Goal: Task Accomplishment & Management: Use online tool/utility

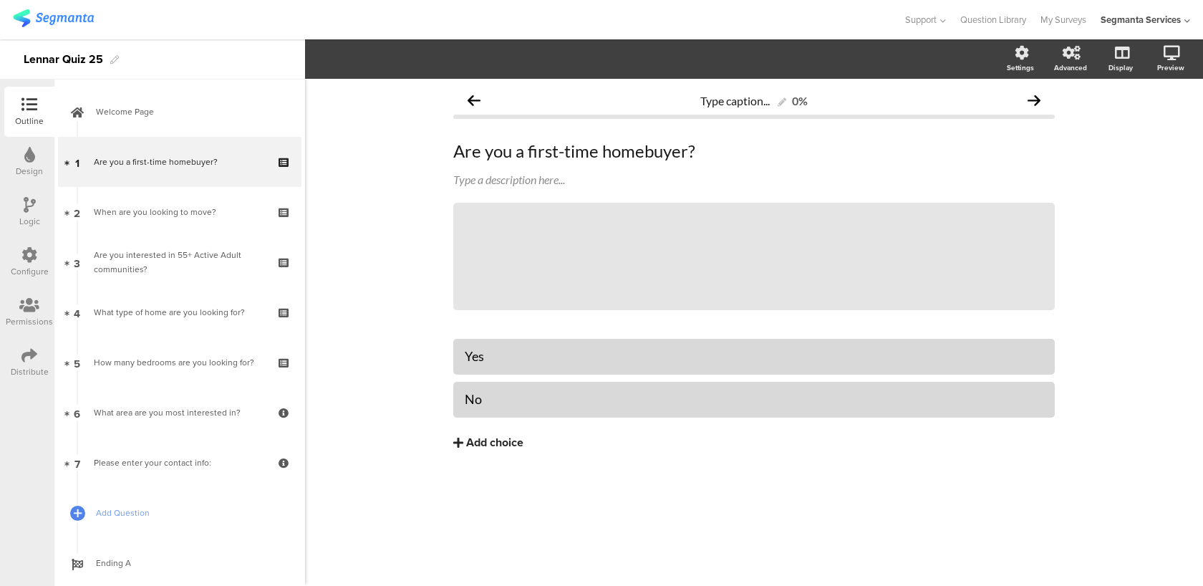
click at [42, 279] on div "Configure" at bounding box center [29, 262] width 50 height 50
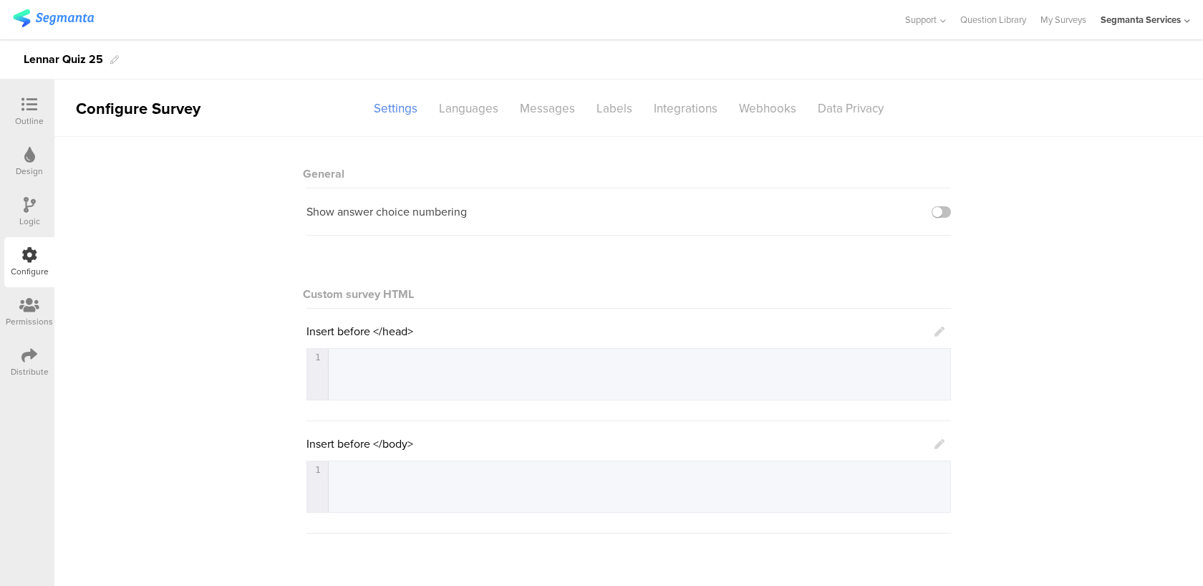
click at [42, 352] on div "Distribute" at bounding box center [29, 362] width 50 height 50
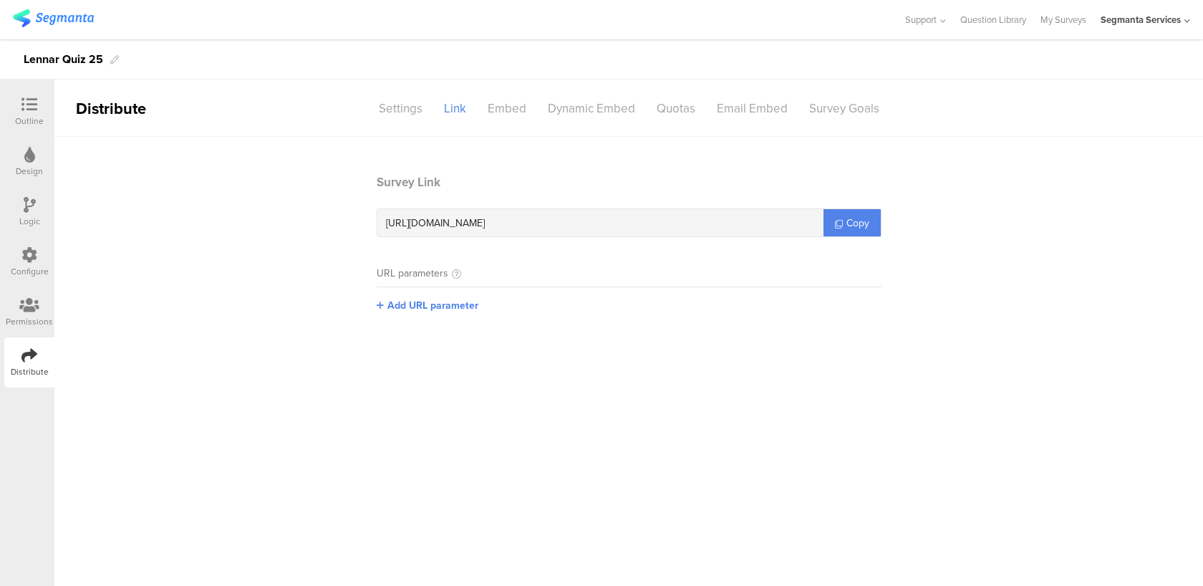
click at [26, 260] on icon at bounding box center [29, 255] width 16 height 16
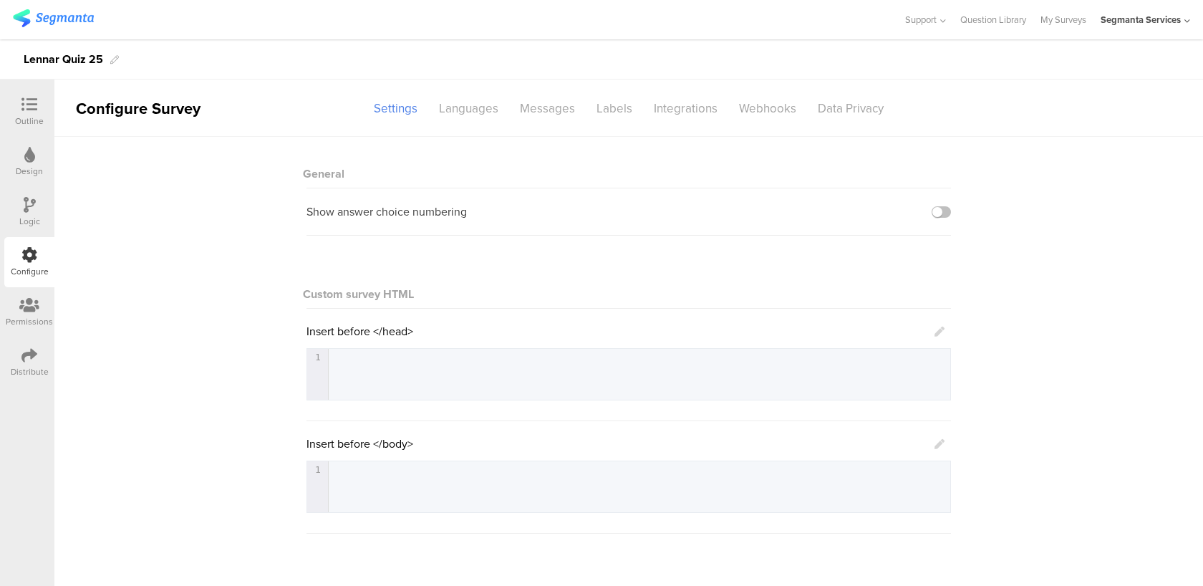
click at [937, 329] on icon at bounding box center [939, 331] width 10 height 10
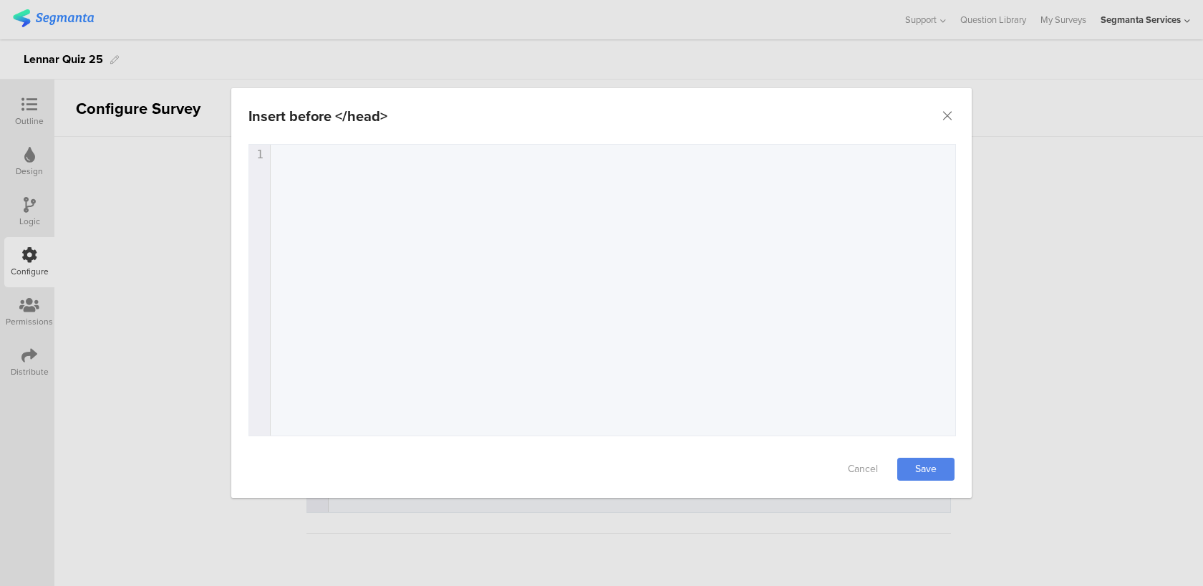
click at [521, 194] on div "1 1 ​" at bounding box center [620, 308] width 742 height 326
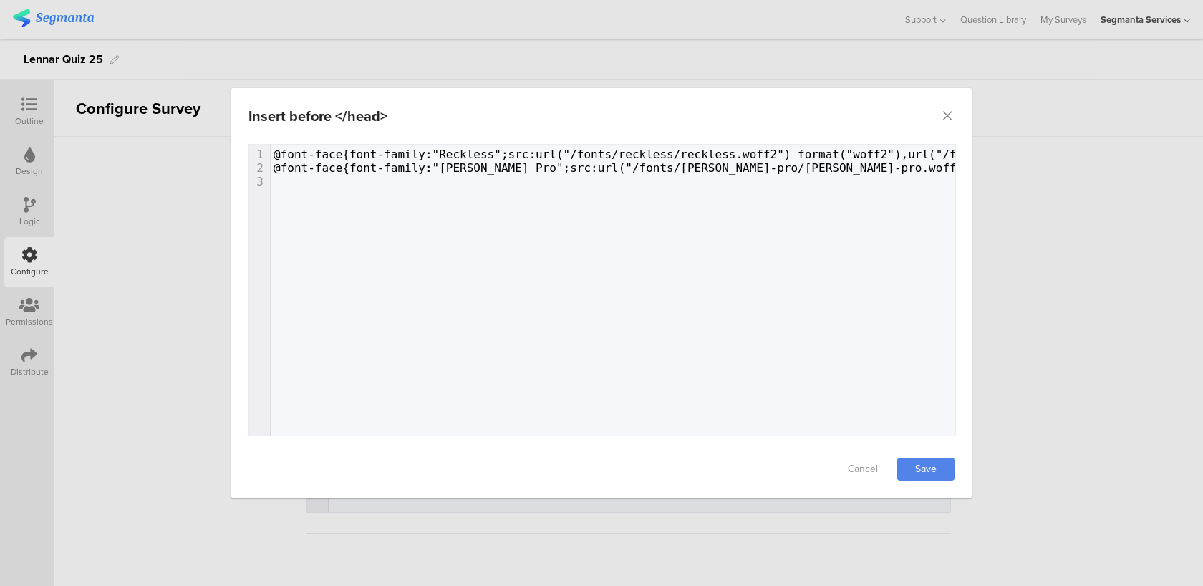
click at [457, 185] on pre "​" at bounding box center [970, 182] width 1398 height 14
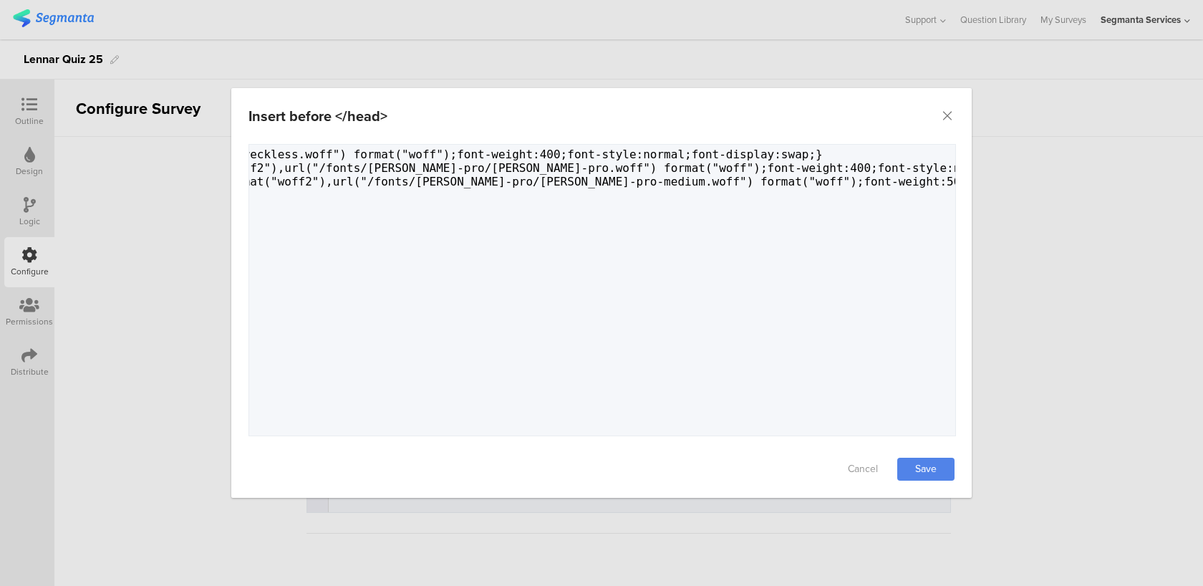
scroll to position [0, 810]
type textarea "/fonts/[PERSON_NAME]-pro/[PERSON_NAME]-pro-medium.woff2") format("woff2"),url("…"
drag, startPoint x: 578, startPoint y: 182, endPoint x: 461, endPoint y: 181, distance: 116.7
click at [461, 181] on span "@font-face{font-family:"[PERSON_NAME] Pro";src:url("/fonts/[PERSON_NAME]-pro/[P…" at bounding box center [347, 182] width 1766 height 14
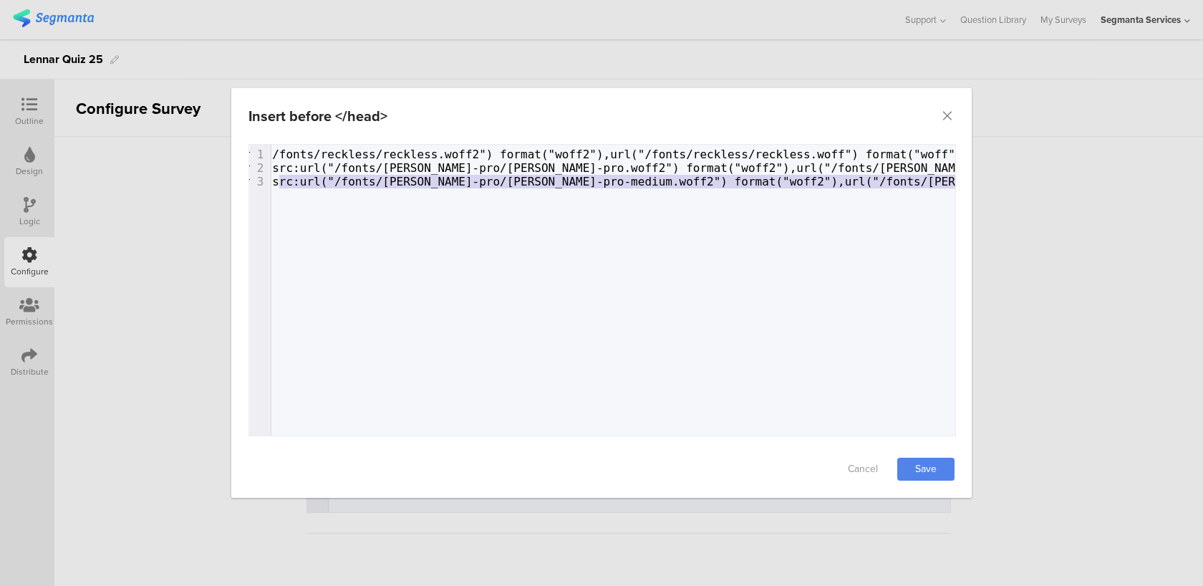
scroll to position [0, 0]
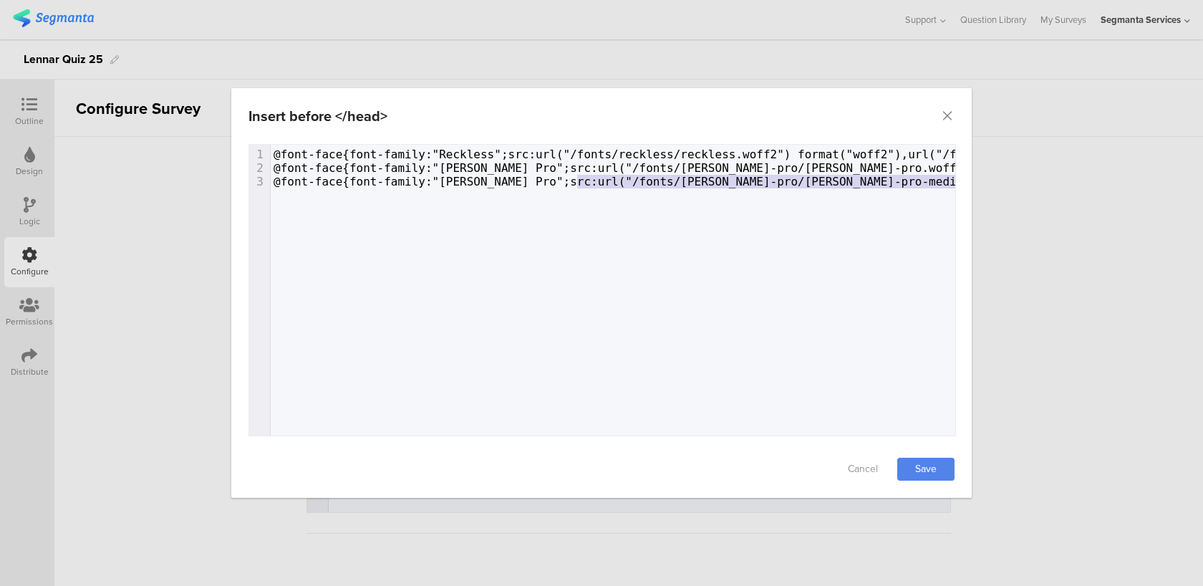
click at [693, 185] on span "@font-face{font-family:"[PERSON_NAME] Pro";src:url("/fonts/[PERSON_NAME]-pro/[P…" at bounding box center [1156, 182] width 1766 height 14
type textarea "/fonts/[PERSON_NAME]-pro/[PERSON_NAME]-pro-medium.woff2"
drag, startPoint x: 843, startPoint y: 181, endPoint x: 578, endPoint y: 178, distance: 264.9
click at [578, 178] on span "@font-face{font-family:"[PERSON_NAME] Pro";src:url("/fonts/[PERSON_NAME]-pro/[P…" at bounding box center [1156, 182] width 1766 height 14
click at [363, 216] on div "x 1 @font-face{font-family:"Reckless";src:url("/fonts/reckless/reckless.woff2")…" at bounding box center [620, 308] width 742 height 326
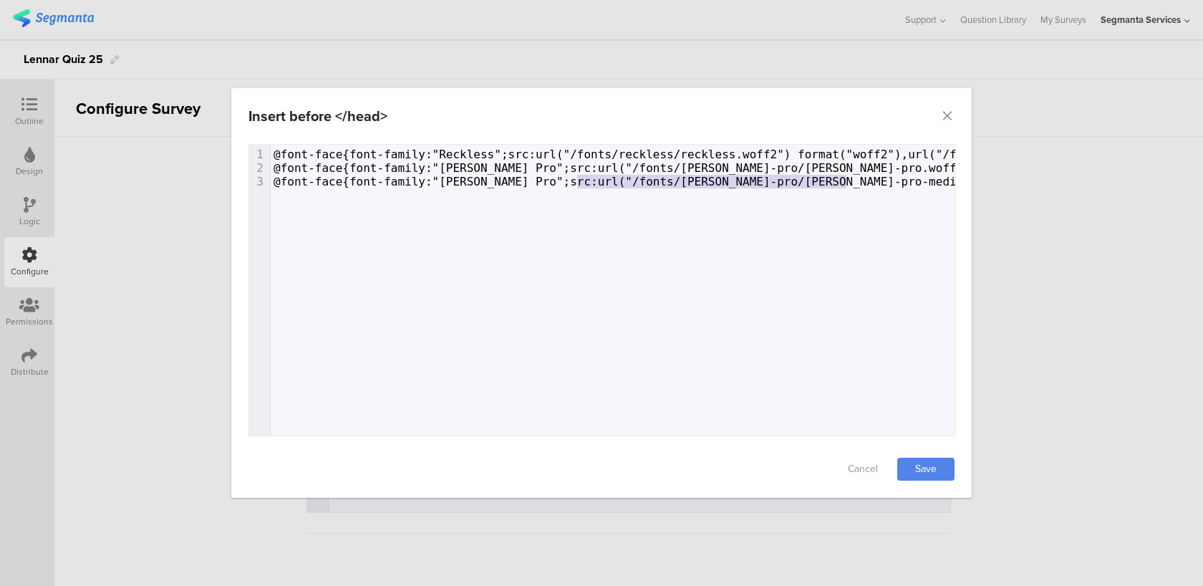
scroll to position [0, 810]
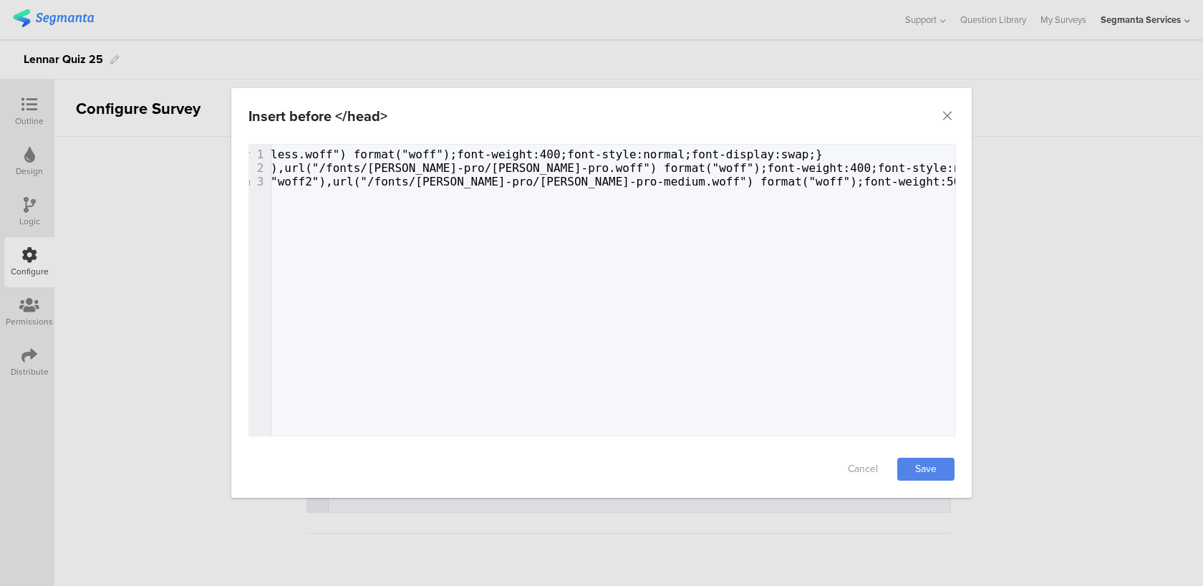
click at [364, 213] on div "x 1 @font-face{font-family:"Reckless";src:url("/fonts/reckless/reckless.woff2")…" at bounding box center [620, 308] width 742 height 326
type textarea "@font-face{font-family:"Reckless";src:url("/fonts/reckless/reckless.woff2") for…"
click at [333, 240] on div "x 1 @font-face{font-family:"Reckless";src:url("/fonts/reckless/reckless.woff2")…" at bounding box center [620, 308] width 742 height 326
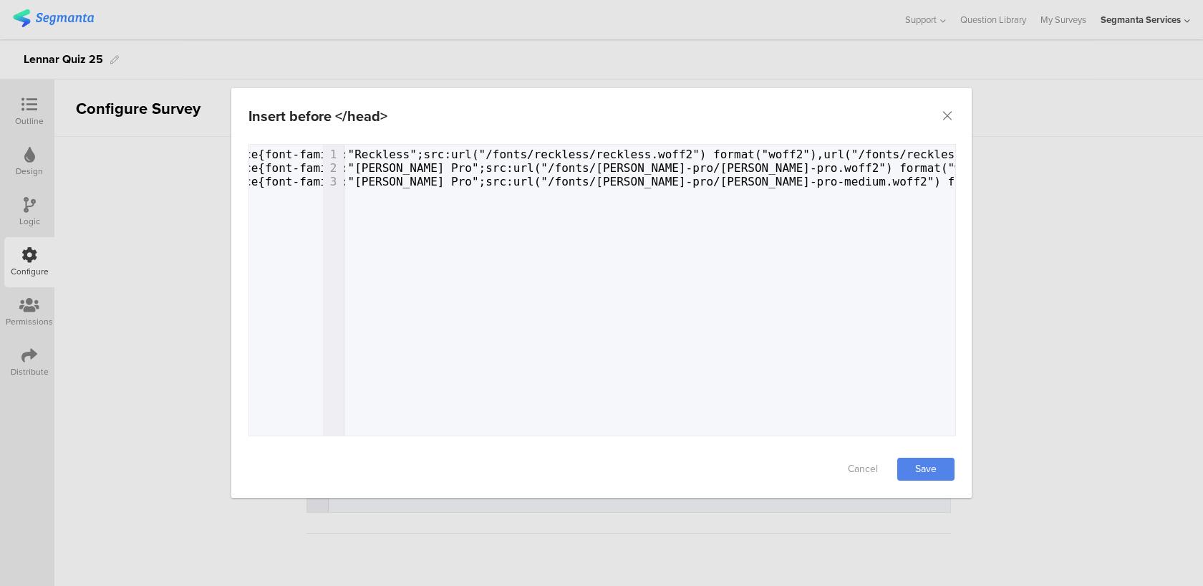
scroll to position [0, 0]
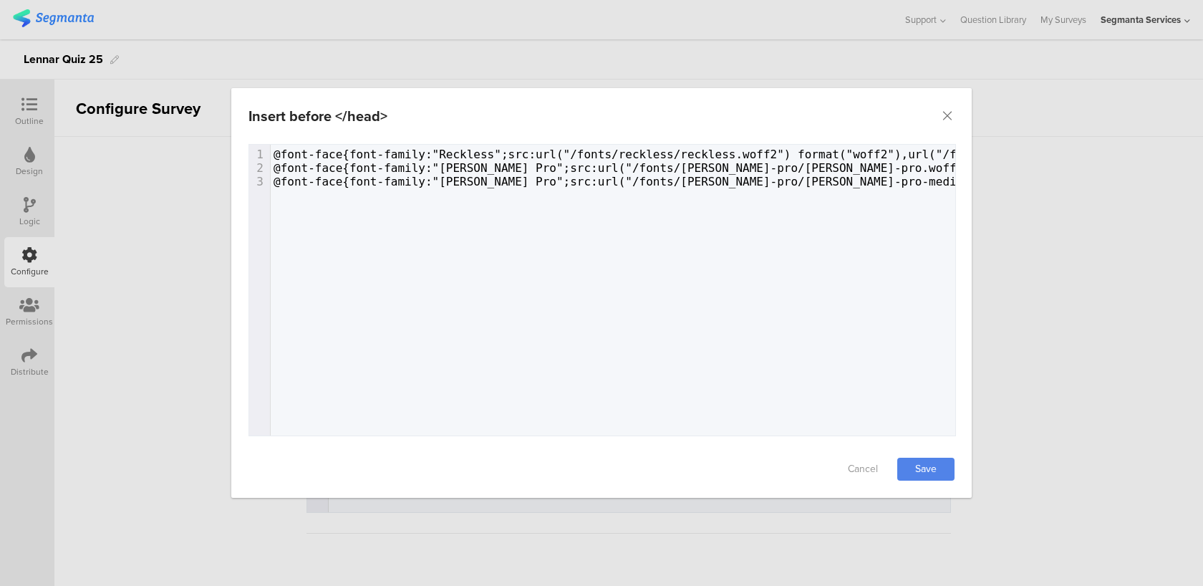
click at [274, 155] on span "@font-face{font-family:"Reckless";src:url("/fonts/reckless/reckless.woff2") for…" at bounding box center [952, 154] width 1359 height 14
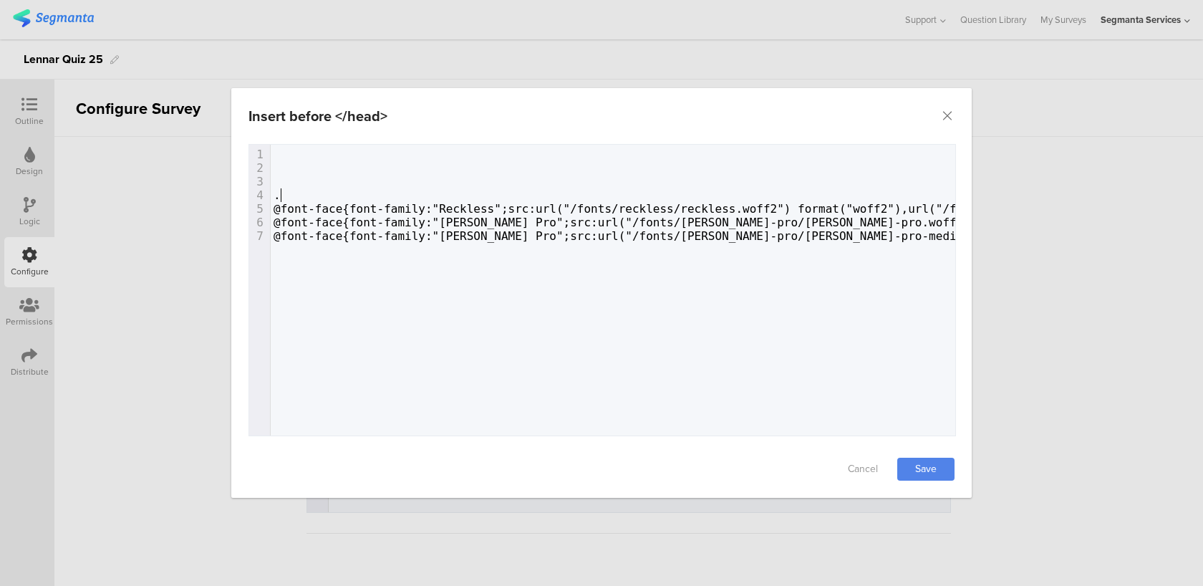
type textarea ".*"
type textarea "."
type textarea "/*"
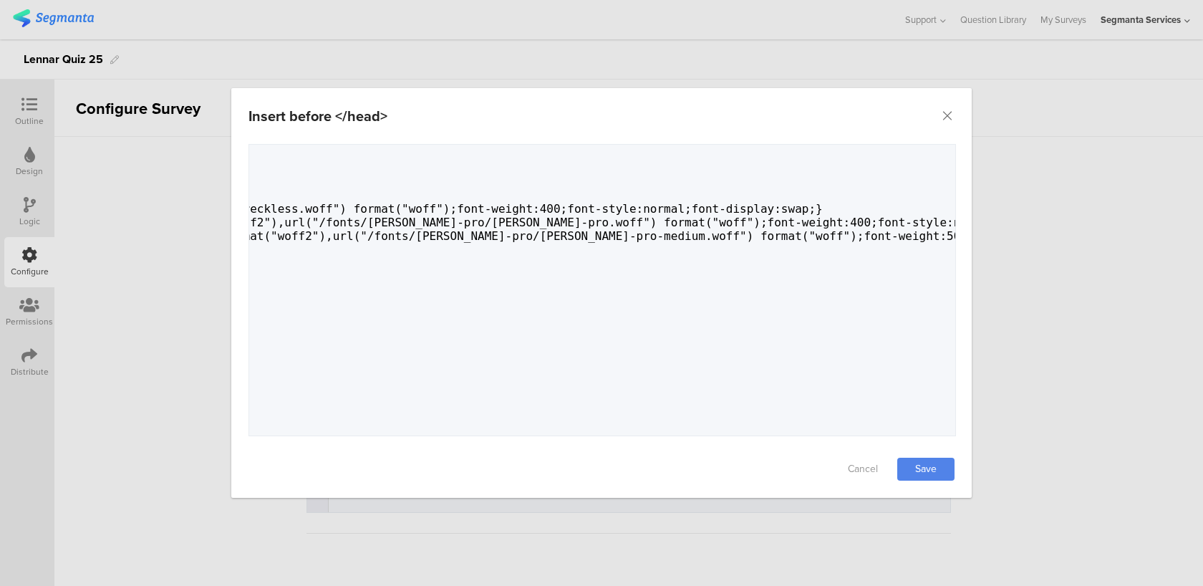
click at [286, 256] on div "x 1 ​ 2 ​ 3 ​ 4 /* 5 @font-face{font-family:"Reckless";src:url("/fonts/reckless…" at bounding box center [620, 308] width 742 height 326
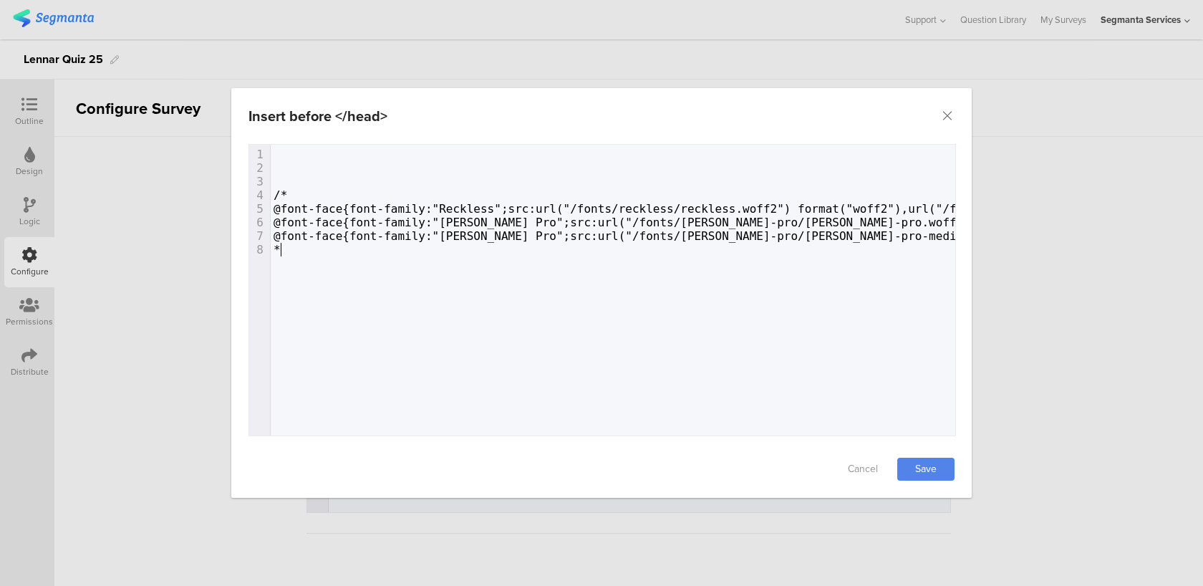
type textarea "*."
type textarea "/"
click at [286, 146] on div "x 1 ​ 2 ​ 3 ​ 4 /* 5 @font-face{font-family:"Reckless";src:url("/fonts/reckless…" at bounding box center [1018, 202] width 1495 height 115
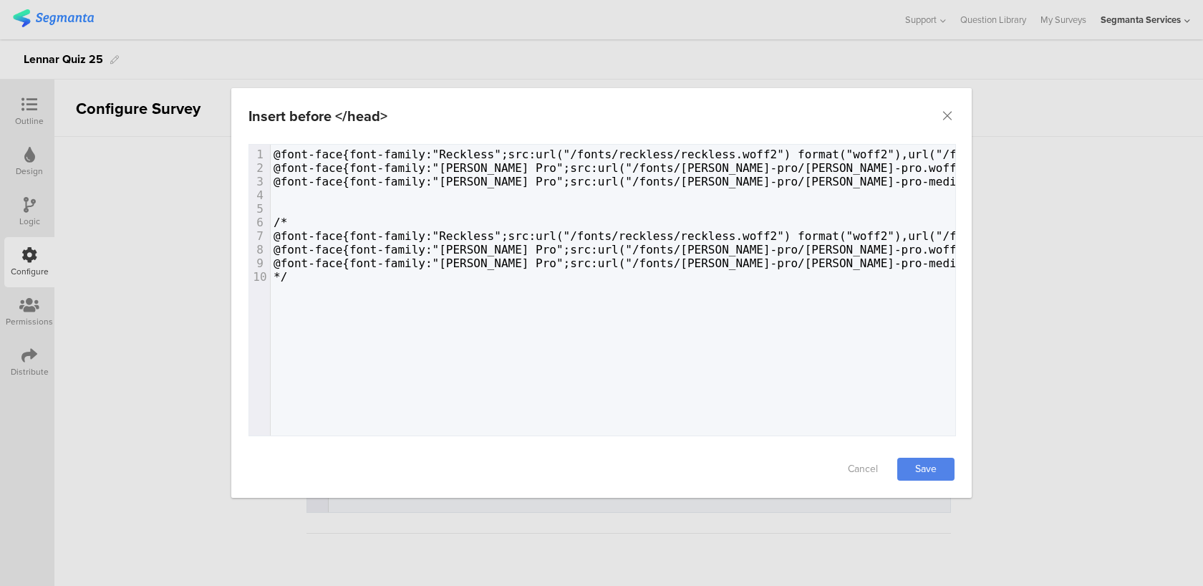
click at [656, 193] on pre "​" at bounding box center [1018, 195] width 1495 height 14
type textarea "@font-face{font-family:"Reckless";src:url("/fonts/reckless/reckless.woff2") for…"
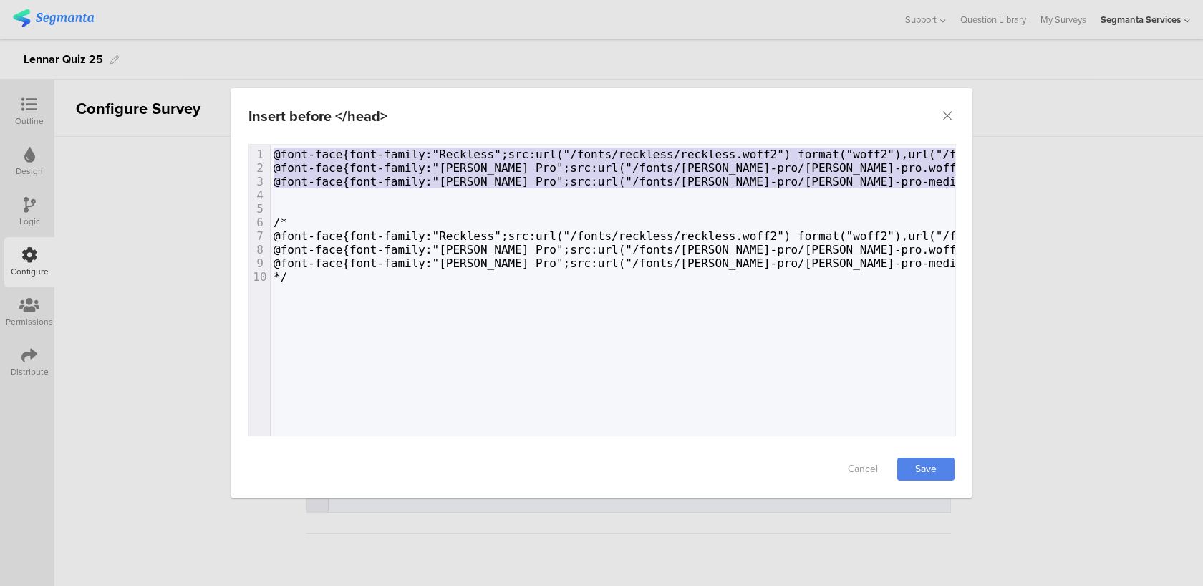
drag, startPoint x: 286, startPoint y: 200, endPoint x: 261, endPoint y: 142, distance: 63.2
click at [261, 144] on div "@font-face{font-family:"Reckless";src:url("/fonts/reckless/reckless.woff2") for…" at bounding box center [601, 290] width 707 height 292
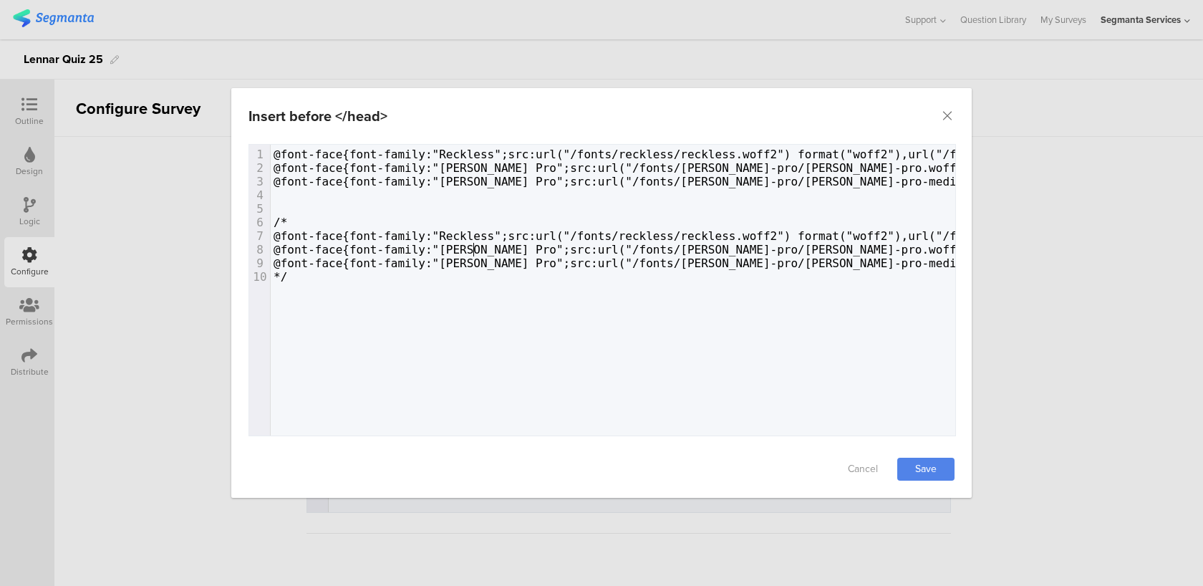
click at [471, 245] on span "@font-face{font-family:"[PERSON_NAME] Pro";src:url("/fonts/[PERSON_NAME]-pro/[P…" at bounding box center [1107, 250] width 1669 height 14
type textarea "/"
click at [573, 155] on span "@font-face{font-family:"Reckless";src:url("/fonts/reckless/reckless.woff2") for…" at bounding box center [952, 154] width 1359 height 14
paste textarea "dialog"
type textarea "/"
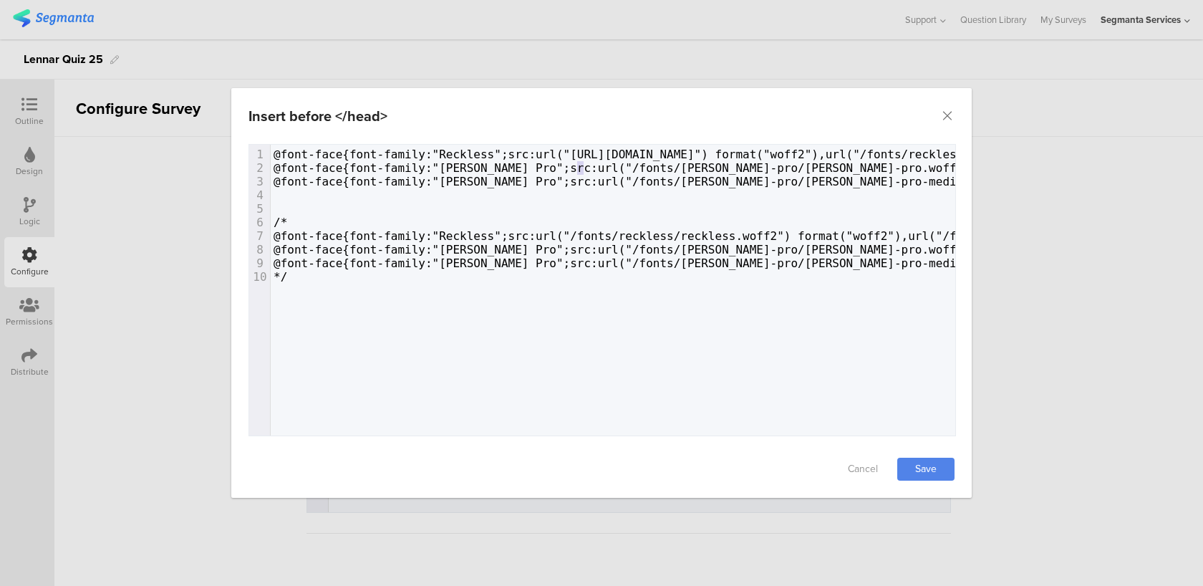
click at [578, 166] on span "@font-face{font-family:"[PERSON_NAME] Pro";src:url("/fonts/[PERSON_NAME]-pro/[P…" at bounding box center [1107, 168] width 1669 height 14
paste textarea "dialog"
type textarea "/"
click at [578, 178] on span "@font-face{font-family:"[PERSON_NAME] Pro";src:url("/fonts/[PERSON_NAME]-pro/[P…" at bounding box center [1156, 182] width 1766 height 14
paste textarea "dialog"
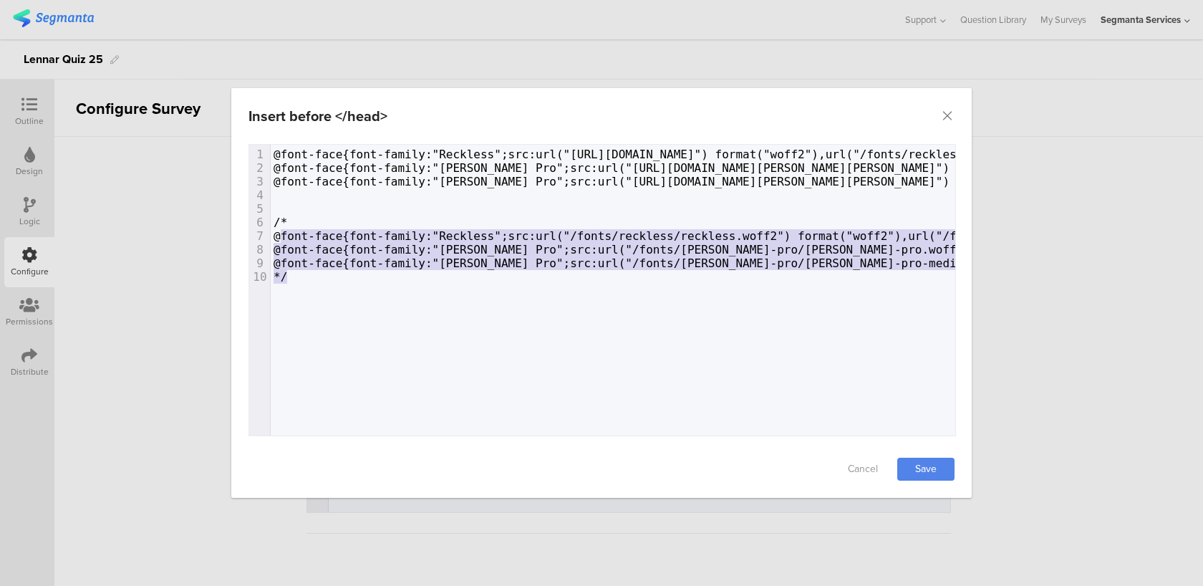
type textarea "/* @font-face{font-family:"Reckless";src:url("/fonts/reckless/reckless.woff2") …"
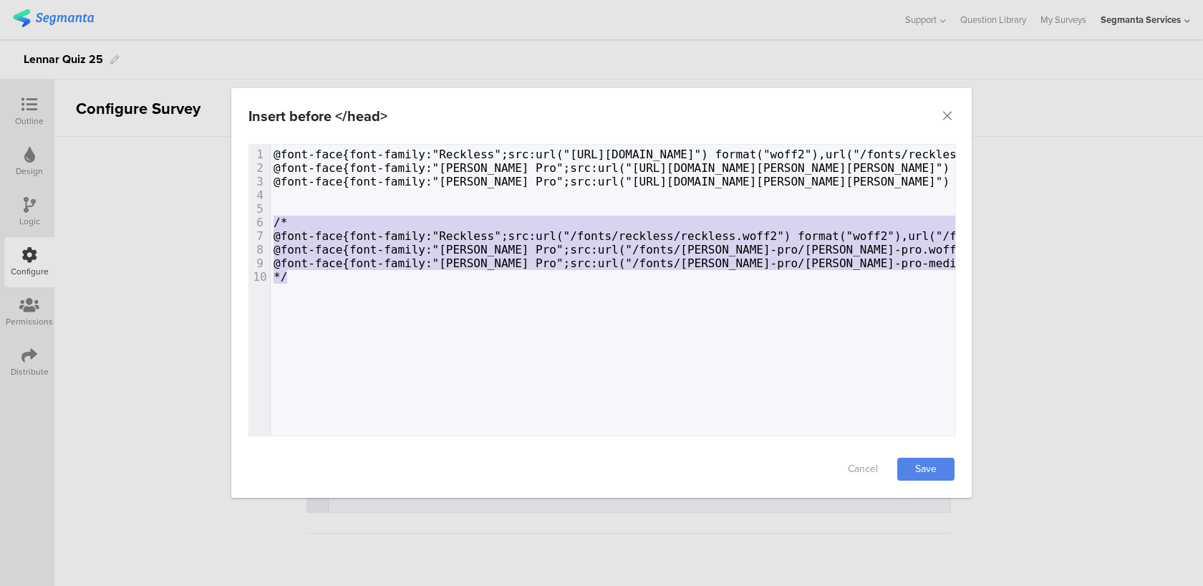
drag, startPoint x: 319, startPoint y: 320, endPoint x: 271, endPoint y: 218, distance: 113.1
click at [271, 218] on div "x 10 1 @font-face{font-family:"Reckless";src:url("[URL][DOMAIN_NAME]") format("…" at bounding box center [620, 308] width 742 height 326
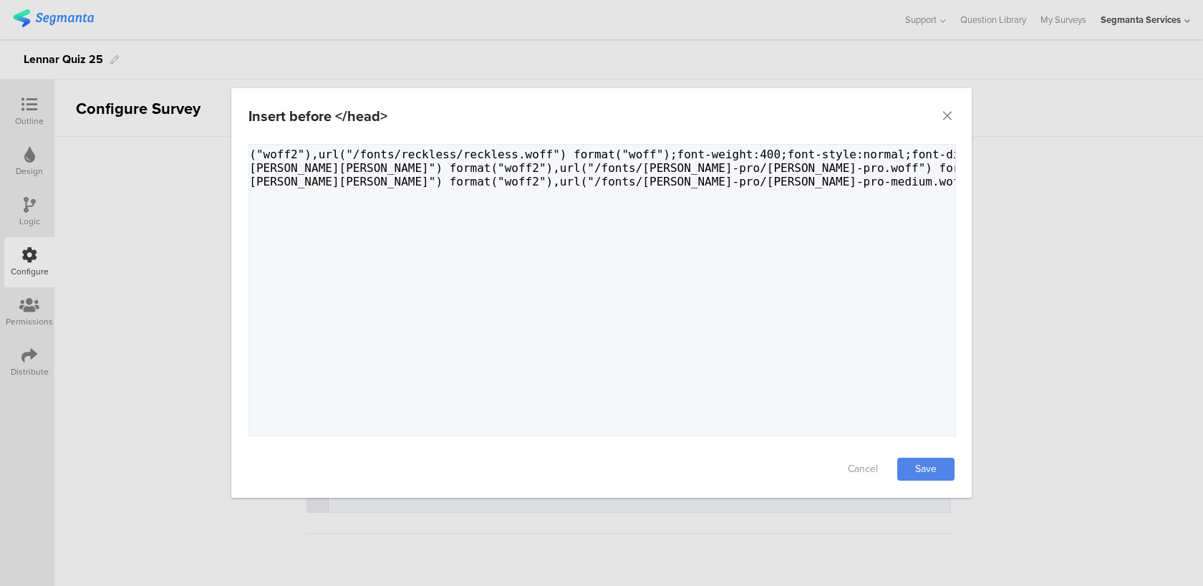
scroll to position [0, 566]
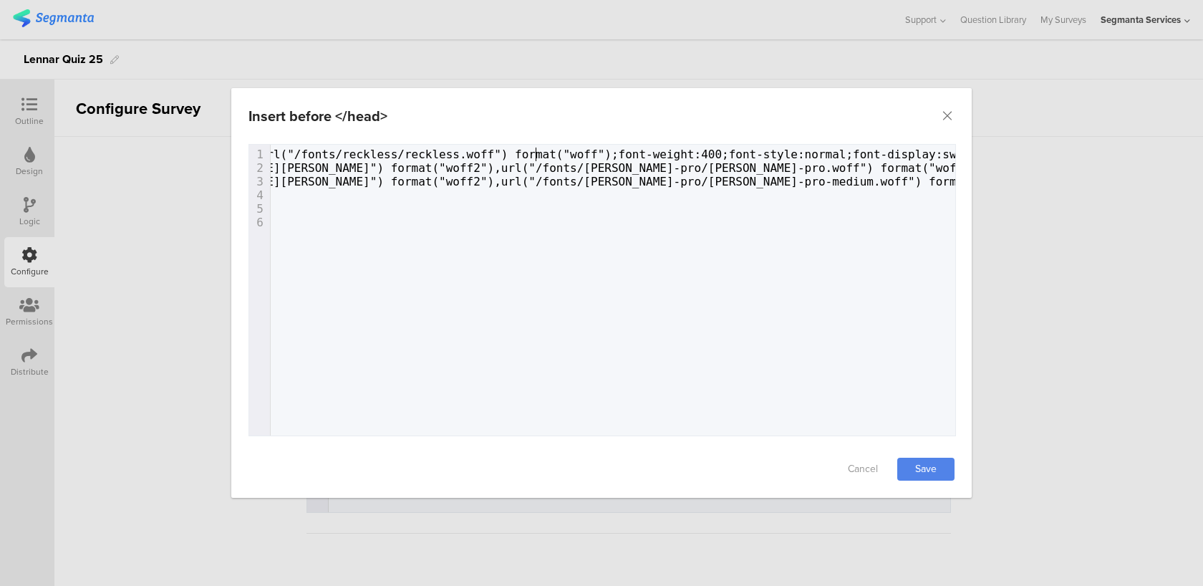
type textarea "/"
click at [531, 152] on span "@font-face{font-family:"Reckless";src:url("[URL][DOMAIN_NAME]") format("woff2")…" at bounding box center [346, 154] width 1276 height 14
paste textarea "dialog"
type textarea "/"
click at [556, 165] on span "@font-face{font-family:"[PERSON_NAME] Pro";src:url("[URL][DOMAIN_NAME][PERSON_N…" at bounding box center [529, 168] width 1642 height 14
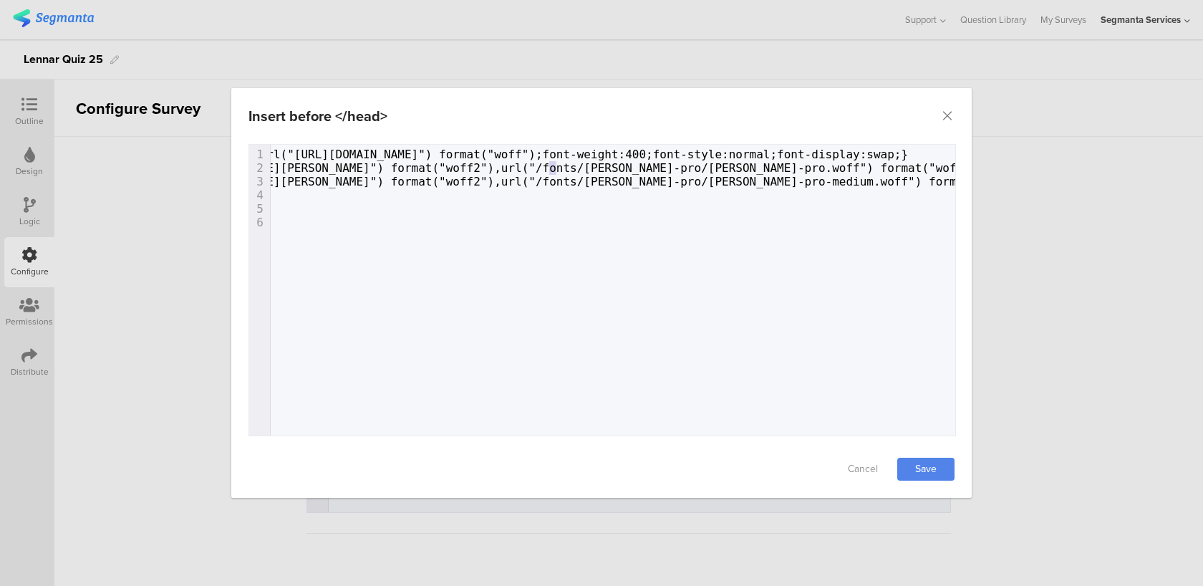
paste textarea "dialog"
type textarea "/"
click at [600, 180] on span "@font-face{font-family:"[PERSON_NAME] Pro";src:url("[URL][DOMAIN_NAME][PERSON_N…" at bounding box center [553, 182] width 1690 height 14
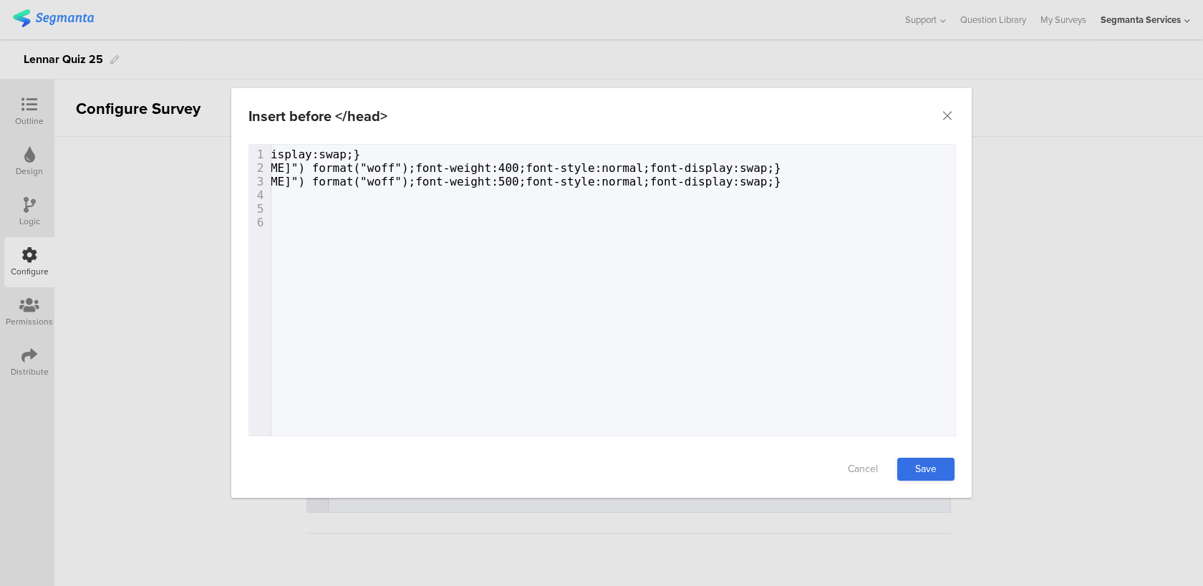
click at [931, 465] on link "Save" at bounding box center [925, 468] width 57 height 23
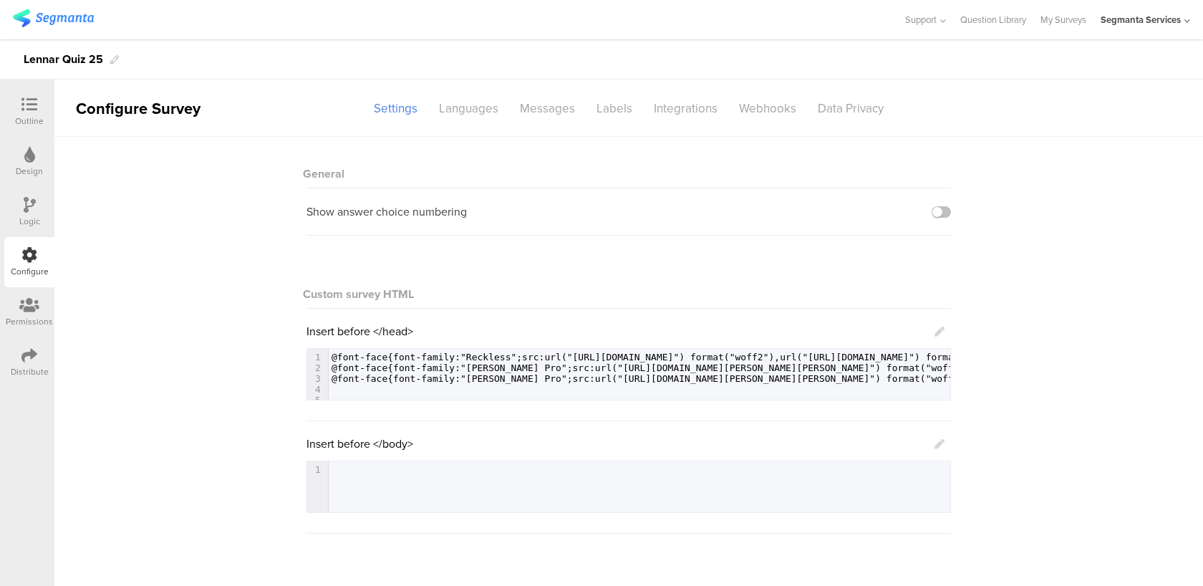
click at [942, 440] on icon at bounding box center [939, 444] width 10 height 10
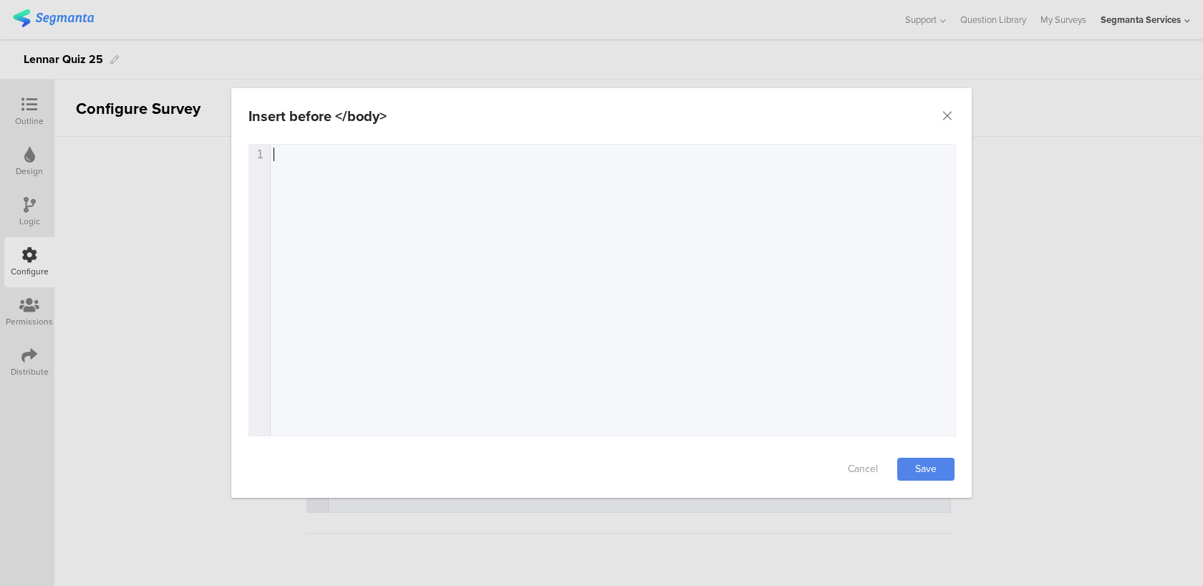
click at [472, 262] on div "1 1 ​" at bounding box center [620, 308] width 742 height 326
click at [946, 117] on icon "Close" at bounding box center [947, 116] width 14 height 14
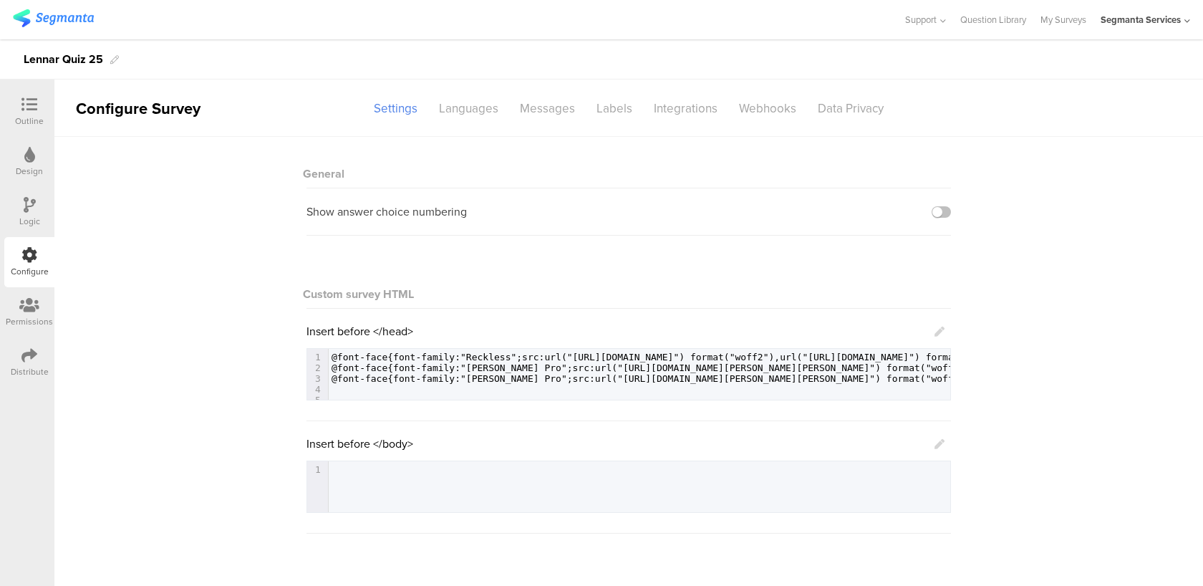
click at [939, 450] on link at bounding box center [939, 443] width 10 height 16
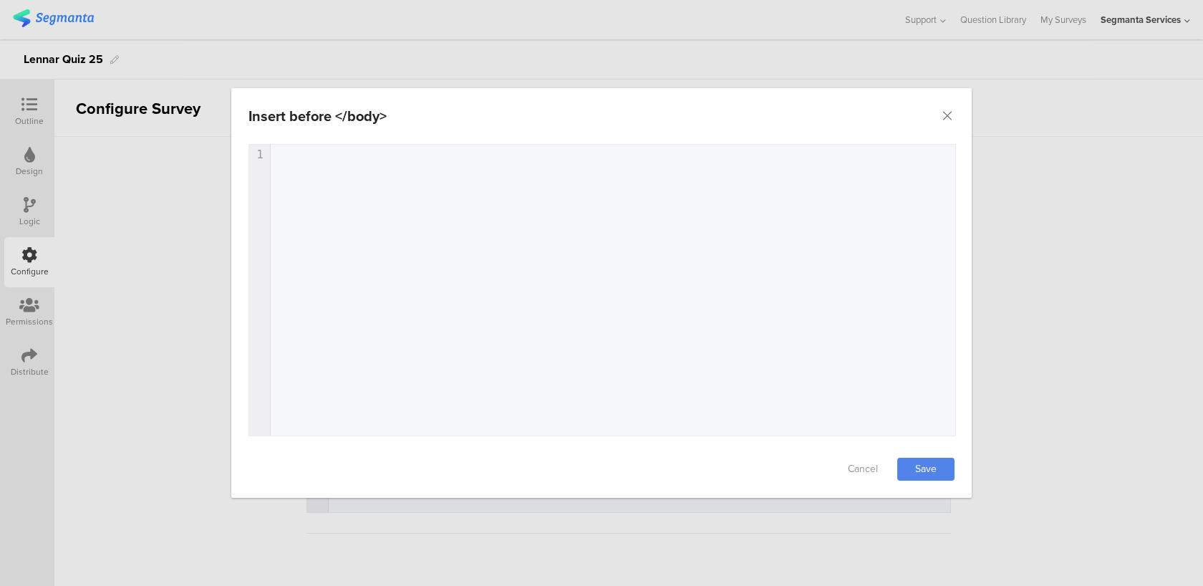
click at [755, 320] on div "1 1 ​" at bounding box center [620, 308] width 742 height 326
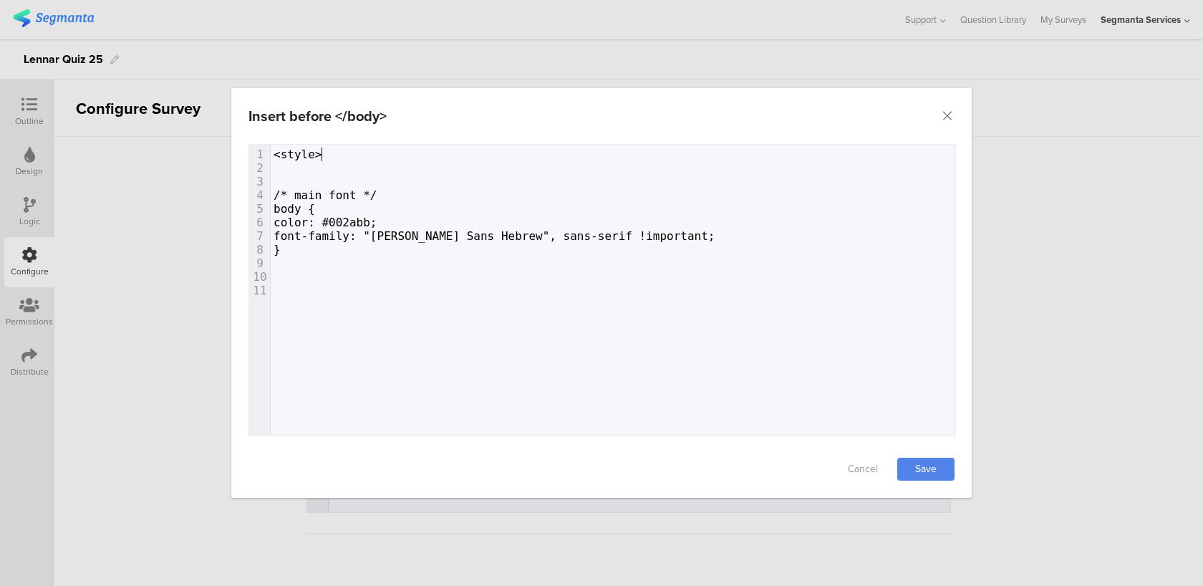
type textarea "<style>"
drag, startPoint x: 336, startPoint y: 157, endPoint x: 238, endPoint y: 156, distance: 97.4
click at [238, 156] on div "Failed saving changes. If the problem persists please contact us at [EMAIL_ADDR…" at bounding box center [601, 292] width 740 height 296
click at [297, 326] on div "x 1 <style> 2 ​ 3 ​ 4 /* main font */ 5 body { 6 color: #002abb; 7 font-family:…" at bounding box center [620, 308] width 742 height 326
paste textarea "."
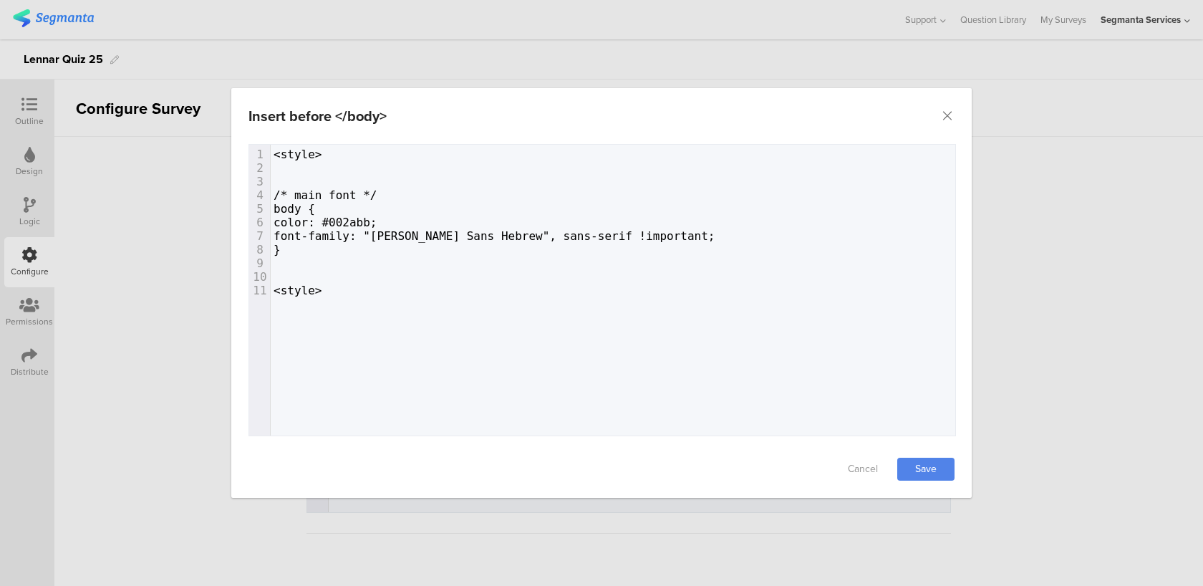
click at [285, 287] on span "<style>" at bounding box center [297, 291] width 49 height 14
type textarea "."
type textarea "/"
type textarea "#002abb"
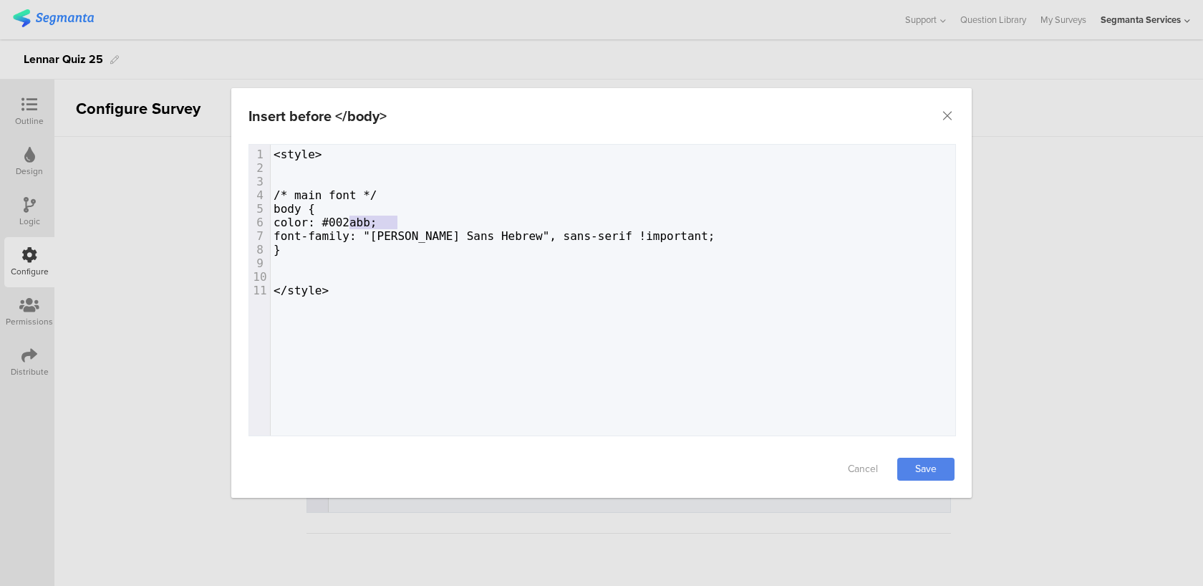
drag, startPoint x: 396, startPoint y: 218, endPoint x: 349, endPoint y: 217, distance: 46.5
click at [349, 217] on span "color: #002abb;" at bounding box center [325, 223] width 104 height 14
type textarea ""[PERSON_NAME] Sans Hebrew", sans-serif !important;"
drag, startPoint x: 393, startPoint y: 232, endPoint x: 696, endPoint y: 231, distance: 302.8
click at [696, 231] on pre "font-family: "[PERSON_NAME] Sans Hebrew", sans-serif !important;" at bounding box center [613, 236] width 684 height 14
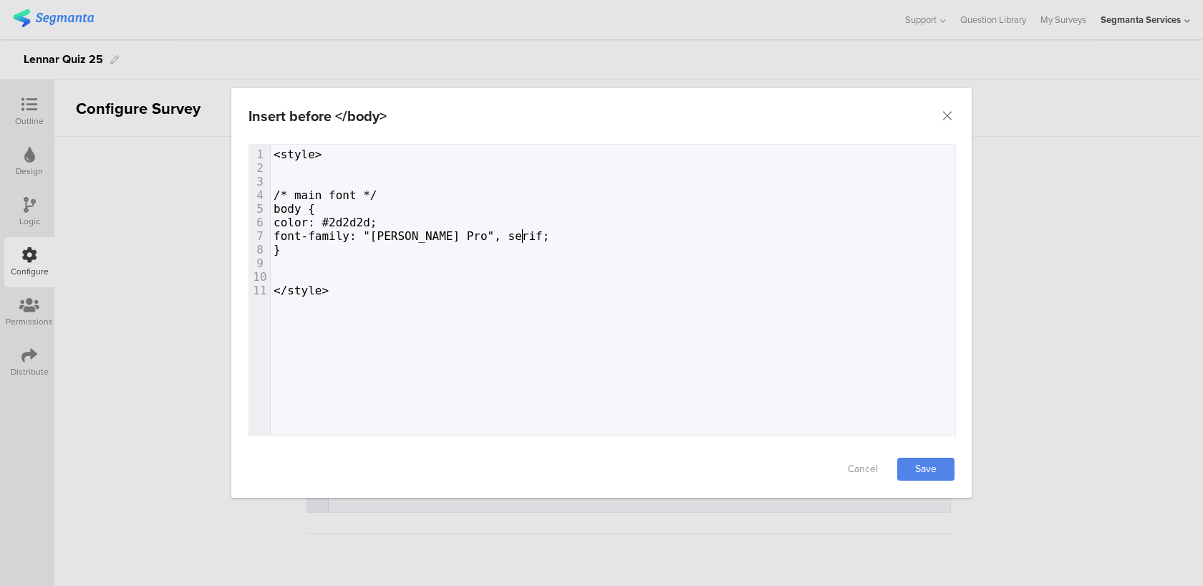
click at [925, 453] on div "Cancel Save" at bounding box center [601, 468] width 740 height 57
click at [924, 469] on link "Save" at bounding box center [925, 468] width 57 height 23
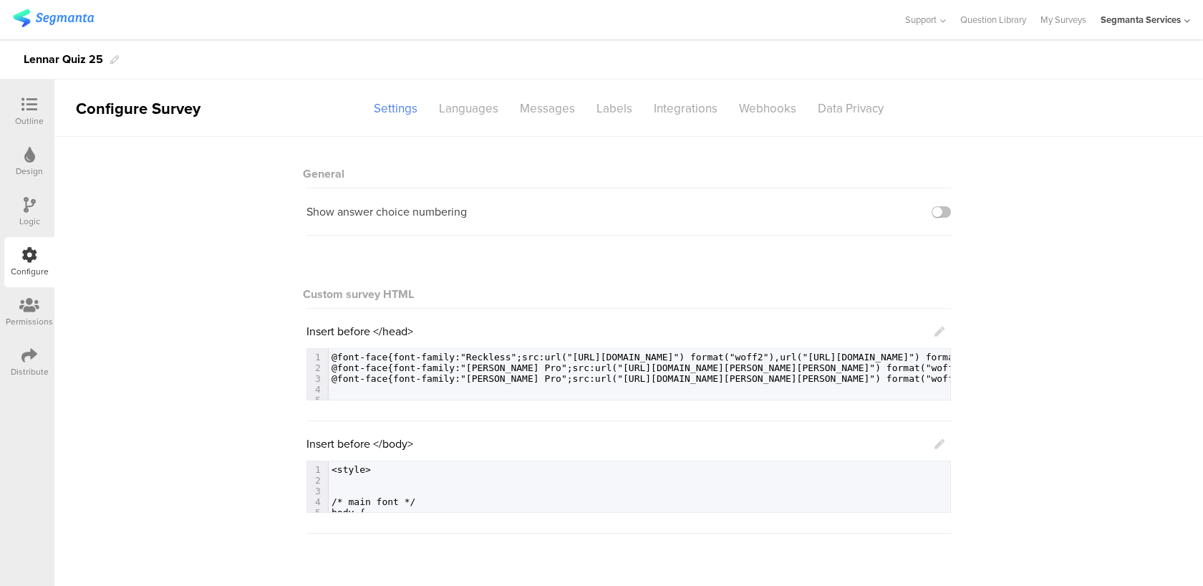
click at [926, 339] on div "Insert before </head>" at bounding box center [625, 331] width 638 height 16
click at [936, 334] on icon at bounding box center [939, 331] width 10 height 10
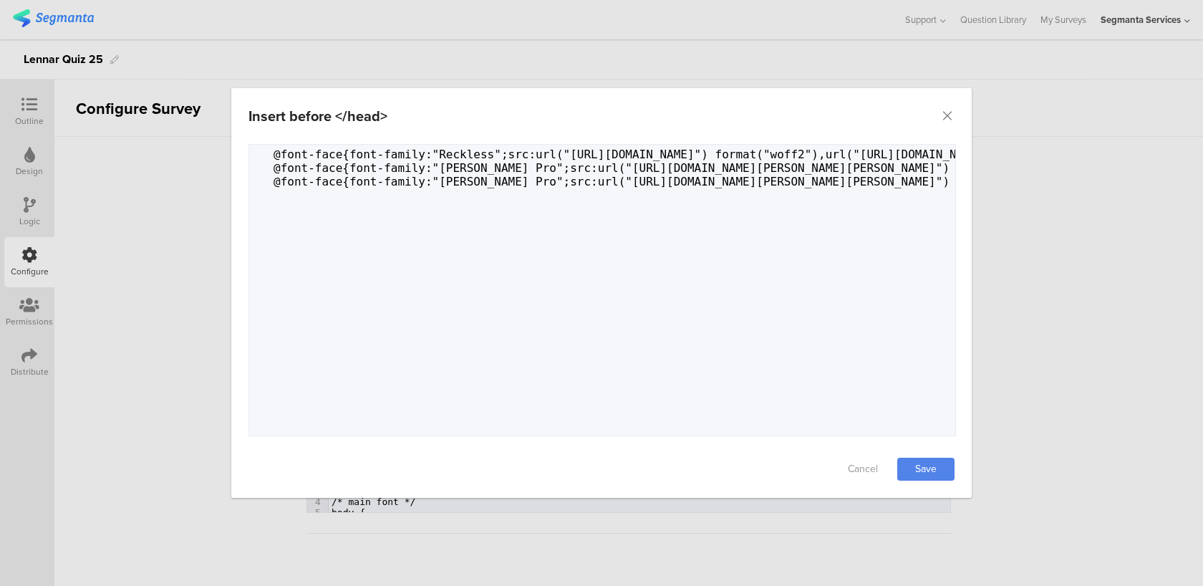
click at [254, 159] on div "x 10 6 1 @font-face{font-family:"Reckless";src:url("[URL][DOMAIN_NAME]") format…" at bounding box center [620, 308] width 742 height 326
click at [276, 154] on span "@font-face{font-family:"Reckless";src:url("[URL][DOMAIN_NAME]") format("woff2")…" at bounding box center [873, 154] width 1200 height 14
click at [276, 152] on span "@font-face{font-family:"Reckless";src:url("[URL][DOMAIN_NAME]") format("woff2")…" at bounding box center [873, 154] width 1200 height 14
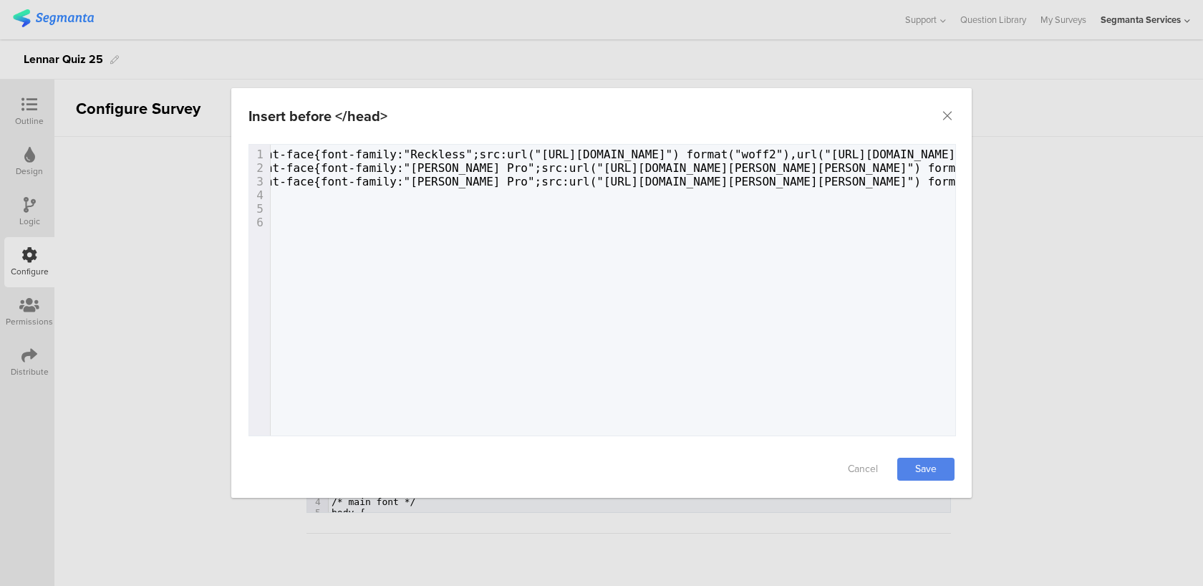
scroll to position [0, 0]
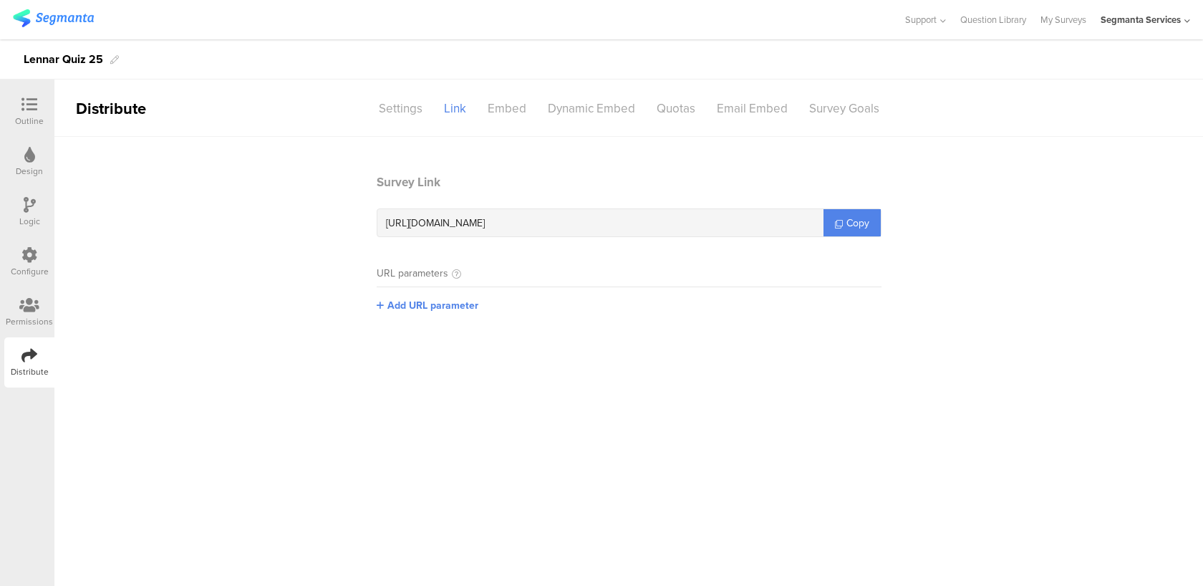
click at [26, 263] on div at bounding box center [29, 256] width 16 height 18
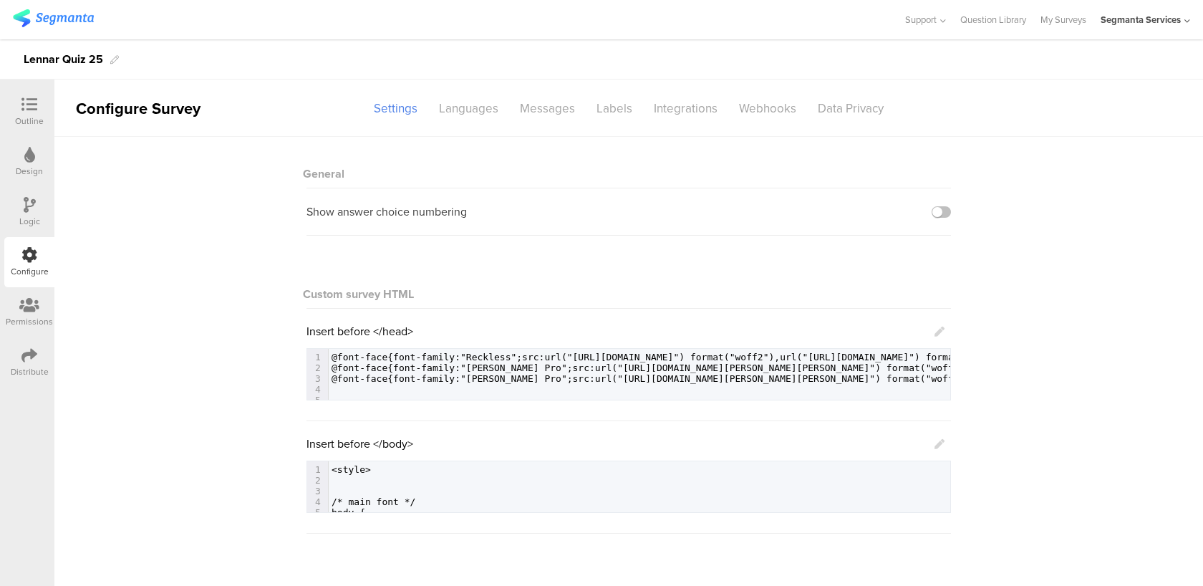
click at [935, 334] on icon at bounding box center [939, 331] width 10 height 10
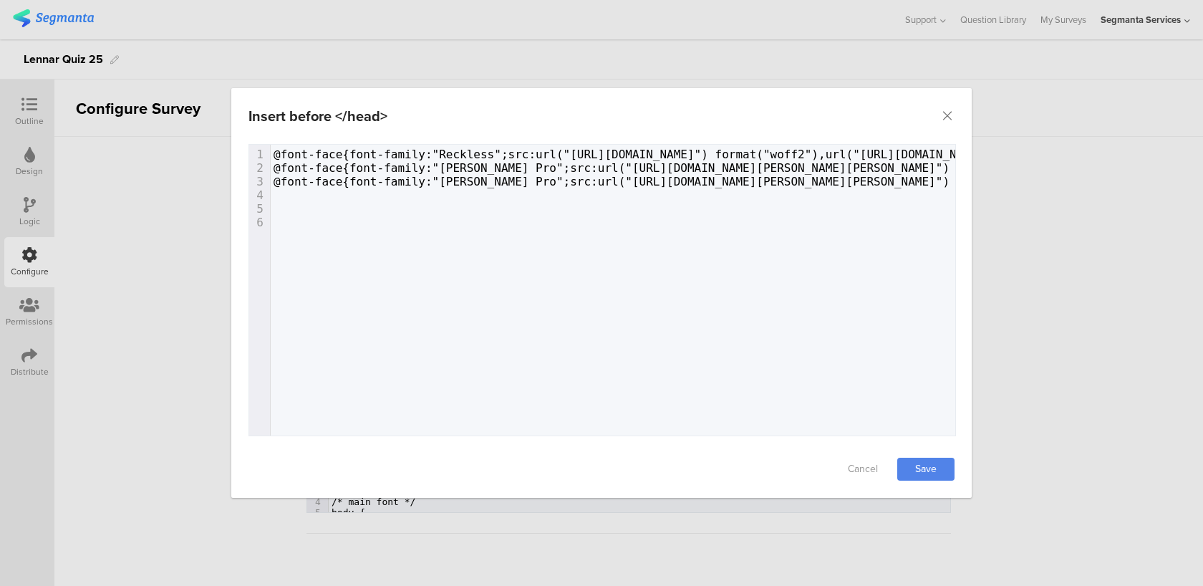
click at [273, 155] on pre "@font-face{font-family:"Reckless";src:url("[URL][DOMAIN_NAME]") format("woff2")…" at bounding box center [1170, 154] width 1798 height 14
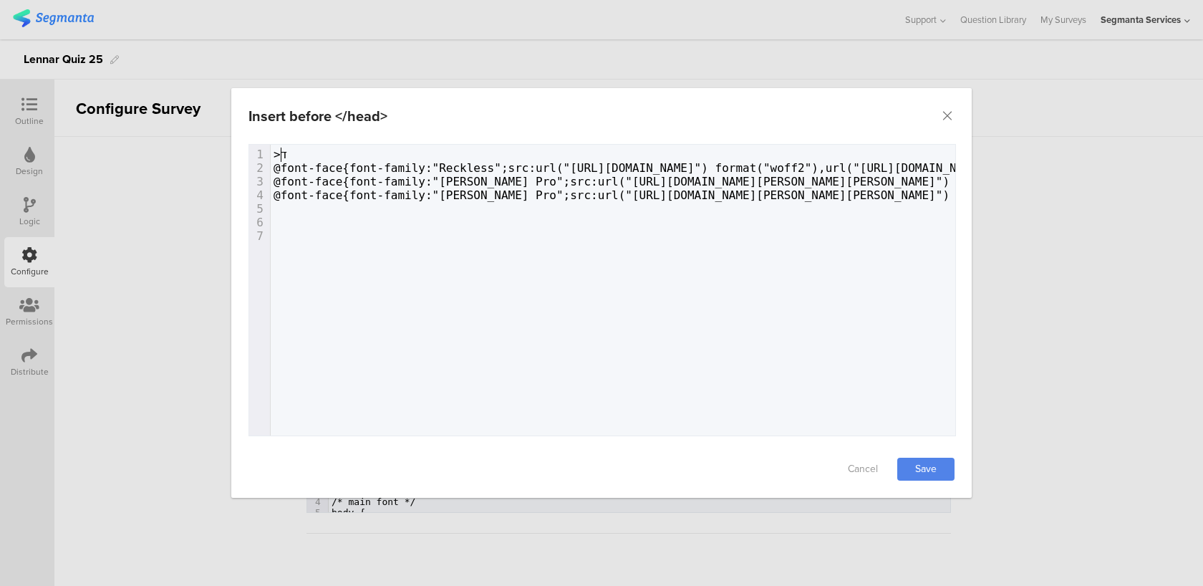
type textarea ">דאט"
type textarea "<[MEDICAL_DATA]"
type textarea "le>"
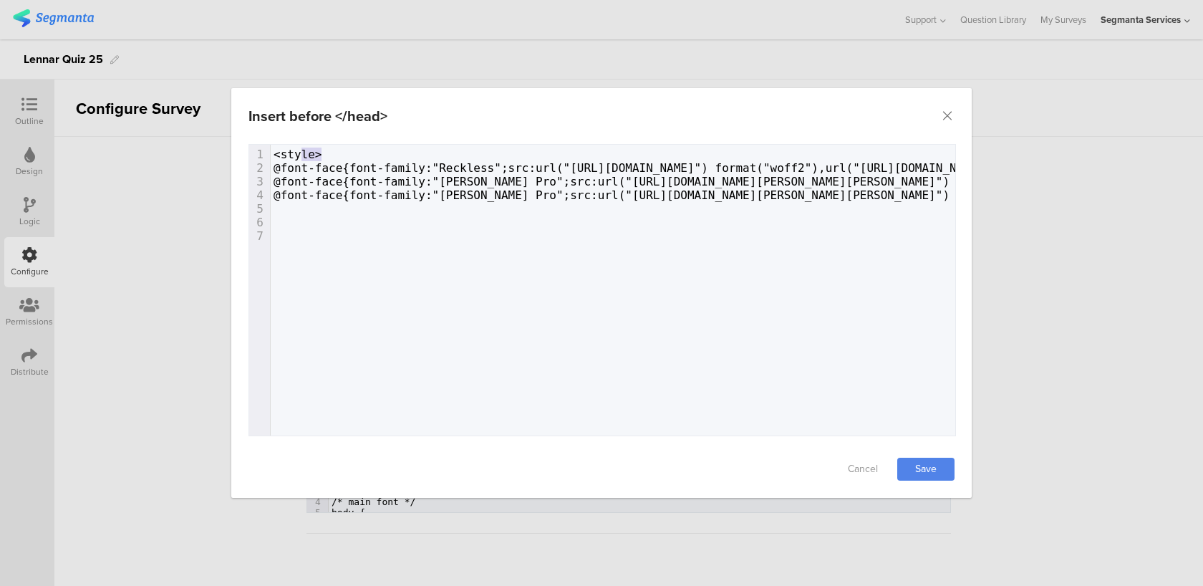
drag, startPoint x: 340, startPoint y: 158, endPoint x: 279, endPoint y: 157, distance: 60.9
click at [279, 157] on pre "<style>" at bounding box center [1170, 154] width 1798 height 14
type textarea "style>"
click at [312, 153] on span "<style>" at bounding box center [297, 154] width 49 height 14
type textarea "<style>"
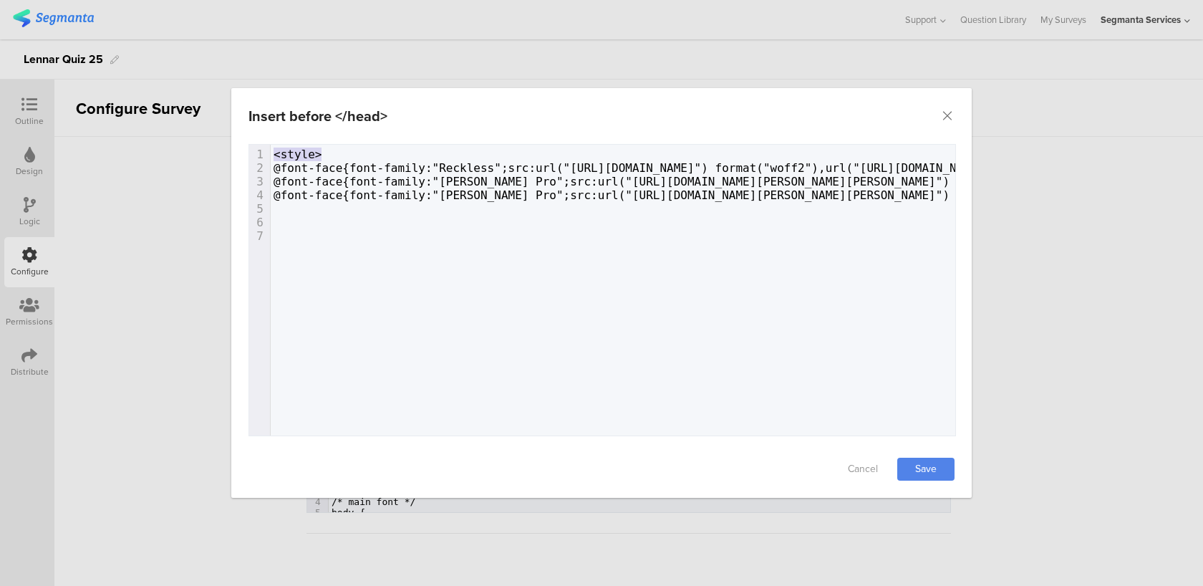
drag, startPoint x: 337, startPoint y: 153, endPoint x: 273, endPoint y: 150, distance: 63.8
click at [273, 150] on pre "<style>" at bounding box center [1170, 154] width 1798 height 14
click at [296, 210] on pre "​" at bounding box center [1170, 209] width 1798 height 14
paste textarea "/"
click at [282, 208] on span "<style>" at bounding box center [297, 209] width 49 height 14
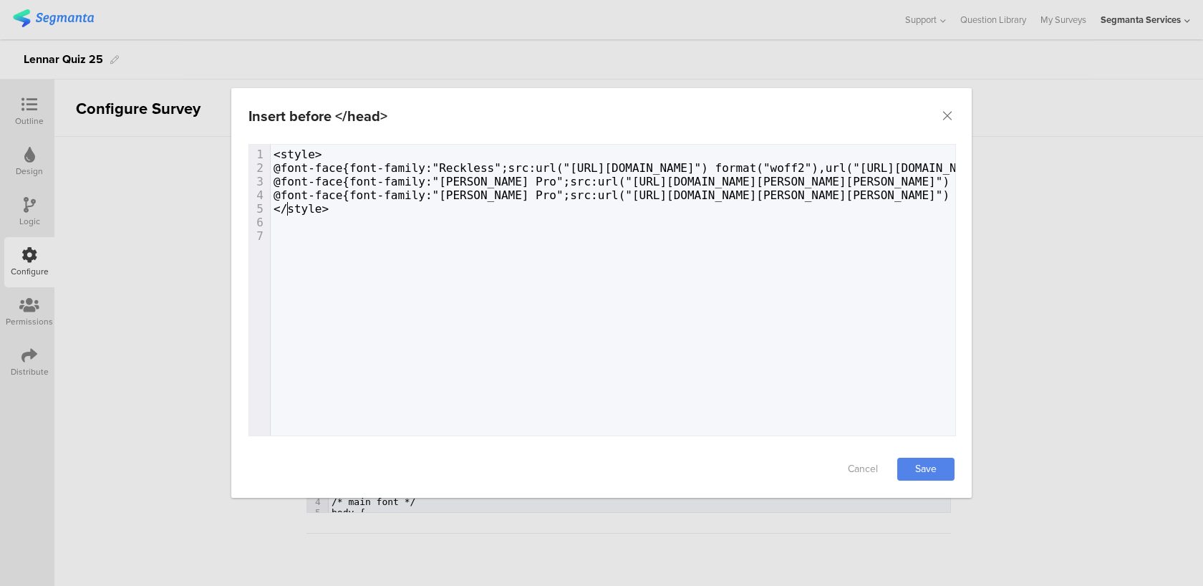
scroll to position [0, 6]
type textarea "/"
click at [917, 463] on link "Save" at bounding box center [925, 468] width 57 height 23
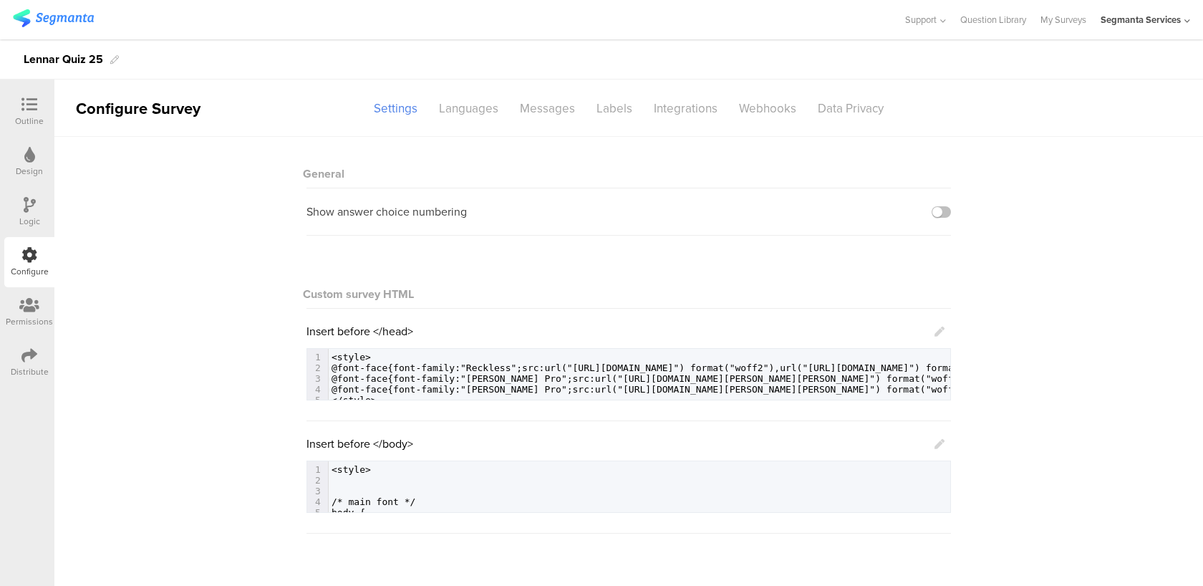
click at [939, 442] on icon at bounding box center [939, 444] width 10 height 10
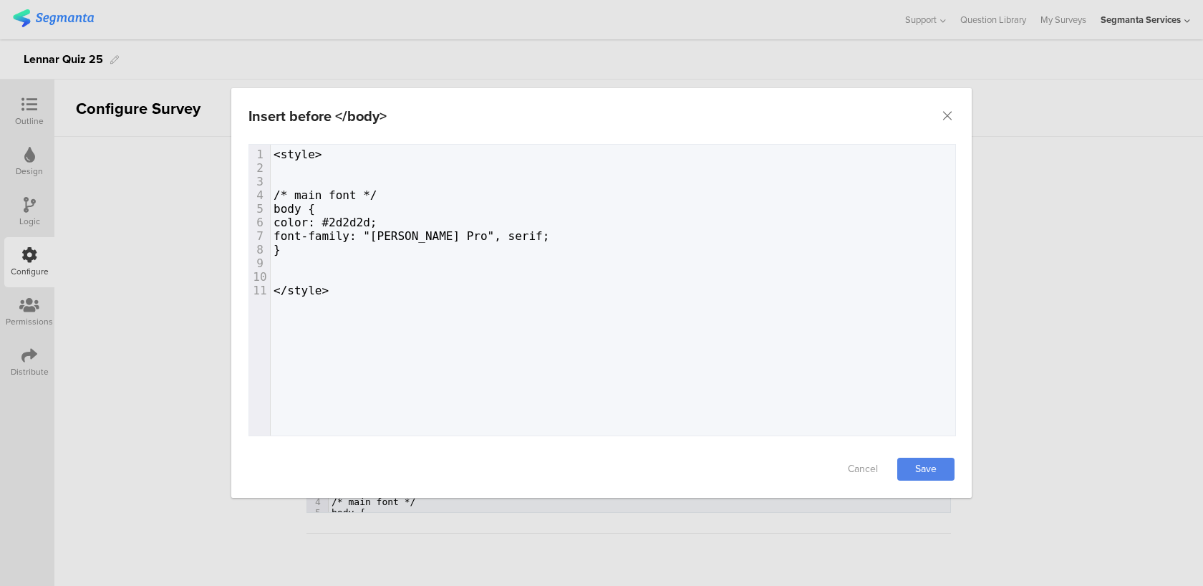
click at [445, 218] on pre "color: #2d2d2d;" at bounding box center [613, 223] width 684 height 14
paste textarea "dialog"
type textarea ";"
click at [541, 231] on pre "font-family: "[PERSON_NAME] Pro", serif;" at bounding box center [613, 236] width 684 height 14
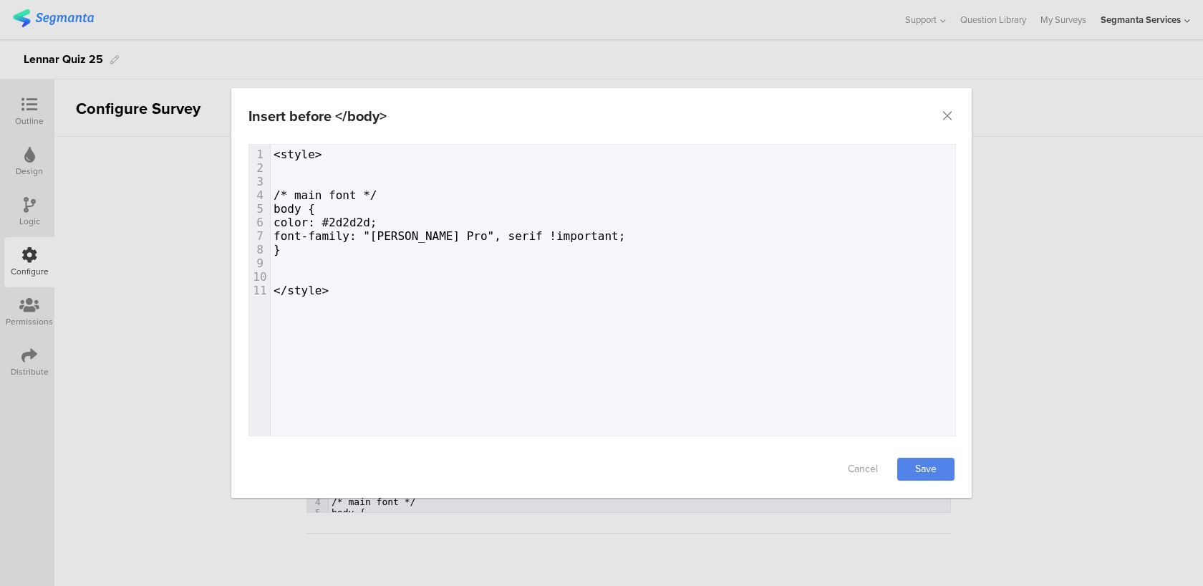
click at [467, 213] on pre "body {" at bounding box center [613, 209] width 684 height 14
click at [420, 226] on pre "color: #2d2d2d;" at bounding box center [613, 223] width 684 height 14
paste textarea "dialog"
click at [931, 473] on link "Save" at bounding box center [925, 468] width 57 height 23
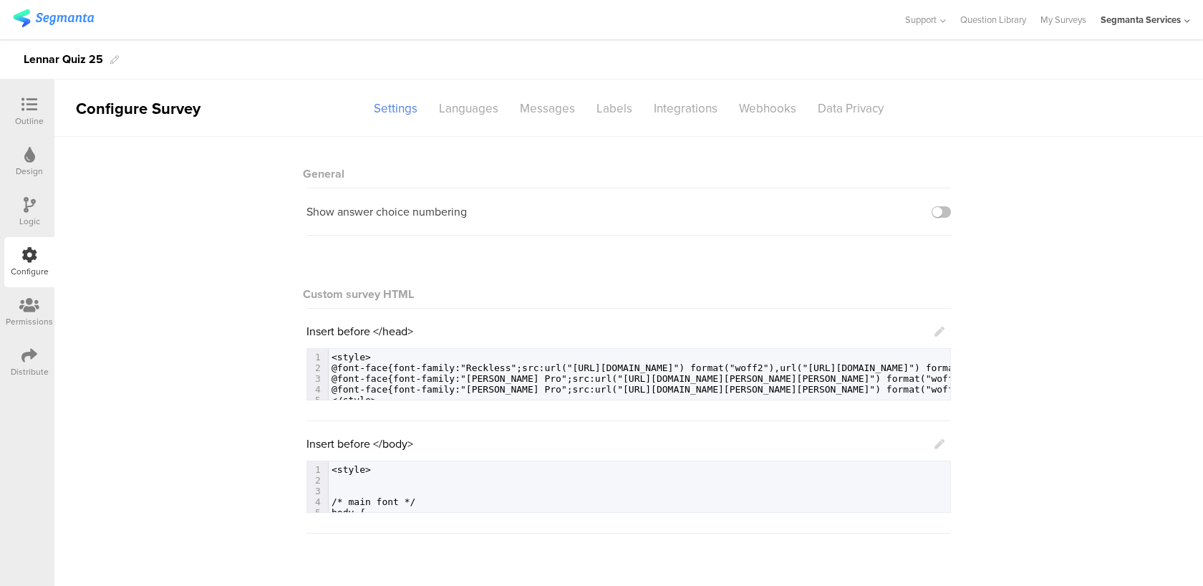
click at [942, 441] on icon at bounding box center [939, 444] width 10 height 10
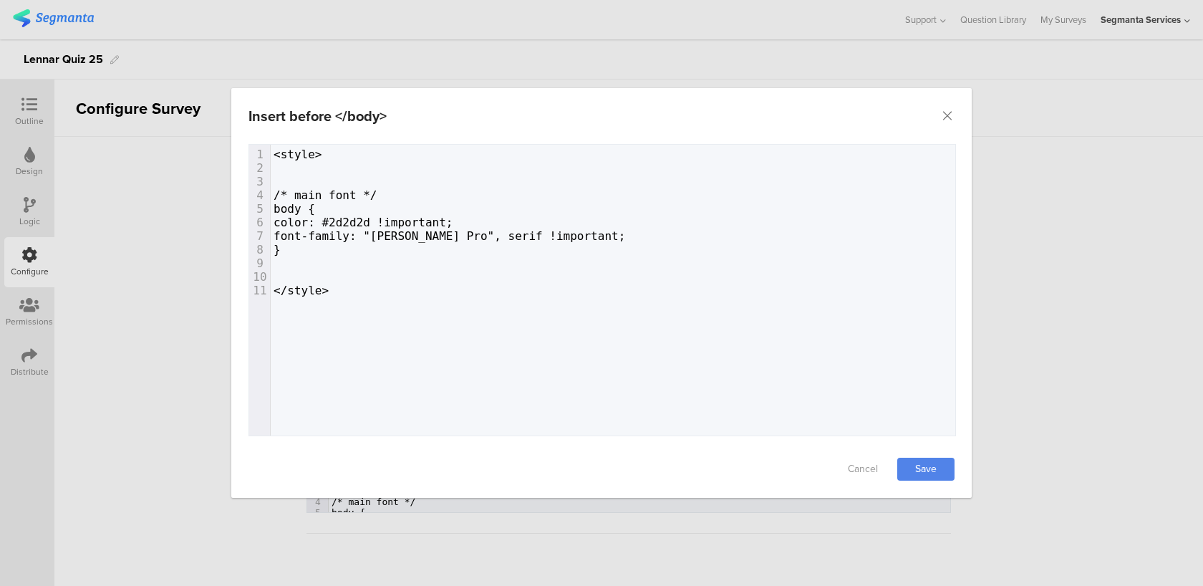
scroll to position [0, 6]
click at [389, 257] on pre "dialog" at bounding box center [613, 263] width 684 height 14
paste textarea "dialog"
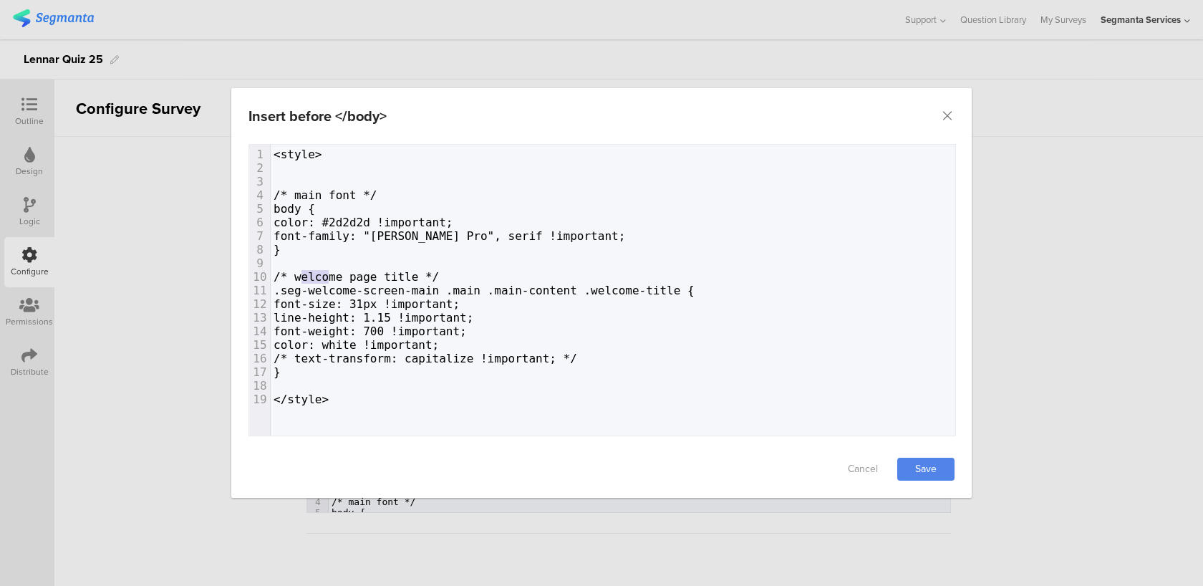
drag, startPoint x: 327, startPoint y: 277, endPoint x: 301, endPoint y: 273, distance: 26.7
click at [301, 273] on span "/* welcome page title */" at bounding box center [355, 277] width 165 height 14
click at [460, 299] on span "font-size: 31px !important;" at bounding box center [366, 304] width 186 height 14
click at [606, 256] on pre "dialog" at bounding box center [613, 263] width 684 height 14
click at [523, 219] on pre "color: #2d2d2d !important;" at bounding box center [613, 223] width 684 height 14
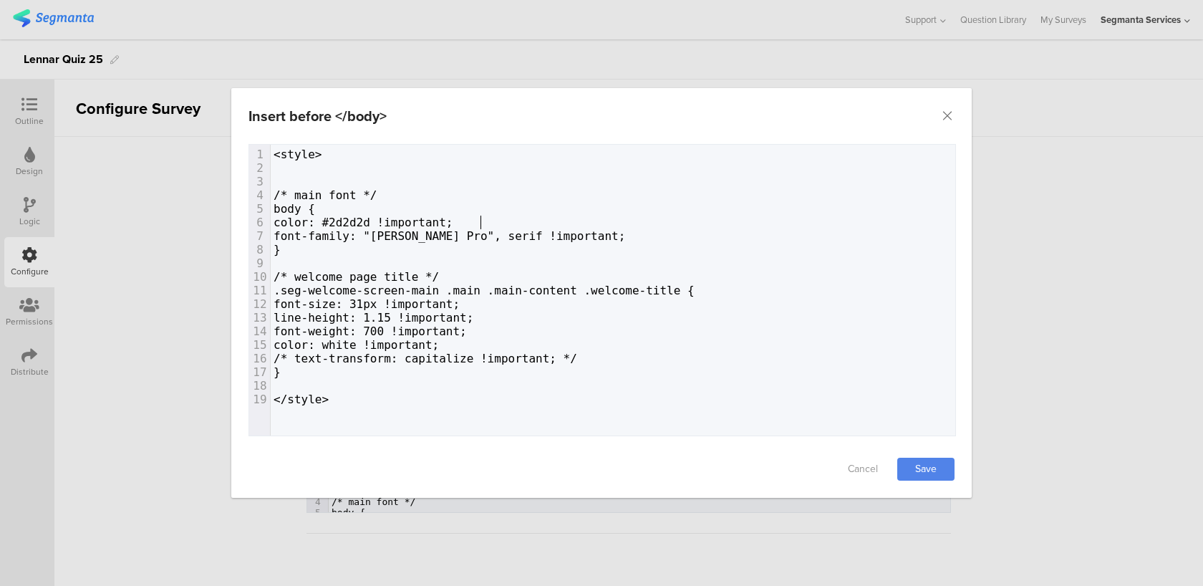
paste textarea "f"
type textarea "font-family: "[PERSON_NAME] Pro", serif"
drag, startPoint x: 513, startPoint y: 230, endPoint x: 302, endPoint y: 233, distance: 210.5
click at [302, 233] on span "font-family: "[PERSON_NAME] Pro", serif !important;" at bounding box center [449, 236] width 352 height 14
paste textarea "dialog"
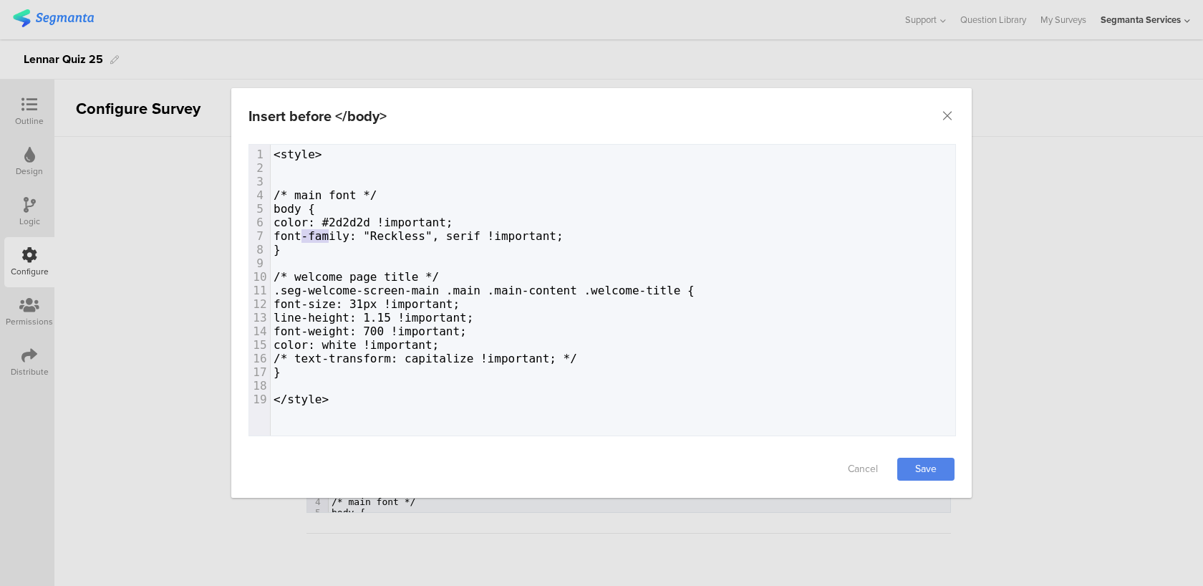
drag, startPoint x: 326, startPoint y: 233, endPoint x: 299, endPoint y: 232, distance: 27.2
click at [299, 232] on span "font-family: "Reckless", serif !important;" at bounding box center [418, 236] width 290 height 14
click at [484, 253] on pre "}" at bounding box center [613, 250] width 684 height 14
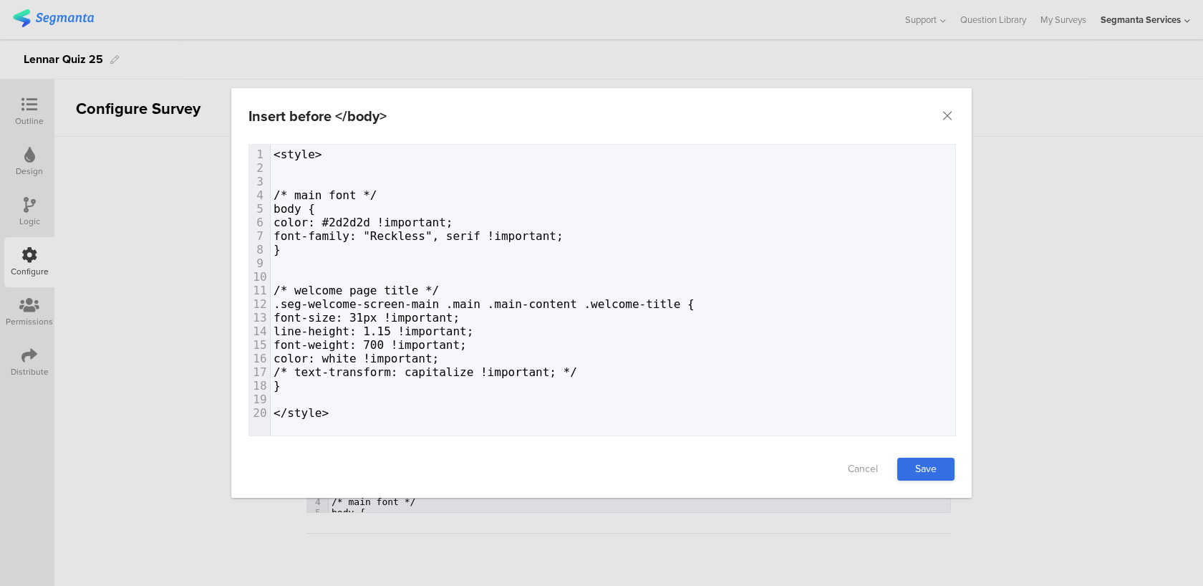
click at [917, 467] on link "Save" at bounding box center [925, 468] width 57 height 23
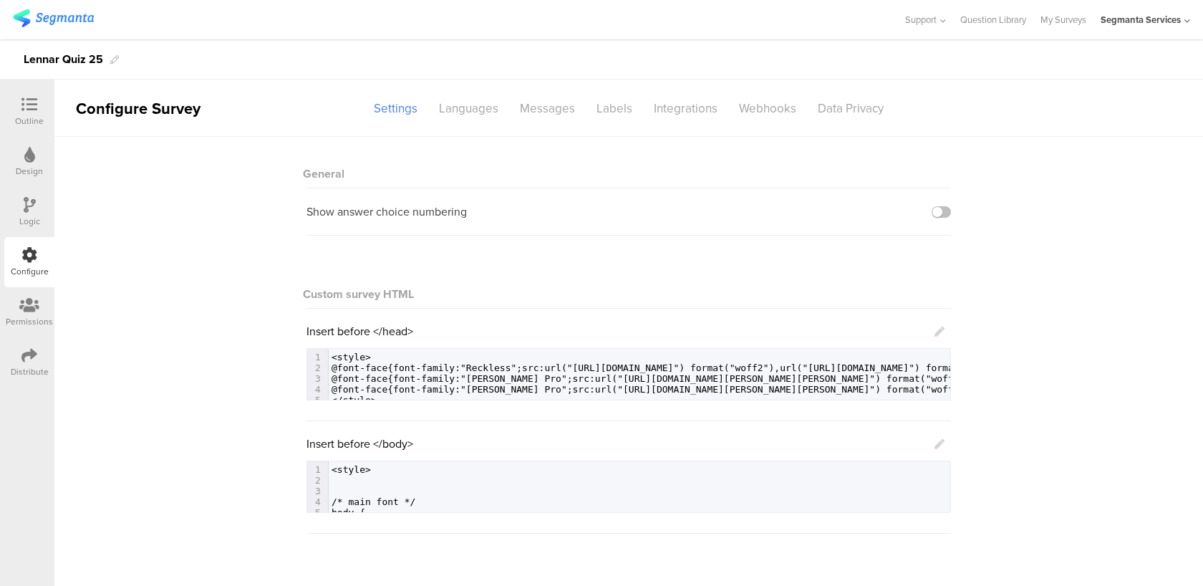
click at [939, 442] on icon at bounding box center [939, 444] width 10 height 10
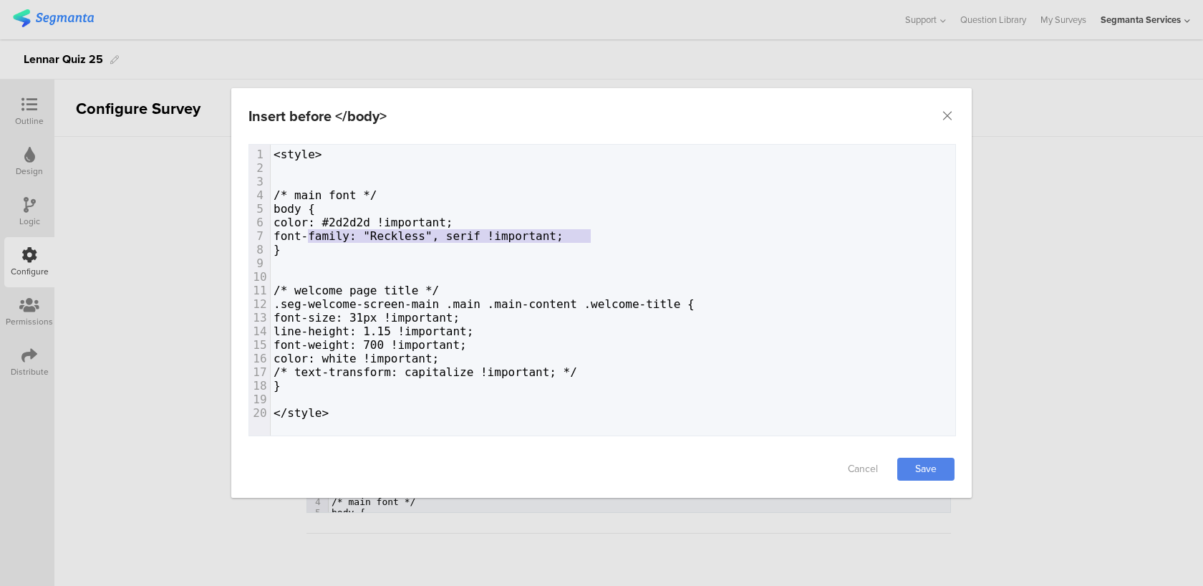
type textarea "font-family: "Reckless", serif !important;"
drag, startPoint x: 593, startPoint y: 240, endPoint x: 303, endPoint y: 235, distance: 290.0
click at [303, 235] on pre "font-family: "Reckless", serif !important;" at bounding box center [613, 236] width 684 height 14
click at [541, 352] on pre "color: white !important;" at bounding box center [613, 359] width 684 height 14
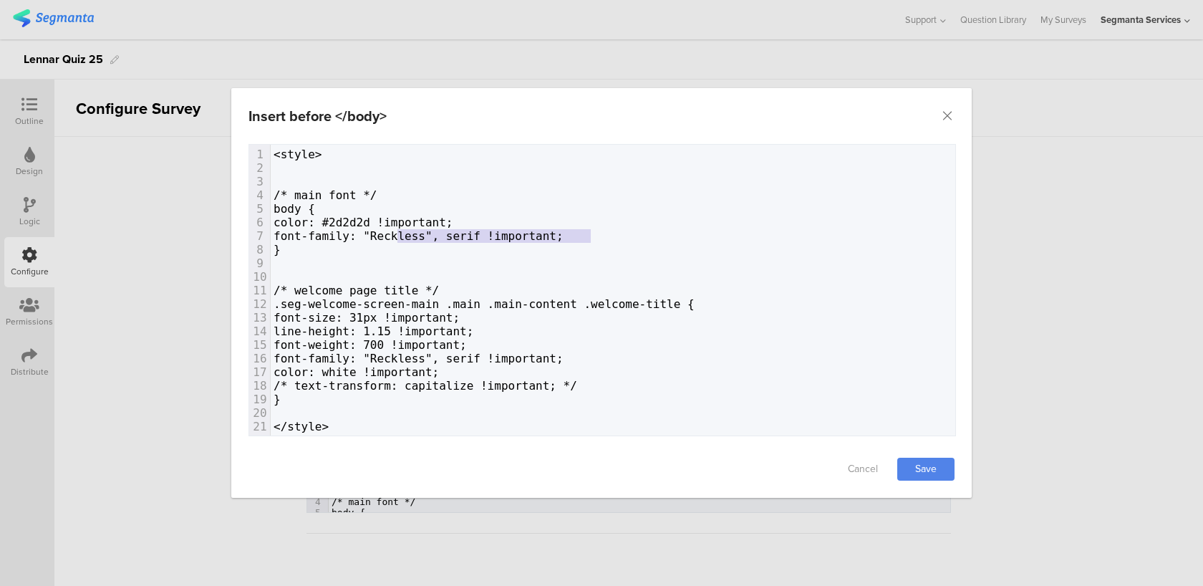
type textarea ""Reckless", serif !important;"
drag, startPoint x: 603, startPoint y: 236, endPoint x: 392, endPoint y: 231, distance: 210.5
click at [392, 231] on pre "font-family: "Reckless", serif !important;" at bounding box center [613, 236] width 684 height 14
paste textarea "dialog"
type textarea "!important;"
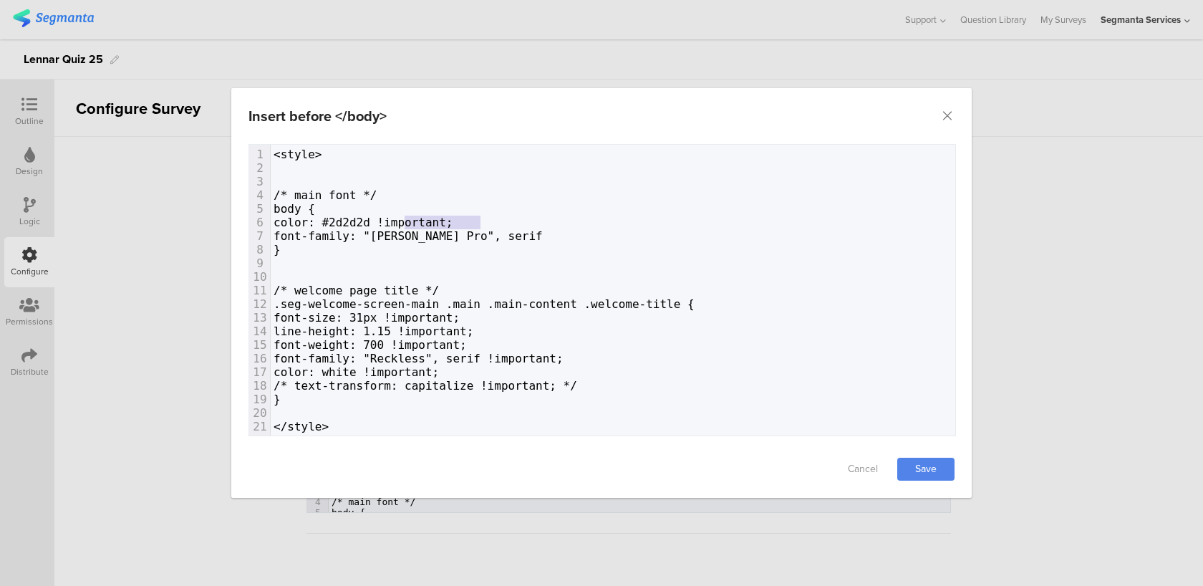
drag, startPoint x: 491, startPoint y: 219, endPoint x: 405, endPoint y: 217, distance: 86.7
click at [405, 217] on pre "color: #2d2d2d !important;" at bounding box center [613, 223] width 684 height 14
click at [531, 231] on pre "font-family: "[PERSON_NAME] Pro", serif" at bounding box center [613, 236] width 684 height 14
paste textarea "dialog"
click at [513, 231] on span "font-family: "[PERSON_NAME] Pro", serif!important;" at bounding box center [445, 236] width 345 height 14
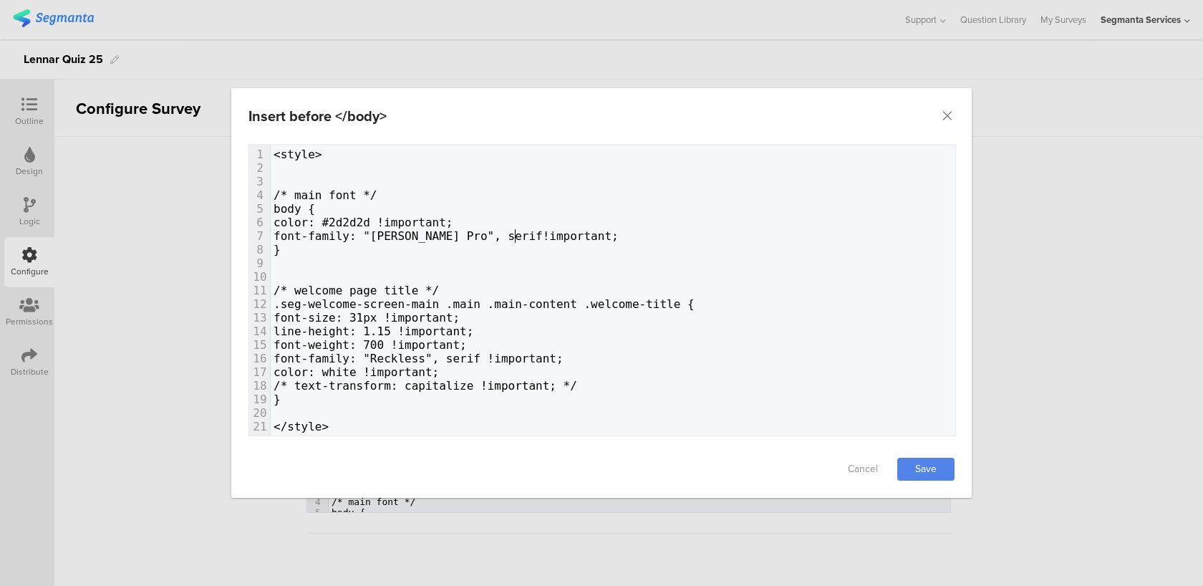
scroll to position [0, 5]
click at [918, 468] on link "Save" at bounding box center [925, 468] width 57 height 23
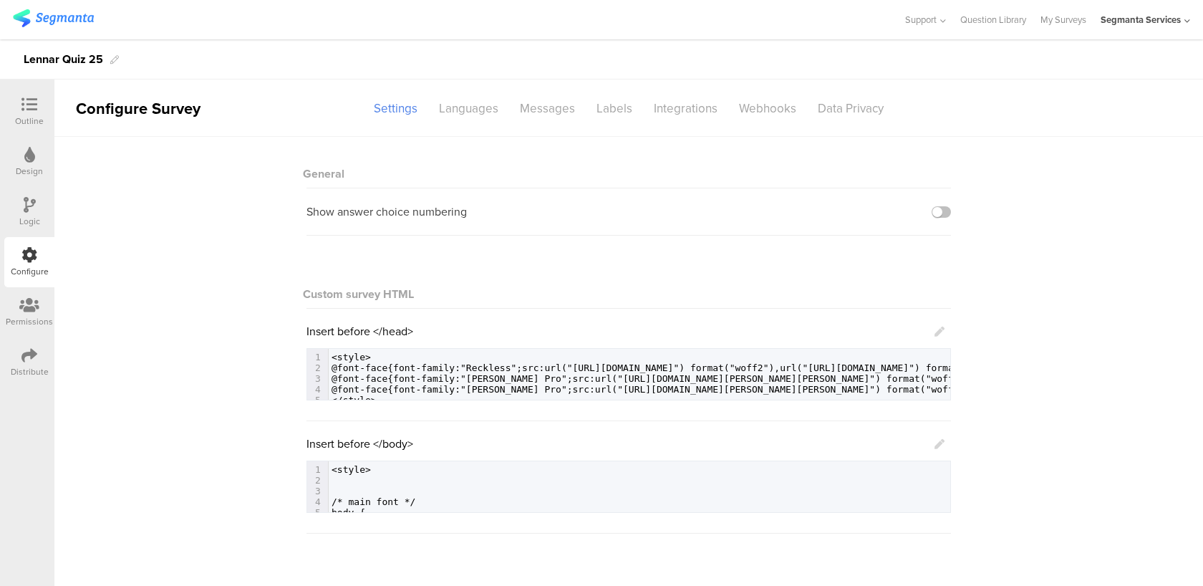
click at [944, 444] on icon at bounding box center [939, 444] width 10 height 10
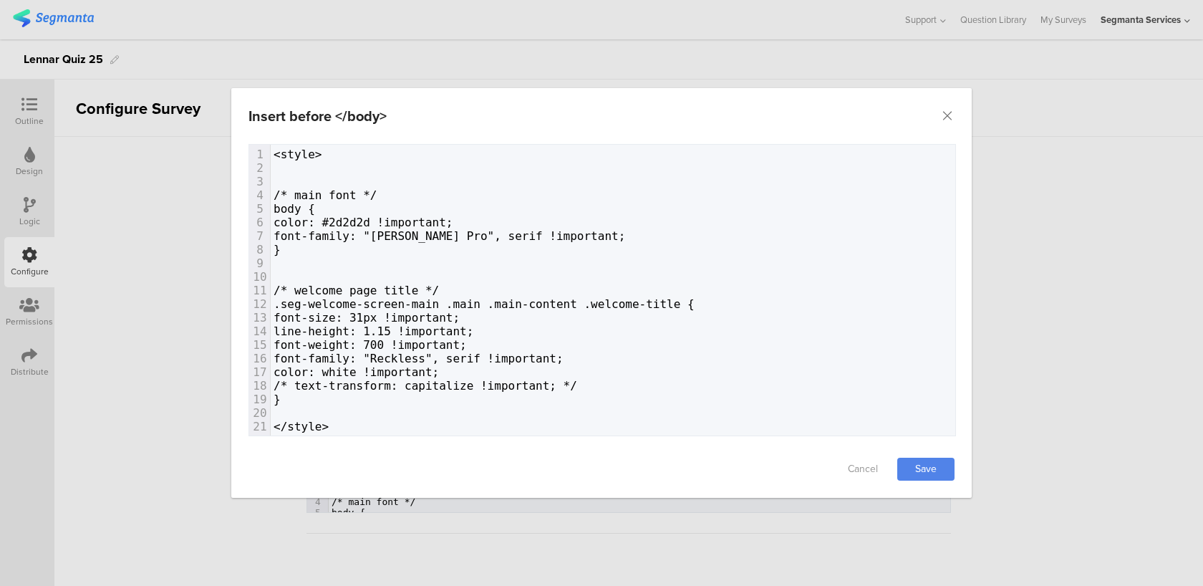
scroll to position [0, 6]
click at [415, 315] on span "font-size: 31px !important;" at bounding box center [366, 318] width 186 height 14
type textarea "2"
click at [921, 464] on link "Save" at bounding box center [925, 468] width 57 height 23
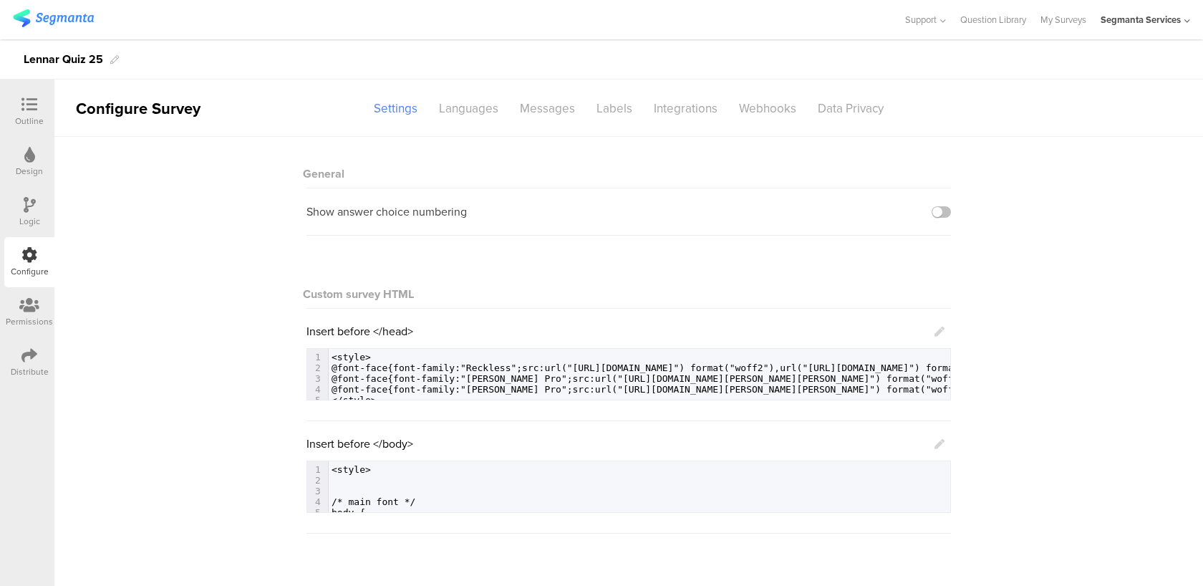
click at [939, 445] on icon at bounding box center [939, 444] width 10 height 10
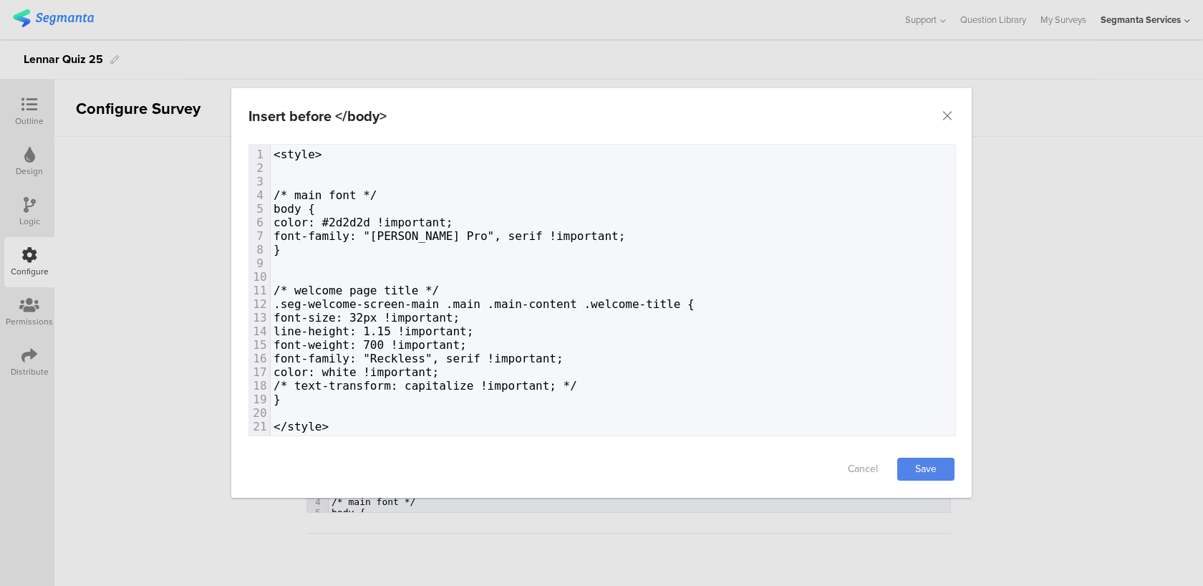
scroll to position [1, 0]
click at [347, 390] on div "1 <style> 2 ​ 3 ​ 4 /* main font */ 5 body { 6 color: #2d2d2d !important; 7 fon…" at bounding box center [613, 290] width 684 height 286
click at [330, 400] on pre "}" at bounding box center [613, 399] width 684 height 14
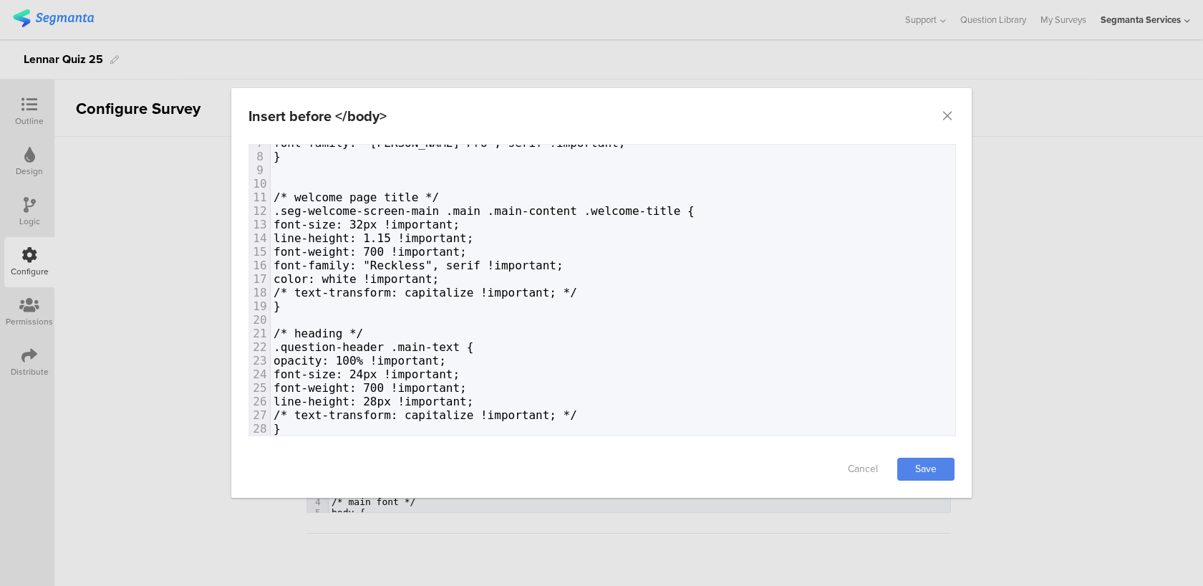
scroll to position [70, 0]
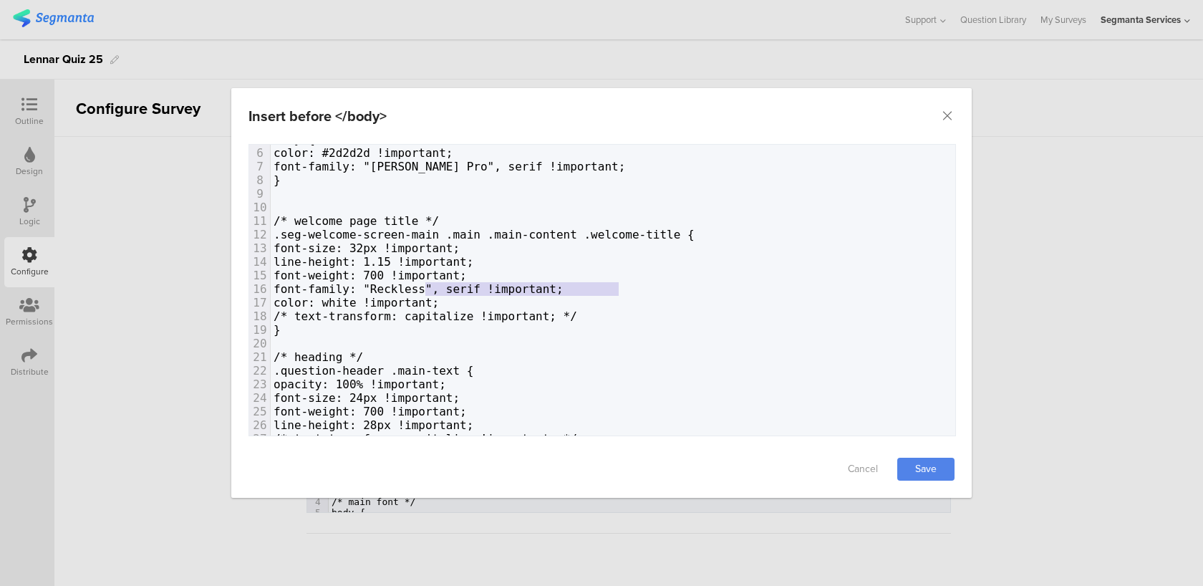
type textarea ""Reckless", serif !important;"
drag, startPoint x: 635, startPoint y: 287, endPoint x: 421, endPoint y: 283, distance: 214.1
click at [421, 283] on pre "font-family: "Reckless", serif !important;" at bounding box center [613, 289] width 684 height 14
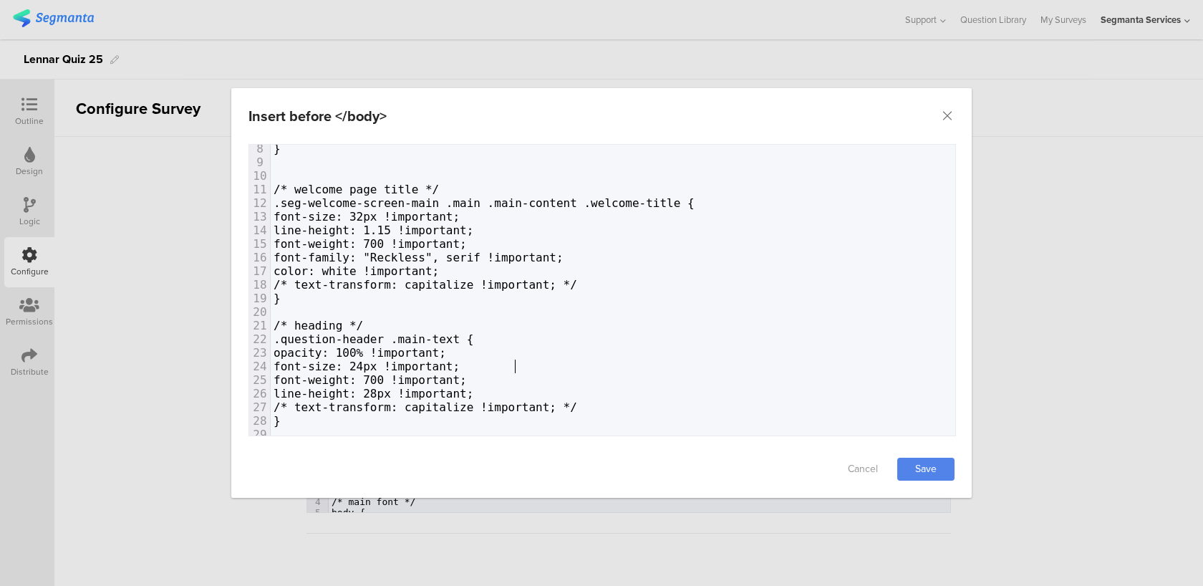
type textarea "24px !important;"
drag, startPoint x: 517, startPoint y: 363, endPoint x: 402, endPoint y: 360, distance: 115.3
click at [402, 360] on pre "font-size: 24px !important;" at bounding box center [613, 366] width 684 height 14
type textarea "font-family: "Reckless", serif !important;"
drag, startPoint x: 636, startPoint y: 254, endPoint x: 330, endPoint y: 251, distance: 306.4
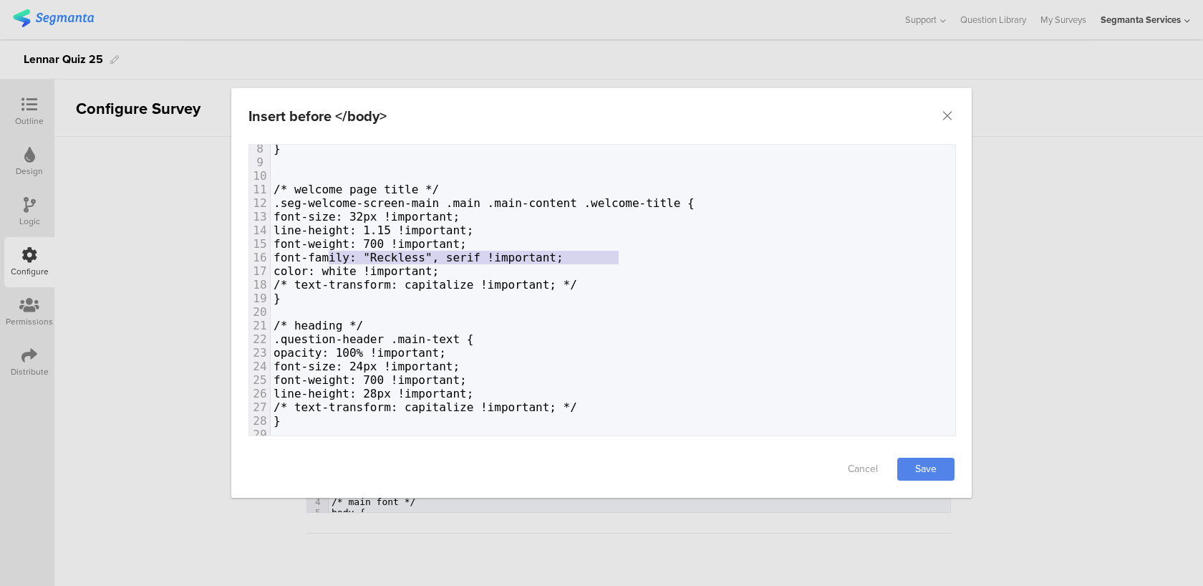
click at [330, 251] on pre "font-family: "Reckless", serif !important;" at bounding box center [613, 258] width 684 height 14
click at [326, 352] on span "opacity: 100% !important;" at bounding box center [359, 353] width 173 height 14
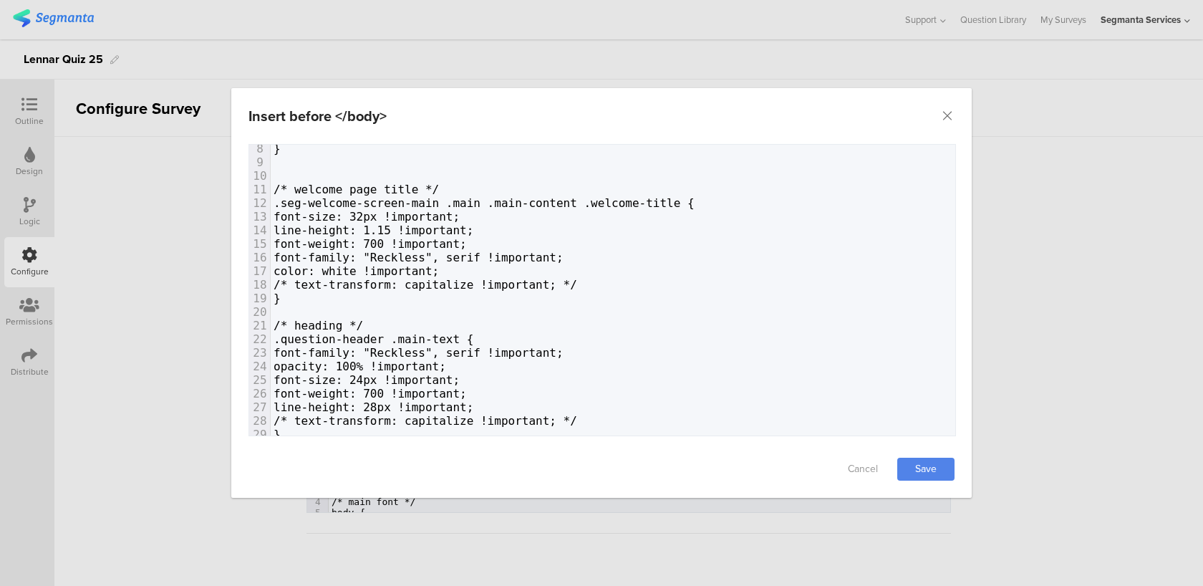
click at [938, 451] on div "Cancel Save" at bounding box center [601, 468] width 740 height 57
click at [934, 468] on link "Save" at bounding box center [925, 468] width 57 height 23
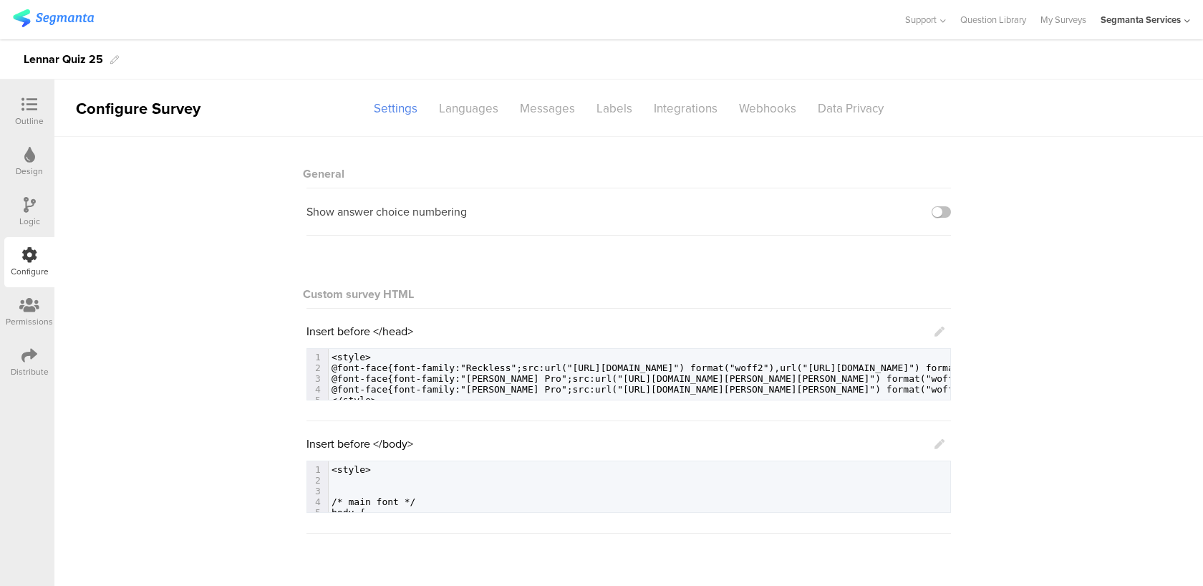
click at [942, 445] on icon at bounding box center [939, 444] width 10 height 10
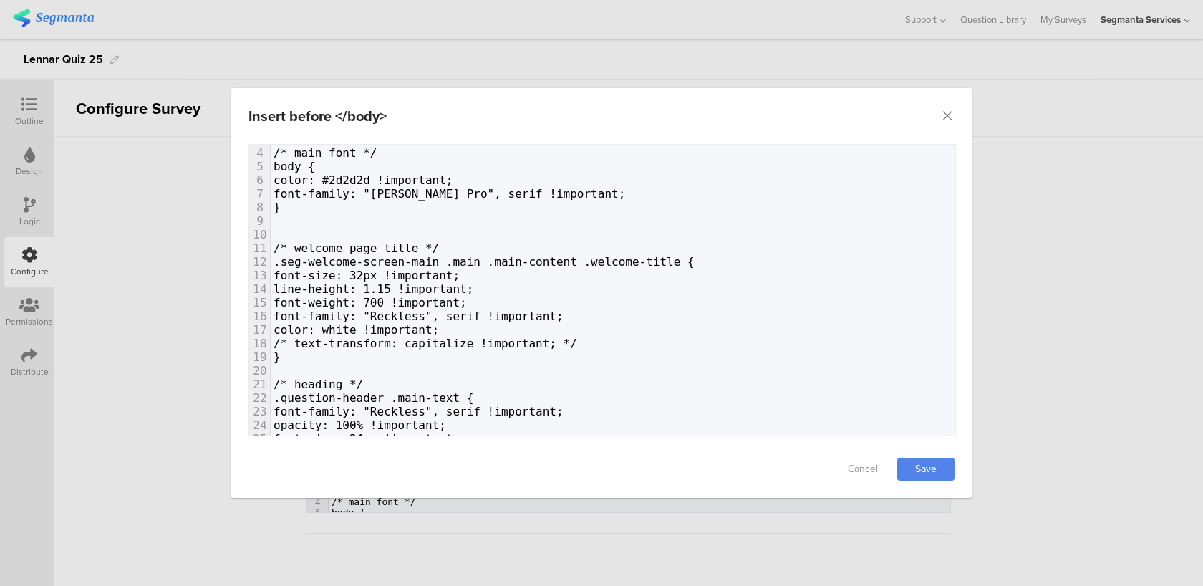
scroll to position [137, 0]
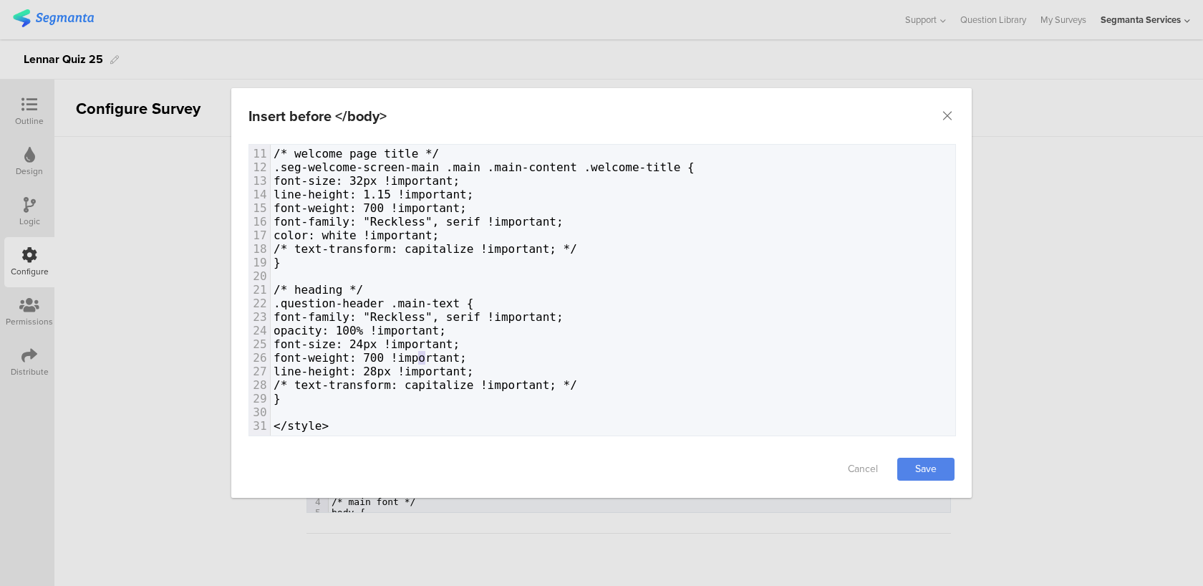
click at [422, 354] on span "font-weight: 700 !important;" at bounding box center [369, 358] width 193 height 14
type textarea "4"
click at [911, 465] on link "Save" at bounding box center [925, 468] width 57 height 23
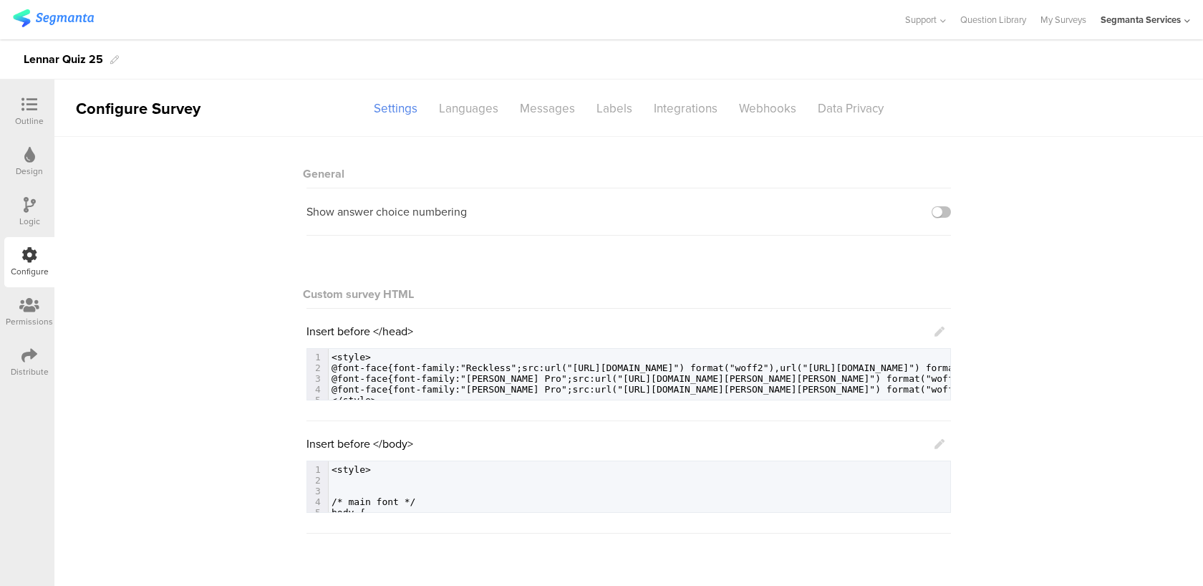
click at [942, 444] on icon at bounding box center [939, 444] width 10 height 10
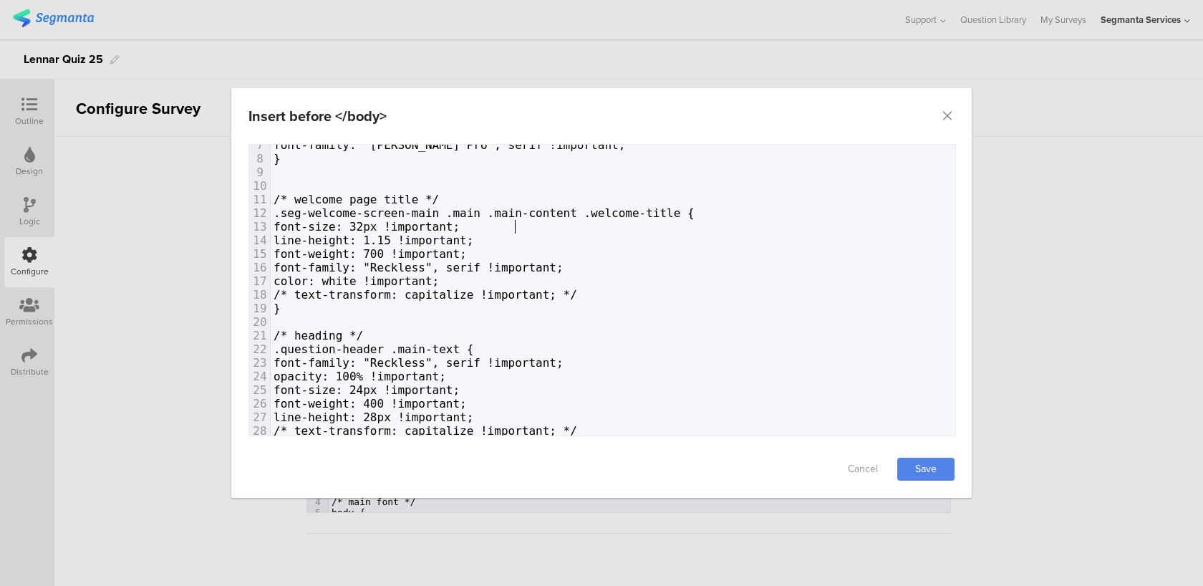
scroll to position [0, 6]
type textarea "font-size: 32px !important;"
drag, startPoint x: 536, startPoint y: 222, endPoint x: 330, endPoint y: 222, distance: 206.2
click at [330, 222] on pre "font-size: 32px !important;" at bounding box center [613, 227] width 684 height 14
click at [467, 398] on span "font-weight: 400 !important;" at bounding box center [369, 404] width 193 height 14
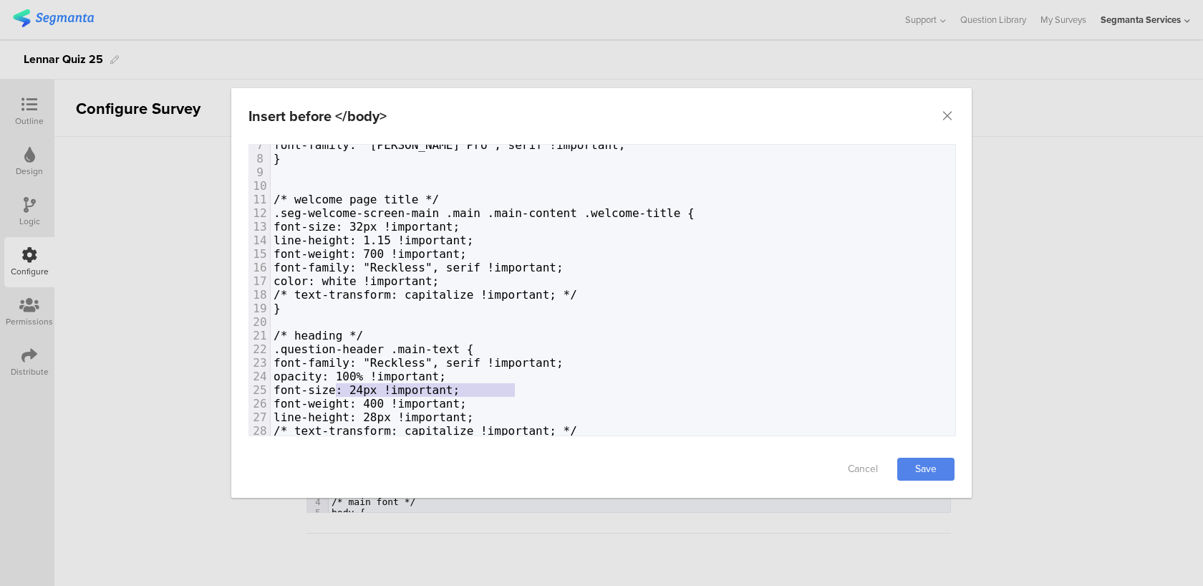
type textarea "font-size: 24px !important;"
drag, startPoint x: 520, startPoint y: 390, endPoint x: 331, endPoint y: 384, distance: 189.8
click at [331, 384] on pre "font-size: 24px !important;" at bounding box center [613, 390] width 684 height 14
click at [941, 459] on link "Save" at bounding box center [925, 468] width 57 height 23
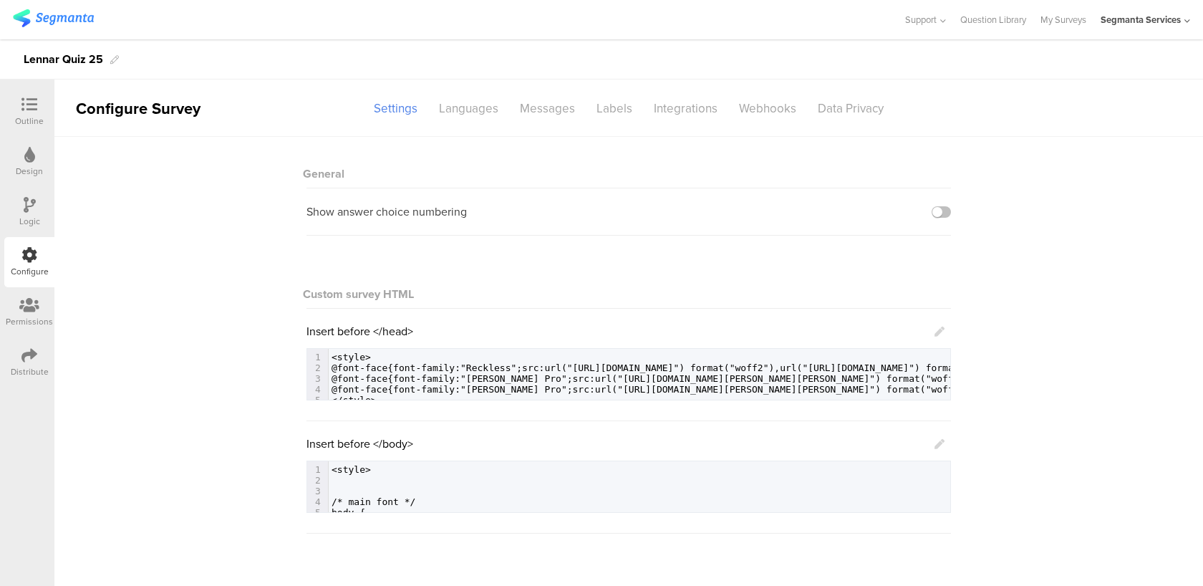
click at [944, 442] on div "Insert before </body> xxxxxxxxxx 1 <style> 2 ​ 3 ​ 4 /* main font */ 5 body { 6…" at bounding box center [628, 473] width 644 height 77
click at [940, 443] on icon at bounding box center [939, 444] width 10 height 10
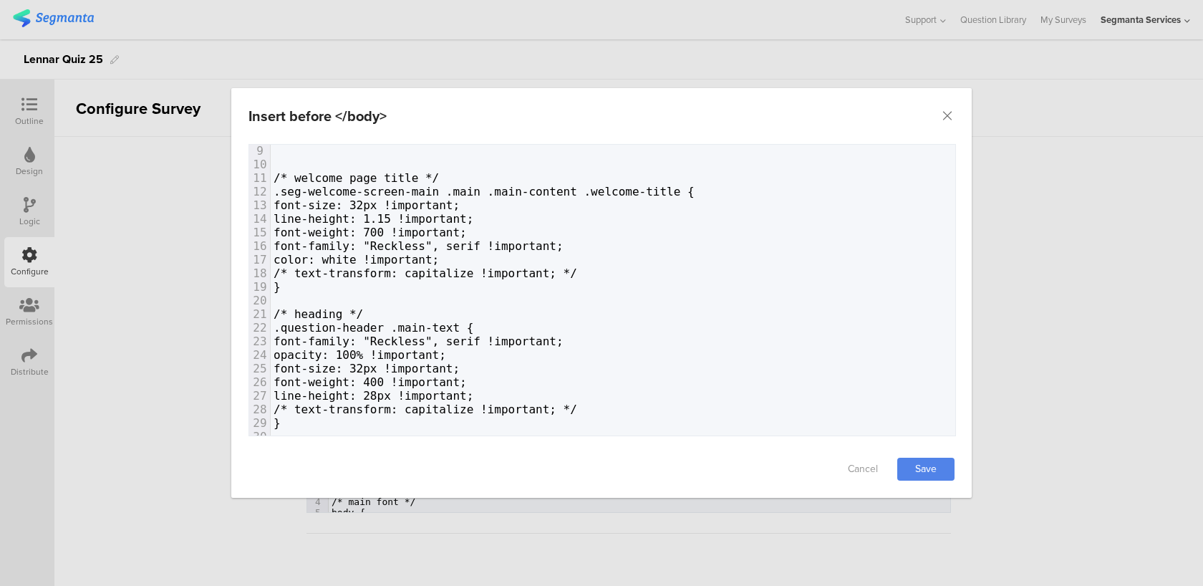
scroll to position [137, 0]
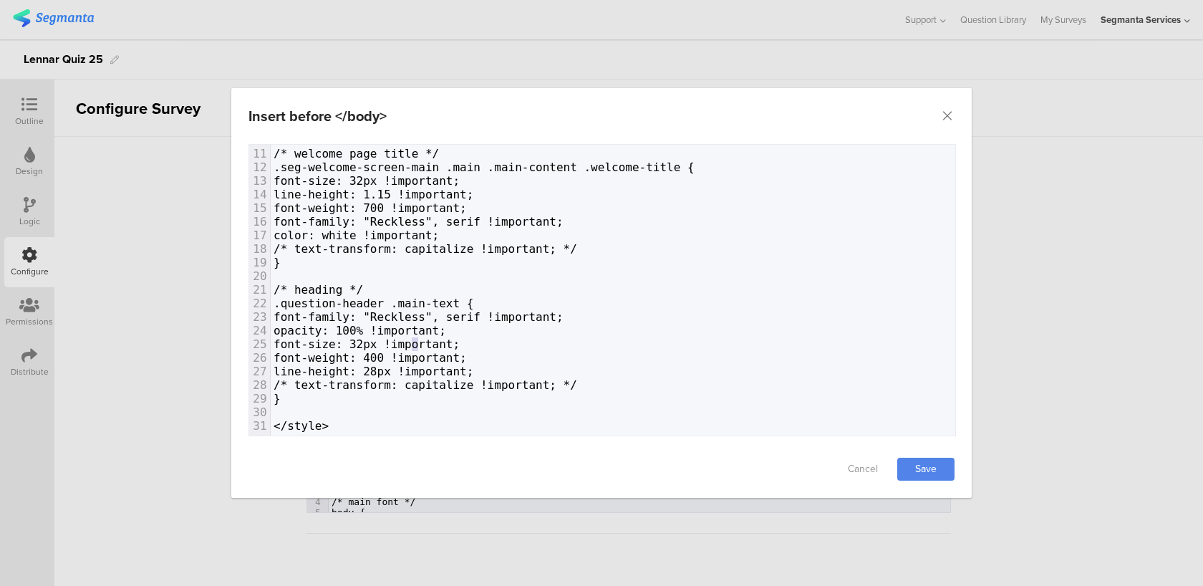
click at [416, 342] on span "font-size: 32px !important;" at bounding box center [366, 344] width 186 height 14
type textarea "0"
click at [938, 475] on link "Save" at bounding box center [925, 468] width 57 height 23
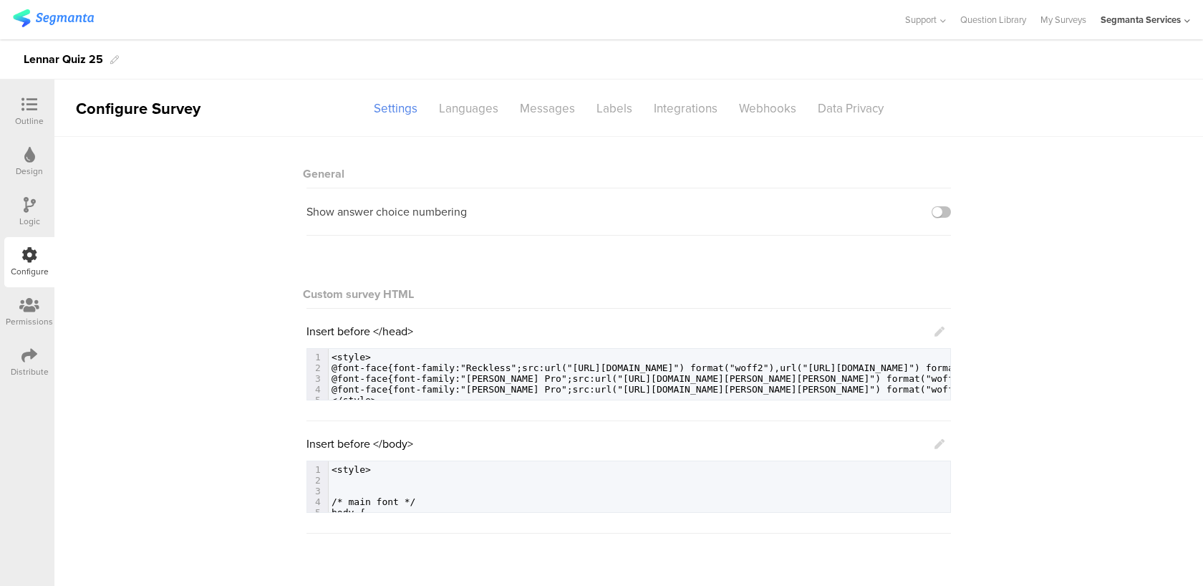
click at [938, 442] on icon at bounding box center [939, 444] width 10 height 10
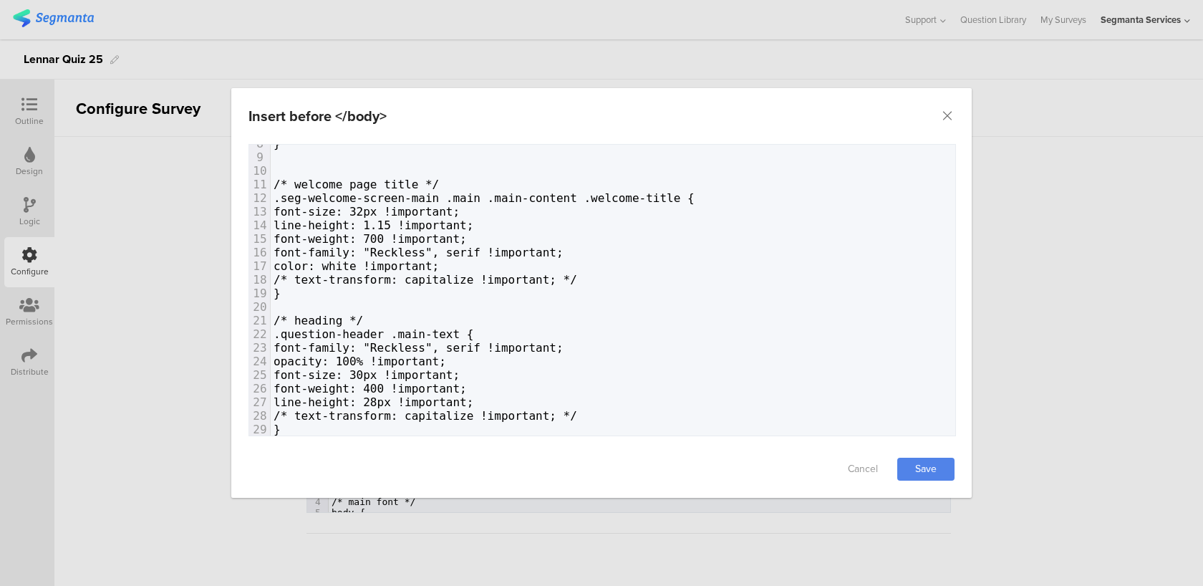
scroll to position [0, 6]
click at [411, 367] on div "1 <style> 2 ​ 3 ​ 4 /* main font */ 5 body { 6 color: #2d2d2d !important; 7 fon…" at bounding box center [613, 253] width 684 height 422
type textarea "0"
drag, startPoint x: 419, startPoint y: 373, endPoint x: 408, endPoint y: 373, distance: 10.7
click at [408, 373] on span "font-size: 30px !important;" at bounding box center [366, 375] width 186 height 14
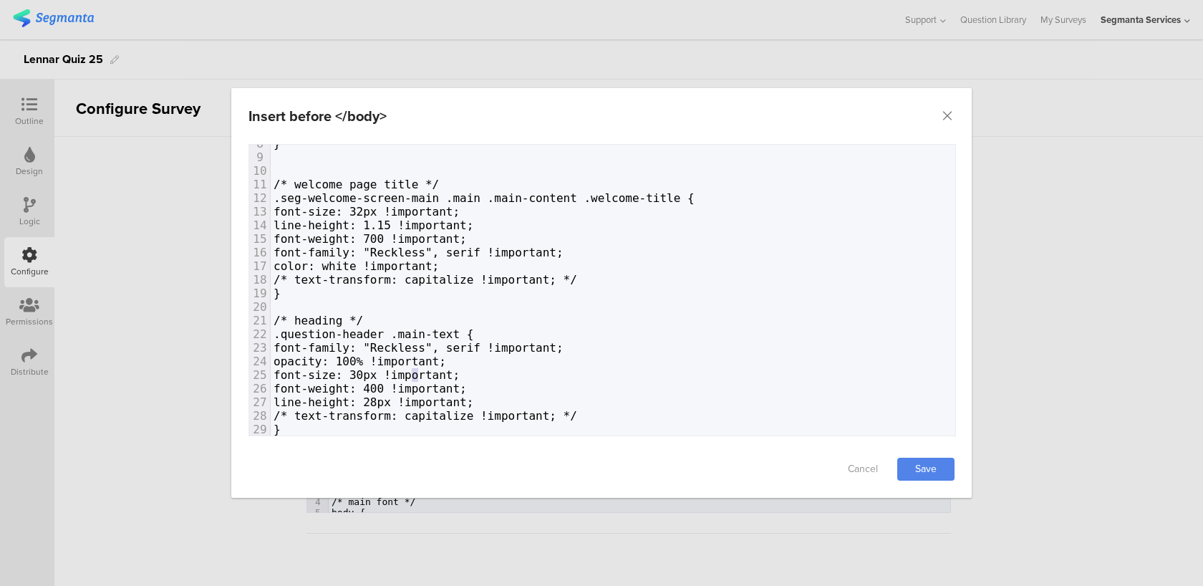
click at [411, 390] on span "font-weight: 400 !important;" at bounding box center [369, 389] width 193 height 14
type textarea "3"
drag, startPoint x: 415, startPoint y: 372, endPoint x: 406, endPoint y: 372, distance: 8.6
click at [406, 372] on span "font-size: 30px !important;" at bounding box center [366, 375] width 186 height 14
drag, startPoint x: 417, startPoint y: 375, endPoint x: 406, endPoint y: 375, distance: 11.5
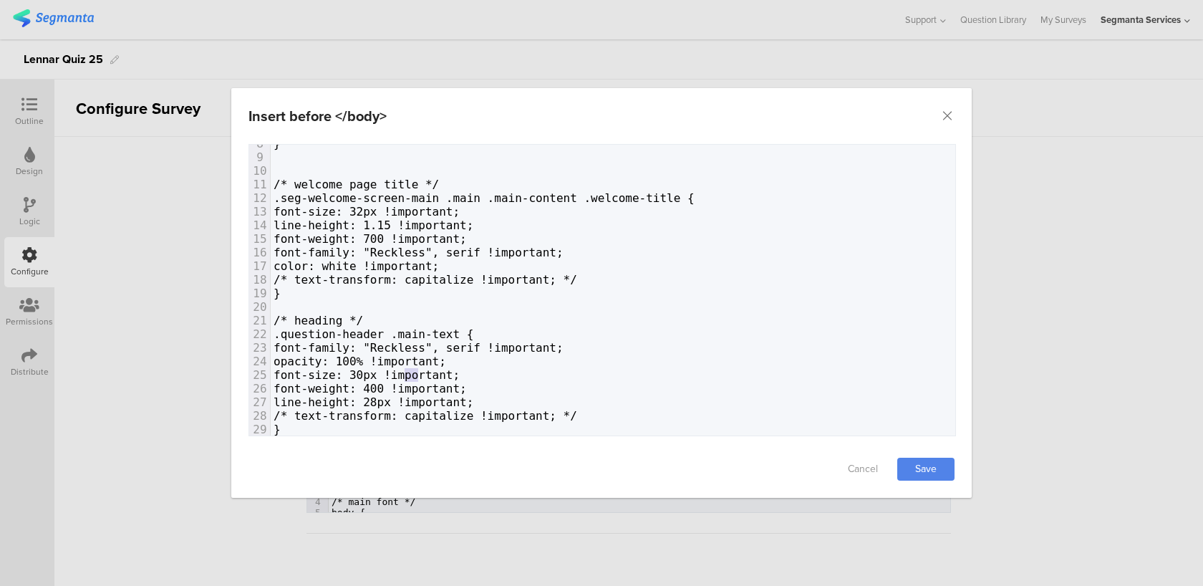
click at [406, 375] on span "font-size: 30px !important;" at bounding box center [366, 375] width 186 height 14
type textarea "28"
click at [934, 474] on link "Save" at bounding box center [925, 468] width 57 height 23
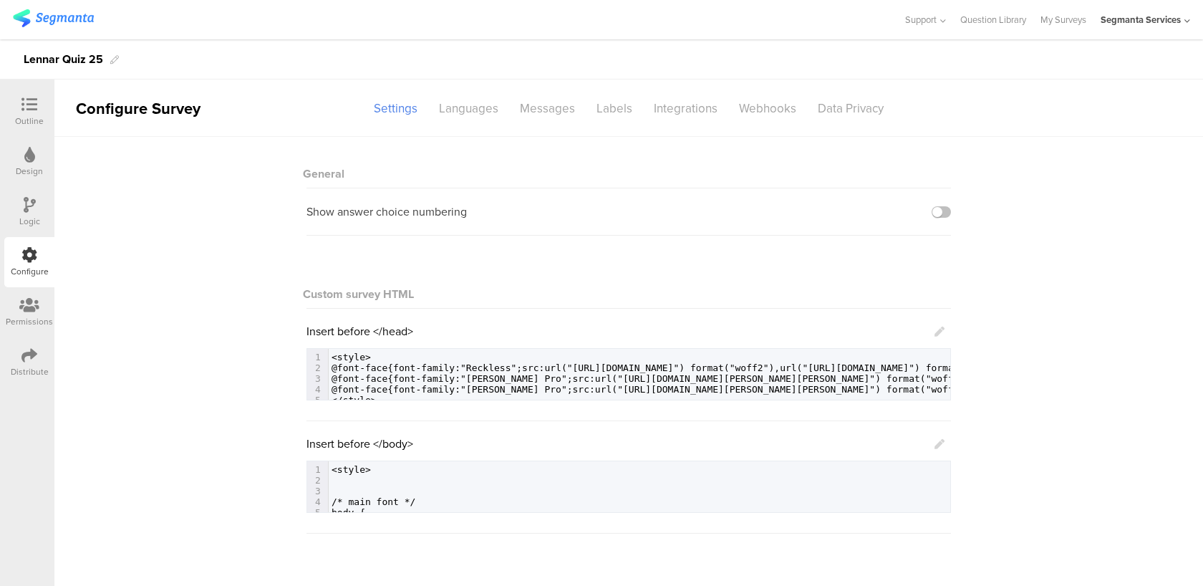
click at [939, 444] on icon at bounding box center [939, 444] width 10 height 10
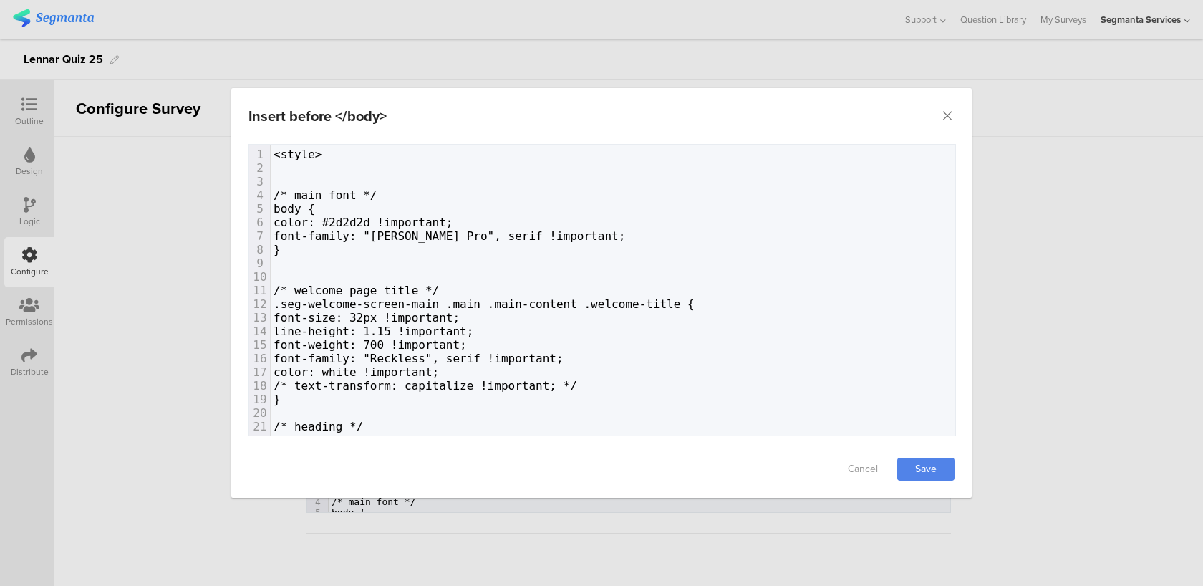
scroll to position [0, 13]
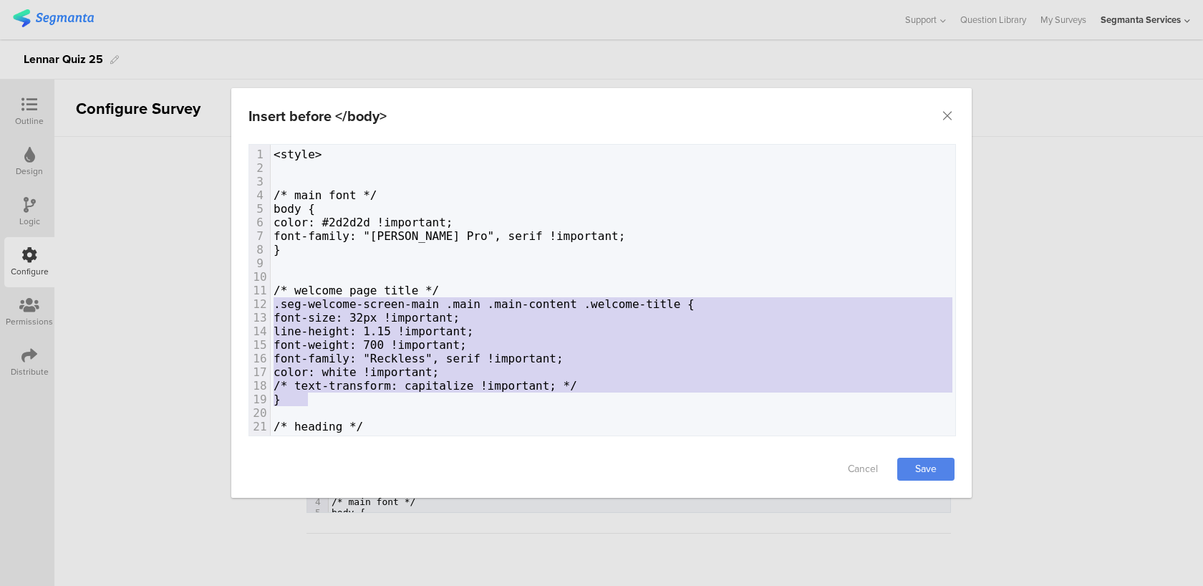
type textarea "/* welcome page title */ .seg-welcome-screen-main .main .main-content .welcome-…"
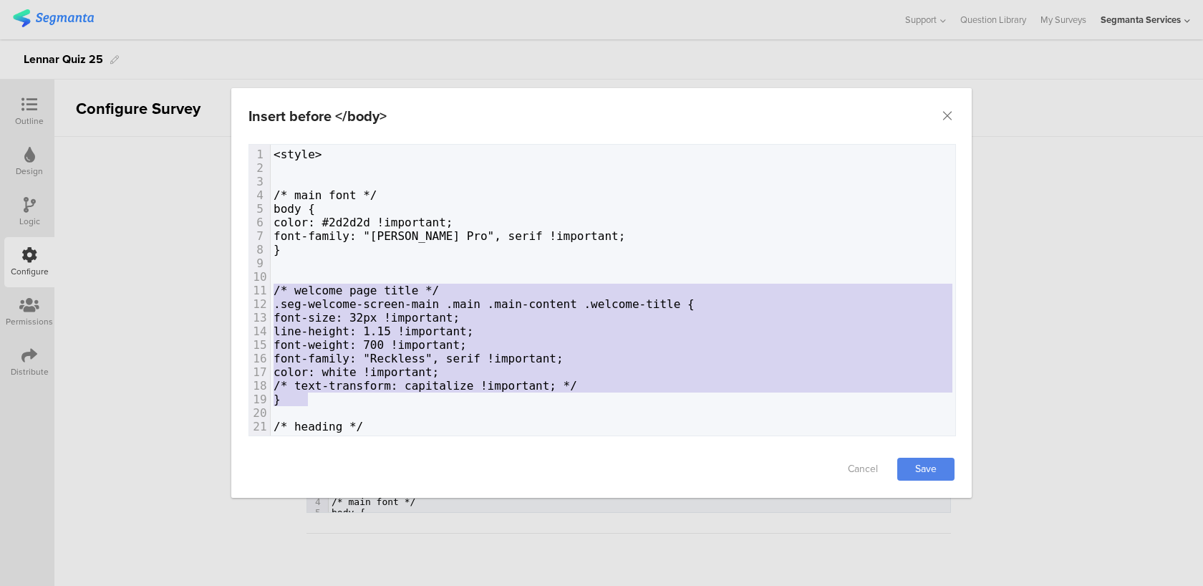
drag, startPoint x: 318, startPoint y: 402, endPoint x: 255, endPoint y: 288, distance: 130.7
click at [271, 288] on div "1 <style> 2 ​ 3 ​ 4 /* main font */ 5 body { 6 color: #2d2d2d !important; 7 fon…" at bounding box center [613, 358] width 684 height 422
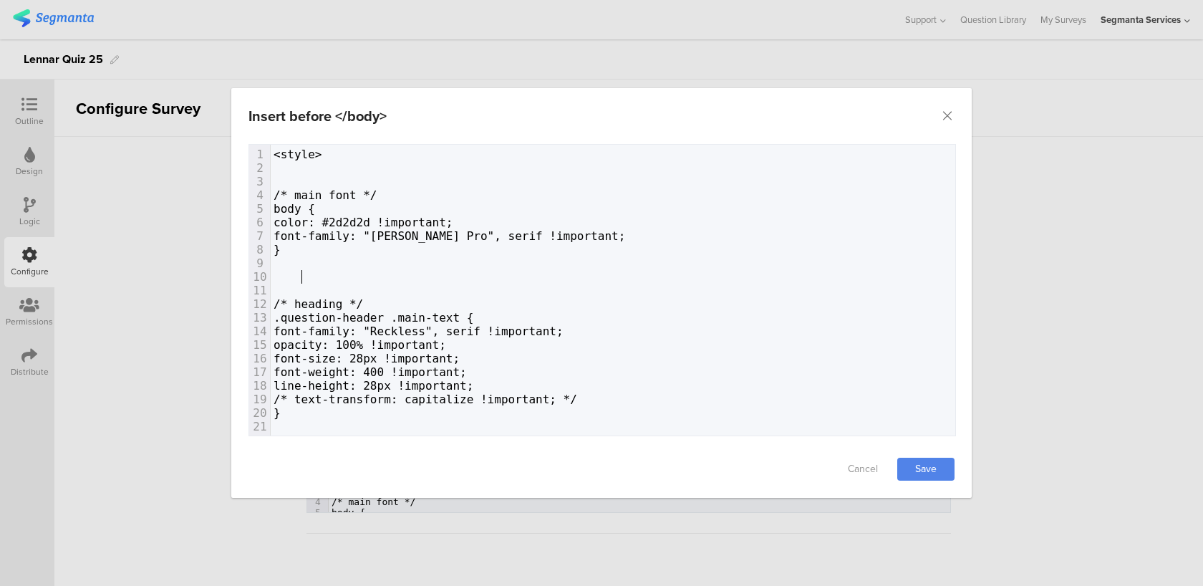
scroll to position [14, 0]
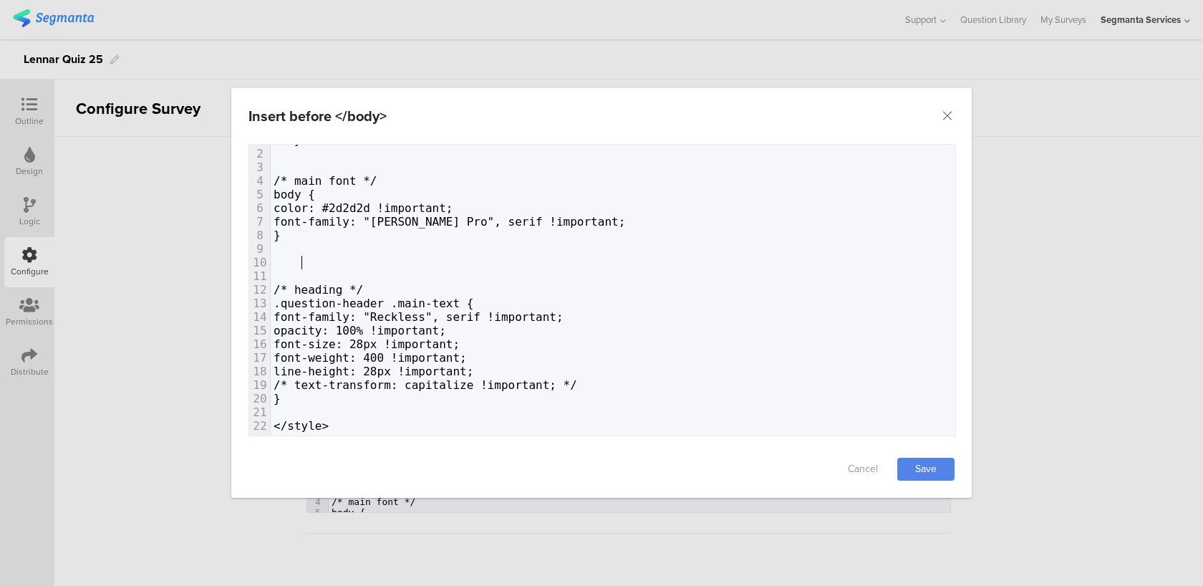
click at [330, 398] on pre "}" at bounding box center [613, 399] width 684 height 14
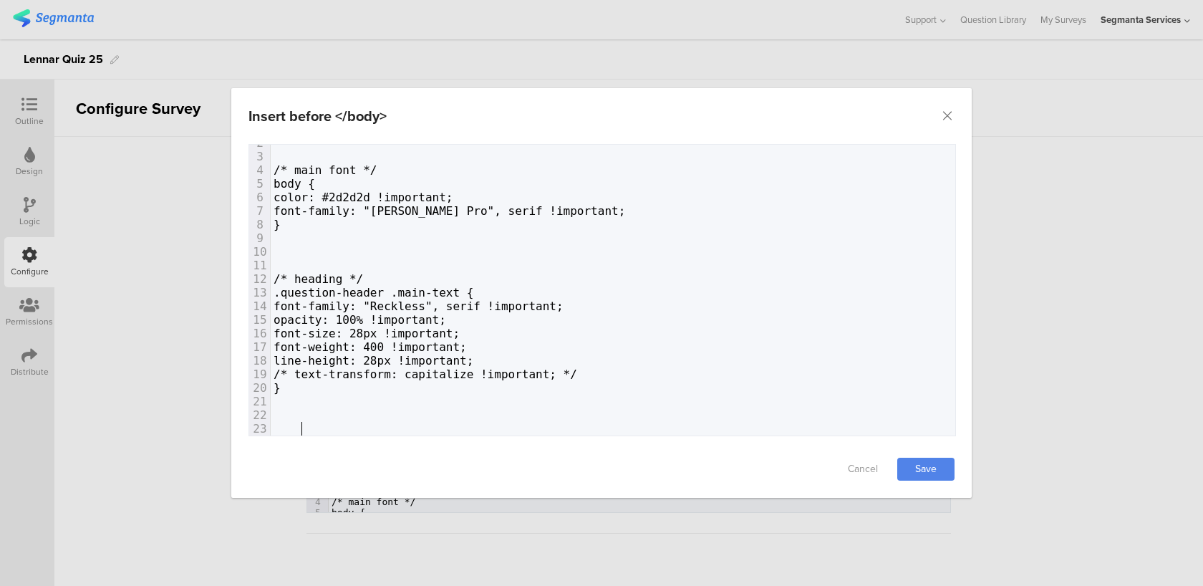
scroll to position [55, 0]
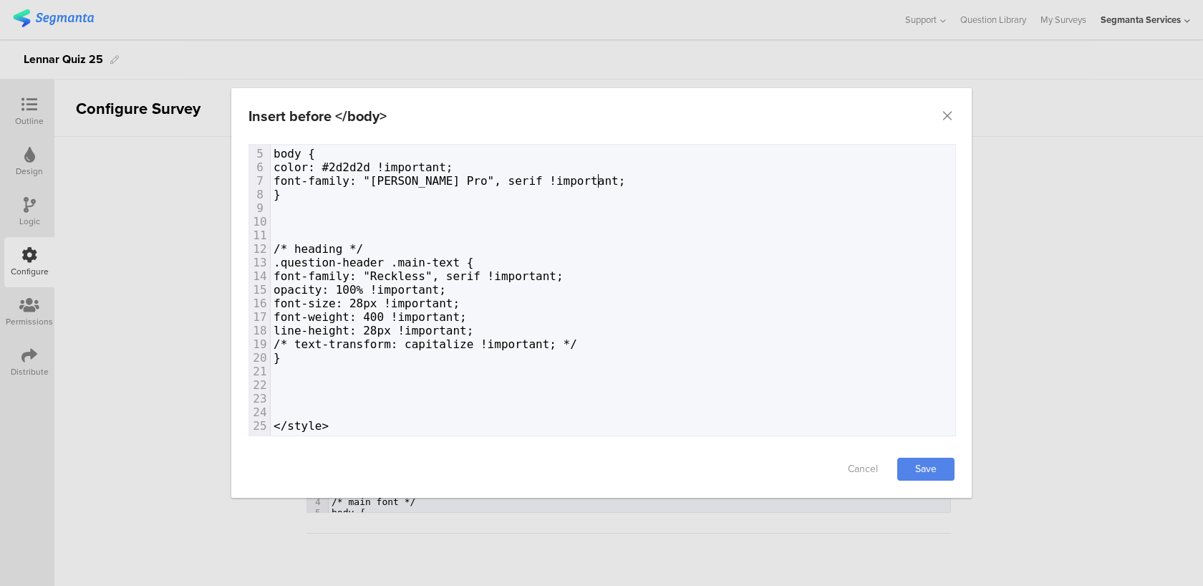
click at [659, 180] on pre "font-family: "[PERSON_NAME] Pro", serif !important;" at bounding box center [613, 181] width 684 height 14
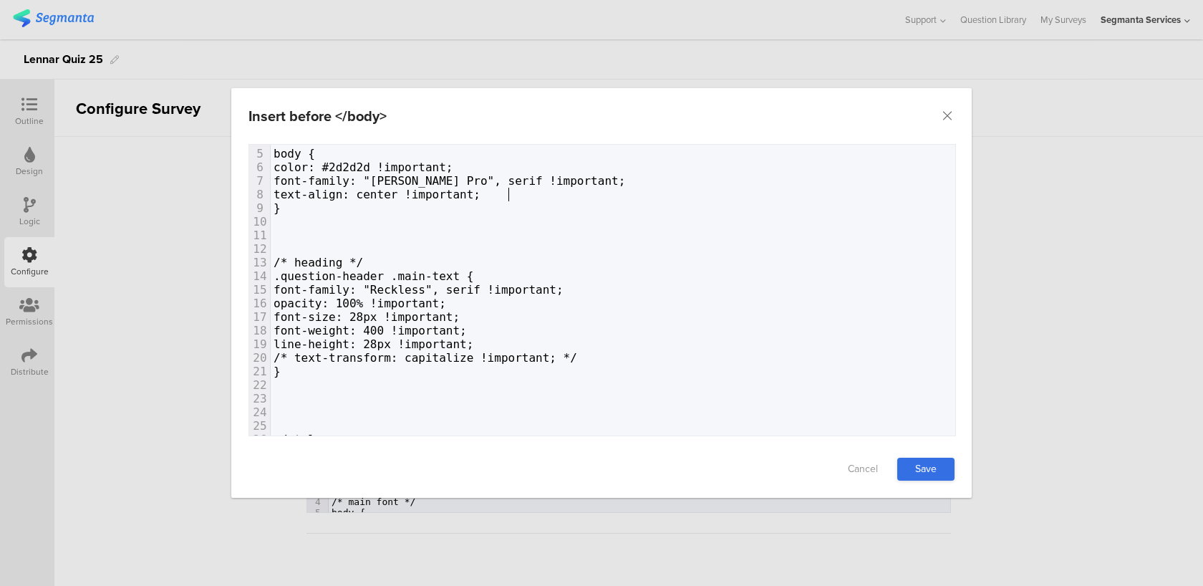
click at [911, 460] on link "Save" at bounding box center [925, 468] width 57 height 23
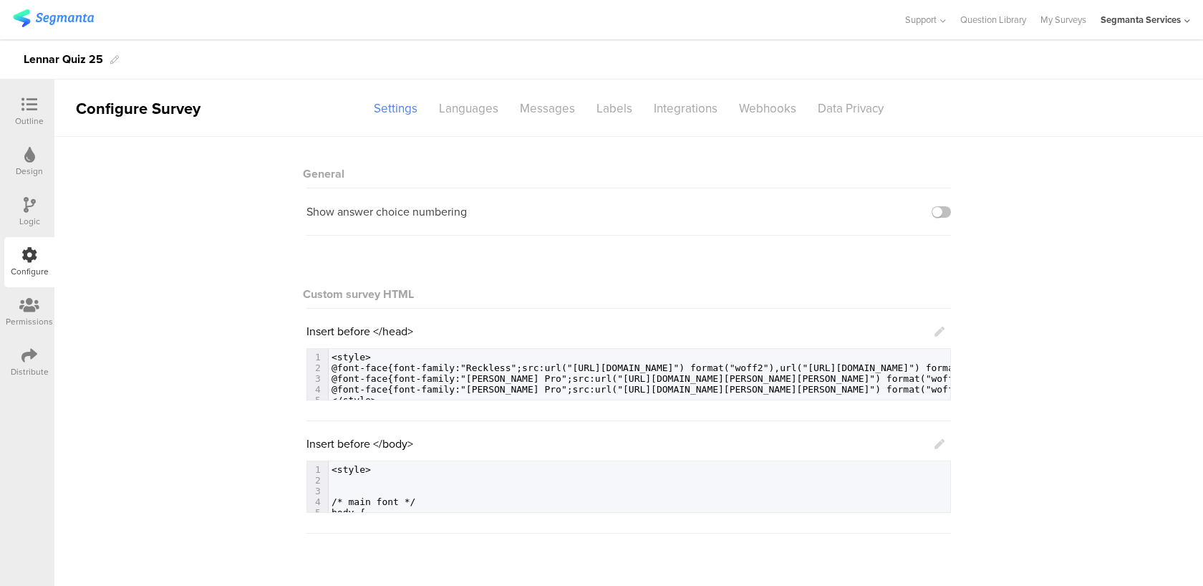
click at [936, 441] on icon at bounding box center [939, 444] width 10 height 10
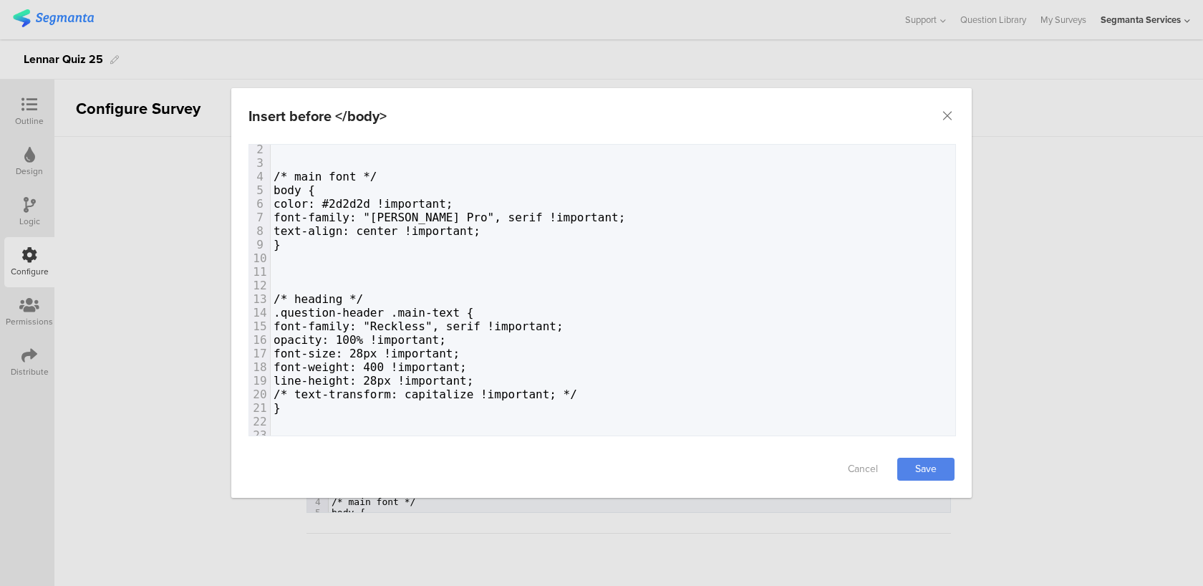
scroll to position [21, 0]
click at [412, 349] on span "font-size: 28px !important;" at bounding box center [366, 350] width 186 height 14
drag, startPoint x: 416, startPoint y: 350, endPoint x: 407, endPoint y: 350, distance: 9.3
click at [407, 350] on span "font-size: 28px !important;" at bounding box center [366, 350] width 186 height 14
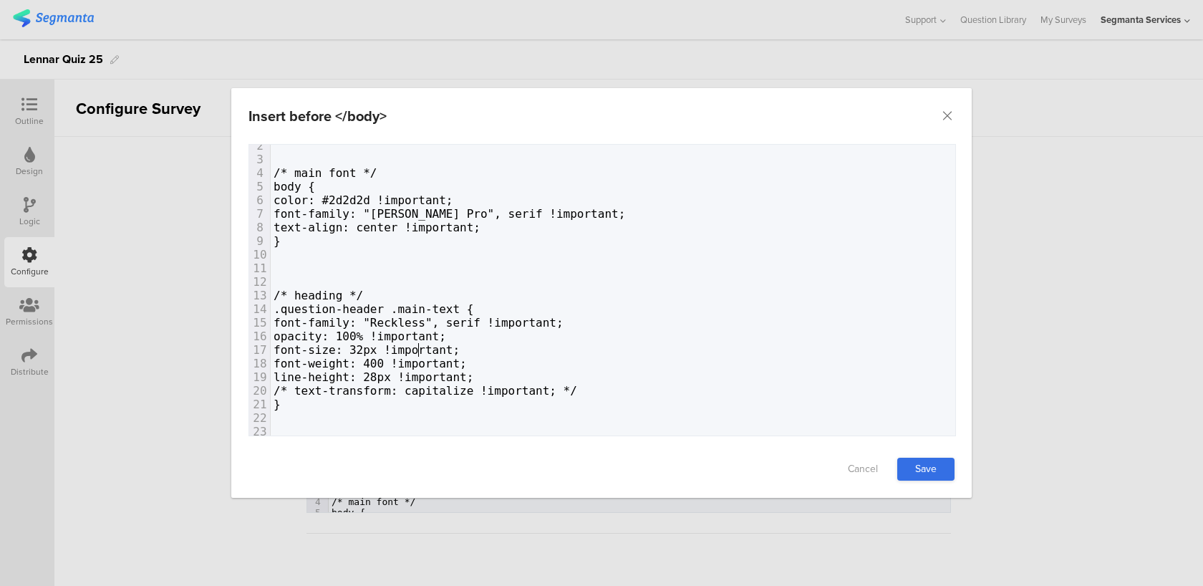
type textarea "32"
click at [934, 468] on link "Save" at bounding box center [925, 468] width 57 height 23
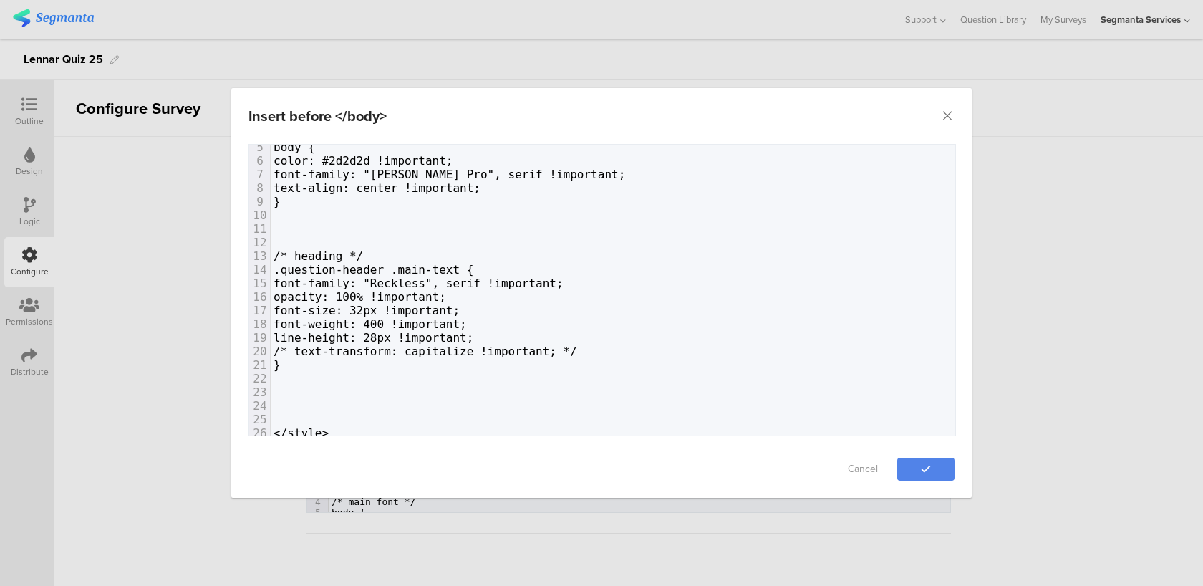
scroll to position [69, 0]
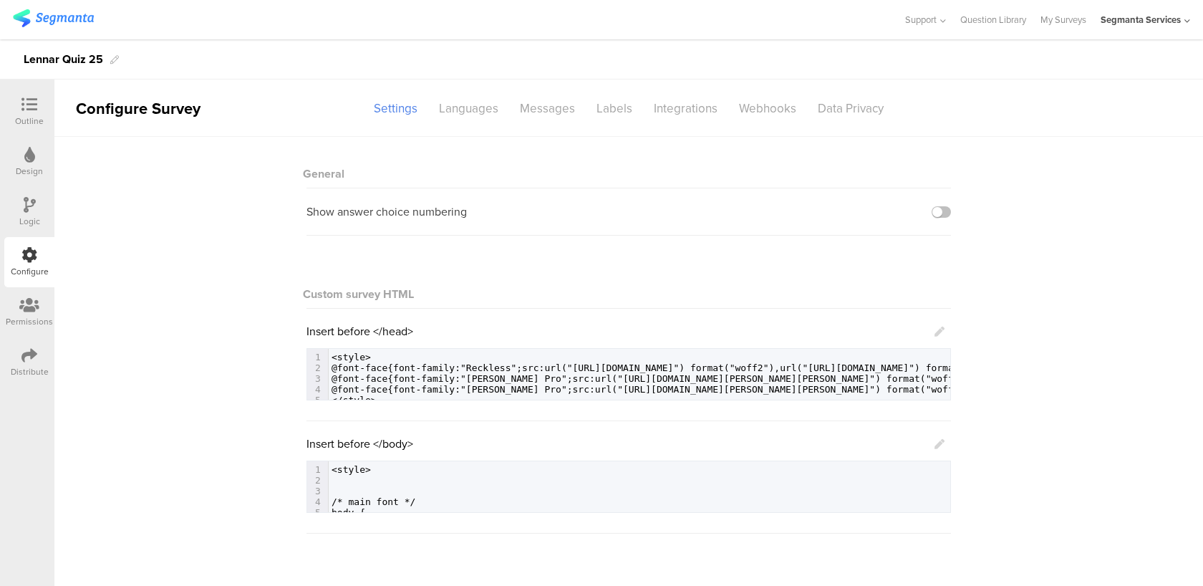
click at [940, 445] on icon at bounding box center [939, 444] width 10 height 10
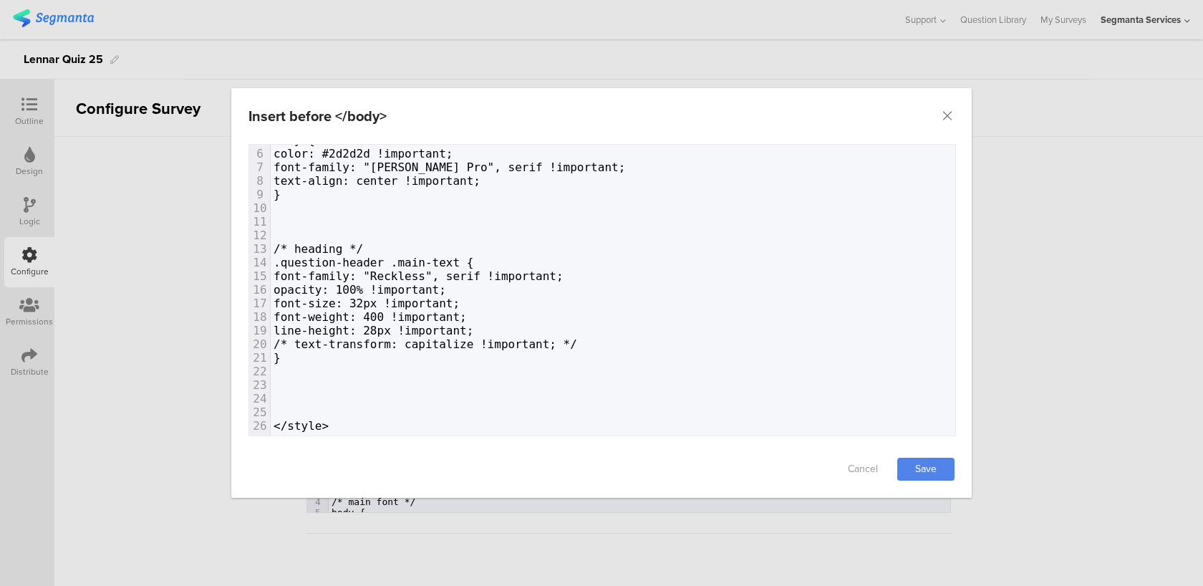
scroll to position [0, 13]
click at [327, 378] on pre "dialog" at bounding box center [613, 385] width 684 height 14
type textarea "?*p"
type textarea "/*o"
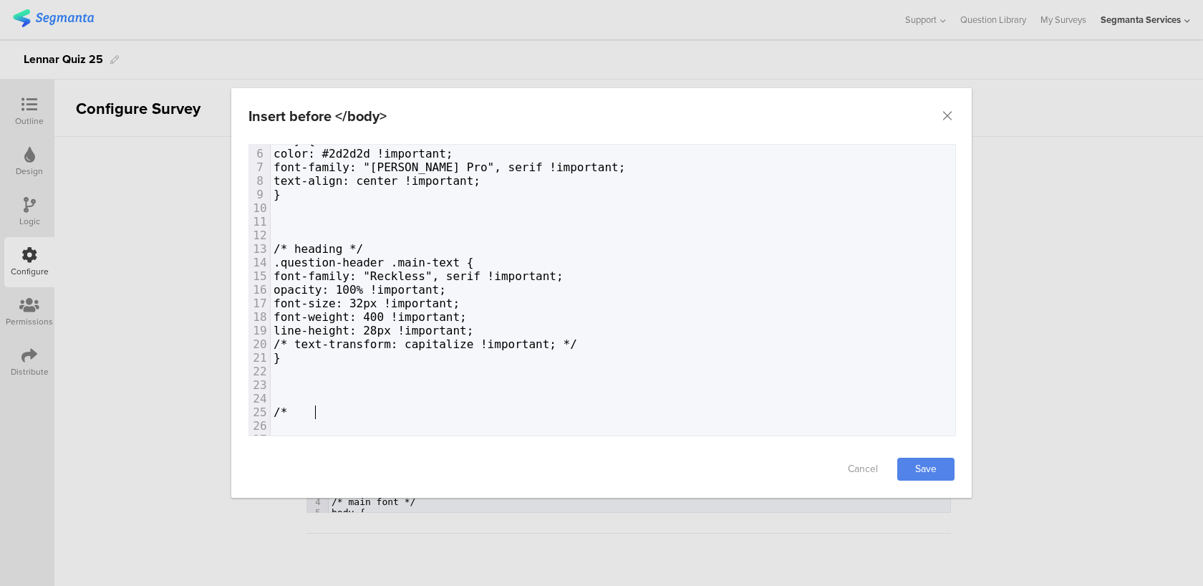
type textarea "f"
type textarea "progress bar*/"
paste textarea "}"
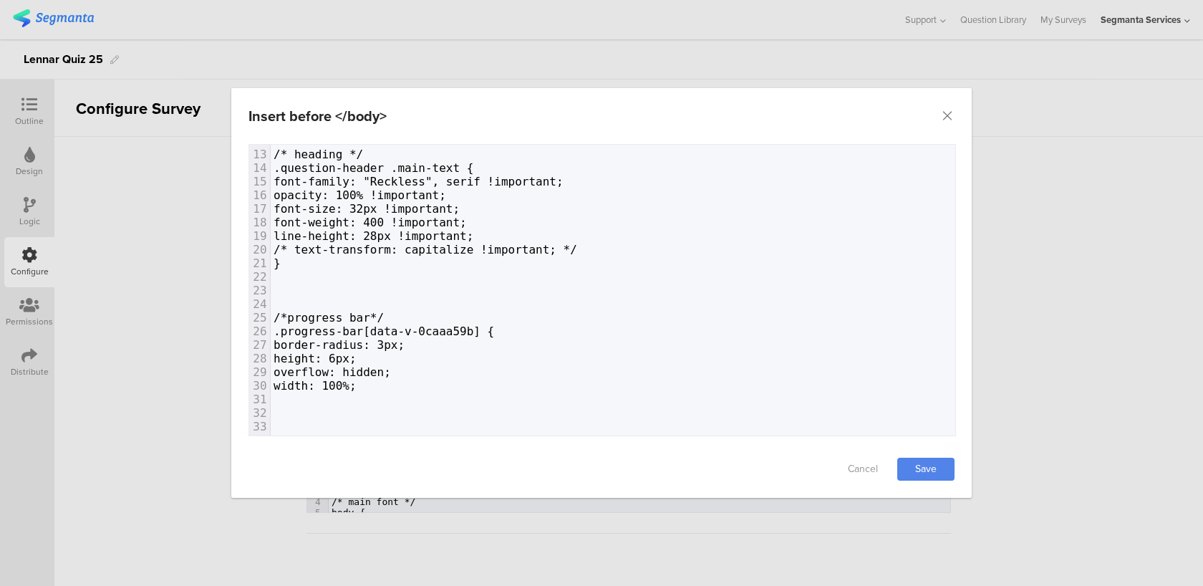
scroll to position [168, 0]
type textarea "}"
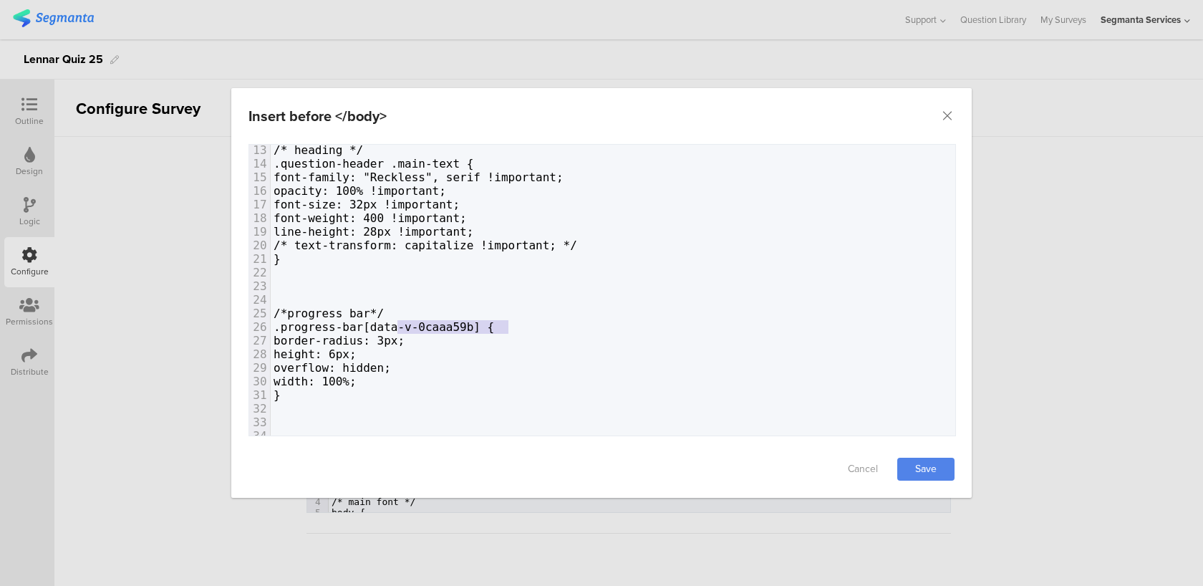
type textarea "[data-v-0caaa59b]"
drag, startPoint x: 508, startPoint y: 322, endPoint x: 394, endPoint y: 321, distance: 114.6
click at [394, 321] on span ".progress-bar[data-v-0caaa59b] {" at bounding box center [383, 327] width 221 height 14
click at [427, 325] on pre ".progress-bar {" at bounding box center [613, 327] width 684 height 14
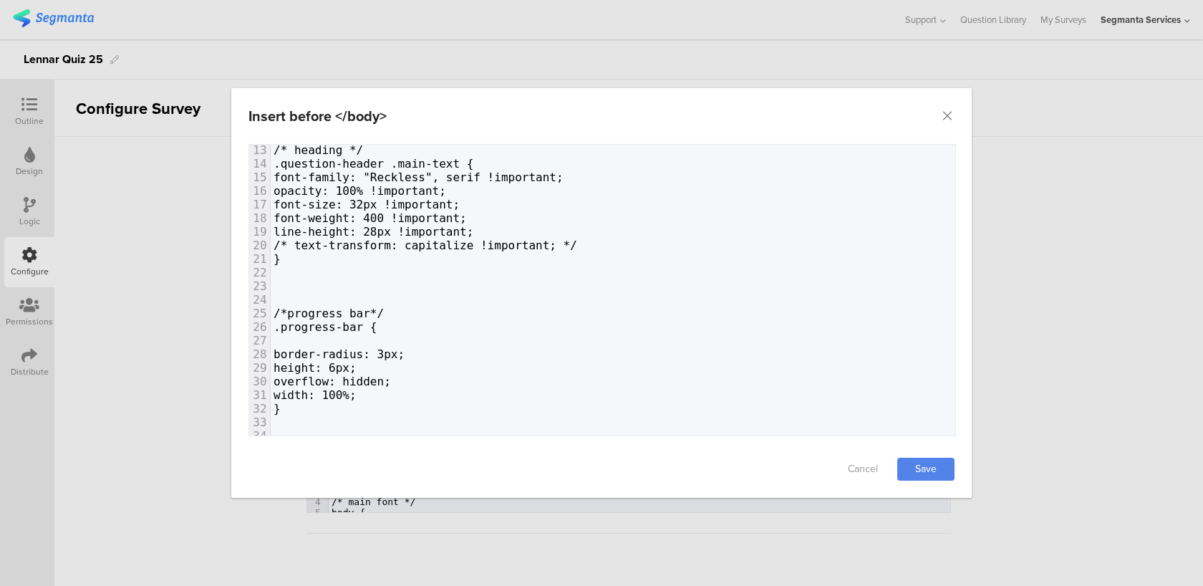
paste textarea "3"
click at [405, 353] on span "border-radius: 3px;" at bounding box center [338, 354] width 131 height 14
type textarea "4"
click at [316, 309] on span "/*progress bar*/" at bounding box center [328, 313] width 110 height 14
click at [391, 310] on span "/* progress bar*/" at bounding box center [331, 313] width 117 height 14
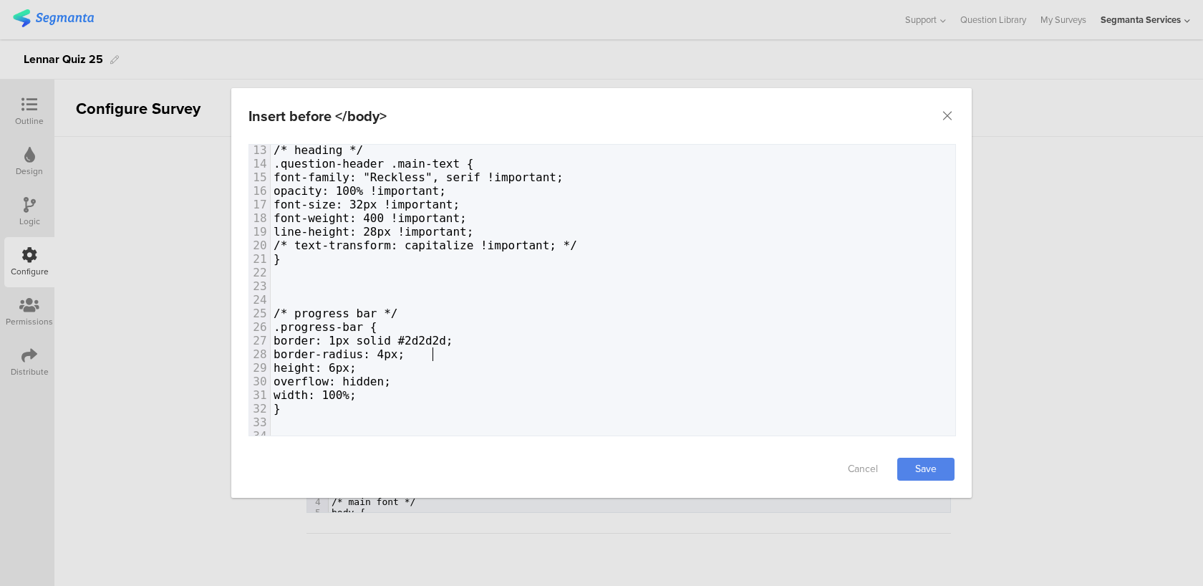
click at [453, 355] on pre "border-radius: 4px;" at bounding box center [613, 354] width 684 height 14
paste textarea "6"
click at [357, 377] on span "height: 6px;" at bounding box center [314, 381] width 83 height 14
type textarea "8"
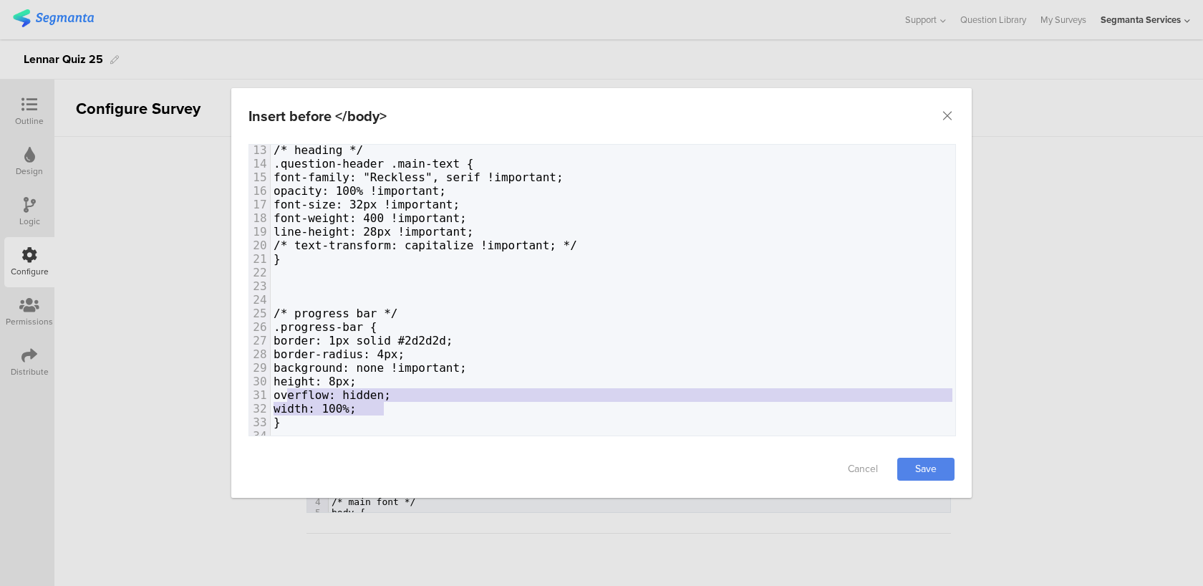
type textarea "overflow: hidden; width: 100%;"
drag, startPoint x: 394, startPoint y: 411, endPoint x: 262, endPoint y: 392, distance: 133.9
click at [271, 392] on div "1 <style> 2 ​ 3 ​ 4 /* main font */ 5 body { 6 color: #2d2d2d !important; 7 fon…" at bounding box center [613, 231] width 684 height 503
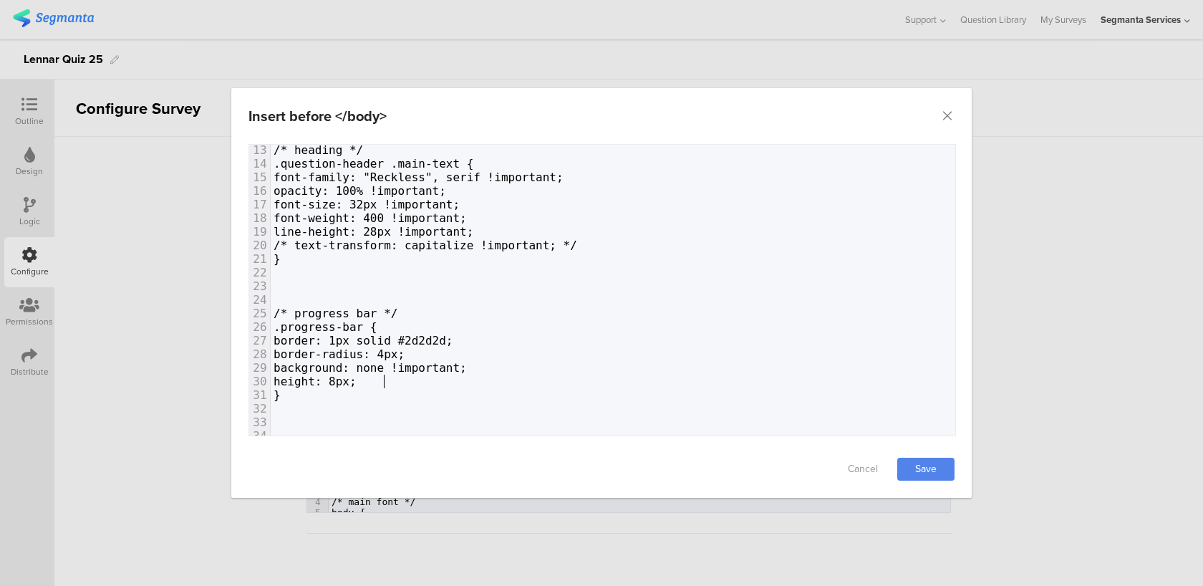
scroll to position [190, 0]
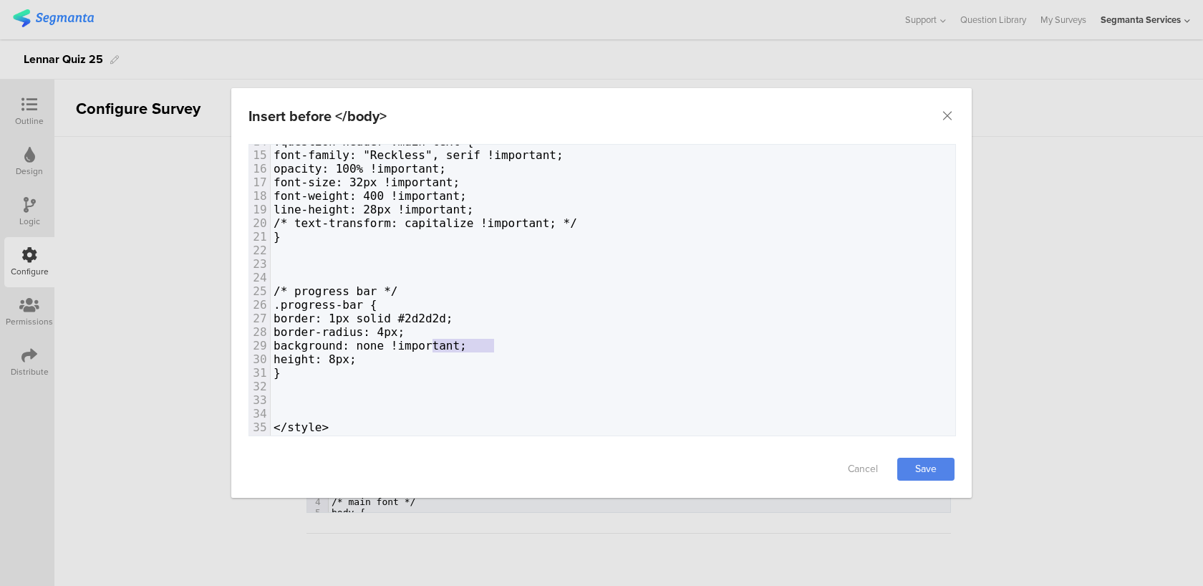
type textarea "!important;"
drag, startPoint x: 517, startPoint y: 342, endPoint x: 419, endPoint y: 340, distance: 98.1
click at [419, 340] on pre "background: none !important;" at bounding box center [613, 346] width 684 height 14
click at [394, 356] on pre "height: 8px;" at bounding box center [613, 359] width 684 height 14
paste textarea "dialog"
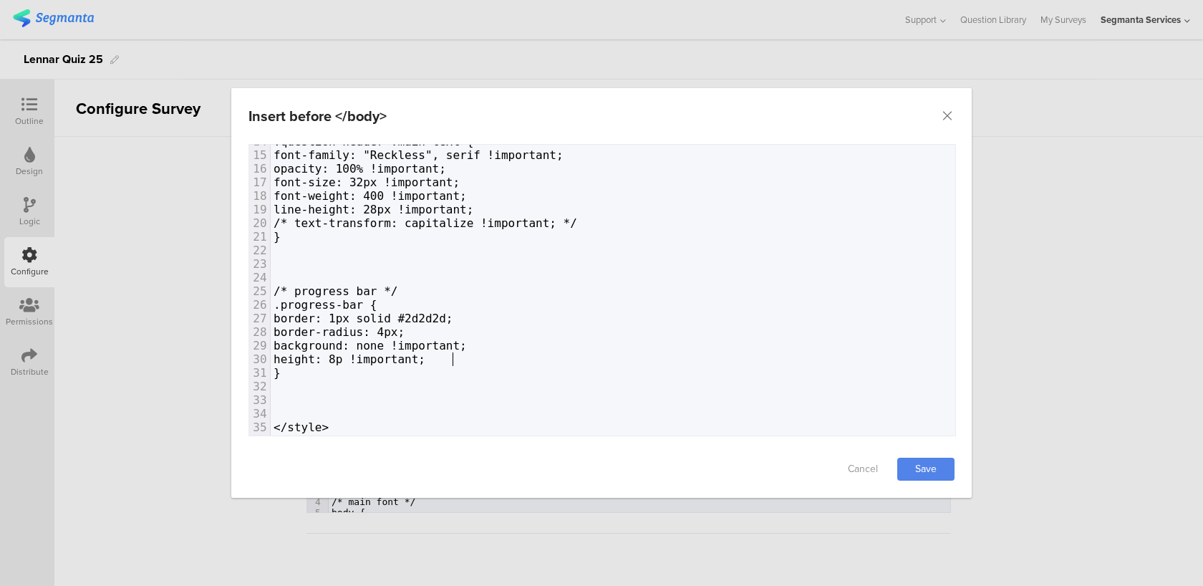
click at [369, 357] on span "height: 8p !important;" at bounding box center [349, 359] width 152 height 14
type textarea "x"
click at [916, 470] on link "Save" at bounding box center [925, 468] width 57 height 23
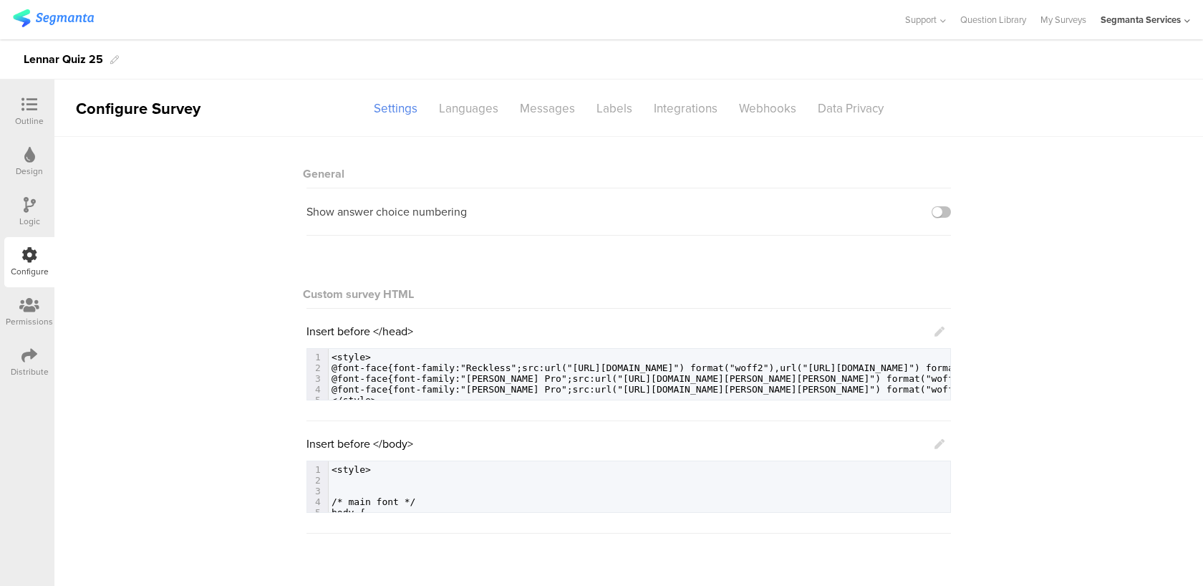
click at [936, 445] on icon at bounding box center [939, 444] width 10 height 10
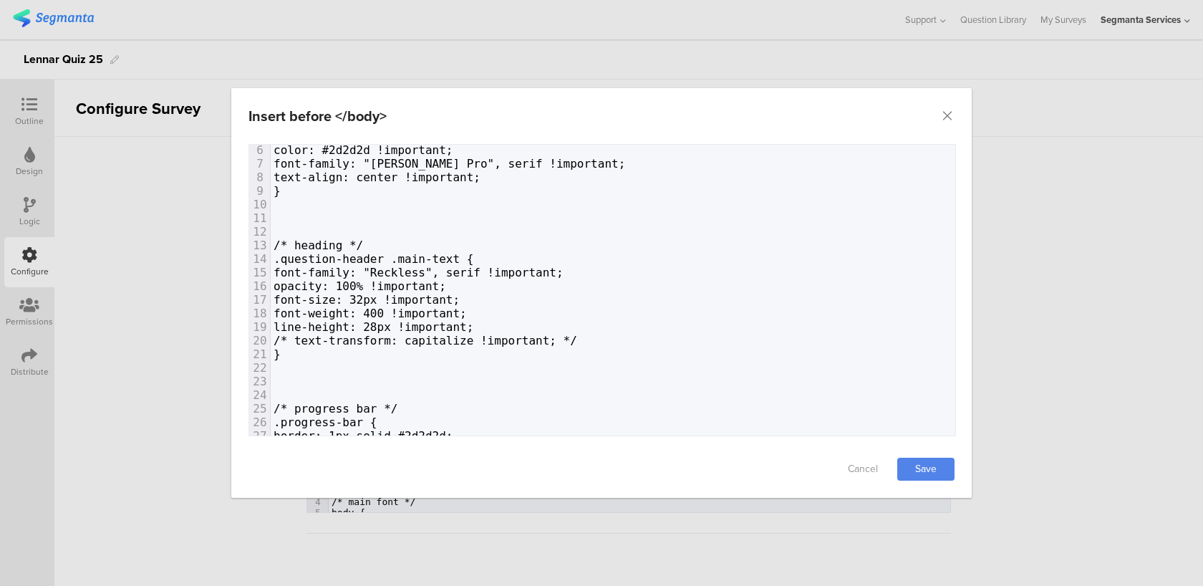
scroll to position [191, 0]
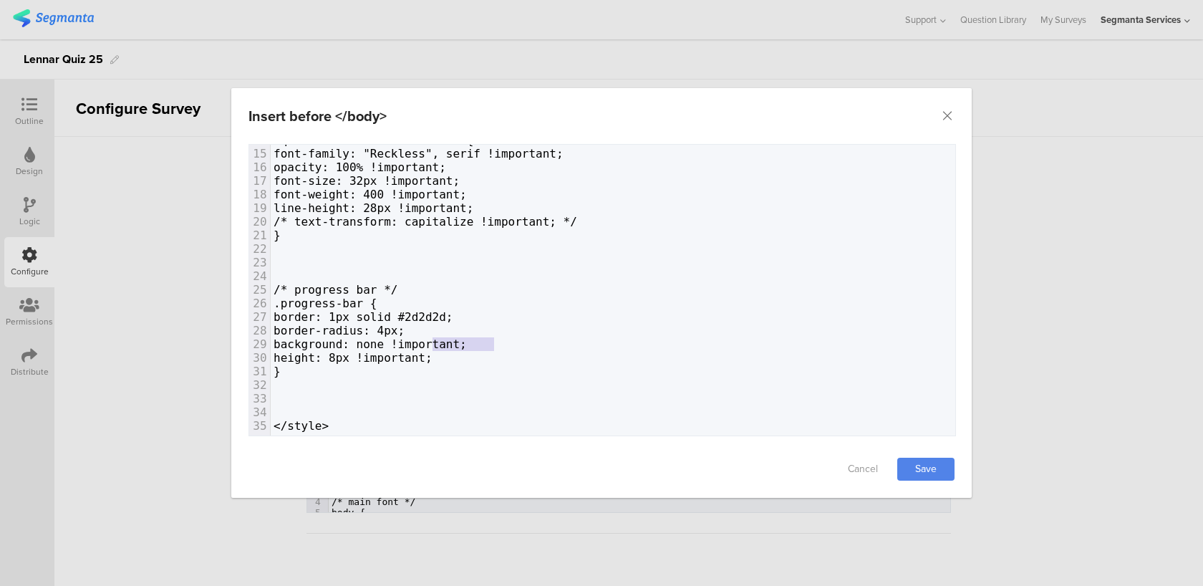
type textarea "!important;"
drag, startPoint x: 504, startPoint y: 339, endPoint x: 419, endPoint y: 335, distance: 85.3
click at [419, 335] on div "1 <style> 2 ​ 3 ​ 4 /* main font */ 5 body { 6 color: #2d2d2d !important; 7 fon…" at bounding box center [613, 194] width 684 height 476
click at [453, 324] on pre "border-radius: 4px;" at bounding box center [613, 331] width 684 height 14
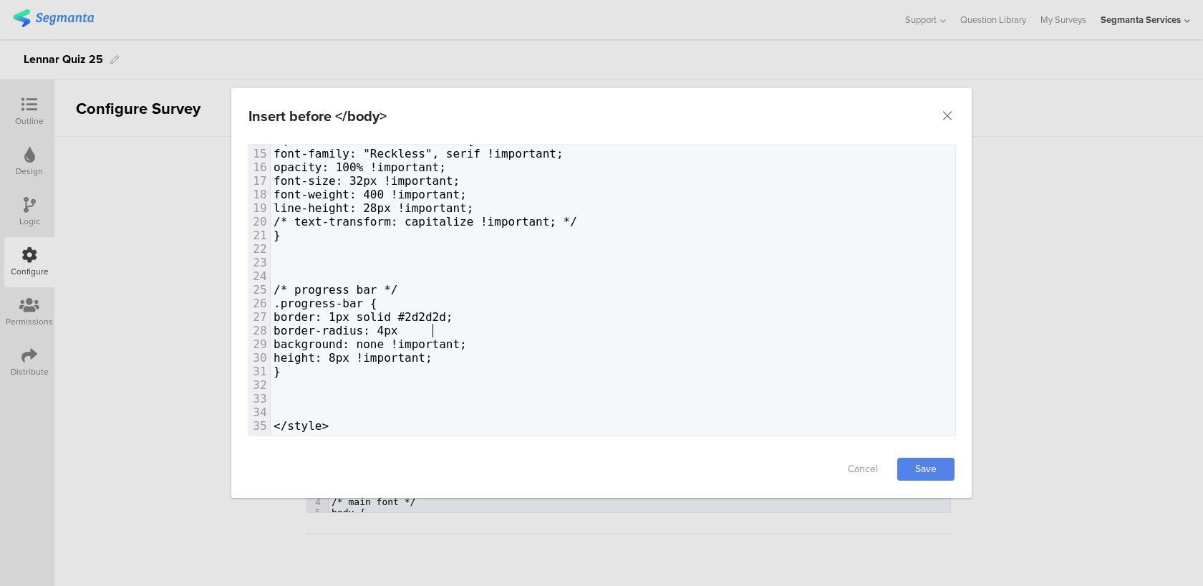
paste textarea "dialog"
click at [486, 314] on pre "border: 1px solid #2d2d2d;" at bounding box center [613, 317] width 684 height 14
paste textarea "dialog"
click at [936, 464] on link "Save" at bounding box center [925, 468] width 57 height 23
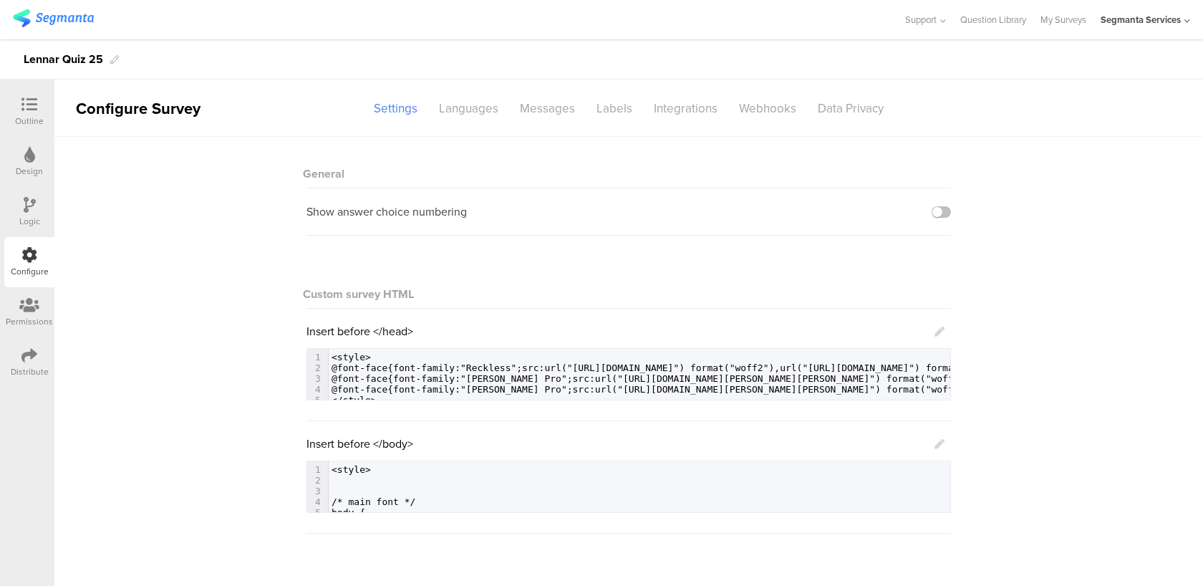
click at [11, 364] on div "Distribute" at bounding box center [29, 362] width 50 height 50
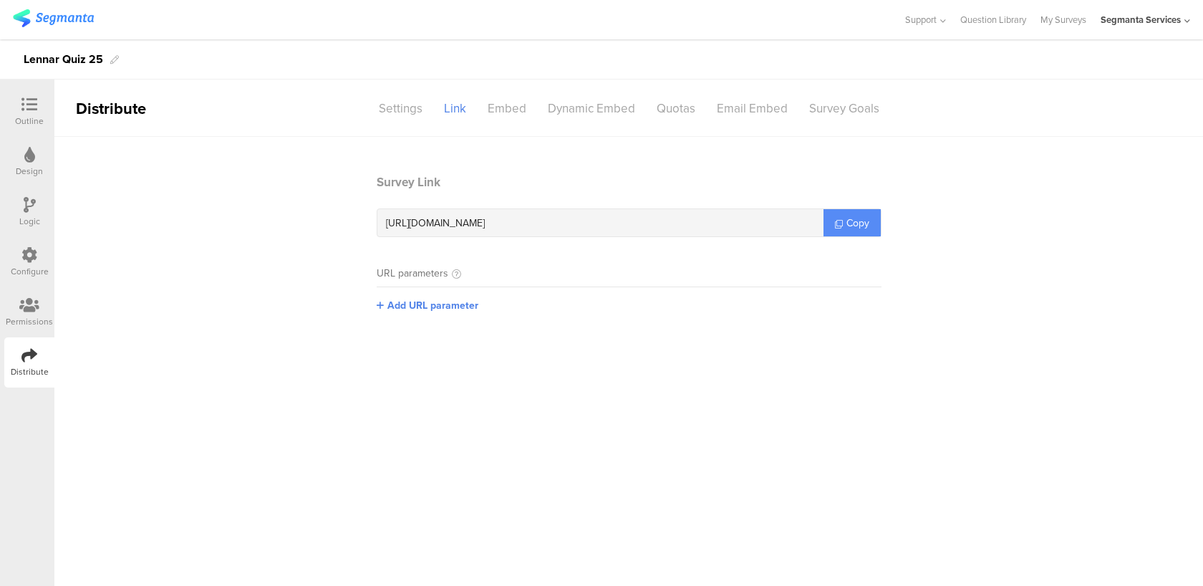
click at [843, 231] on link "Copy" at bounding box center [851, 222] width 57 height 27
click at [32, 113] on div at bounding box center [29, 106] width 29 height 18
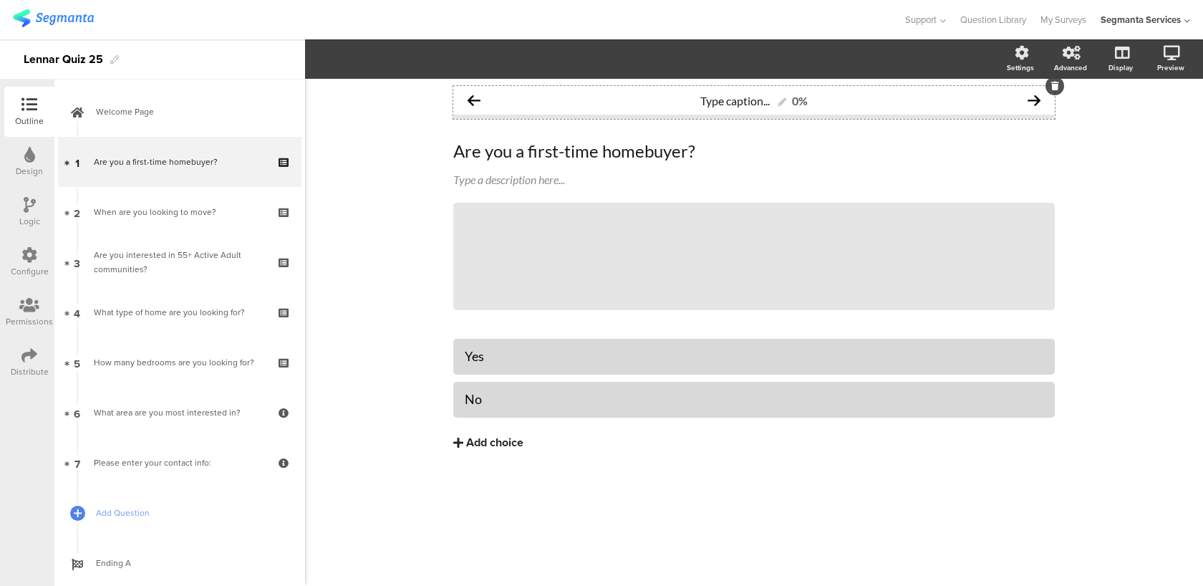
click at [802, 102] on div "0%" at bounding box center [800, 101] width 16 height 14
click at [338, 61] on span "Layout" at bounding box center [332, 59] width 34 height 16
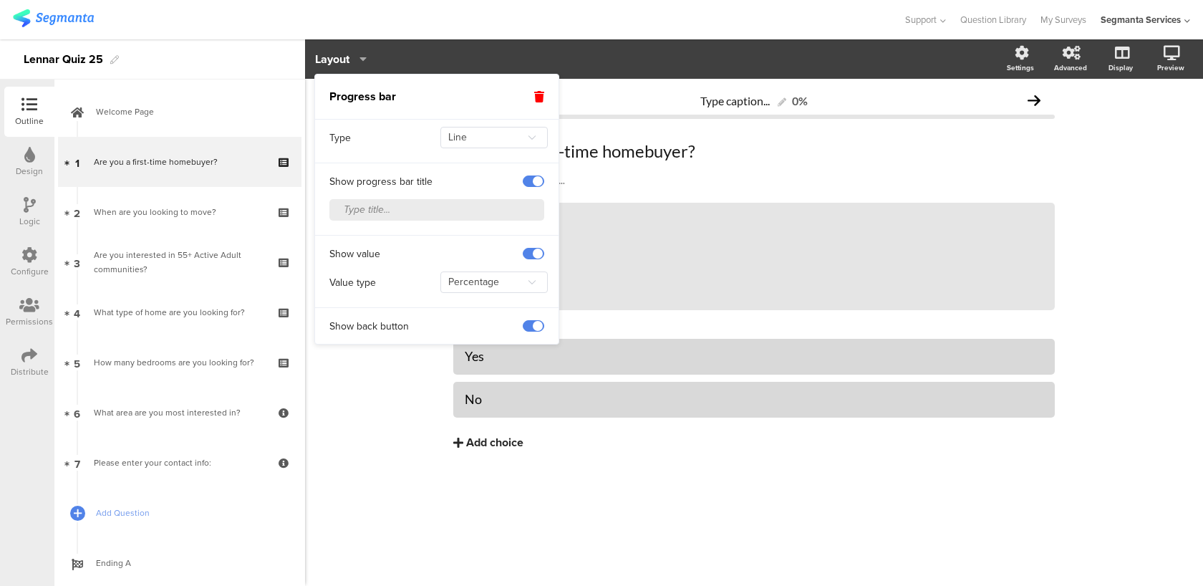
click at [533, 253] on span at bounding box center [533, 253] width 21 height 11
click at [534, 326] on span at bounding box center [533, 325] width 21 height 11
click at [535, 325] on span at bounding box center [533, 325] width 21 height 11
click at [530, 180] on span at bounding box center [533, 180] width 21 height 11
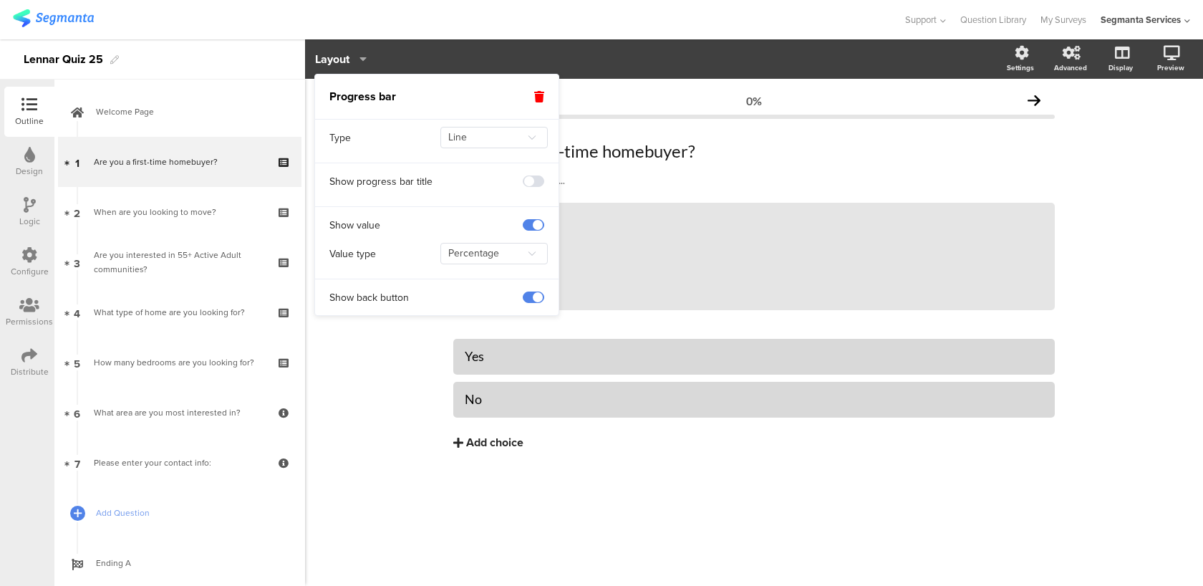
click at [530, 180] on span at bounding box center [533, 180] width 21 height 11
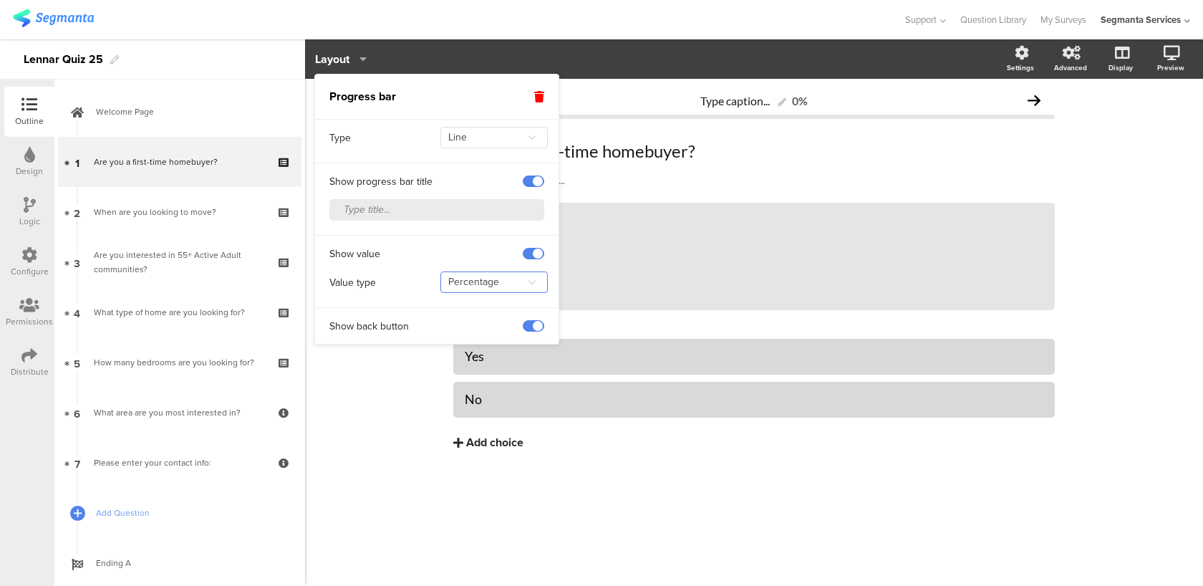
click at [493, 276] on input "Percentage" at bounding box center [493, 281] width 107 height 21
click at [493, 340] on li "Absolute" at bounding box center [490, 343] width 106 height 24
type input "Absolute"
click at [19, 262] on div "Configure" at bounding box center [29, 262] width 50 height 50
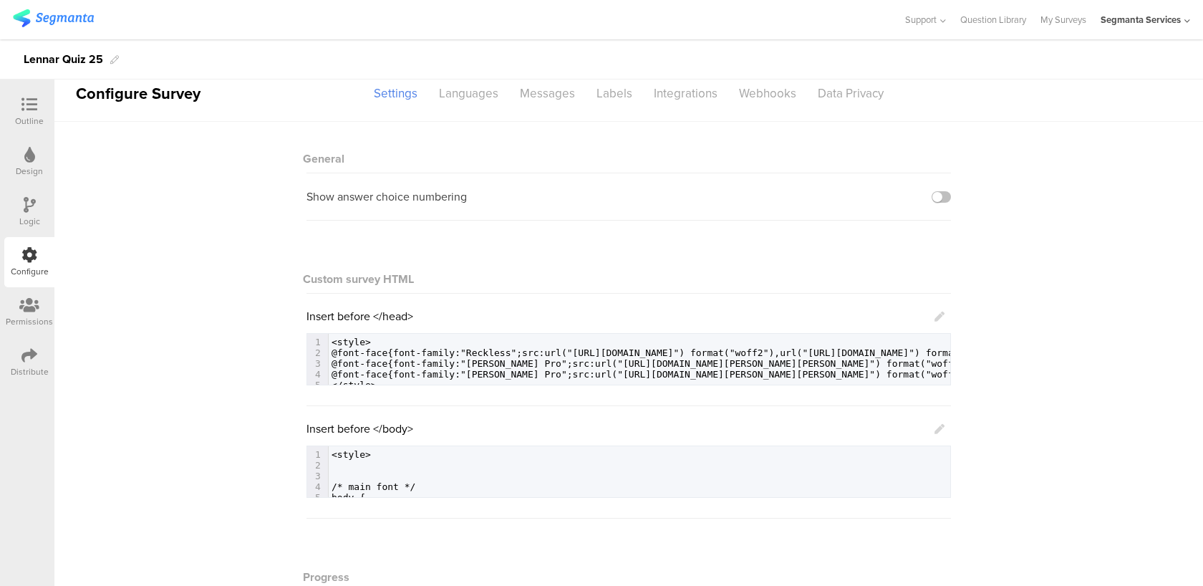
scroll to position [16, 0]
click at [941, 427] on icon at bounding box center [939, 428] width 10 height 10
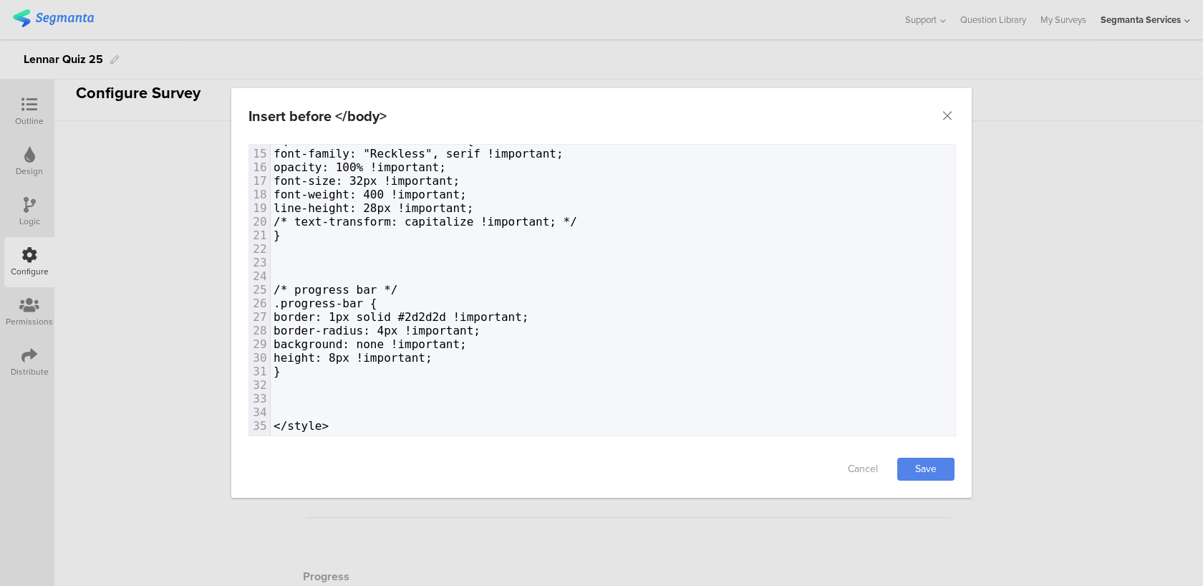
scroll to position [191, 0]
click at [354, 379] on pre "dialog" at bounding box center [613, 385] width 684 height 14
paste textarea "dialog"
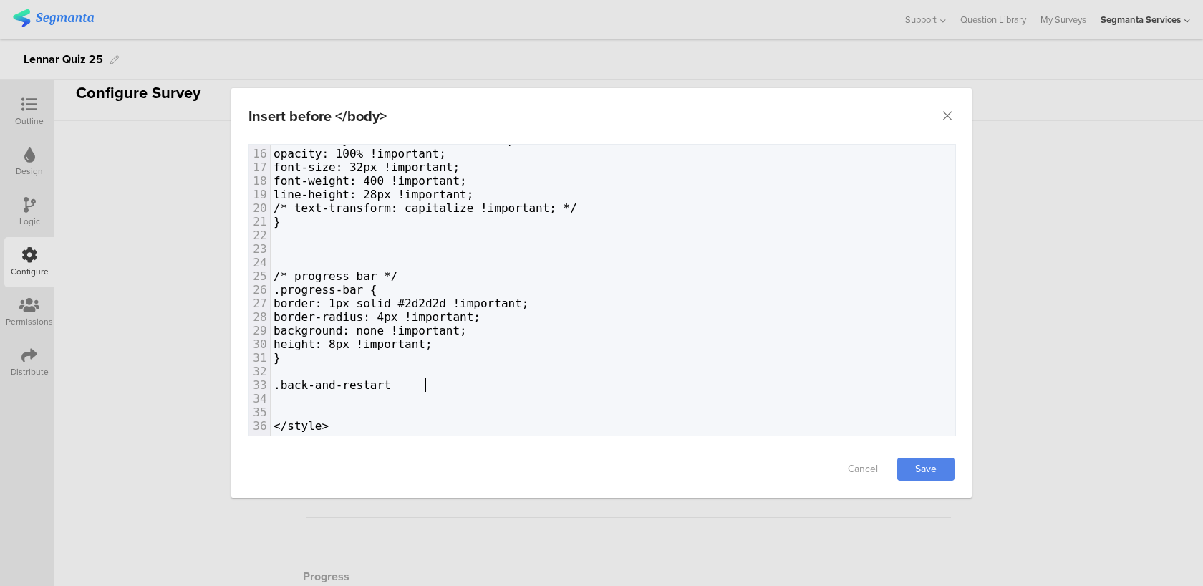
type textarea "{"
type textarea "}"
type textarea "si"
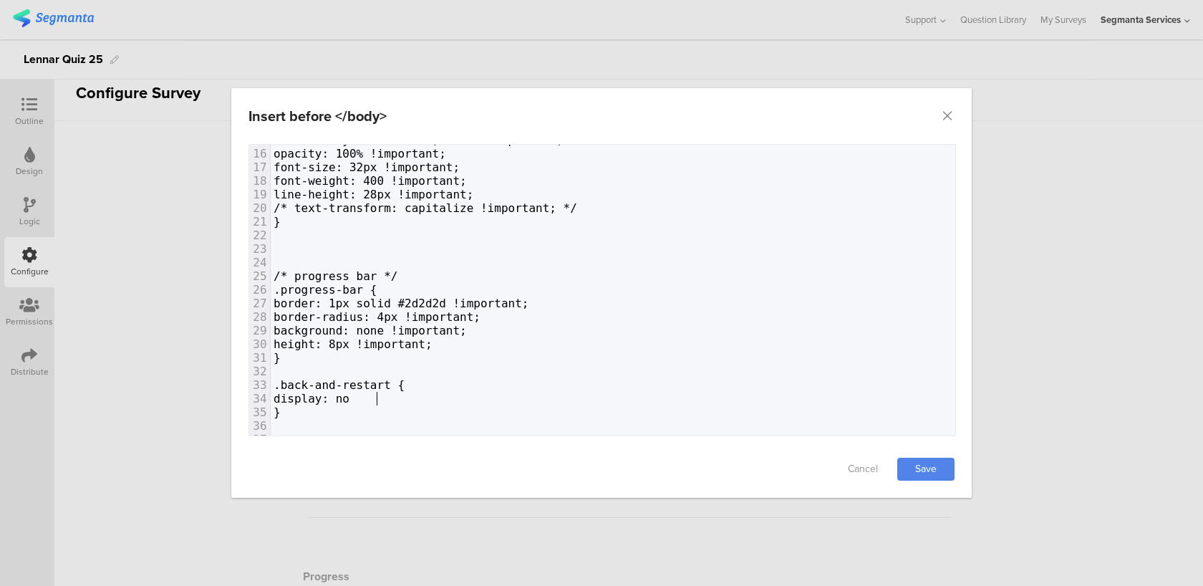
type textarea "display: nonw"
type textarea "e"
type textarea "!important;"
drag, startPoint x: 488, startPoint y: 348, endPoint x: 384, endPoint y: 346, distance: 103.1
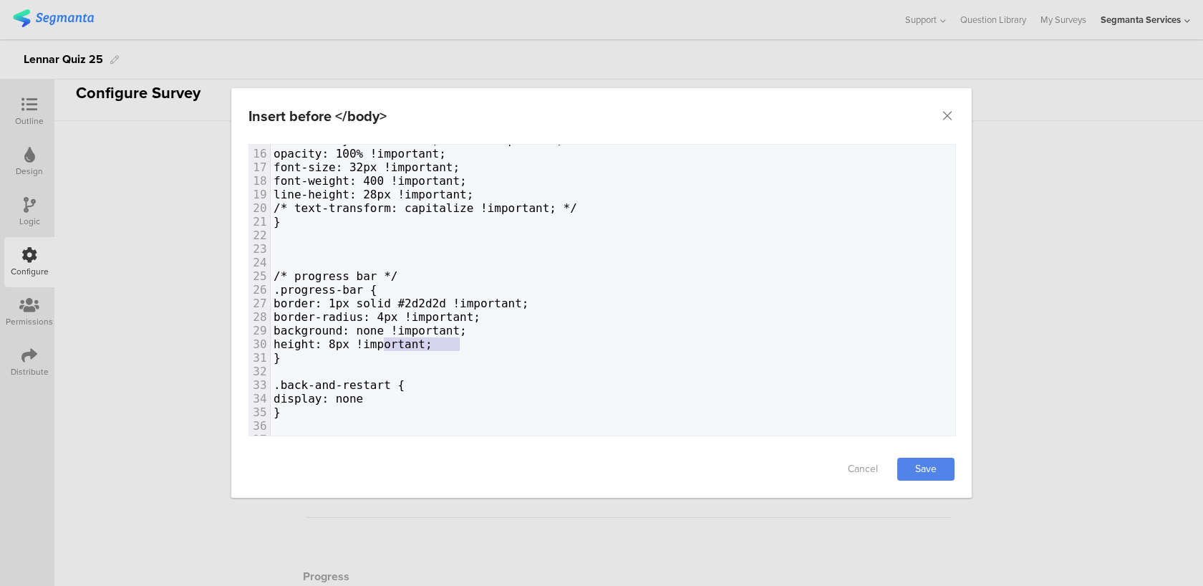
click at [384, 346] on pre "height: 8px !important;" at bounding box center [613, 344] width 684 height 14
click at [405, 389] on span ".back-and-restart {" at bounding box center [338, 385] width 131 height 14
click at [411, 399] on pre "display: none" at bounding box center [613, 399] width 684 height 14
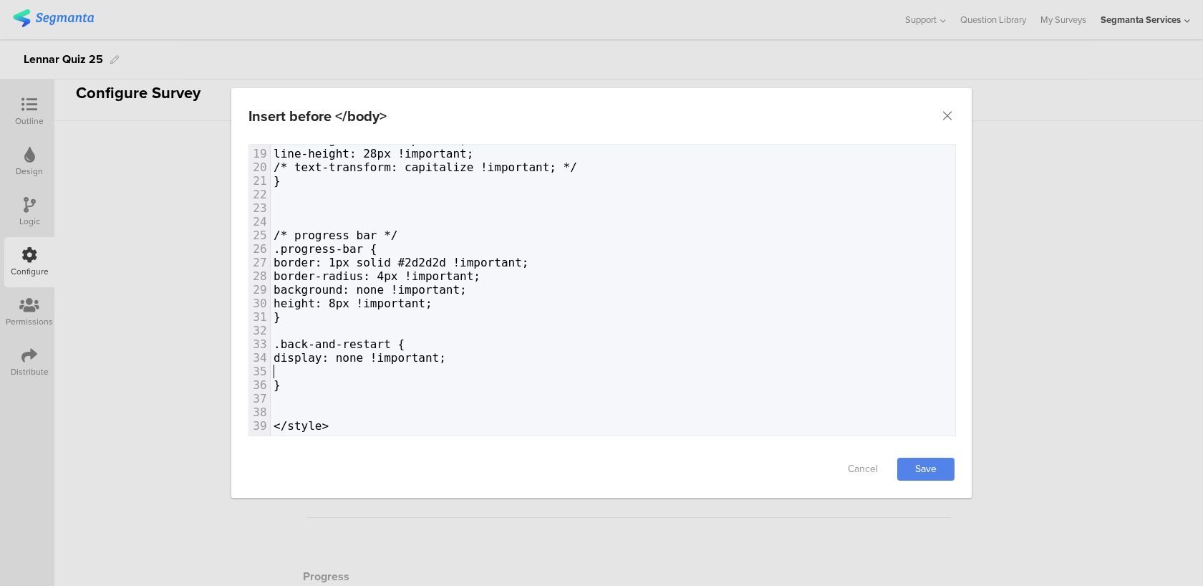
scroll to position [232, 0]
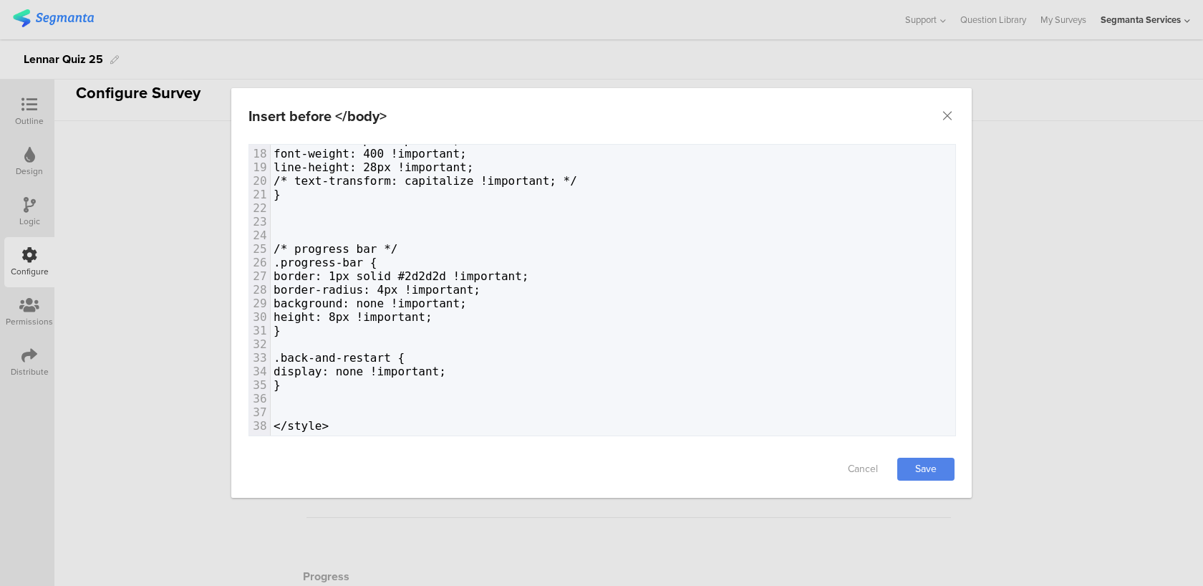
click at [316, 387] on pre "}" at bounding box center [613, 385] width 684 height 14
paste textarea ": none !important; }"
click at [331, 375] on span "display: none !important;" at bounding box center [359, 371] width 173 height 14
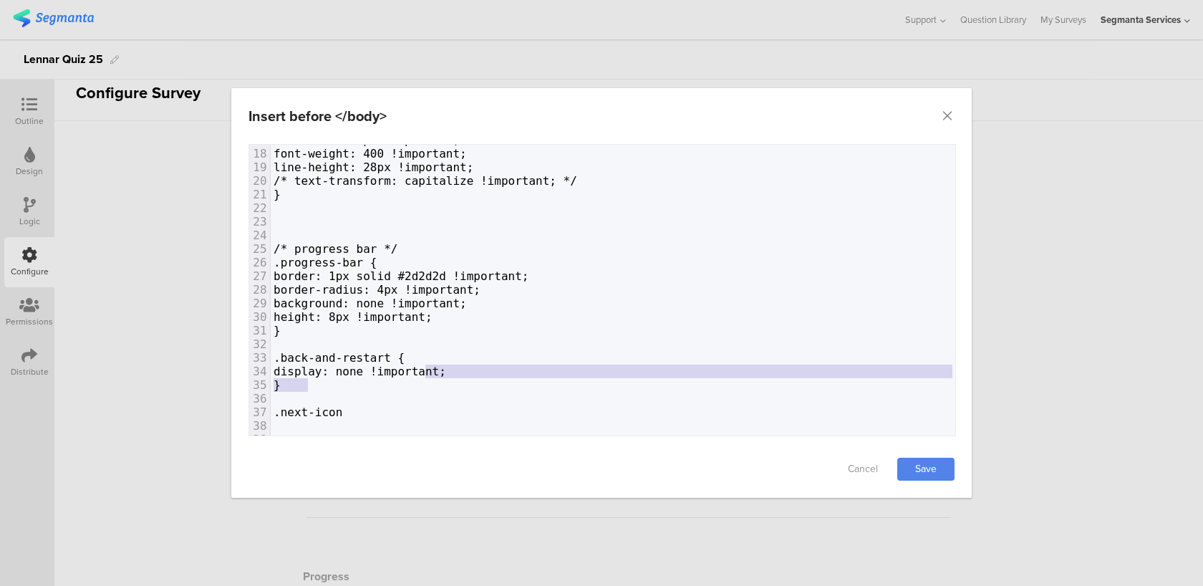
type textarea "{ display: none !important; }"
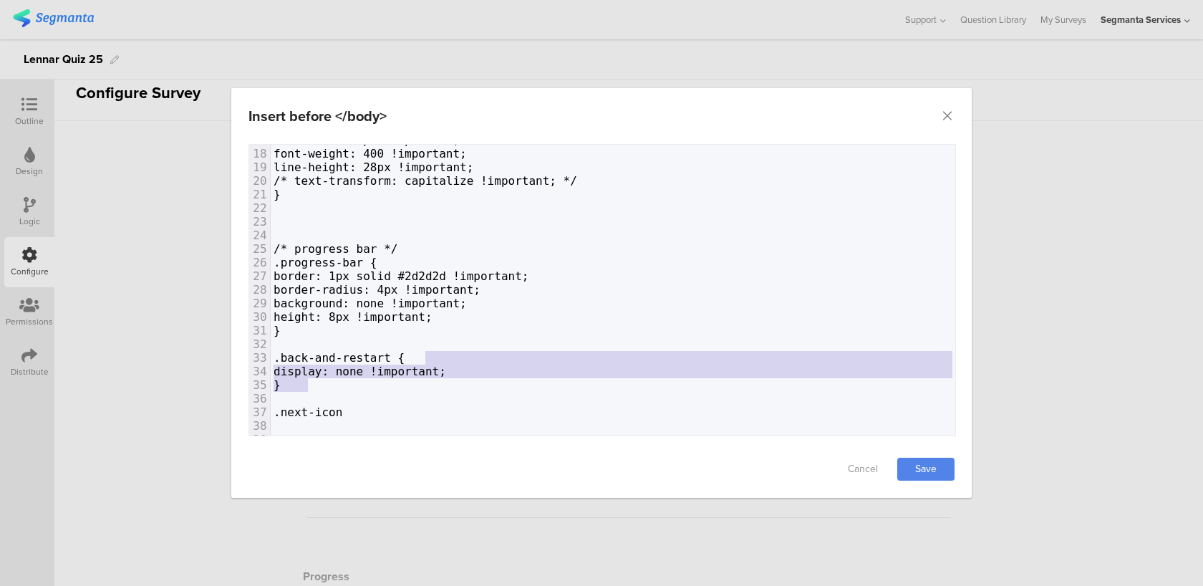
drag, startPoint x: 319, startPoint y: 384, endPoint x: 423, endPoint y: 359, distance: 107.5
click at [423, 359] on div "1 <style> 2 ​ 3 ​ 4 /* main font */ 5 body { 6 color: #2d2d2d !important; 7 fon…" at bounding box center [613, 188] width 684 height 544
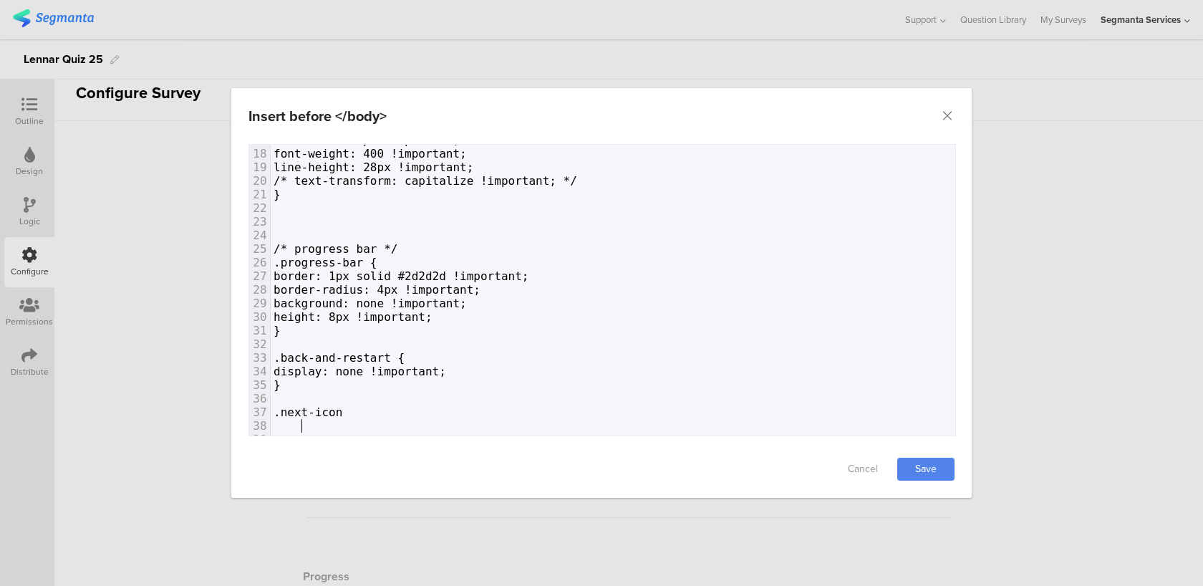
click at [405, 421] on pre "dialog" at bounding box center [613, 426] width 684 height 14
click at [405, 412] on pre ".next-icon" at bounding box center [613, 412] width 684 height 14
paste textarea "dialog"
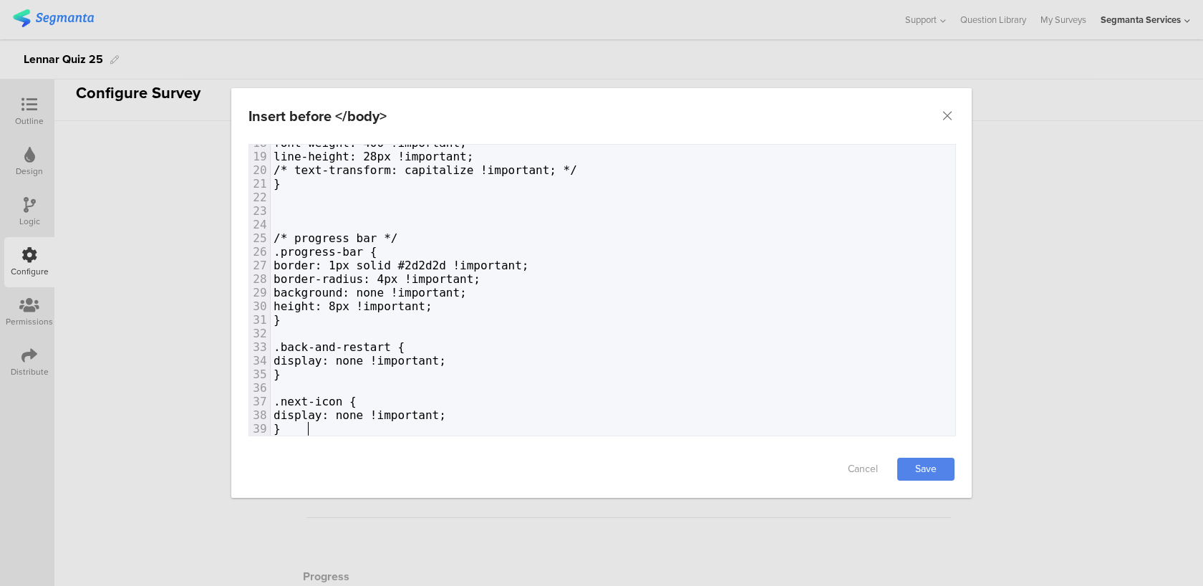
scroll to position [286, 0]
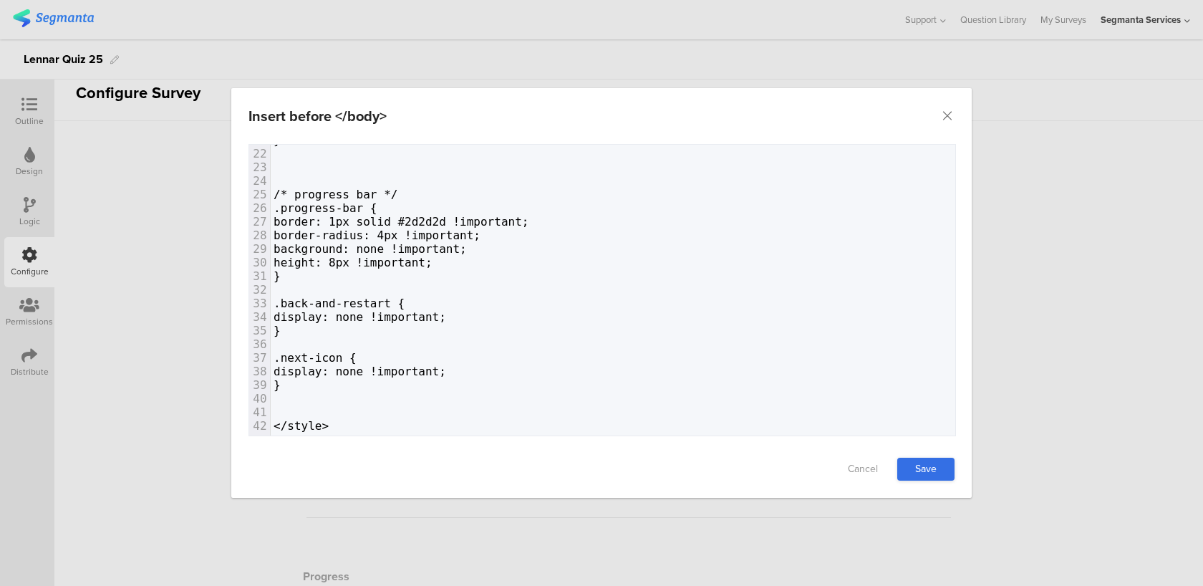
click at [919, 464] on link "Save" at bounding box center [925, 468] width 57 height 23
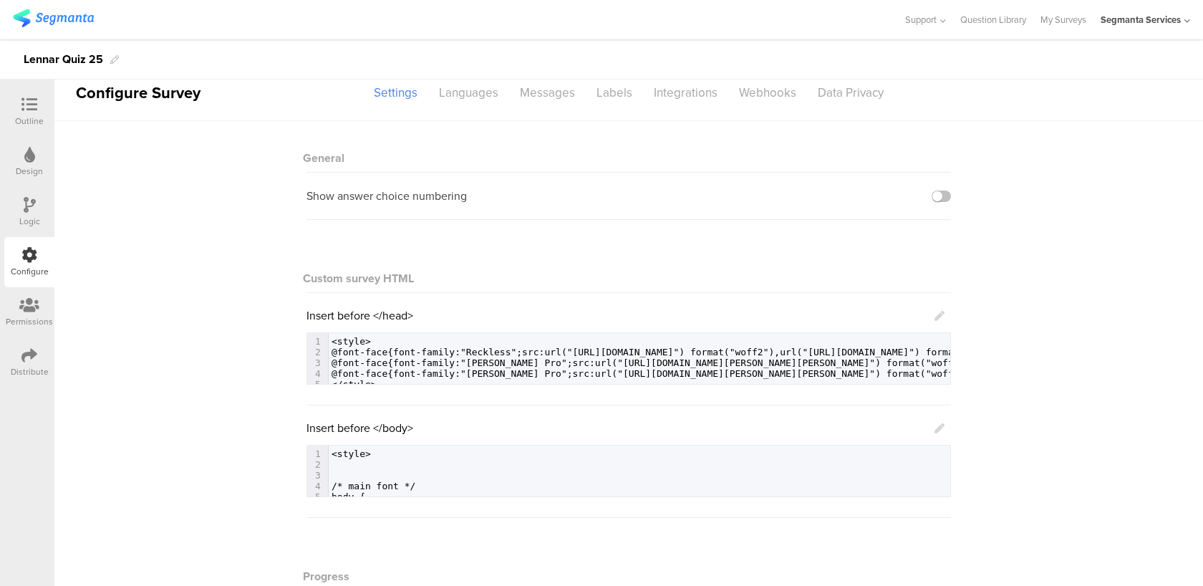
click at [939, 431] on icon at bounding box center [939, 428] width 10 height 10
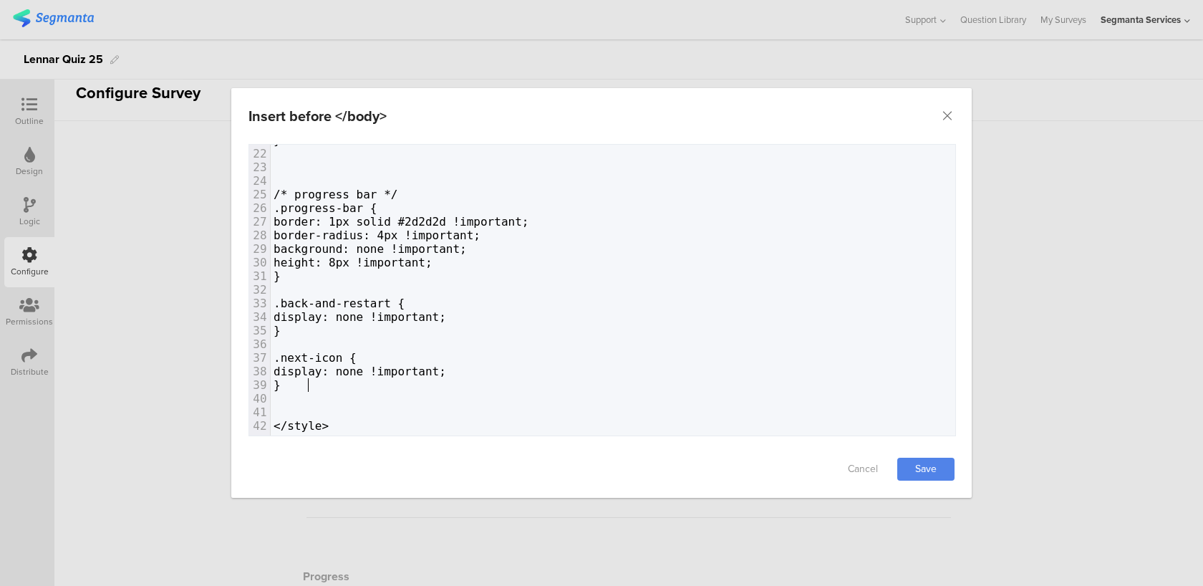
click at [332, 387] on pre "}" at bounding box center [613, 385] width 684 height 14
paste textarea "dialog"
type textarea "{"
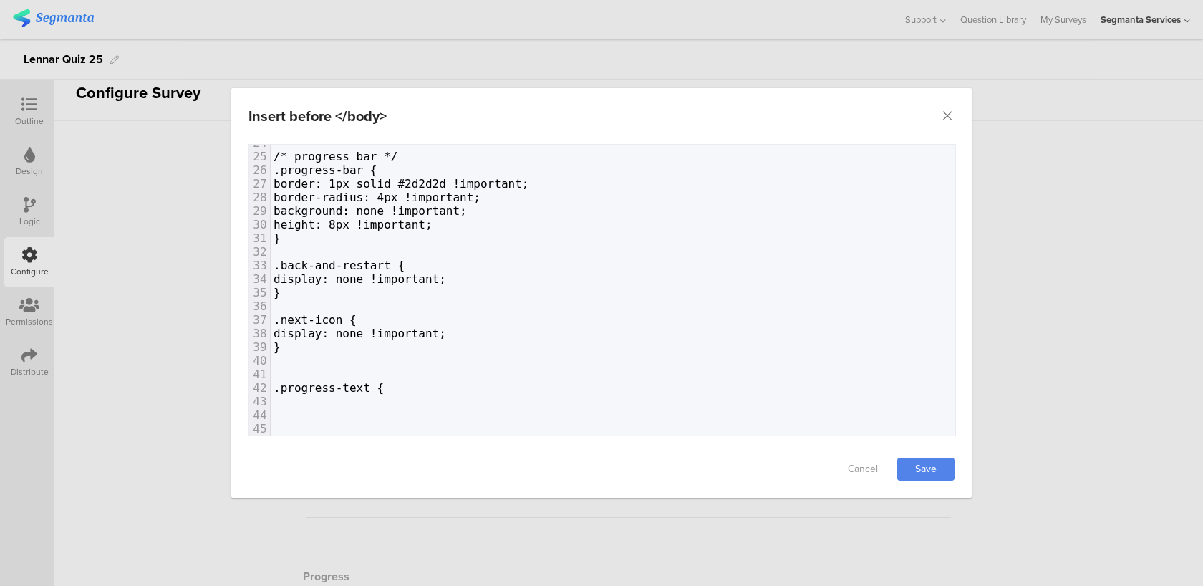
scroll to position [368, 0]
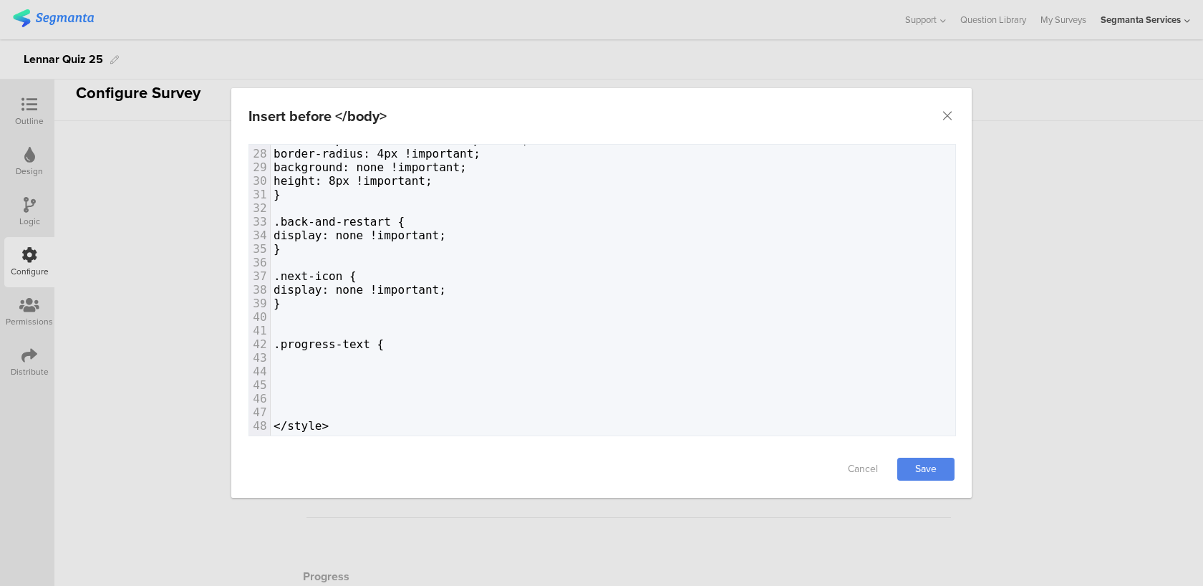
type textarea "}"
click at [306, 359] on pre "dialog" at bounding box center [613, 358] width 684 height 14
paste textarea "m"
drag, startPoint x: 431, startPoint y: 357, endPoint x: 379, endPoint y: 353, distance: 51.7
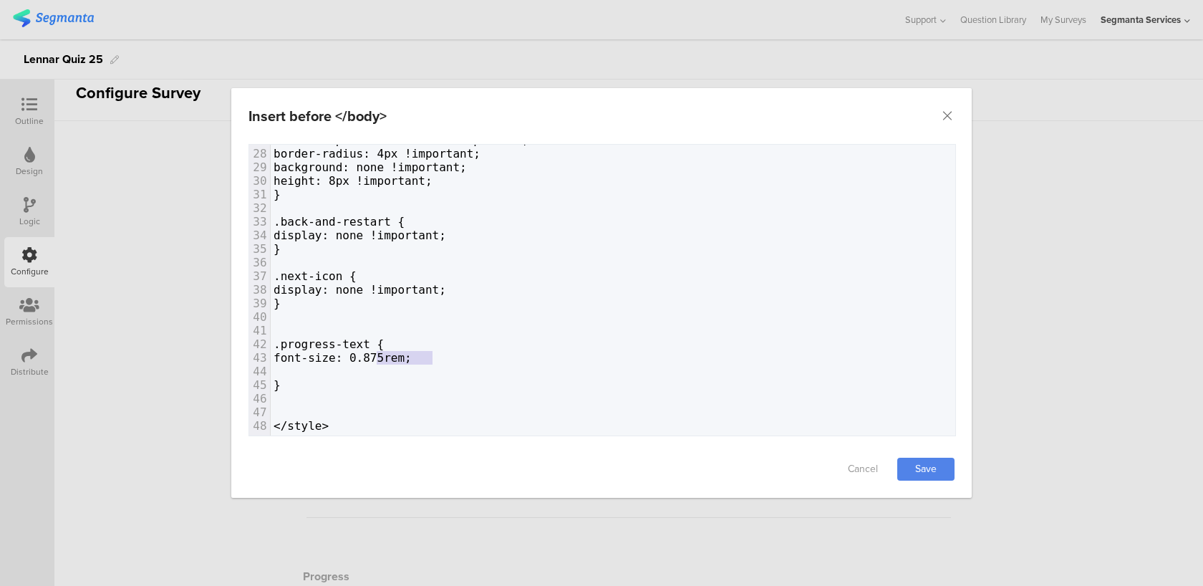
click at [379, 353] on span "font-size: 0.875rem;" at bounding box center [342, 358] width 138 height 14
type textarea "14px"
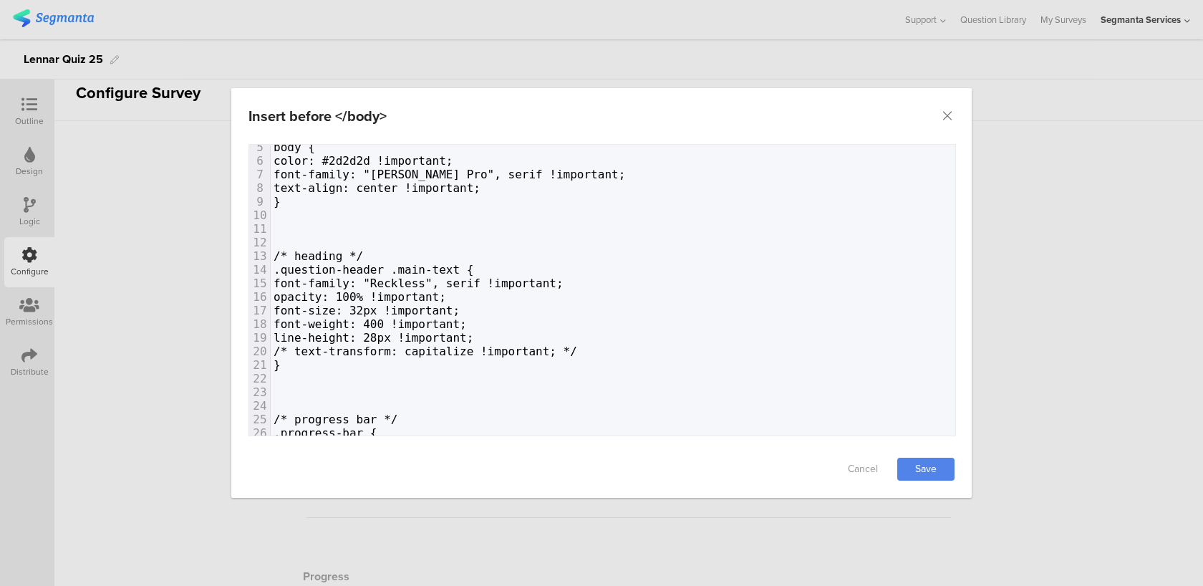
scroll to position [54, 0]
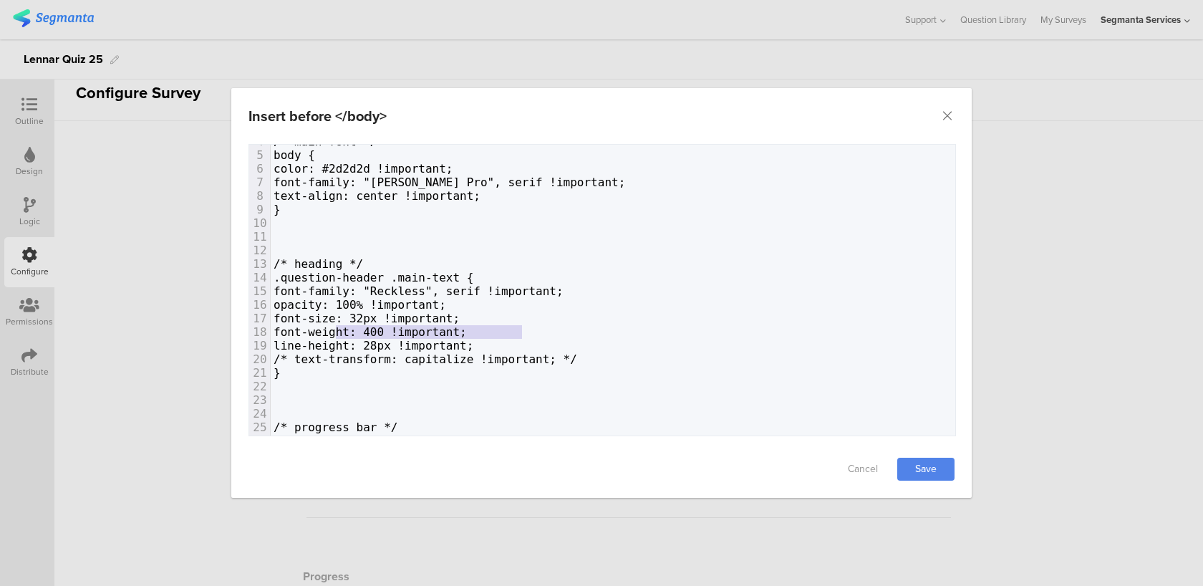
type textarea "font-weight: 400 !important;"
drag, startPoint x: 531, startPoint y: 330, endPoint x: 329, endPoint y: 329, distance: 201.9
click at [329, 329] on pre "font-weight: 400 !important;" at bounding box center [613, 332] width 684 height 14
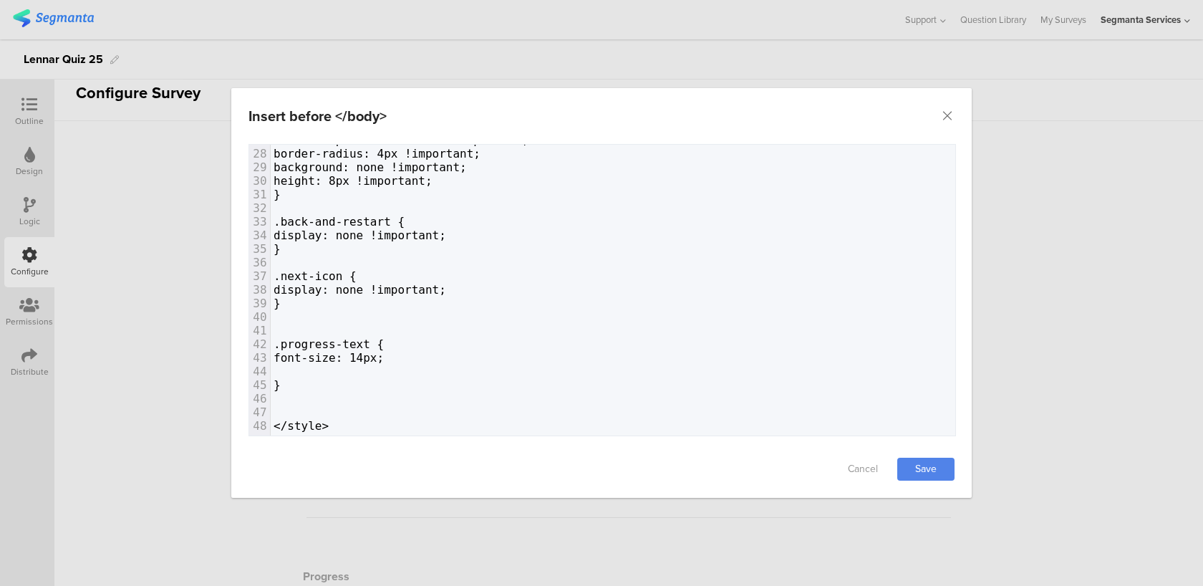
click at [425, 358] on pre "font-size: 14px;" at bounding box center [613, 358] width 684 height 14
paste textarea "ortant;"
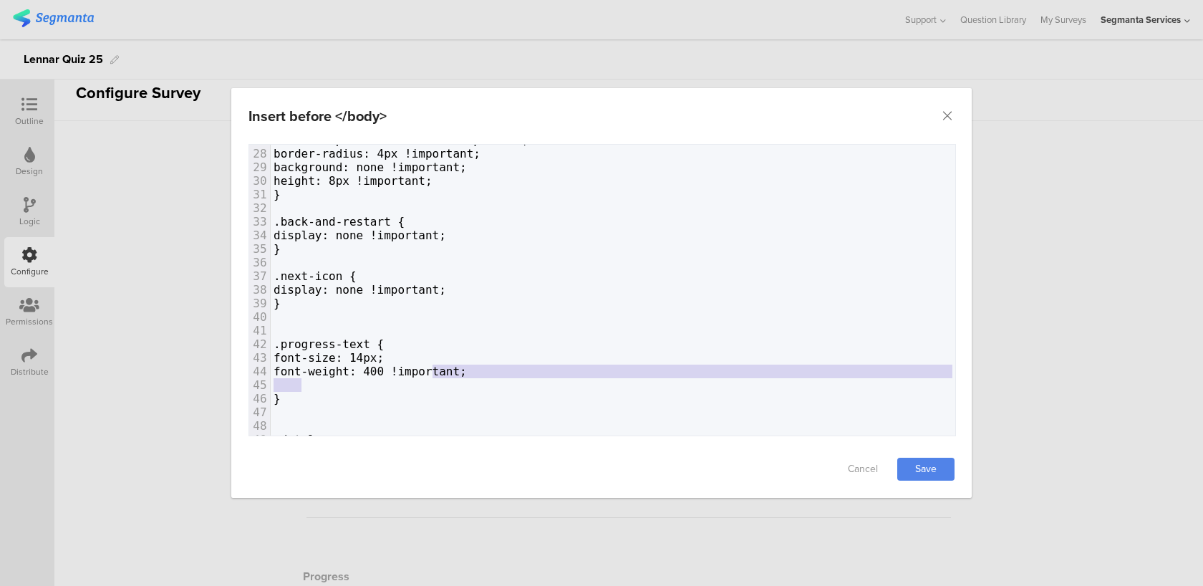
type textarea "important;"
drag, startPoint x: 504, startPoint y: 377, endPoint x: 422, endPoint y: 369, distance: 82.1
click at [422, 369] on div "1 <style> 2 ​ 3 ​ 4 /* main font */ 5 body { 6 color: #2d2d2d !important; 7 fon…" at bounding box center [613, 112] width 684 height 667
click at [422, 369] on span "font-weight: 400 !important;" at bounding box center [369, 371] width 193 height 14
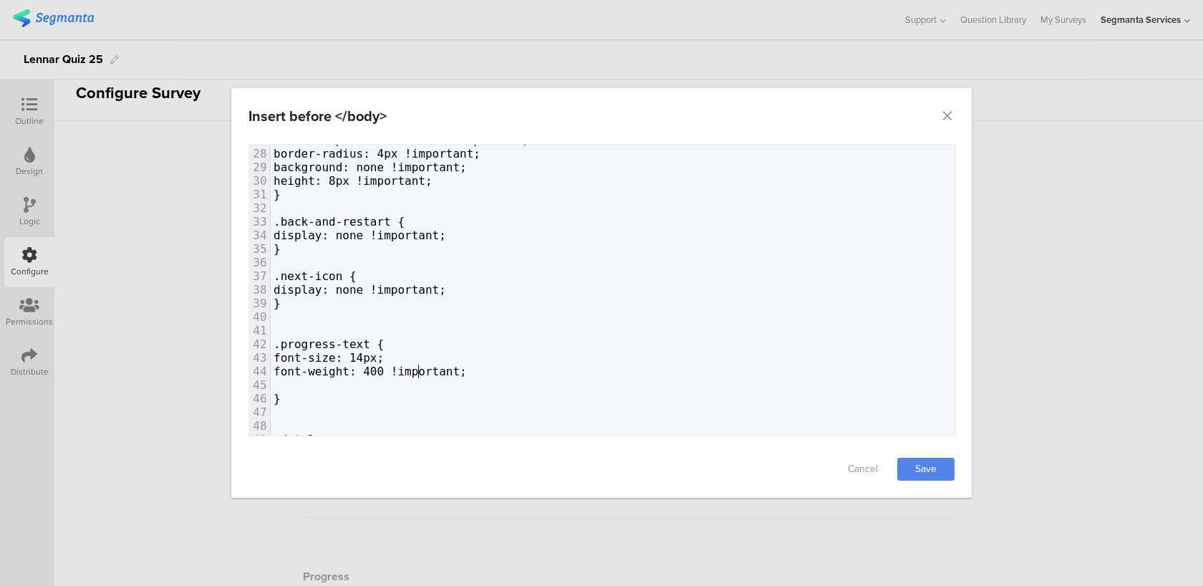
type textarea "!important;"
drag, startPoint x: 420, startPoint y: 369, endPoint x: 505, endPoint y: 367, distance: 84.5
click at [505, 367] on pre "font-weight: 400 !important;" at bounding box center [613, 371] width 684 height 14
click at [437, 354] on pre "font-size: 14px;" at bounding box center [613, 358] width 684 height 14
paste textarea "dialog"
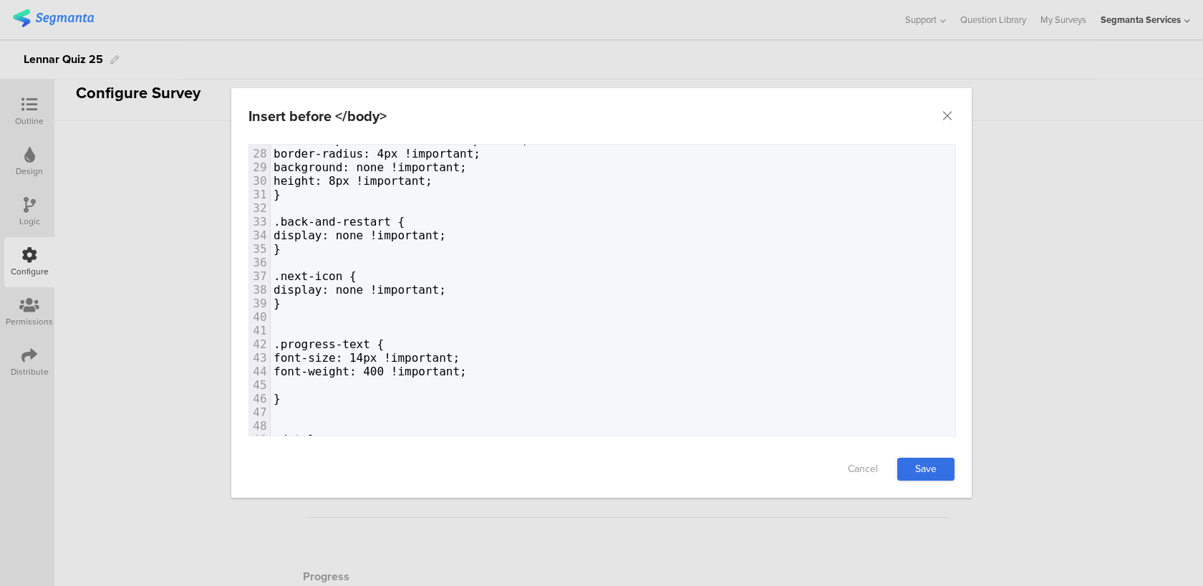
click at [911, 468] on link "Save" at bounding box center [925, 468] width 57 height 23
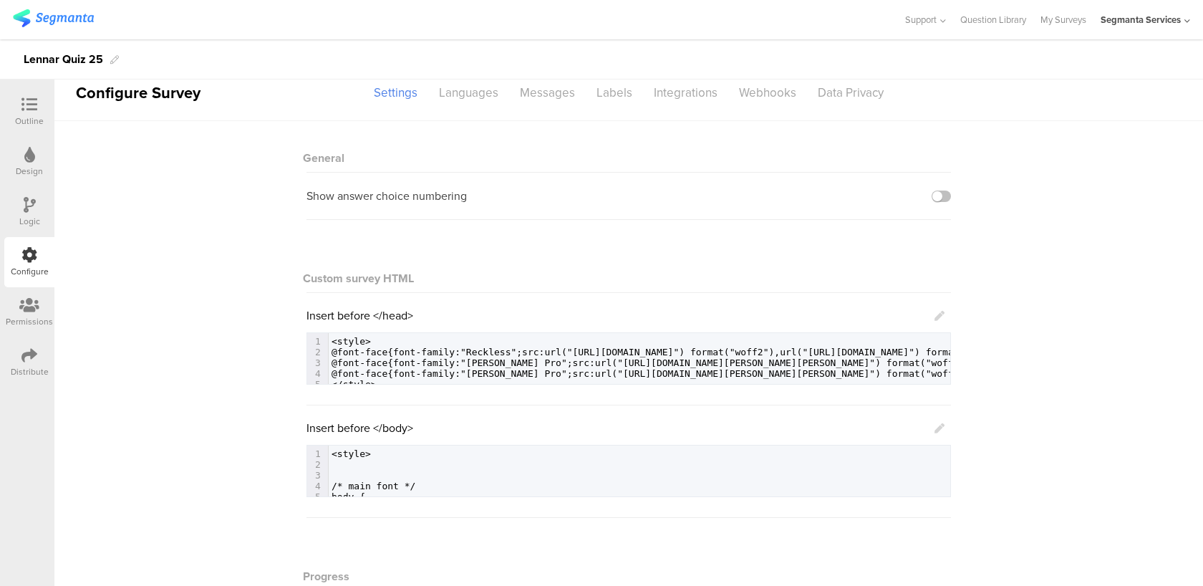
click at [944, 429] on icon at bounding box center [939, 428] width 10 height 10
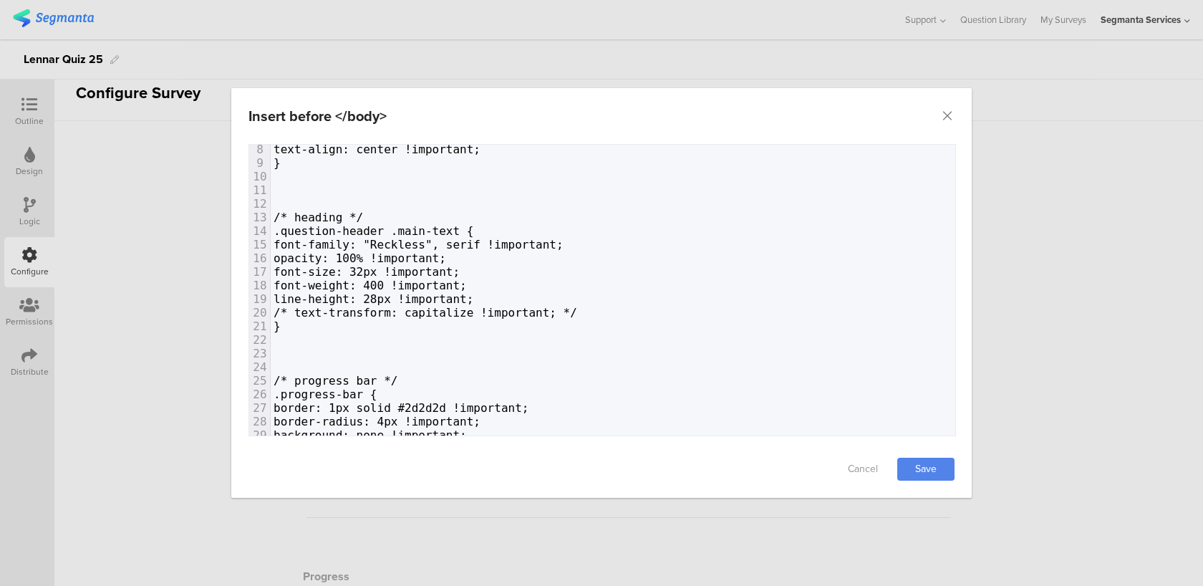
scroll to position [63, 0]
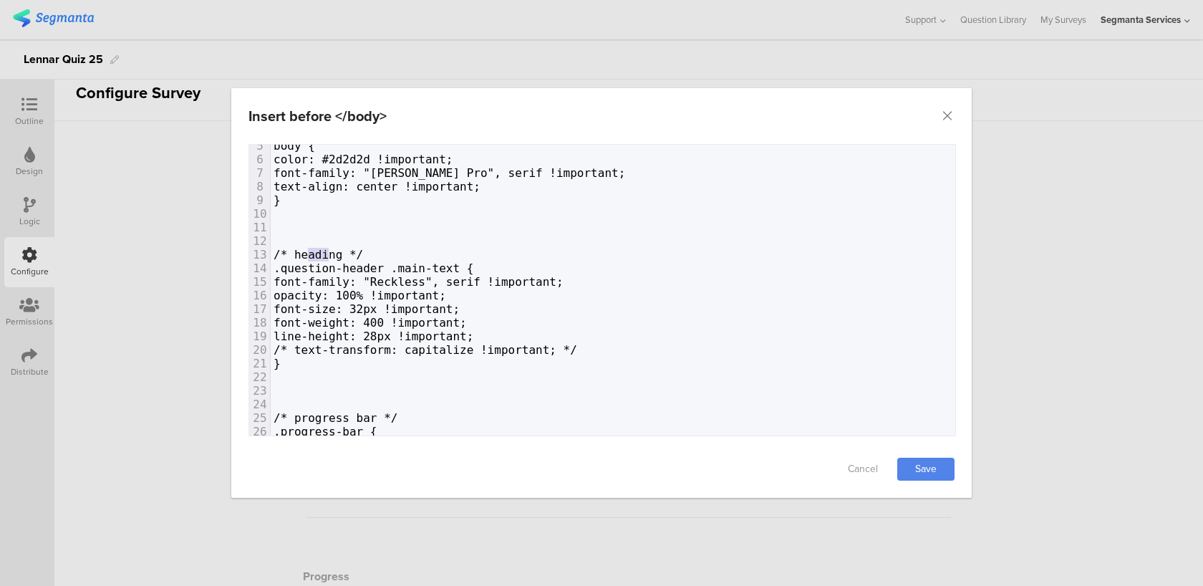
drag, startPoint x: 330, startPoint y: 253, endPoint x: 309, endPoint y: 249, distance: 21.1
click at [309, 249] on span "/* heading */" at bounding box center [317, 255] width 89 height 14
click at [311, 385] on pre "dialog" at bounding box center [613, 391] width 684 height 14
type textarea "/*an"
type textarea "answers */"
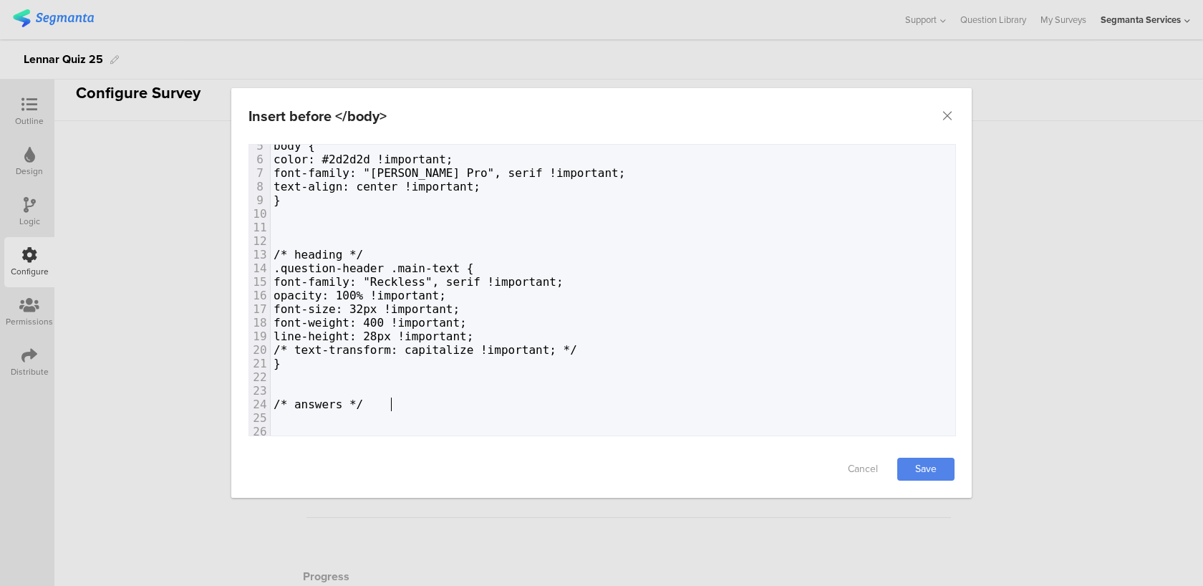
scroll to position [0, 74]
paste textarea "dialog"
type textarea "{"
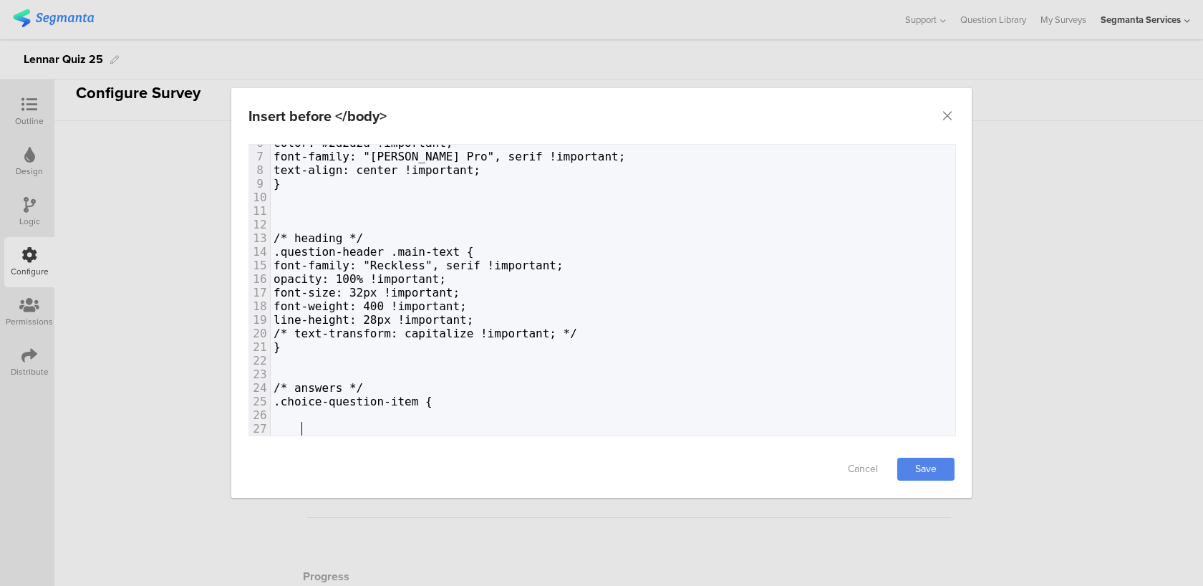
type textarea "}"
click at [325, 416] on pre "dialog" at bounding box center [613, 415] width 684 height 14
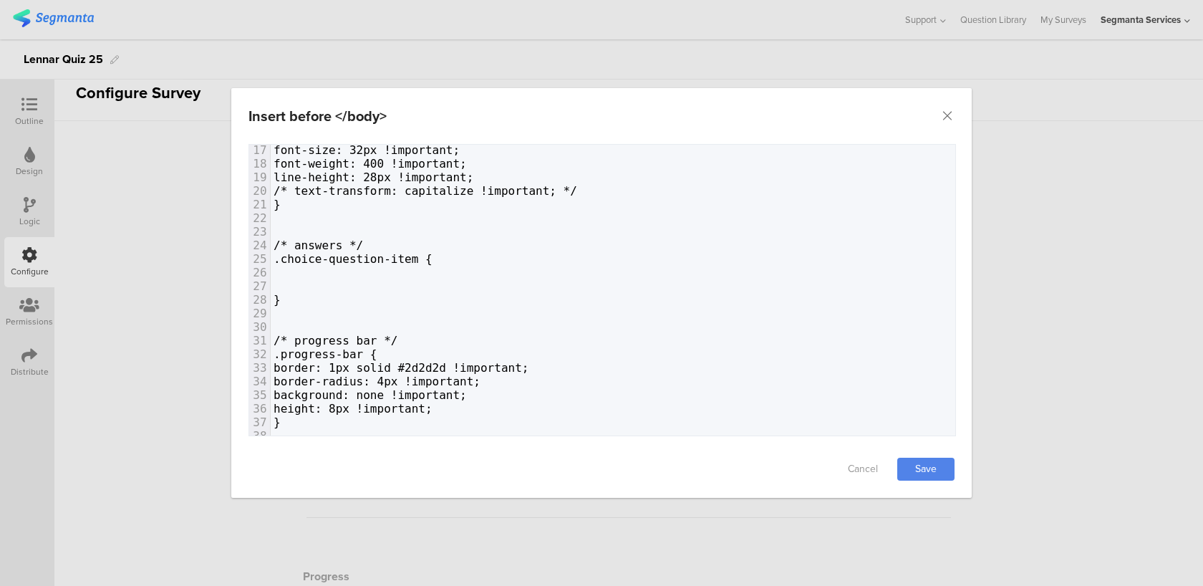
scroll to position [253, 0]
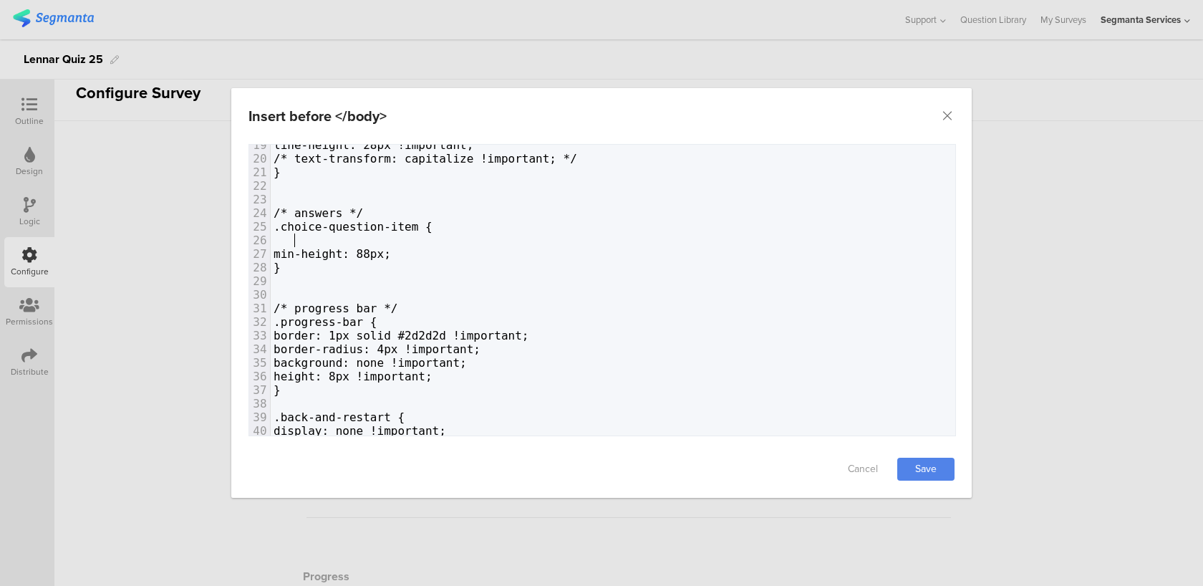
click at [294, 236] on span "dialog" at bounding box center [287, 240] width 28 height 14
paste textarea "1"
click at [373, 236] on span "font-size: 1rem;" at bounding box center [328, 240] width 110 height 14
type textarea "16"
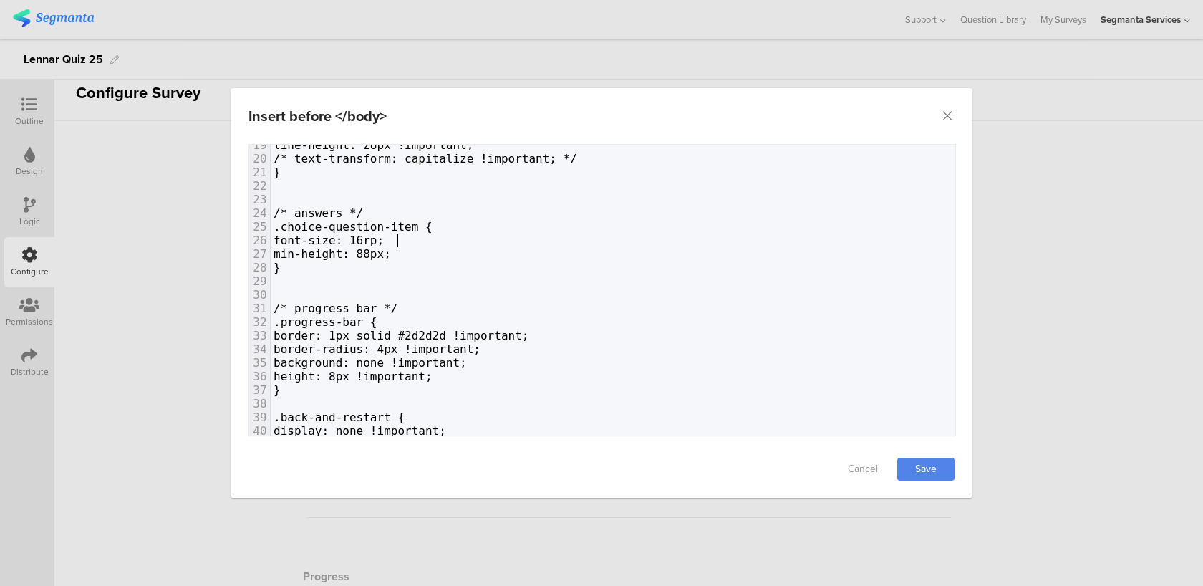
type textarea "pc"
type textarea "x"
type textarea "!important;"
drag, startPoint x: 575, startPoint y: 336, endPoint x: 483, endPoint y: 334, distance: 91.7
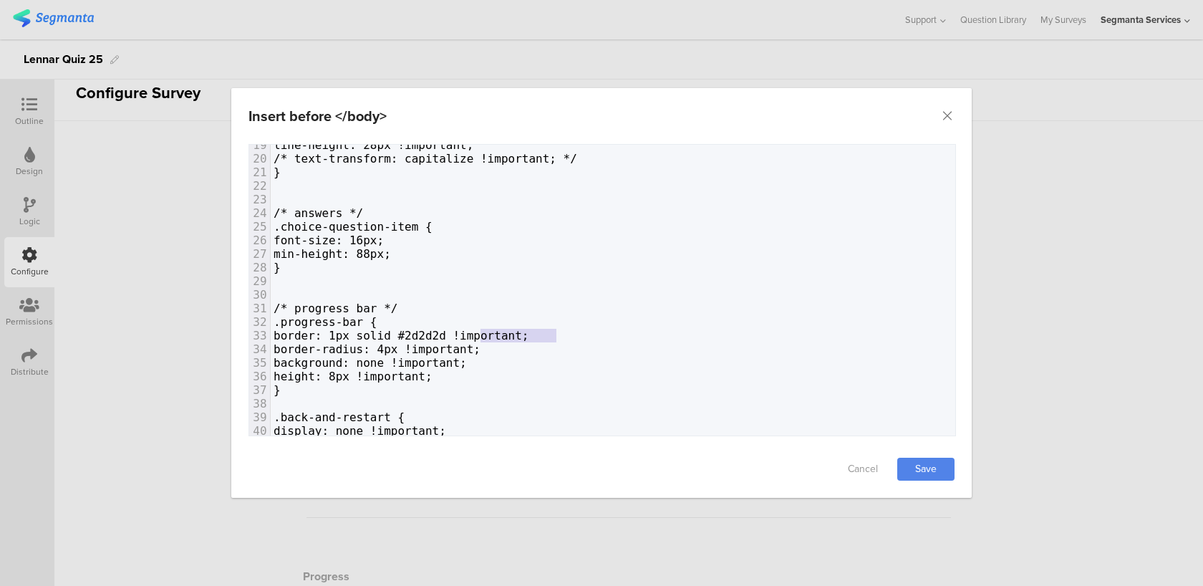
click at [483, 334] on pre "border: 1px solid #2d2d2d !important;" at bounding box center [613, 336] width 684 height 14
click at [412, 238] on pre "font-size: 16px;" at bounding box center [613, 240] width 684 height 14
paste textarea "dialog"
click at [391, 251] on span "min-height: 88px;" at bounding box center [331, 254] width 117 height 14
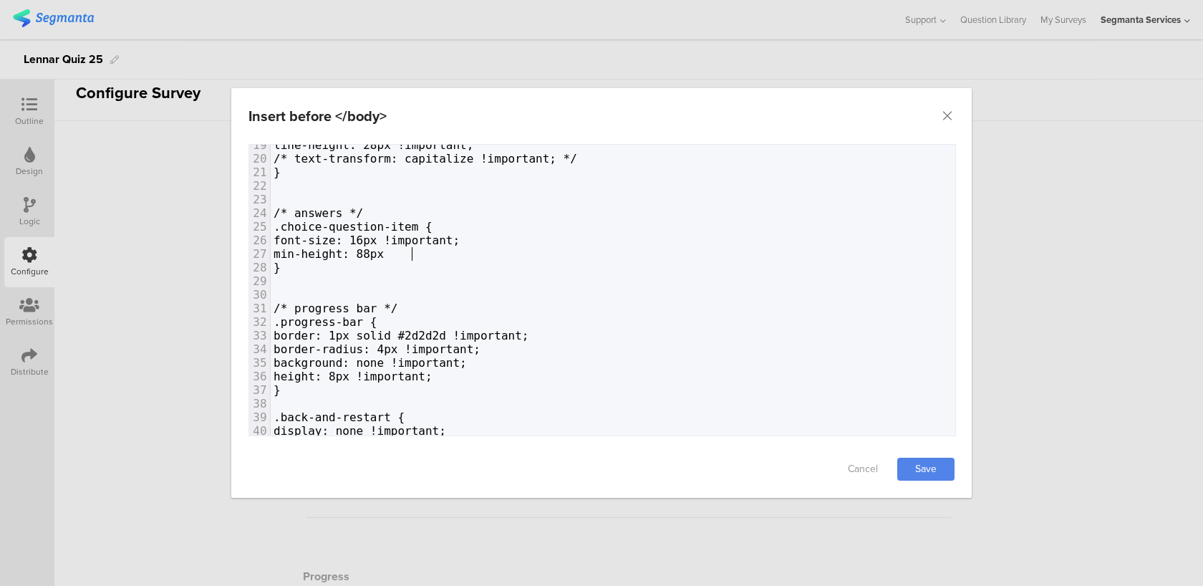
paste textarea "dialog"
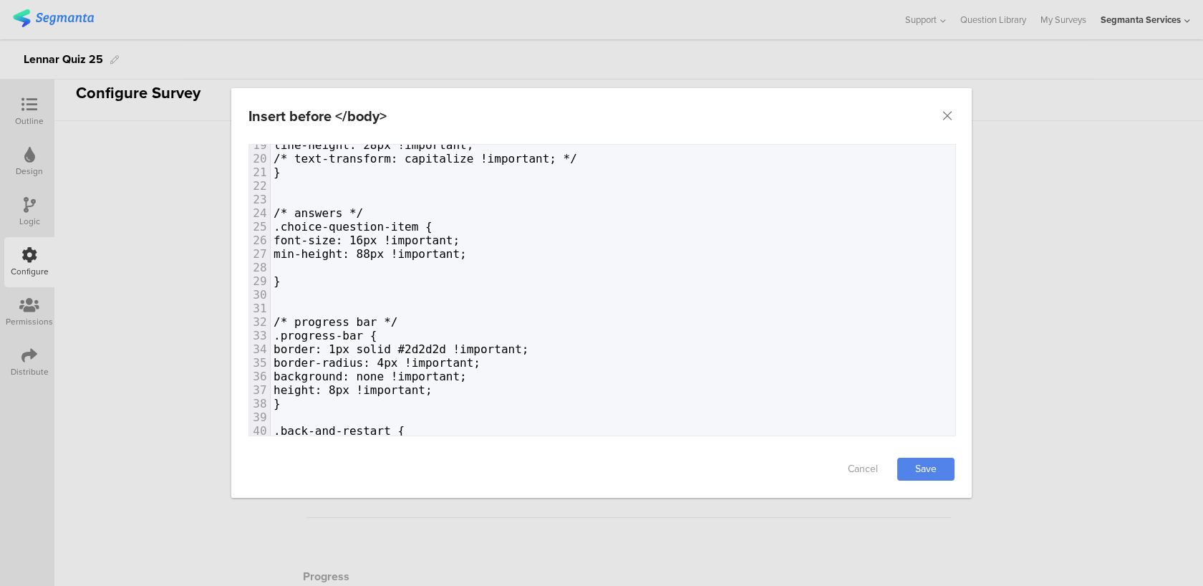
paste textarea "dialog"
click at [294, 233] on span "font-size: 16px !important;" at bounding box center [366, 240] width 186 height 14
type textarea "!important;"
drag, startPoint x: 502, startPoint y: 255, endPoint x: 417, endPoint y: 253, distance: 84.5
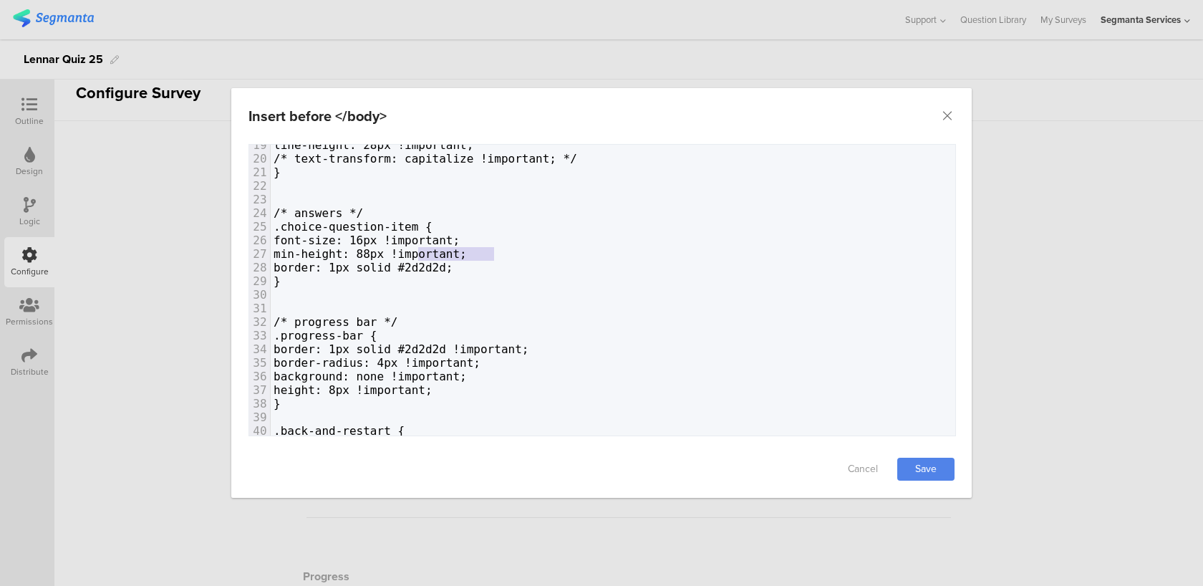
click at [417, 253] on pre "min-height: 88px !important;" at bounding box center [613, 254] width 684 height 14
click at [496, 264] on pre "border: 1px solid #2d2d2d;" at bounding box center [613, 268] width 684 height 14
paste textarea "dialog"
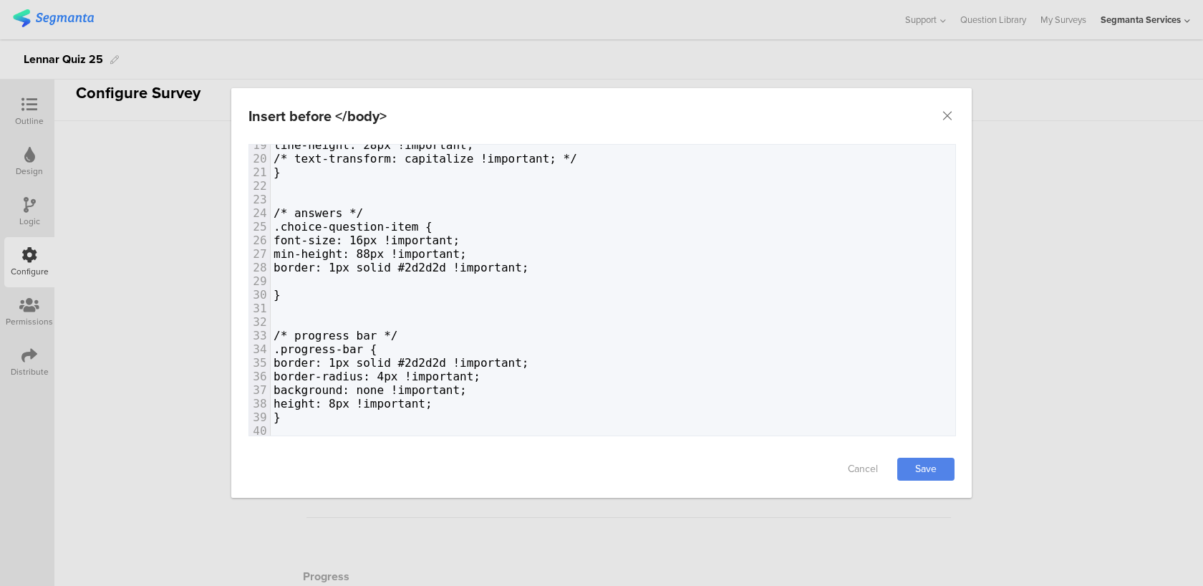
click at [531, 348] on pre ".progress-bar {" at bounding box center [613, 349] width 684 height 14
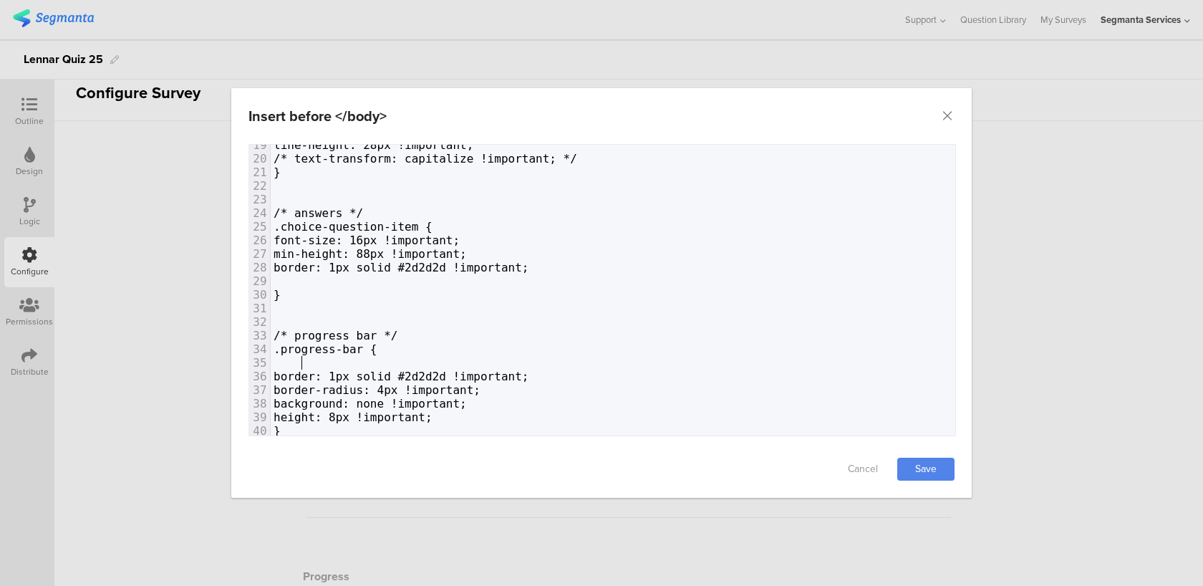
paste textarea ";"
type textarea "!important;"
drag, startPoint x: 561, startPoint y: 377, endPoint x: 480, endPoint y: 374, distance: 81.7
click at [480, 374] on pre "border: 1px solid #2d2d2d !important;" at bounding box center [613, 376] width 684 height 14
type textarea "#fff"
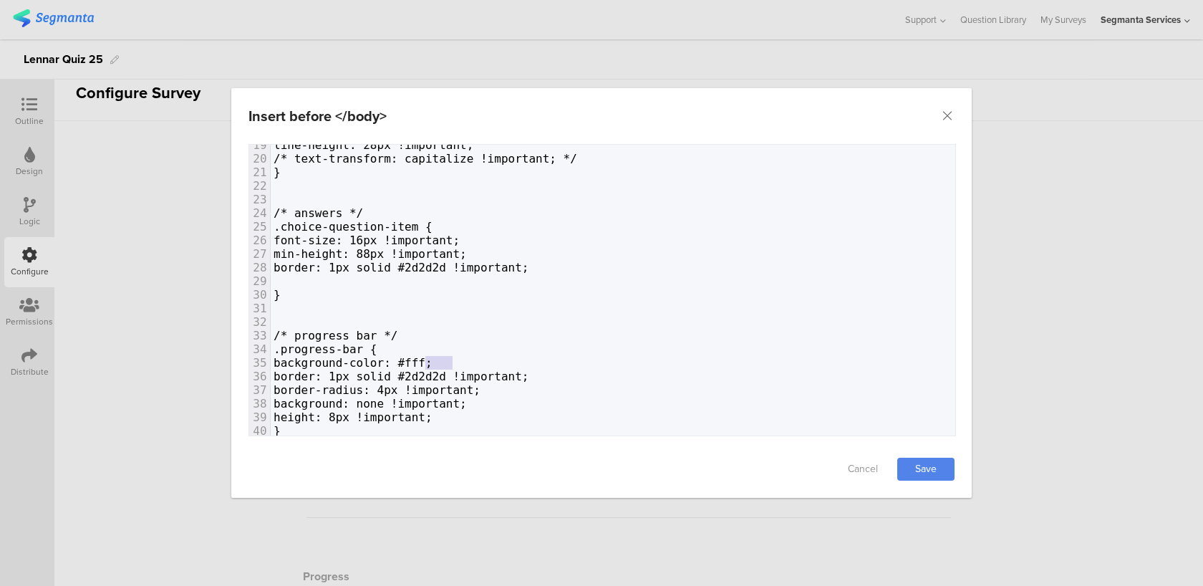
drag, startPoint x: 455, startPoint y: 357, endPoint x: 428, endPoint y: 355, distance: 26.5
click at [428, 356] on span "background-color: #fff;" at bounding box center [352, 363] width 159 height 14
paste textarea "dialog"
click at [513, 362] on pre "background-color: !important;;" at bounding box center [613, 363] width 684 height 14
type textarea "#fff"
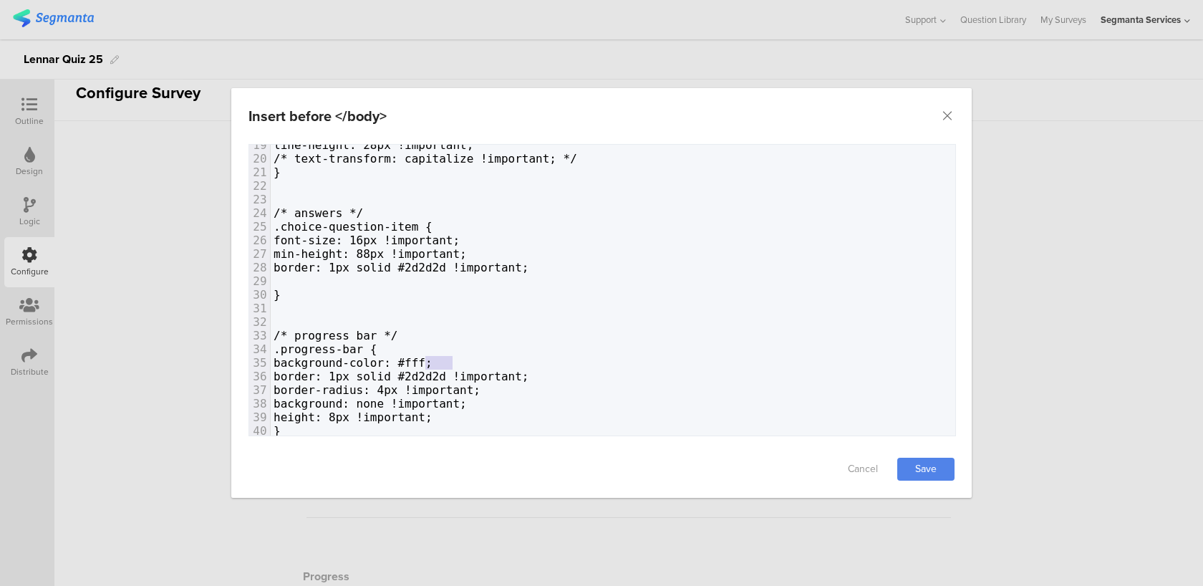
click at [470, 354] on pre ".progress-bar {" at bounding box center [613, 349] width 684 height 14
click at [460, 359] on pre "background-color: #fff;" at bounding box center [613, 363] width 684 height 14
paste textarea "dialog"
click at [924, 463] on link "Save" at bounding box center [925, 468] width 57 height 23
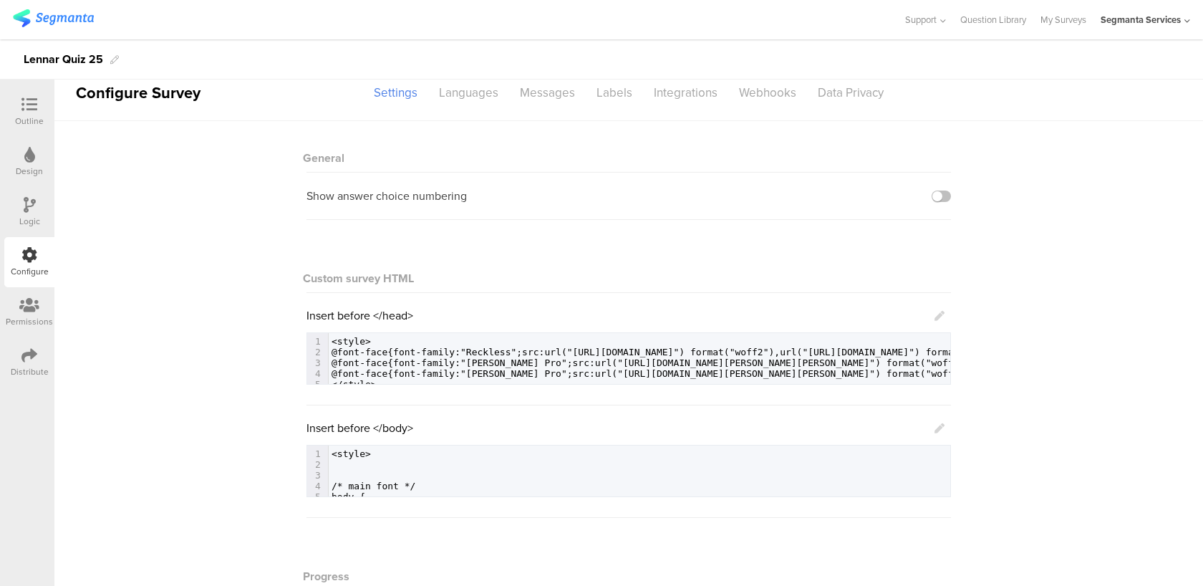
click at [941, 426] on icon at bounding box center [939, 428] width 10 height 10
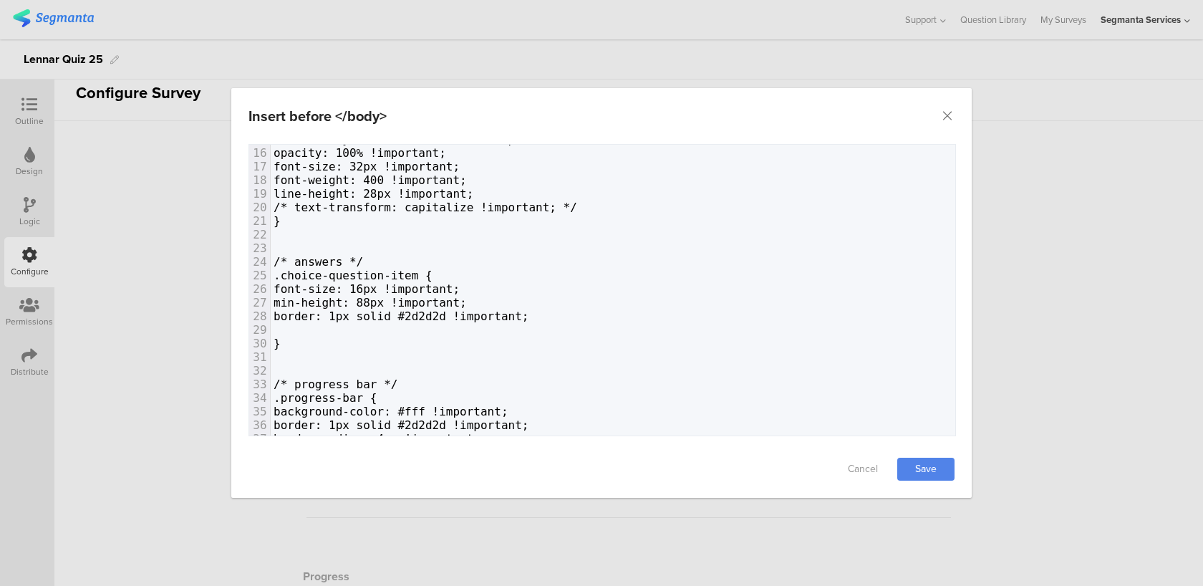
scroll to position [208, 0]
click at [354, 299] on span "min-height: 88px !important;" at bounding box center [369, 300] width 193 height 14
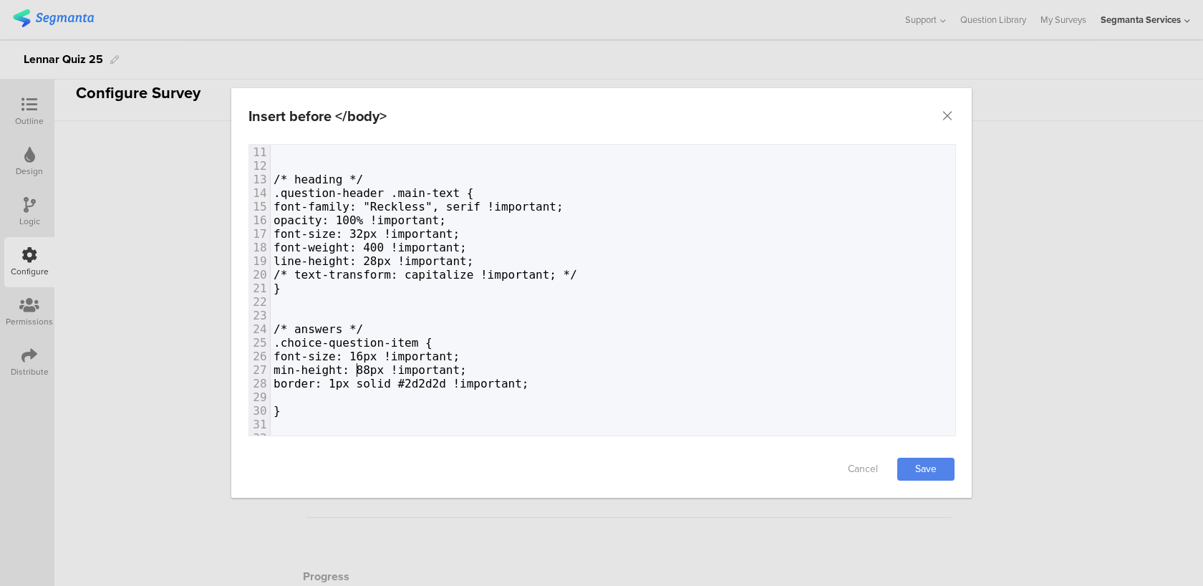
scroll to position [137, 0]
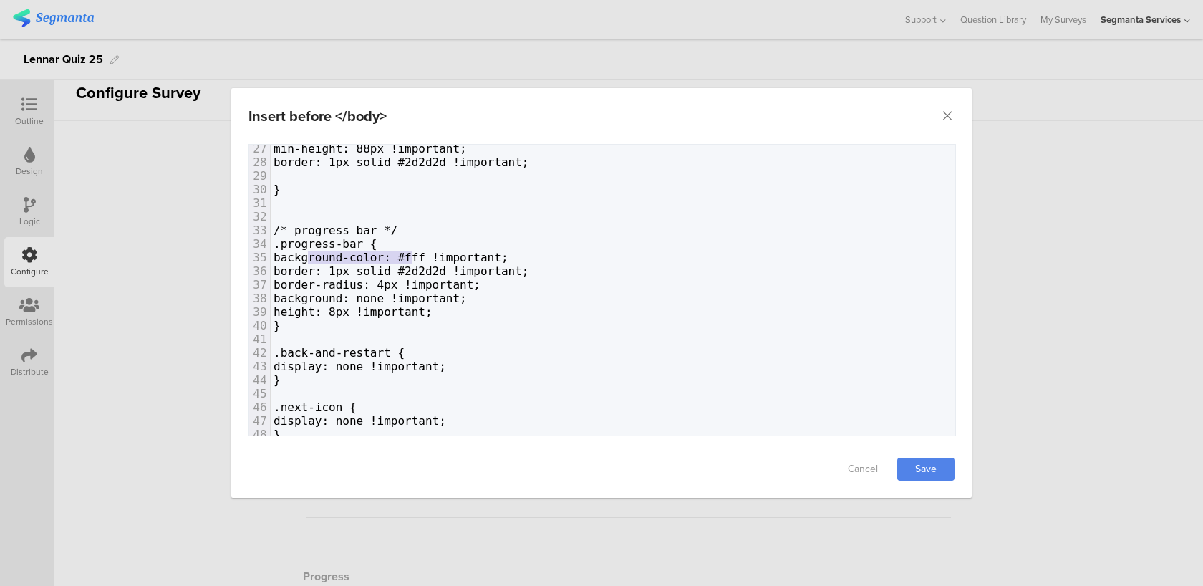
type textarea "background-color"
drag, startPoint x: 410, startPoint y: 253, endPoint x: 302, endPoint y: 253, distance: 107.4
click at [302, 253] on span "background-color: #fff !important;" at bounding box center [390, 258] width 235 height 14
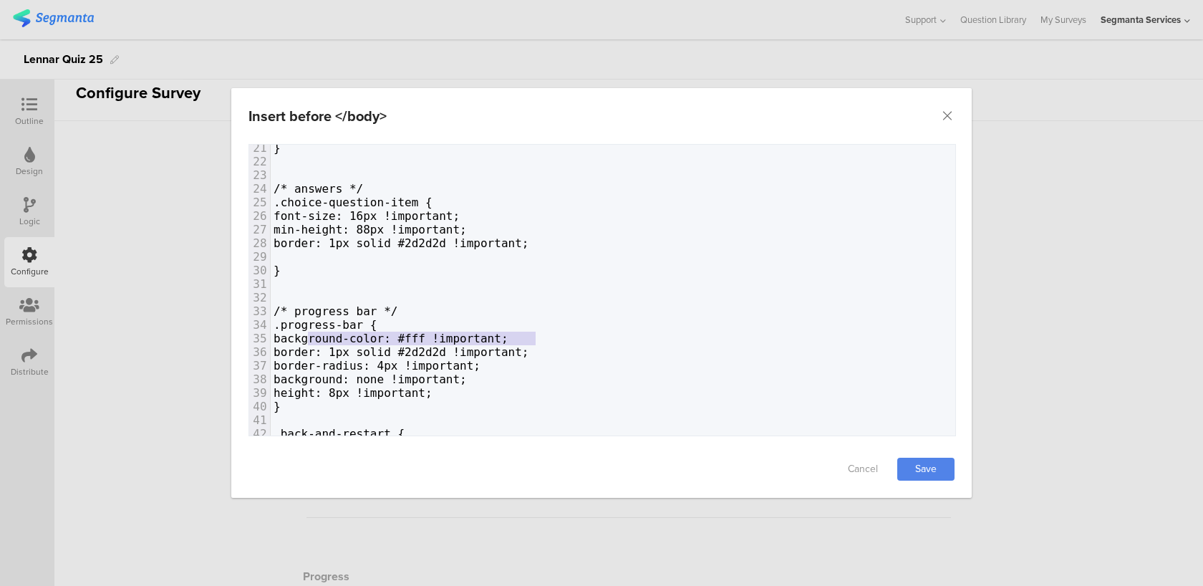
type textarea "background-color: #fff !important;"
drag, startPoint x: 542, startPoint y: 333, endPoint x: 303, endPoint y: 333, distance: 239.1
click at [303, 333] on pre "background-color: #fff !important;" at bounding box center [613, 338] width 684 height 14
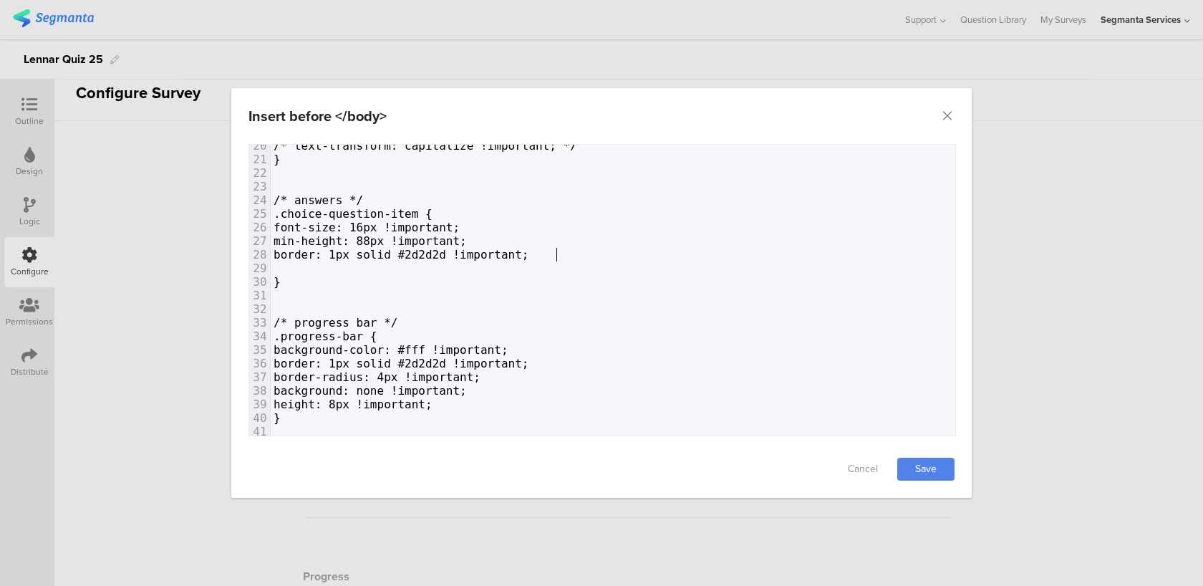
click at [557, 255] on pre "border: 1px solid #2d2d2d !important;" at bounding box center [613, 255] width 684 height 14
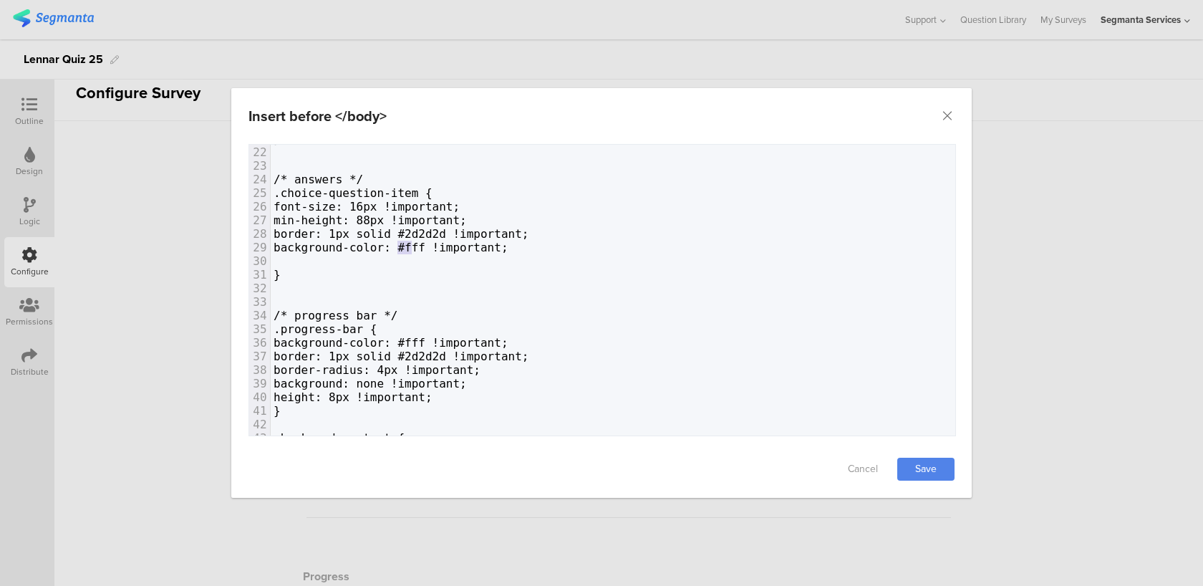
type textarea "-color"
drag, startPoint x: 410, startPoint y: 247, endPoint x: 369, endPoint y: 246, distance: 40.8
click at [369, 246] on span "background-color: #fff !important;" at bounding box center [390, 248] width 235 height 14
type textarea "order-radius: 4px !important;"
drag, startPoint x: 518, startPoint y: 363, endPoint x: 305, endPoint y: 363, distance: 212.6
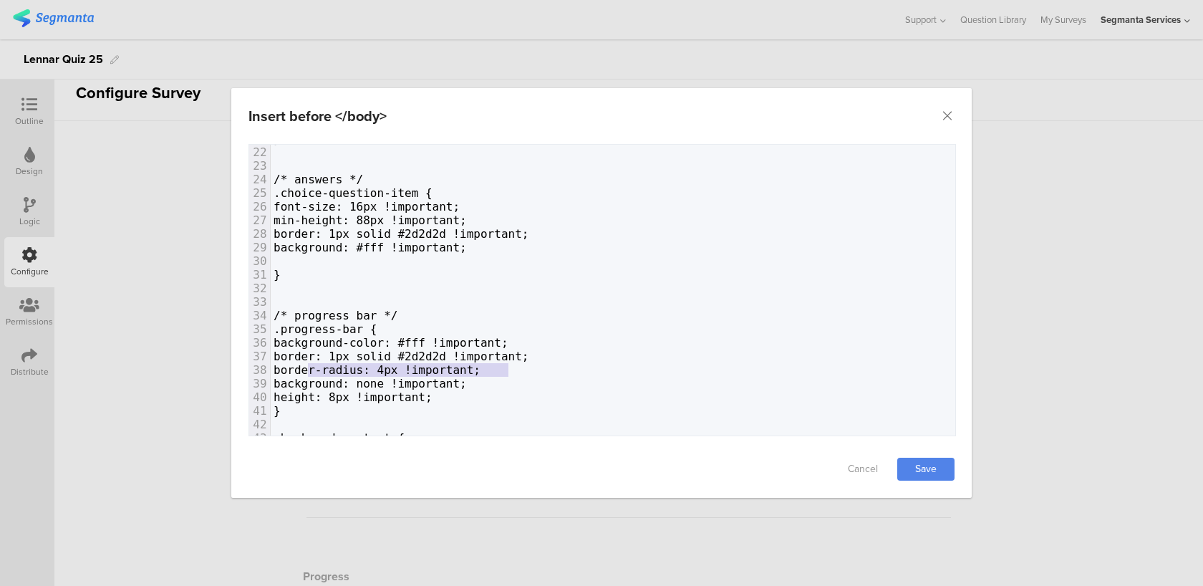
click at [305, 363] on pre "border-radius: 4px !important;" at bounding box center [613, 370] width 684 height 14
type textarea "border-radius: 4px !important;"
drag, startPoint x: 301, startPoint y: 370, endPoint x: 529, endPoint y: 370, distance: 228.4
click at [529, 370] on pre "border-radius: 4px !important;" at bounding box center [613, 370] width 684 height 14
click at [503, 241] on pre "background: #fff !important;" at bounding box center [613, 248] width 684 height 14
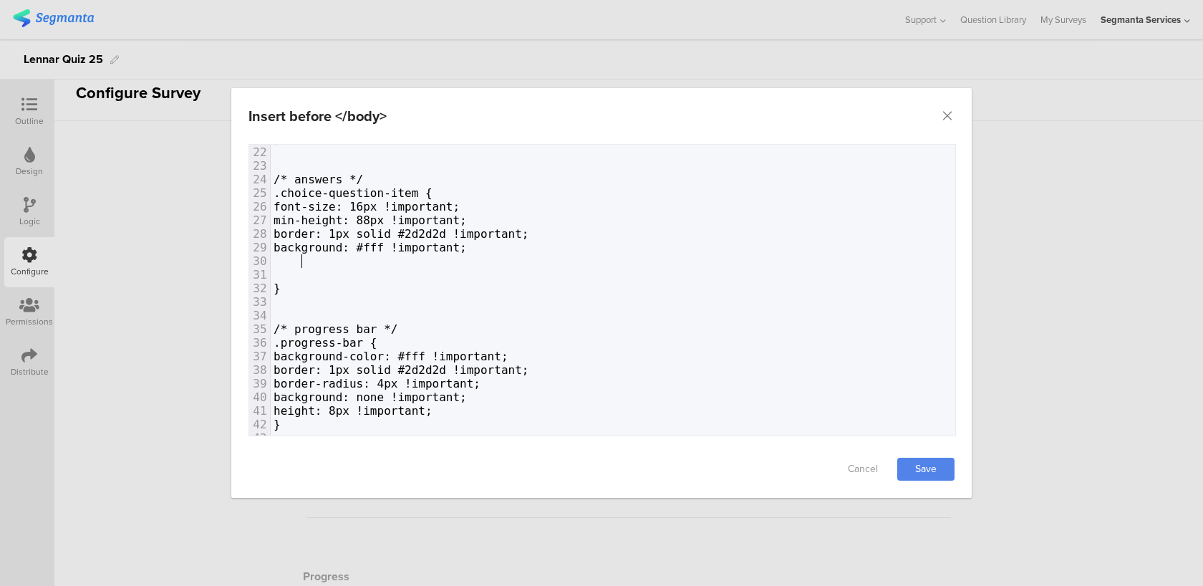
paste textarea "0"
click at [413, 256] on span "border-radius: 4px !important;" at bounding box center [376, 261] width 207 height 14
type textarea "0"
click at [937, 471] on link "Save" at bounding box center [925, 468] width 57 height 23
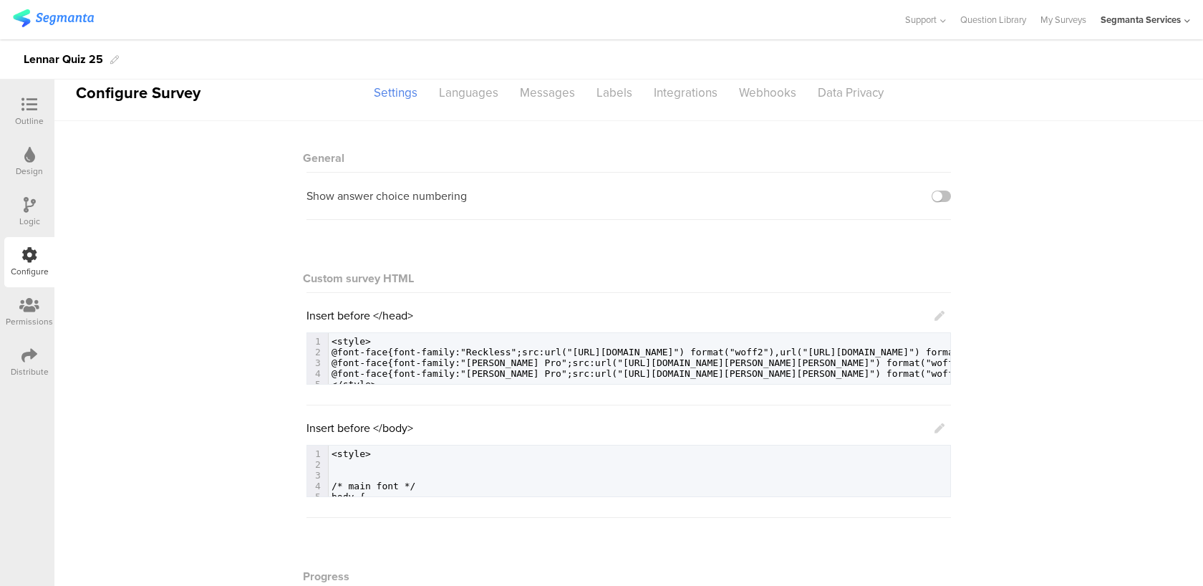
click at [940, 427] on icon at bounding box center [939, 428] width 10 height 10
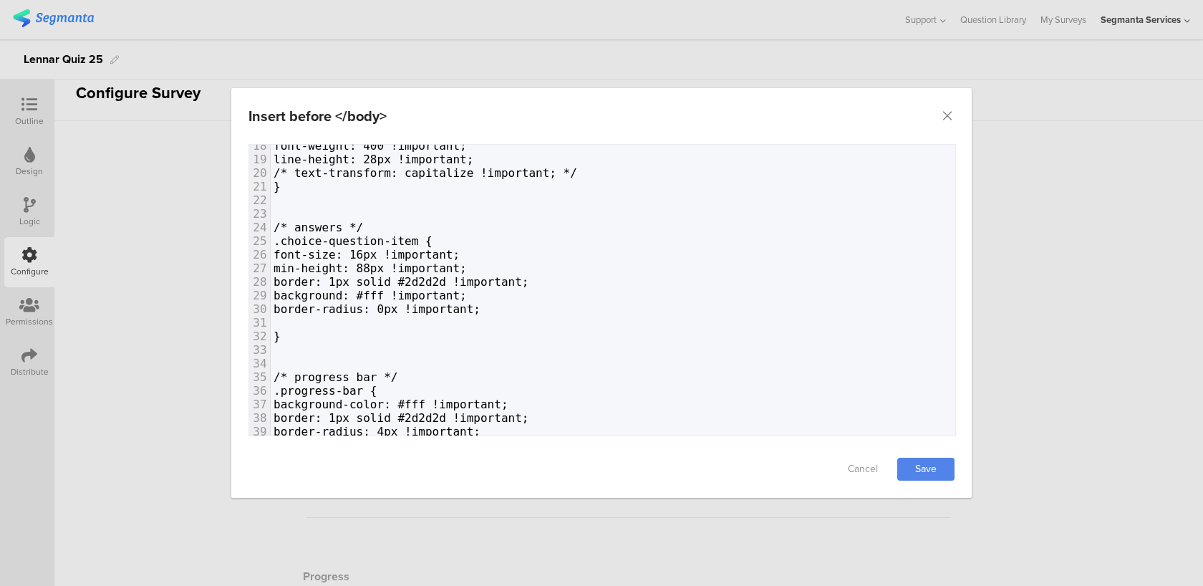
scroll to position [218, 0]
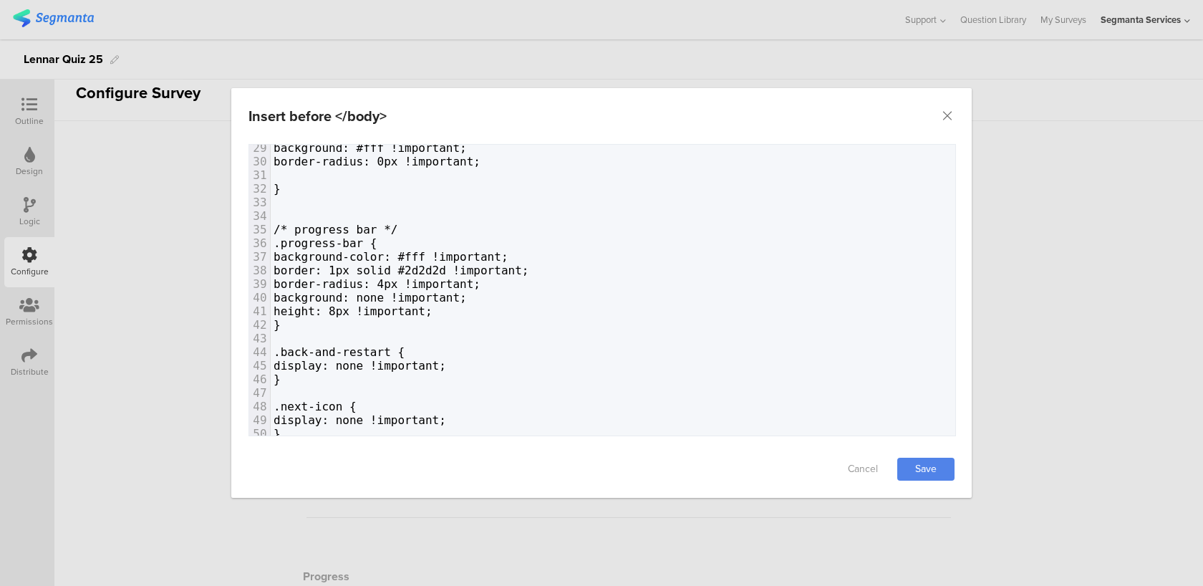
click at [484, 314] on pre "height: 8px !important;" at bounding box center [613, 311] width 684 height 14
click at [389, 319] on pre "}" at bounding box center [613, 325] width 684 height 14
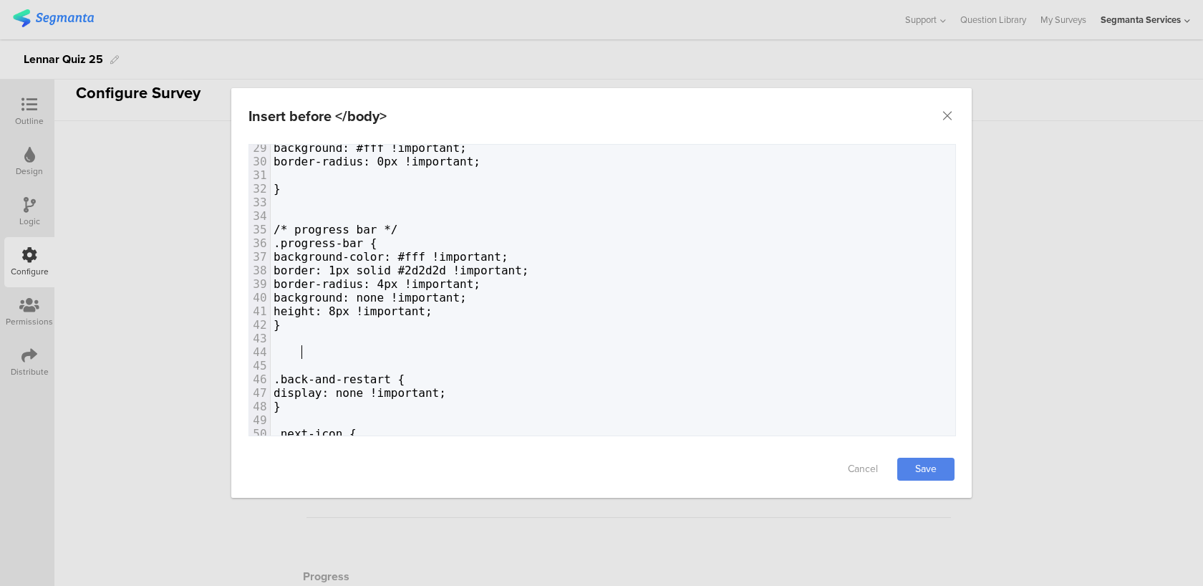
paste textarea "}"
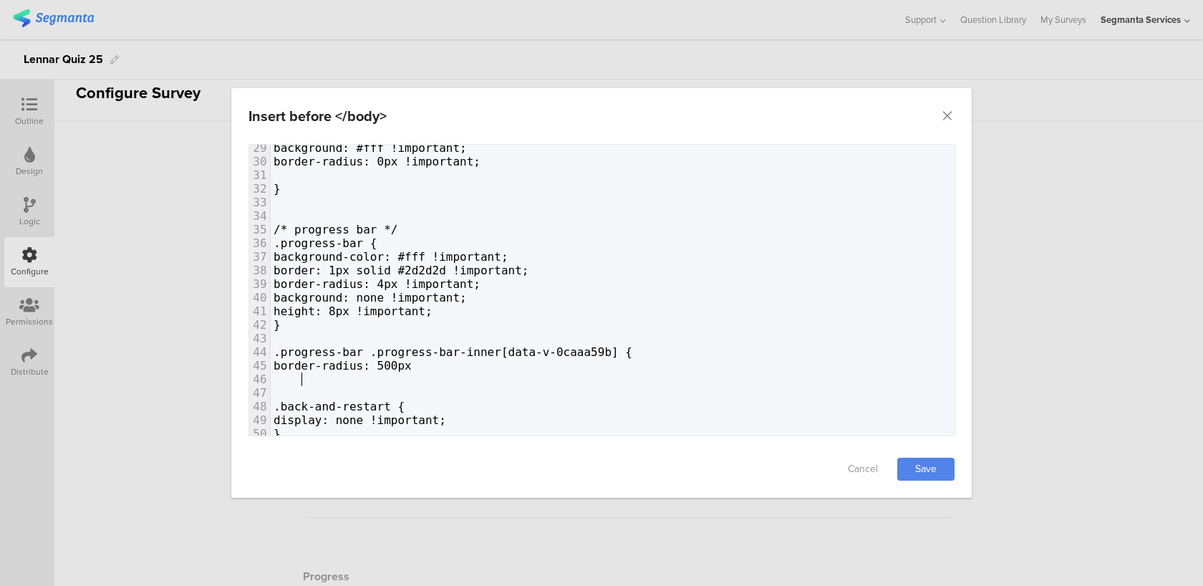
type textarea "}"
type textarea "[data-v-0caaa59b]"
drag, startPoint x: 644, startPoint y: 348, endPoint x: 530, endPoint y: 346, distance: 114.6
click at [530, 346] on span ".progress-bar .progress-bar-inner[data-v-0caaa59b] {" at bounding box center [452, 352] width 359 height 14
click at [914, 470] on link "Save" at bounding box center [925, 468] width 57 height 23
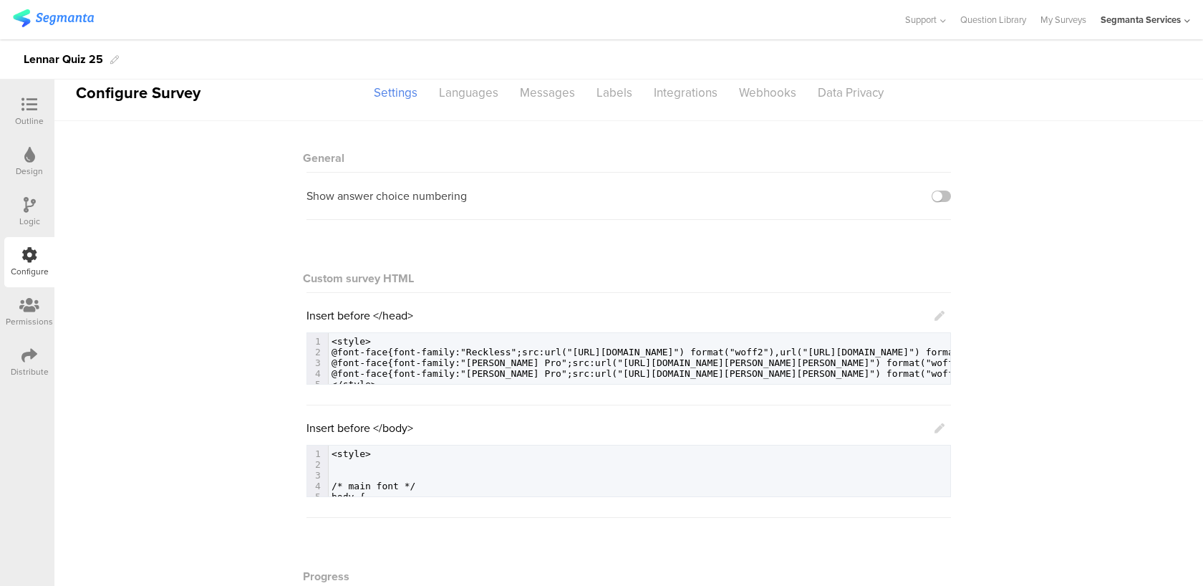
click at [940, 427] on icon at bounding box center [939, 428] width 10 height 10
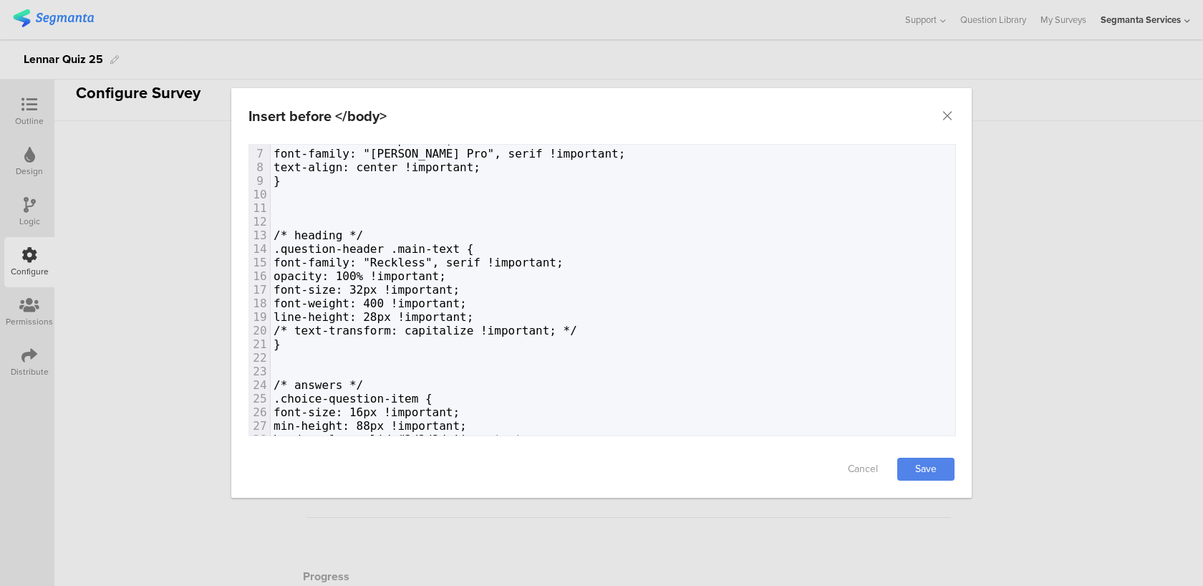
scroll to position [173, 0]
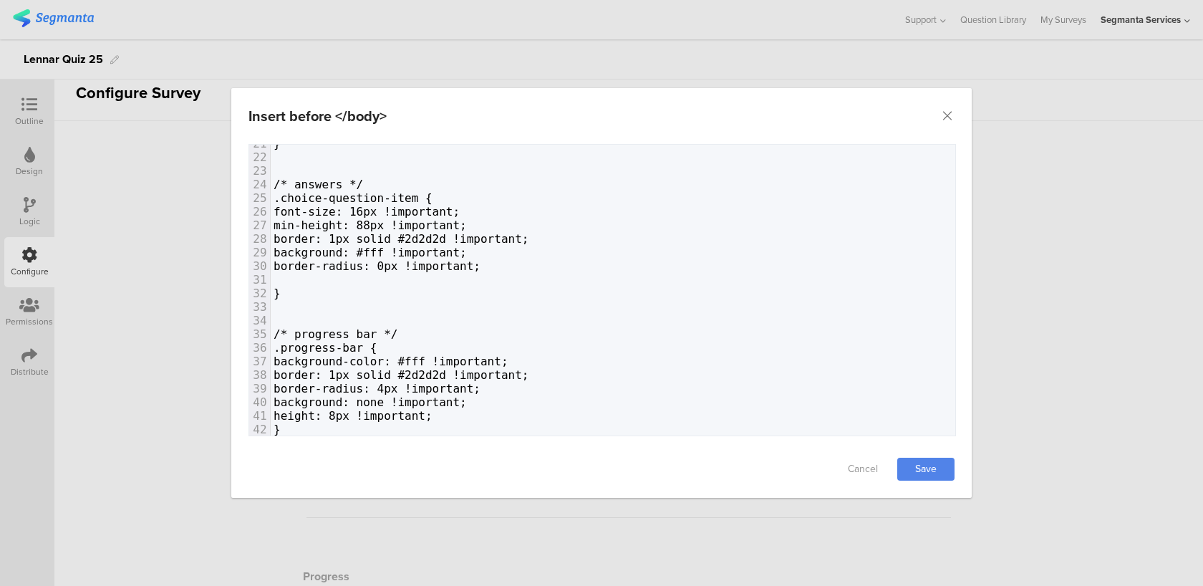
click at [330, 274] on pre "dialog" at bounding box center [613, 280] width 684 height 14
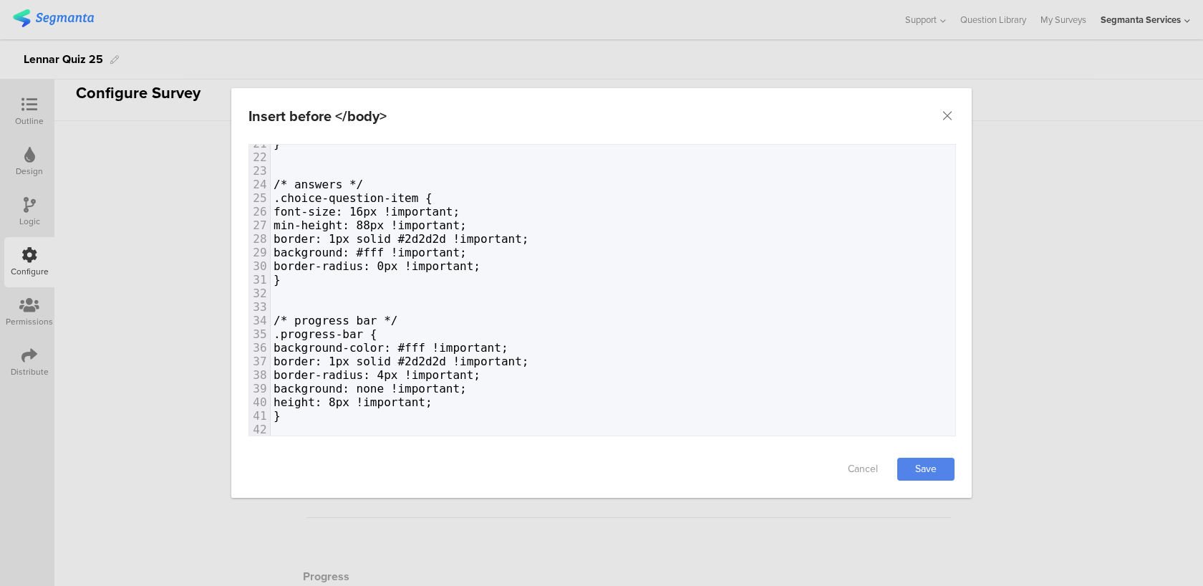
click at [322, 276] on pre "}" at bounding box center [613, 280] width 684 height 14
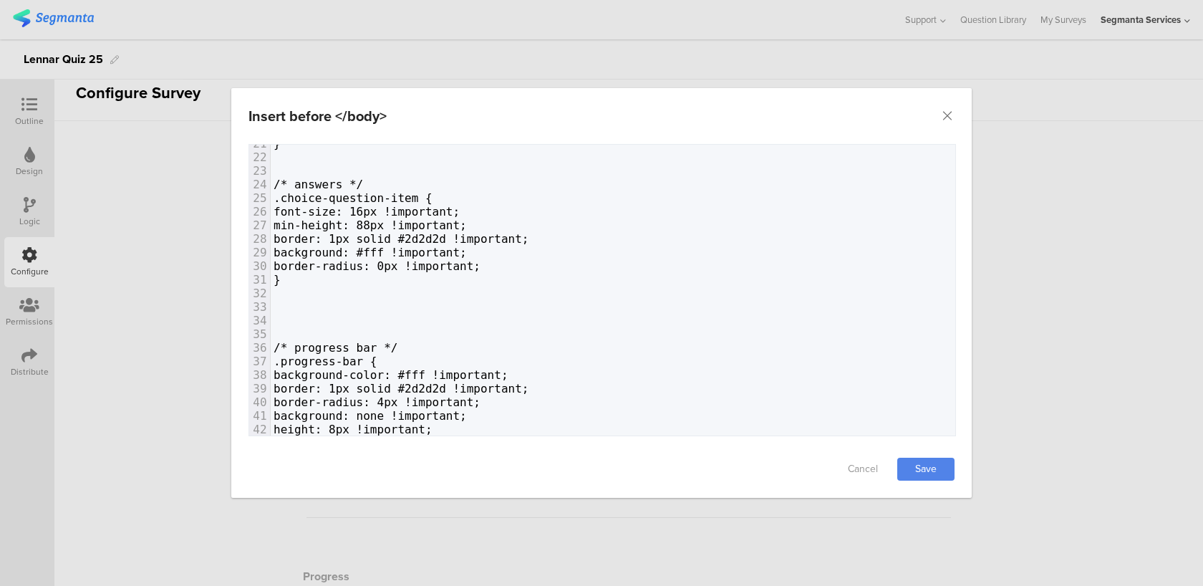
paste textarea "dialog"
type textarea "{"
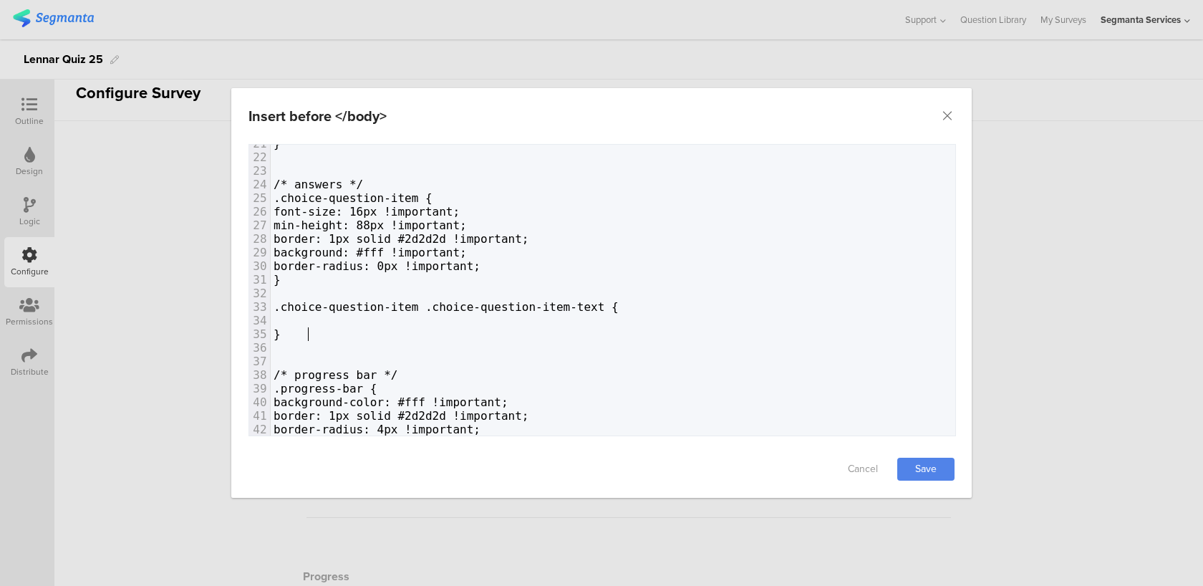
scroll to position [0, 6]
type textarea "}"
click at [332, 321] on pre "dialog" at bounding box center [613, 321] width 684 height 14
click at [907, 459] on link "Save" at bounding box center [925, 468] width 57 height 23
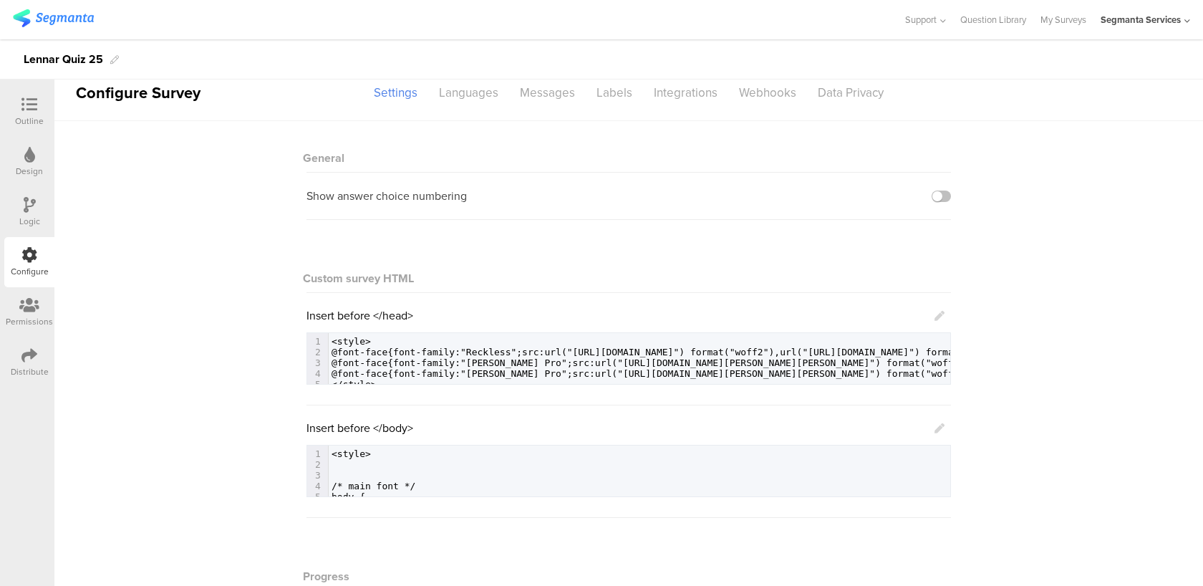
click at [942, 427] on icon at bounding box center [939, 428] width 10 height 10
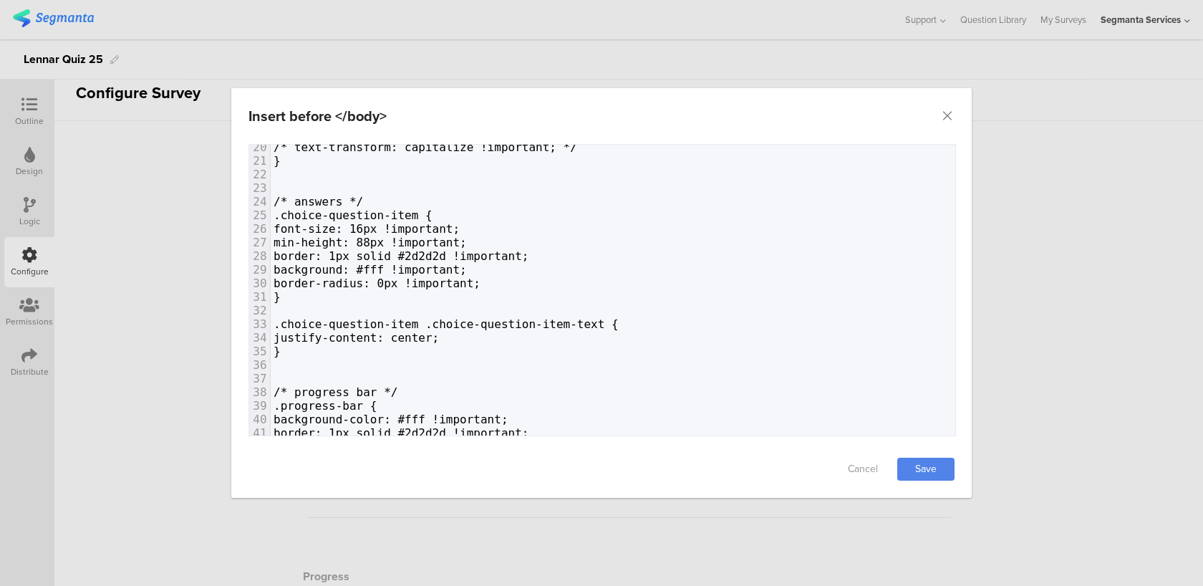
scroll to position [265, 0]
click at [348, 294] on pre "}" at bounding box center [613, 298] width 684 height 14
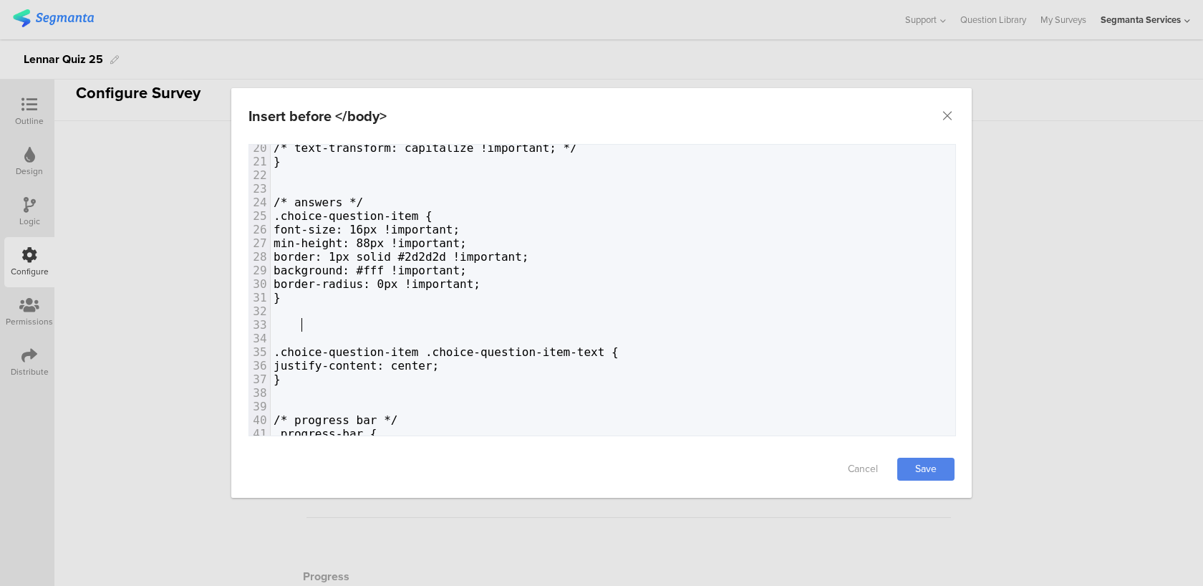
paste textarea "}"
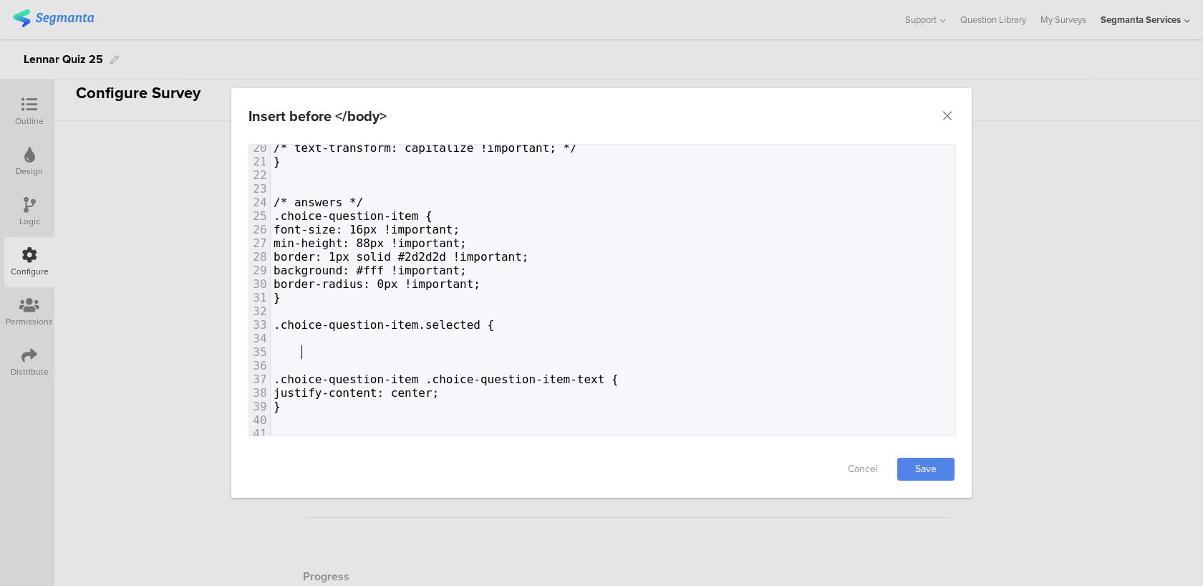
scroll to position [0, 5]
type textarea "}"
click at [372, 336] on pre "dialog" at bounding box center [613, 338] width 684 height 14
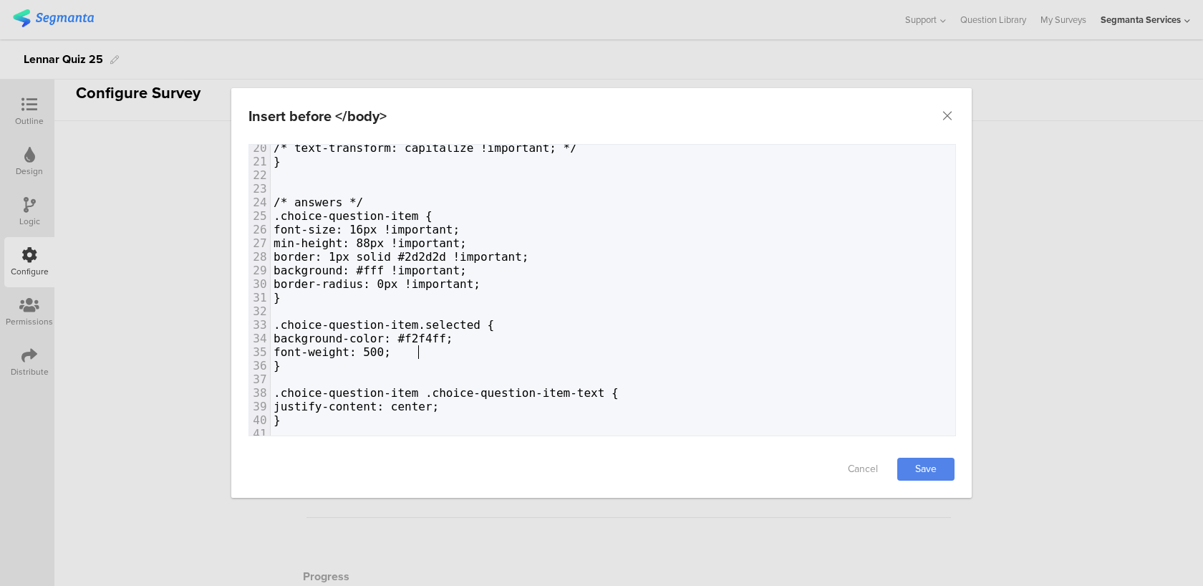
click at [345, 372] on pre "dialog" at bounding box center [613, 379] width 684 height 14
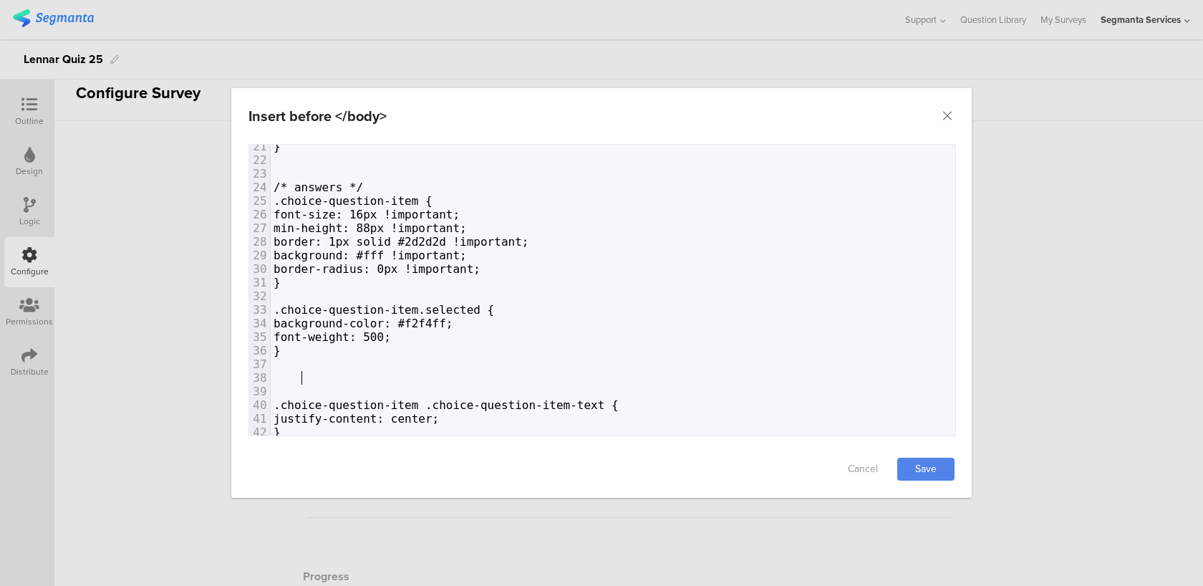
scroll to position [281, 0]
paste textarea "}"
type textarea "}"
click at [280, 371] on span "dialog" at bounding box center [287, 376] width 28 height 14
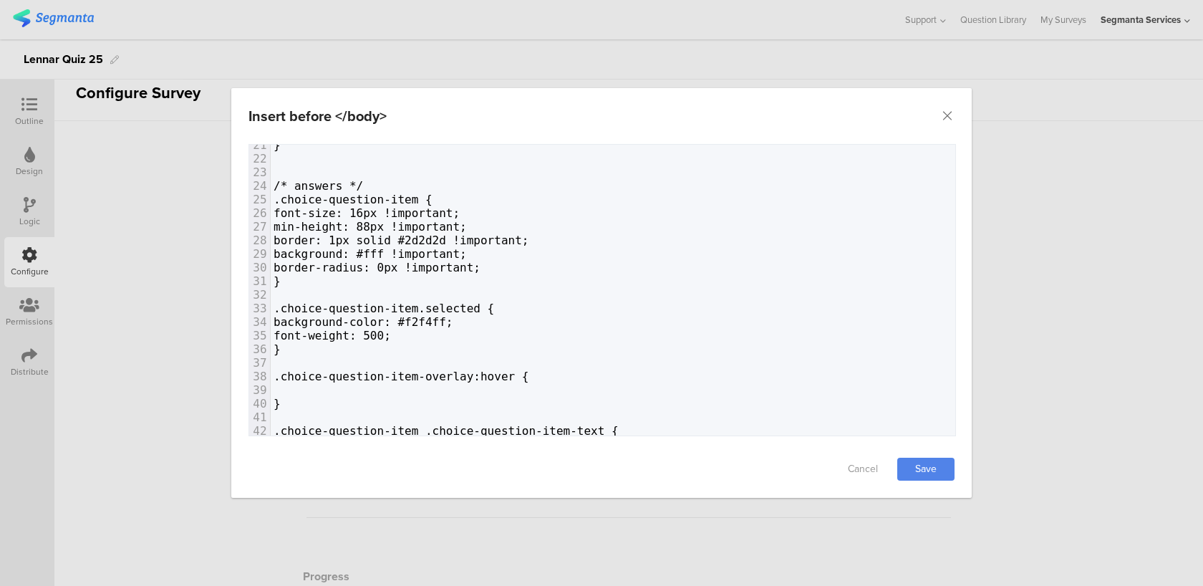
scroll to position [304, 0]
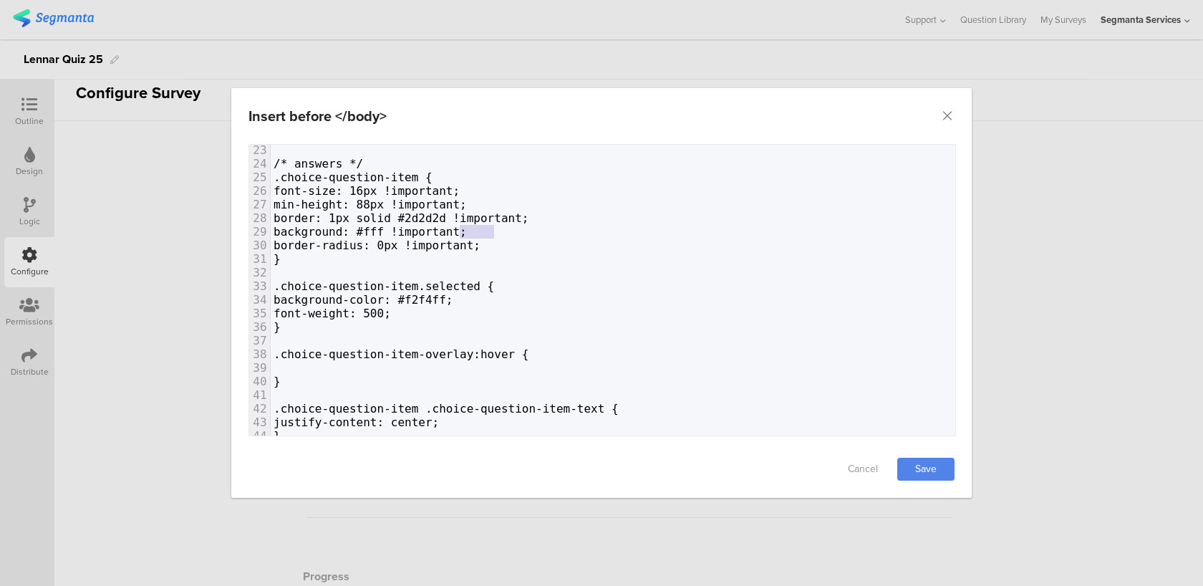
type textarea "background: #fff !important;"
drag, startPoint x: 505, startPoint y: 229, endPoint x: 302, endPoint y: 228, distance: 203.3
click at [302, 228] on pre "background: #fff !important;" at bounding box center [613, 232] width 684 height 14
click at [339, 364] on pre "dialog" at bounding box center [613, 368] width 684 height 14
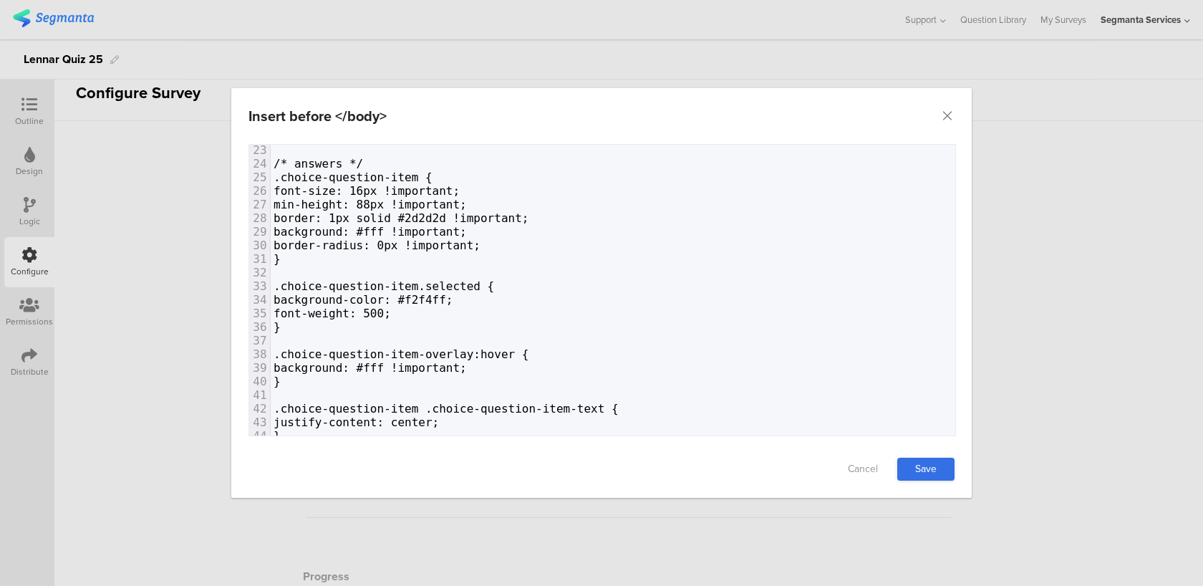
click at [923, 466] on link "Save" at bounding box center [925, 468] width 57 height 23
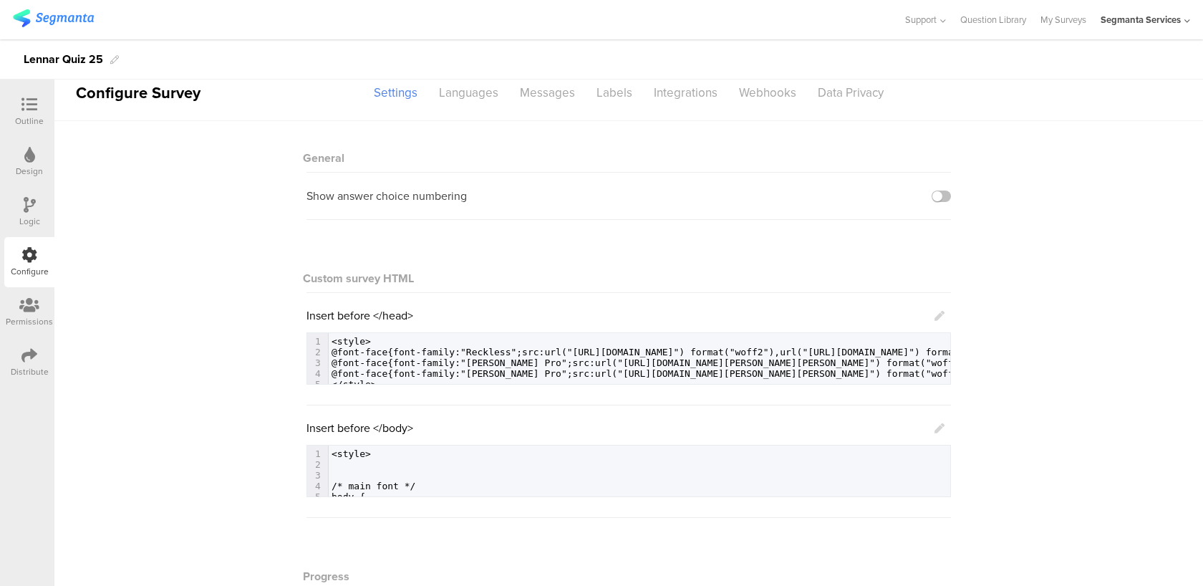
click at [937, 426] on icon at bounding box center [939, 428] width 10 height 10
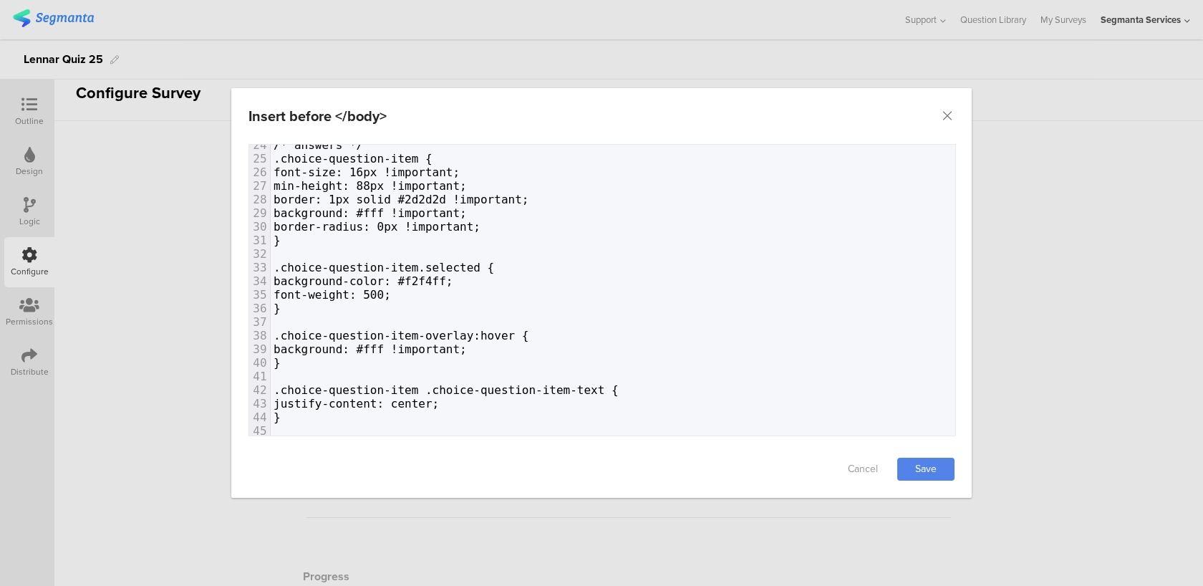
scroll to position [364, 0]
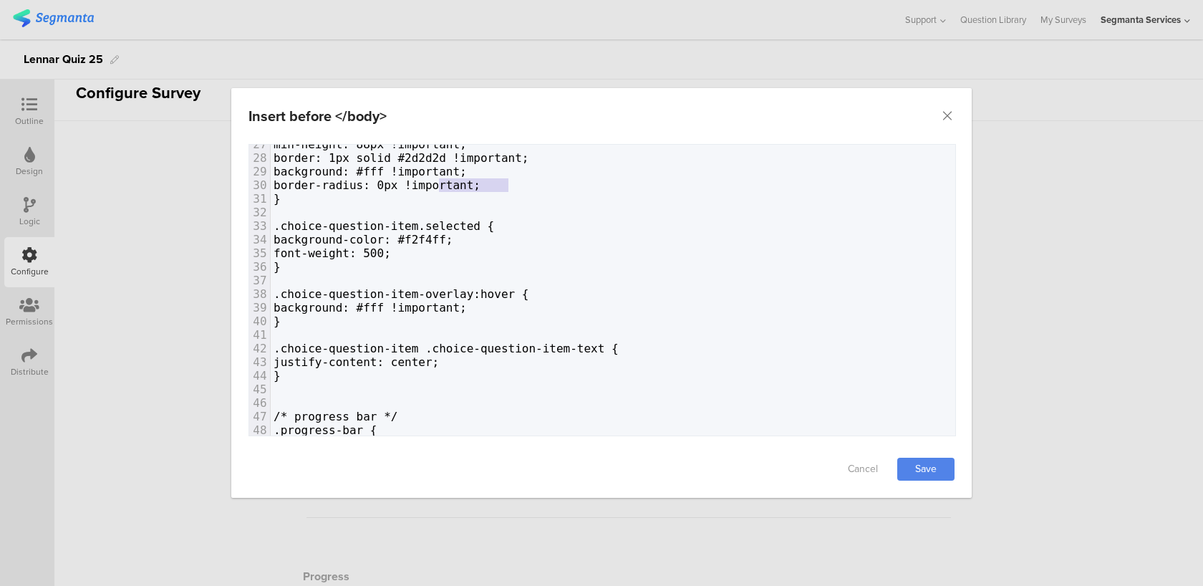
type textarea "!important;"
drag, startPoint x: 508, startPoint y: 182, endPoint x: 432, endPoint y: 181, distance: 76.6
click at [432, 181] on pre "border-radius: 0px !important;" at bounding box center [613, 185] width 684 height 14
click at [490, 233] on pre "background-color: #f2f4ff;" at bounding box center [613, 240] width 684 height 14
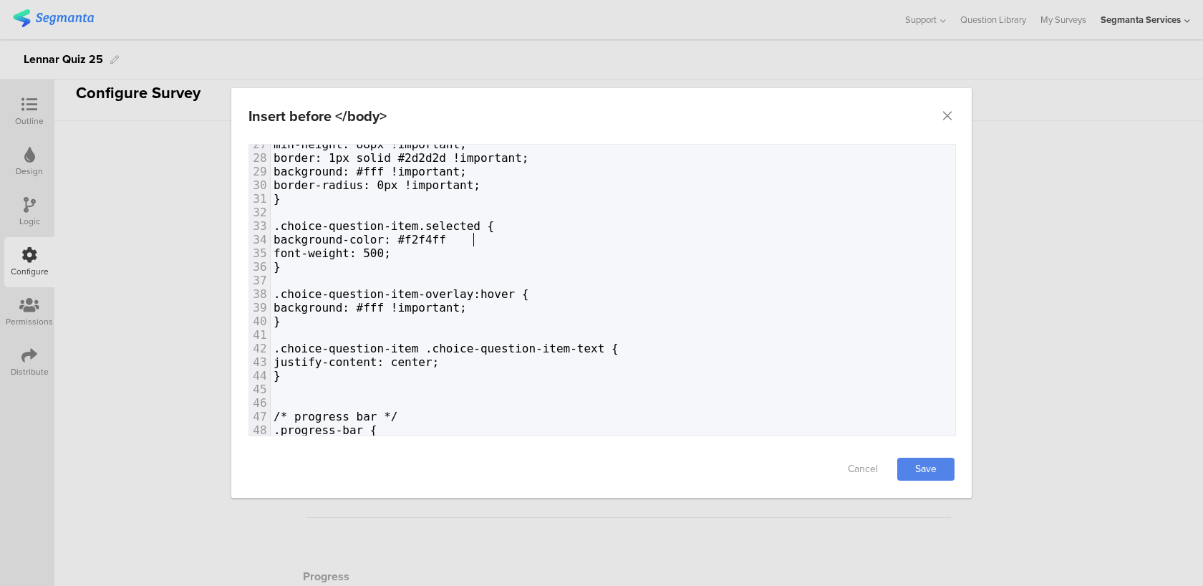
paste textarea "dialog"
click at [391, 251] on span "font-weight: 500;" at bounding box center [331, 253] width 117 height 14
paste textarea "dialog"
click at [921, 482] on div "Cancel Save" at bounding box center [601, 468] width 740 height 57
click at [922, 463] on link "Save" at bounding box center [925, 468] width 57 height 23
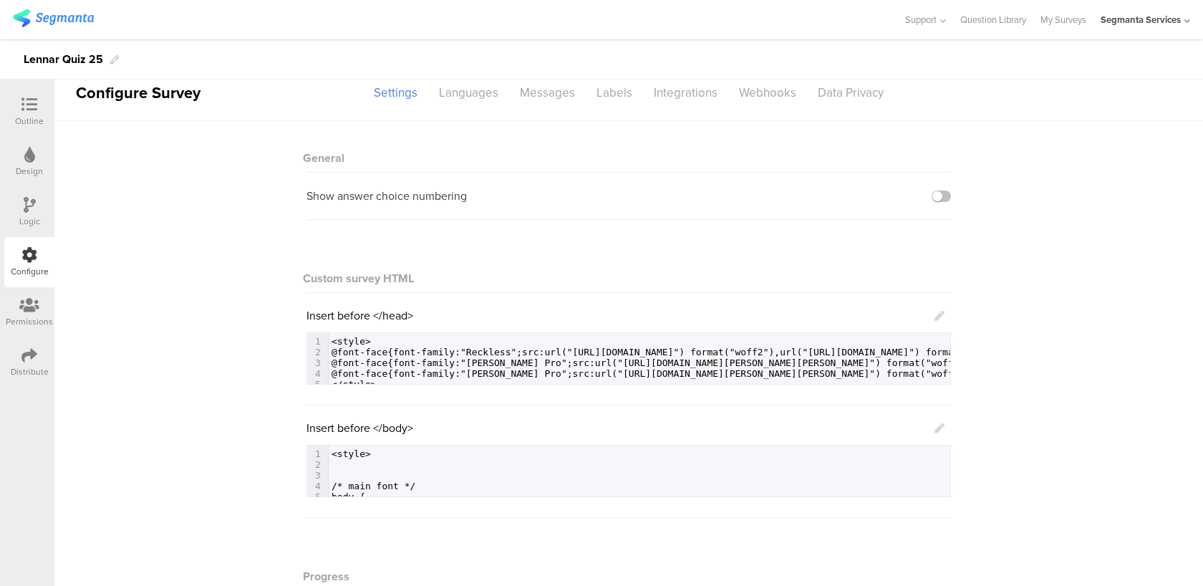
click at [936, 431] on icon at bounding box center [939, 428] width 10 height 10
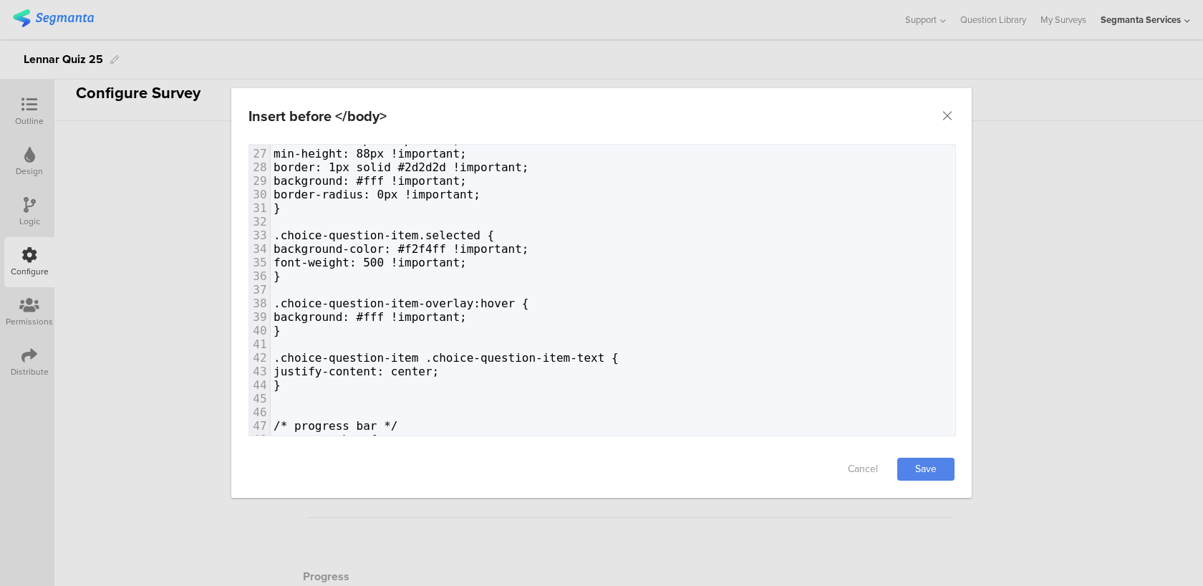
scroll to position [354, 0]
click at [467, 266] on span "font-weight: 500 !important;" at bounding box center [369, 263] width 193 height 14
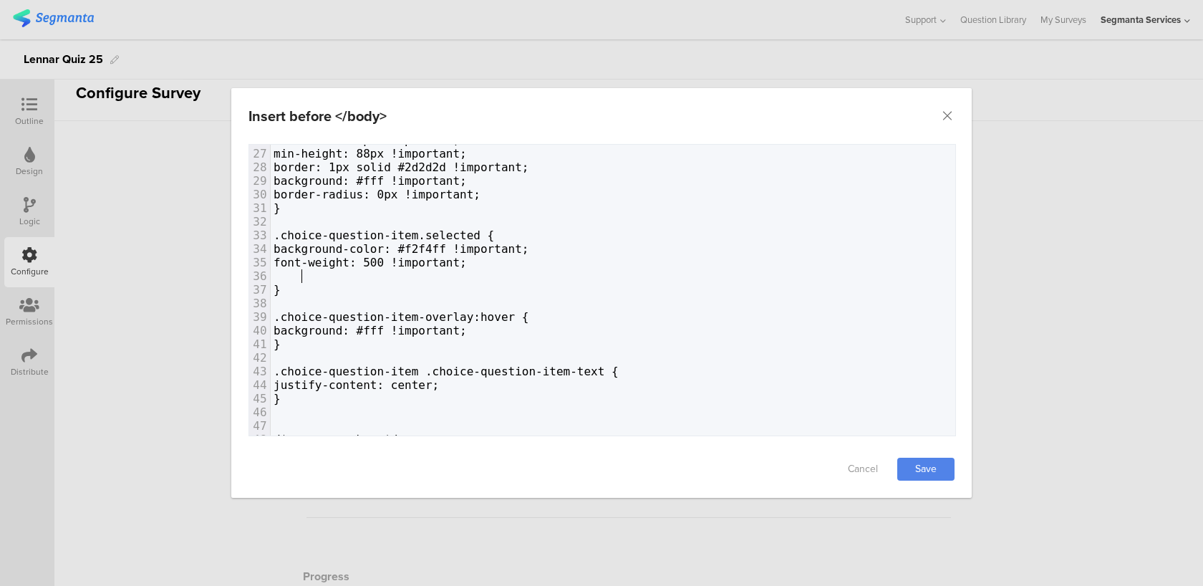
paste textarea ";"
type textarea "!important;"
drag, startPoint x: 516, startPoint y: 264, endPoint x: 420, endPoint y: 266, distance: 96.7
click at [420, 266] on pre "font-weight: 500 !important;" at bounding box center [613, 263] width 684 height 14
click at [411, 281] on pre "color: #2d2d2d;" at bounding box center [613, 276] width 684 height 14
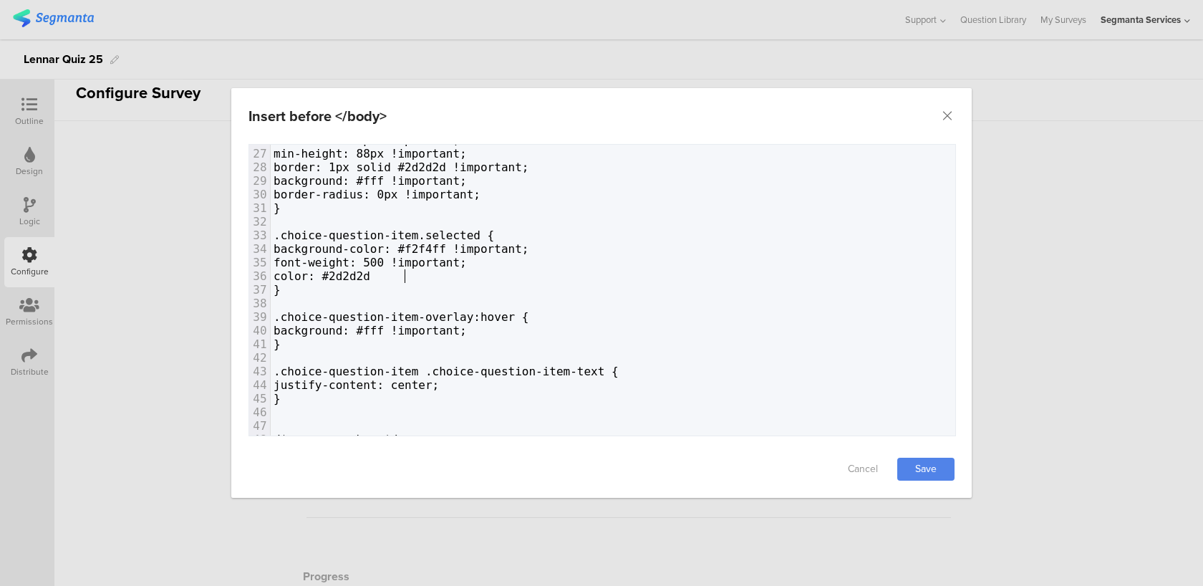
paste textarea "dialog"
click at [923, 481] on div "Cancel Save" at bounding box center [601, 468] width 740 height 57
click at [922, 470] on link "Save" at bounding box center [925, 468] width 57 height 23
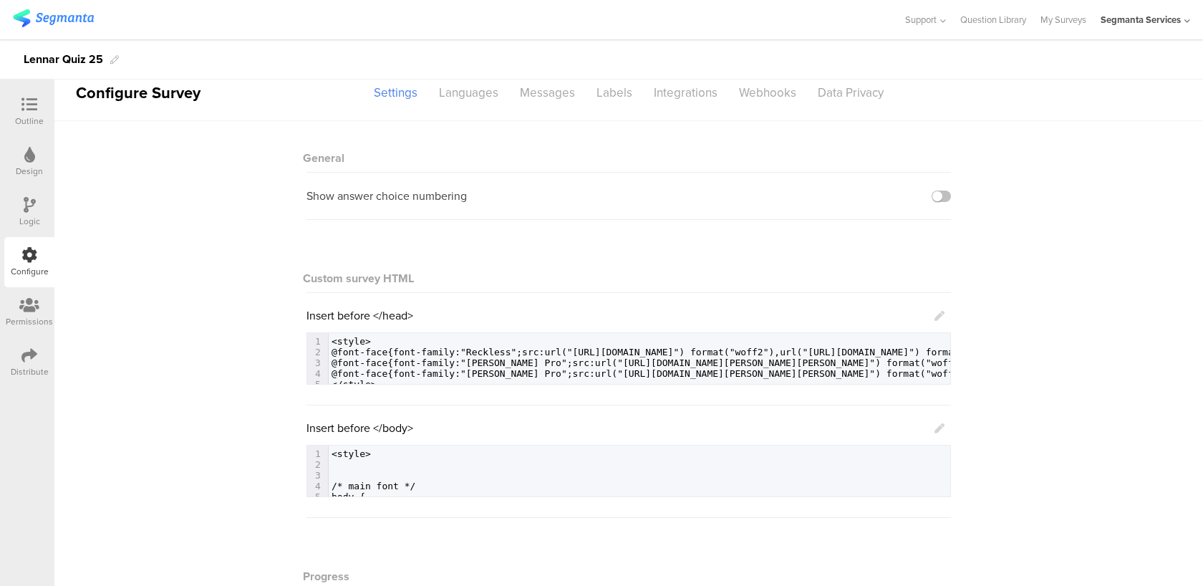
click at [939, 425] on icon at bounding box center [939, 428] width 10 height 10
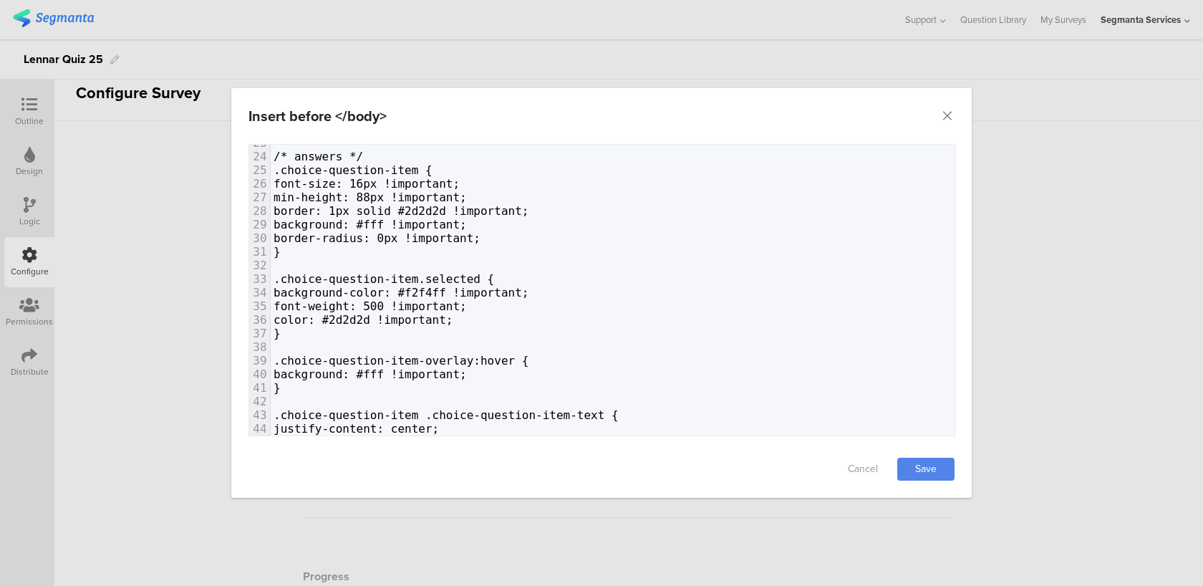
scroll to position [319, 0]
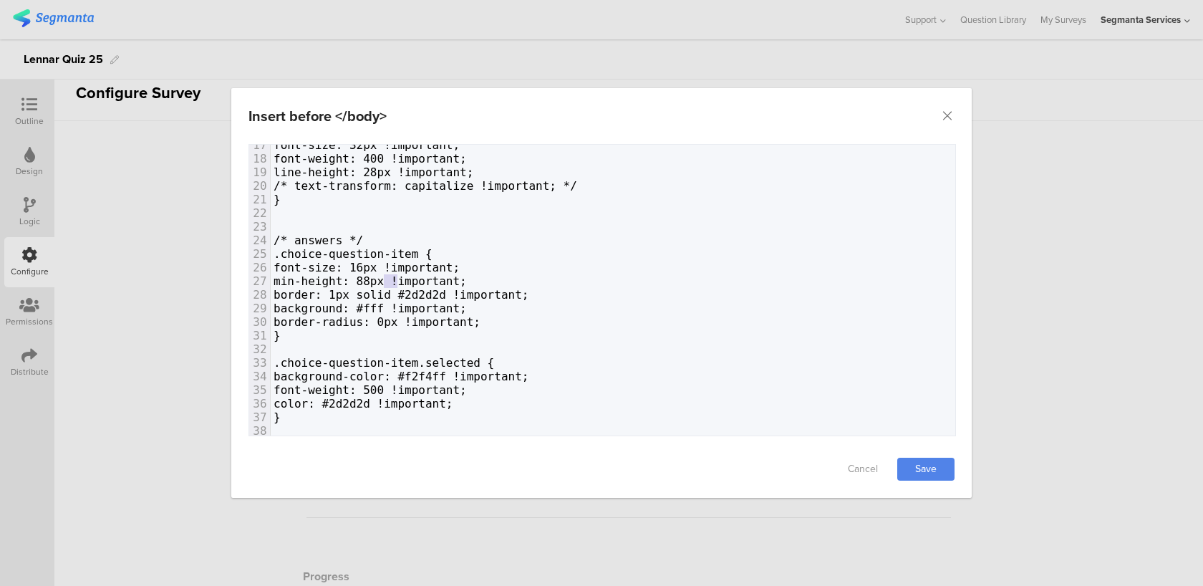
drag, startPoint x: 395, startPoint y: 278, endPoint x: 385, endPoint y: 276, distance: 10.3
click at [385, 276] on span "min-height: 88px !important;" at bounding box center [369, 281] width 193 height 14
type textarea "64"
click at [937, 467] on link "Save" at bounding box center [925, 468] width 57 height 23
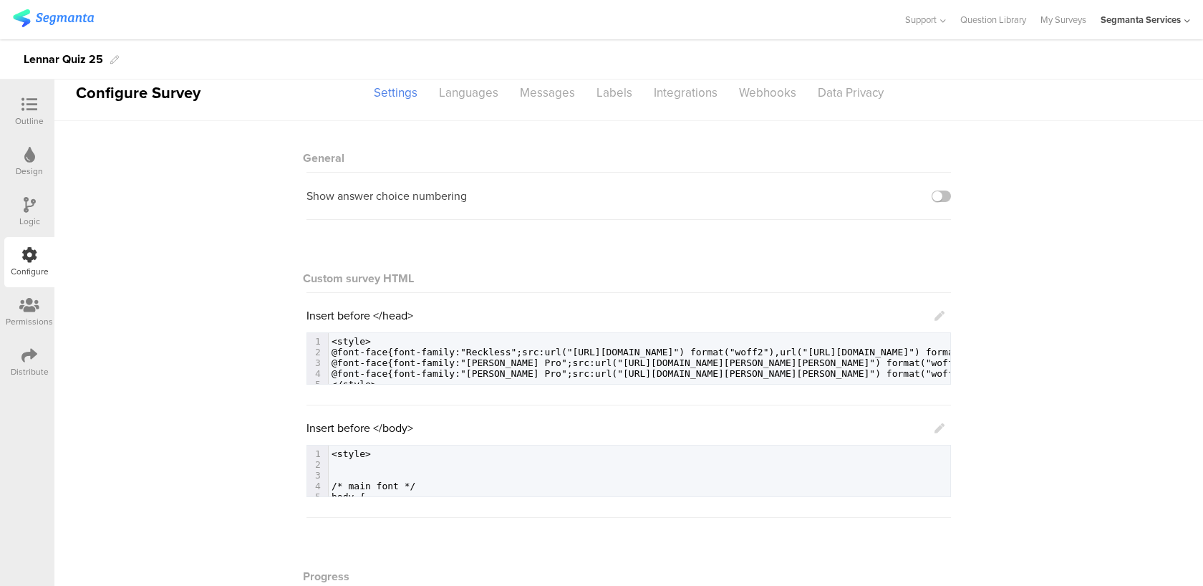
click at [944, 428] on div "Insert before </body> 35 .choice-question-item .choice-question-item-text { 1 <…" at bounding box center [628, 458] width 644 height 77
click at [946, 430] on div "Insert before </body> 35 .choice-question-item .choice-question-item-text { 1 <…" at bounding box center [628, 458] width 644 height 77
click at [939, 430] on icon at bounding box center [939, 428] width 10 height 10
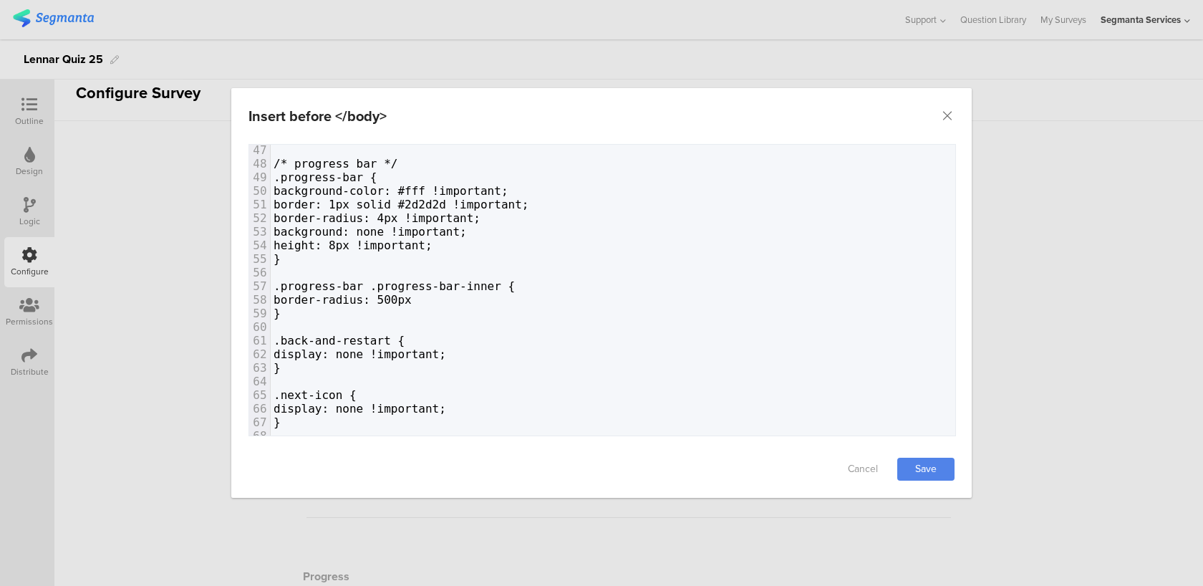
scroll to position [641, 0]
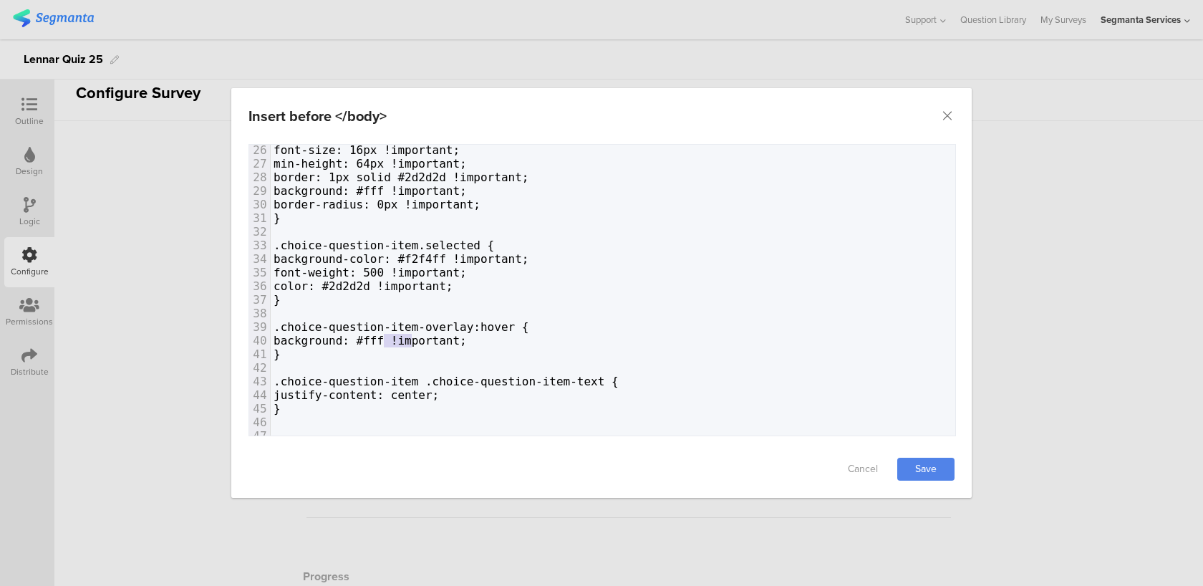
drag, startPoint x: 409, startPoint y: 339, endPoint x: 387, endPoint y: 336, distance: 22.5
click at [387, 336] on span "background: #fff !important;" at bounding box center [369, 341] width 193 height 14
type textarea "nonw"
type textarea "e"
click at [936, 466] on link "Save" at bounding box center [925, 468] width 57 height 23
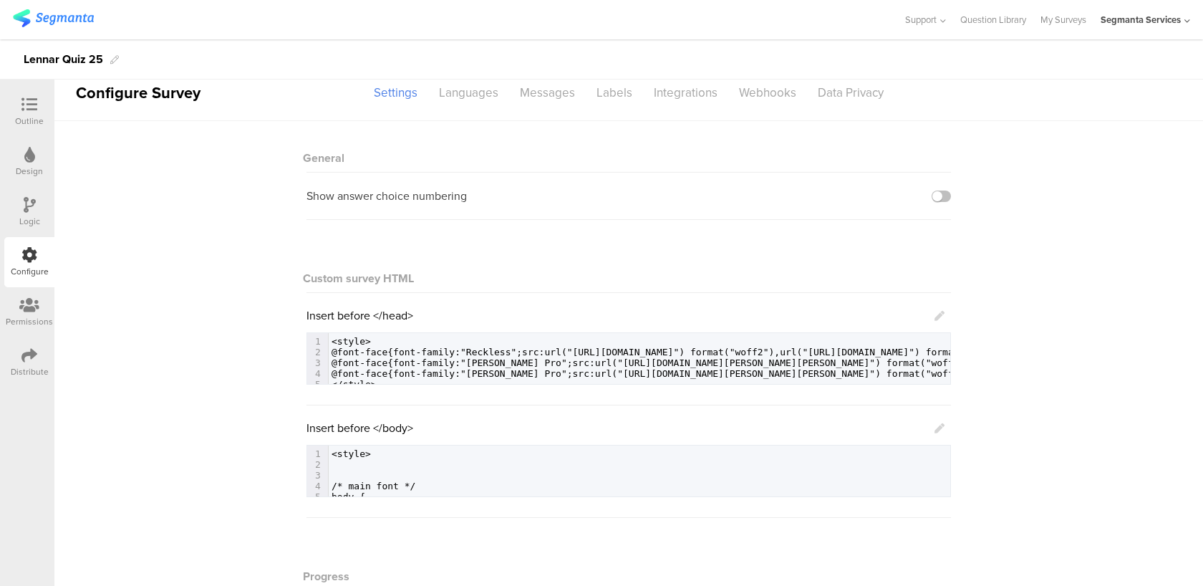
click at [940, 428] on icon at bounding box center [939, 428] width 10 height 10
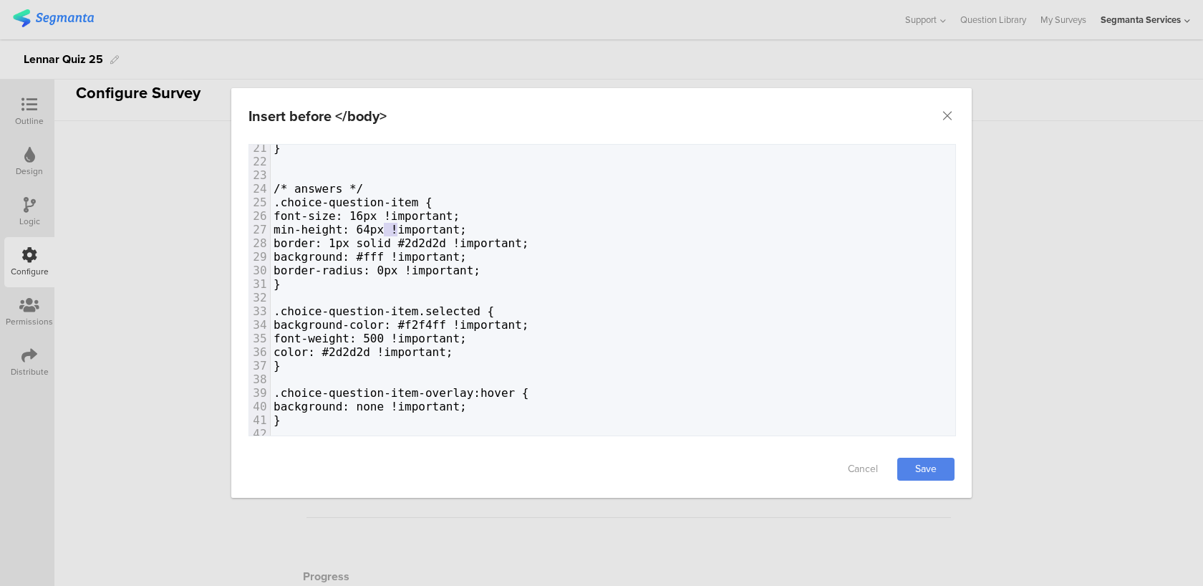
drag, startPoint x: 396, startPoint y: 226, endPoint x: 384, endPoint y: 226, distance: 11.5
click at [384, 226] on span "min-height: 64px !important;" at bounding box center [369, 230] width 193 height 14
type textarea "72"
click at [935, 469] on link "Save" at bounding box center [925, 468] width 57 height 23
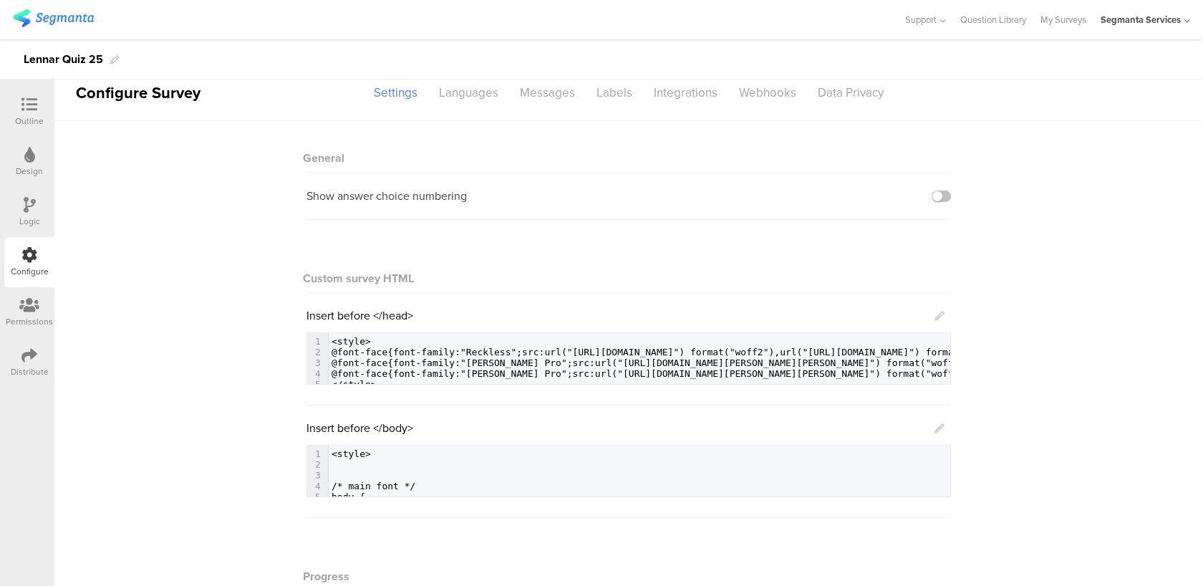
click at [945, 432] on div "Insert before </body> 35 .choice-question-item .choice-question-item-text { 1 <…" at bounding box center [628, 458] width 644 height 77
click at [939, 432] on icon at bounding box center [939, 428] width 10 height 10
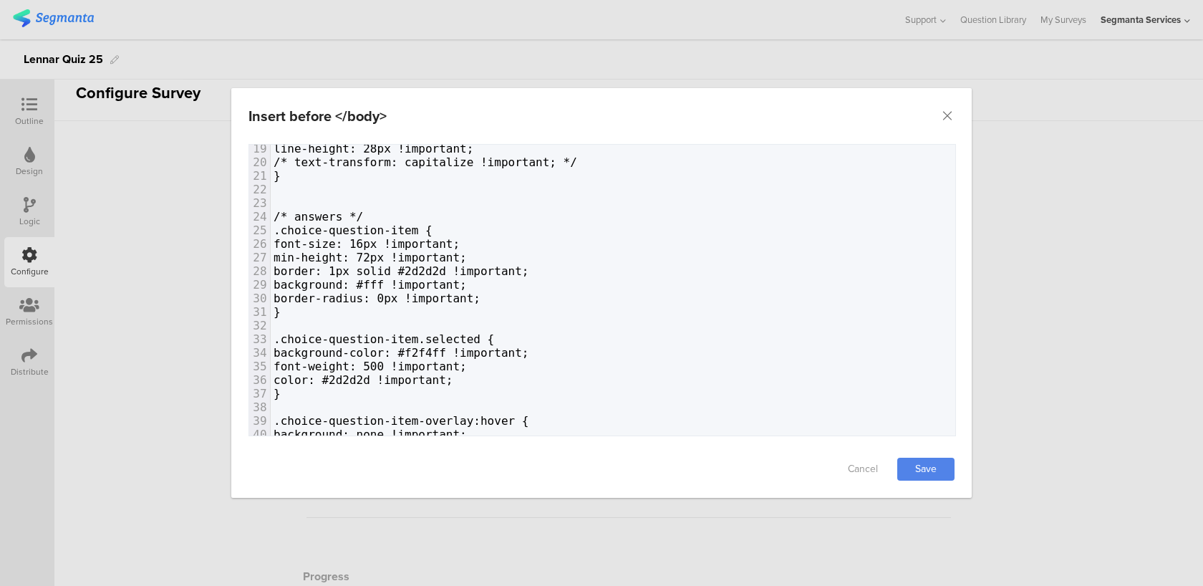
scroll to position [250, 0]
click at [420, 214] on pre "/* answers */" at bounding box center [613, 217] width 684 height 14
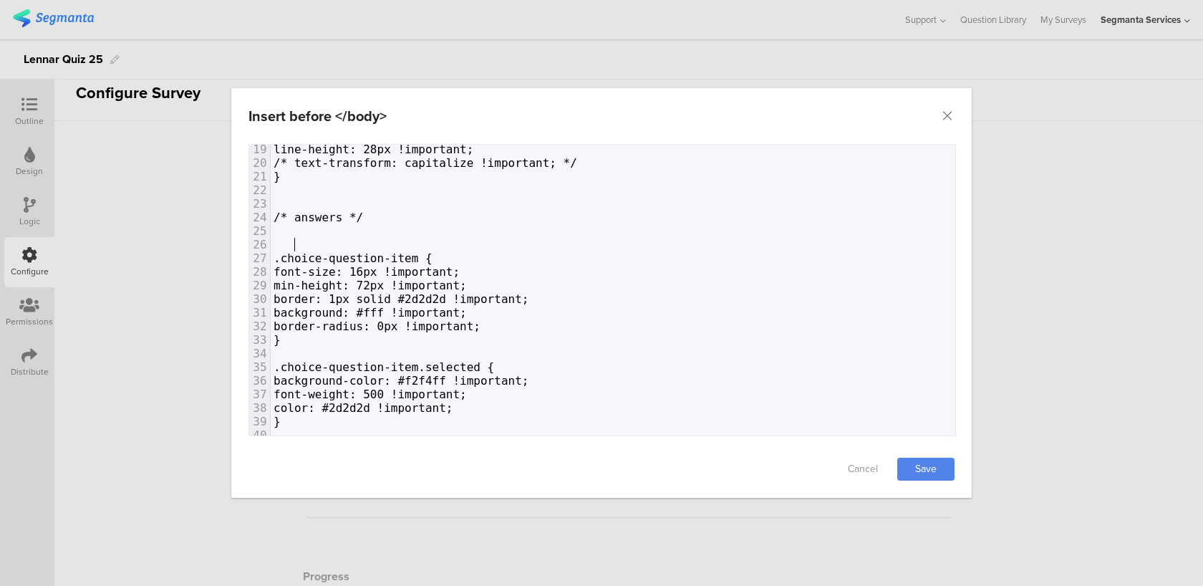
paste textarea "}"
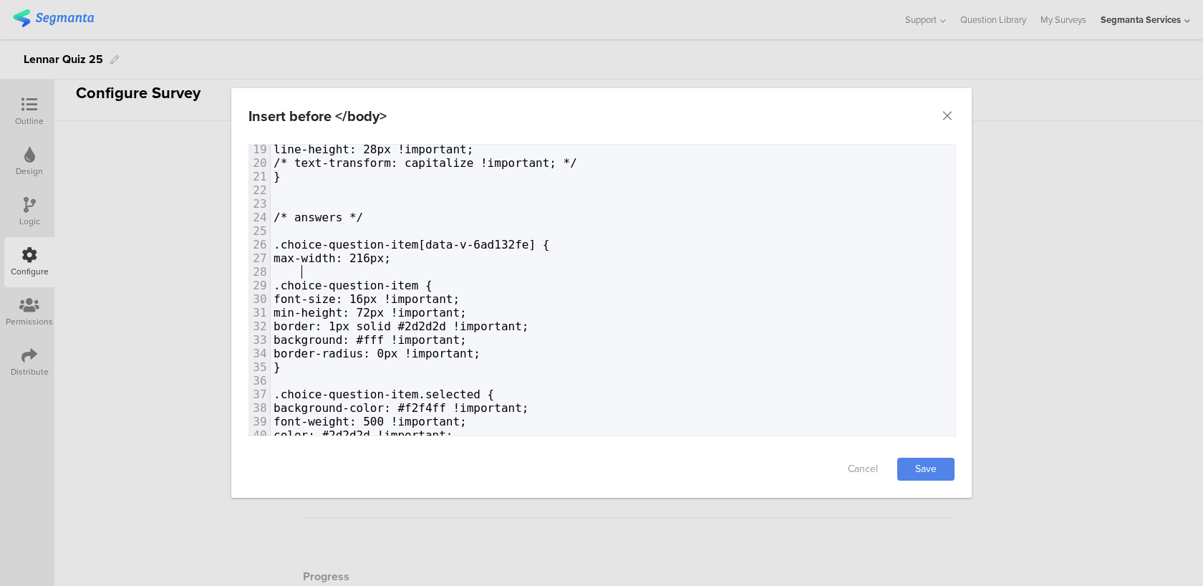
type textarea "}"
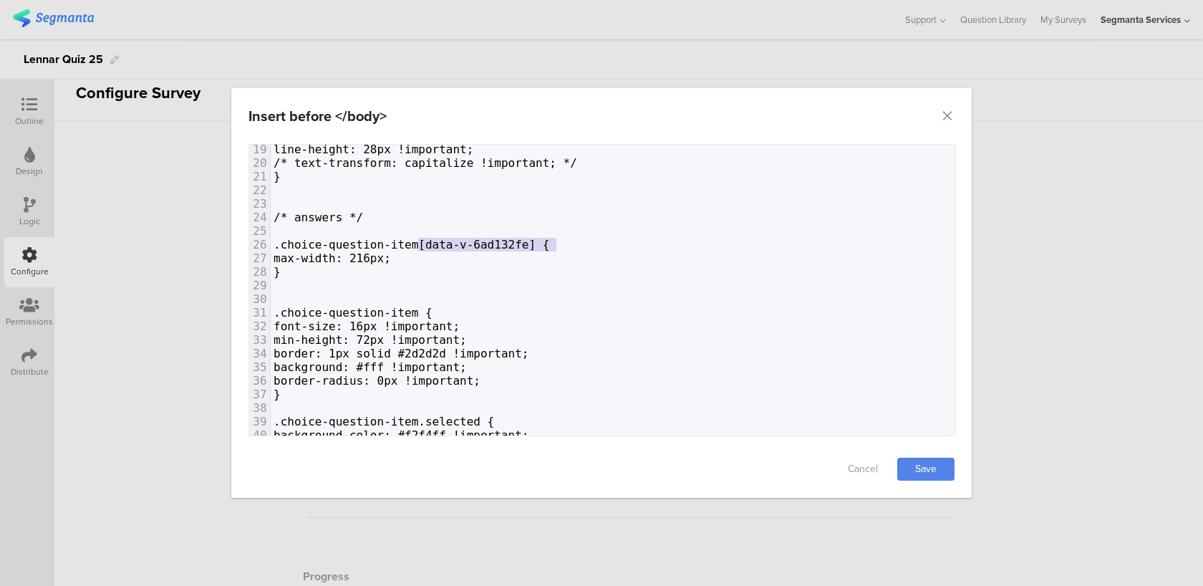
type textarea "[data-v-6ad132fe]"
drag, startPoint x: 556, startPoint y: 240, endPoint x: 441, endPoint y: 238, distance: 115.3
click at [441, 238] on span ".choice-question-item[data-v-6ad132fe] {" at bounding box center [411, 245] width 276 height 14
click at [941, 465] on link "Save" at bounding box center [925, 468] width 57 height 23
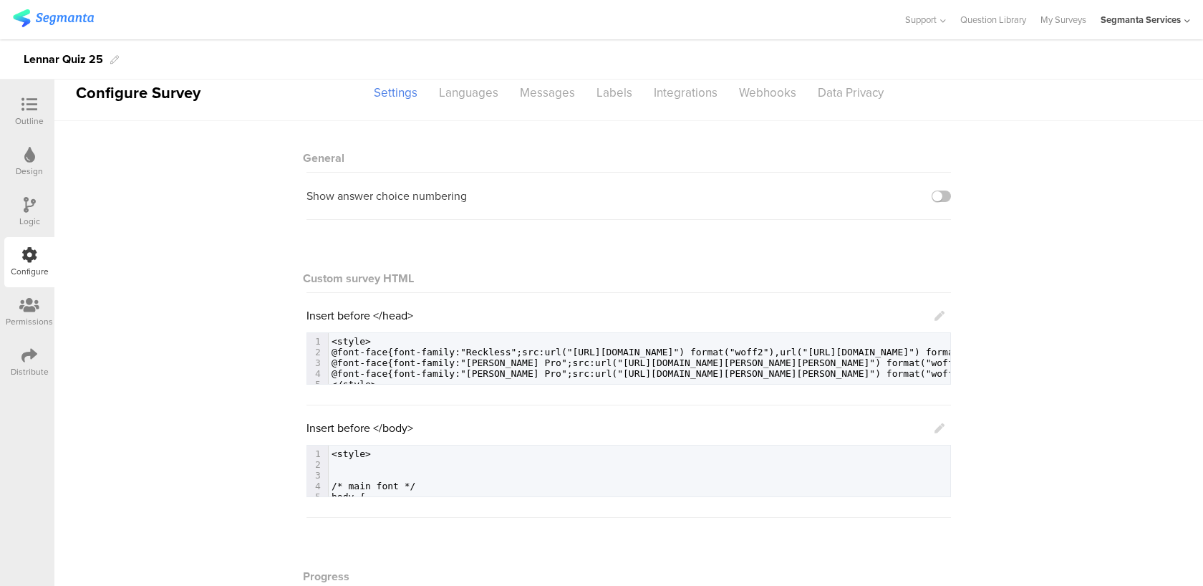
click at [941, 429] on icon at bounding box center [939, 428] width 10 height 10
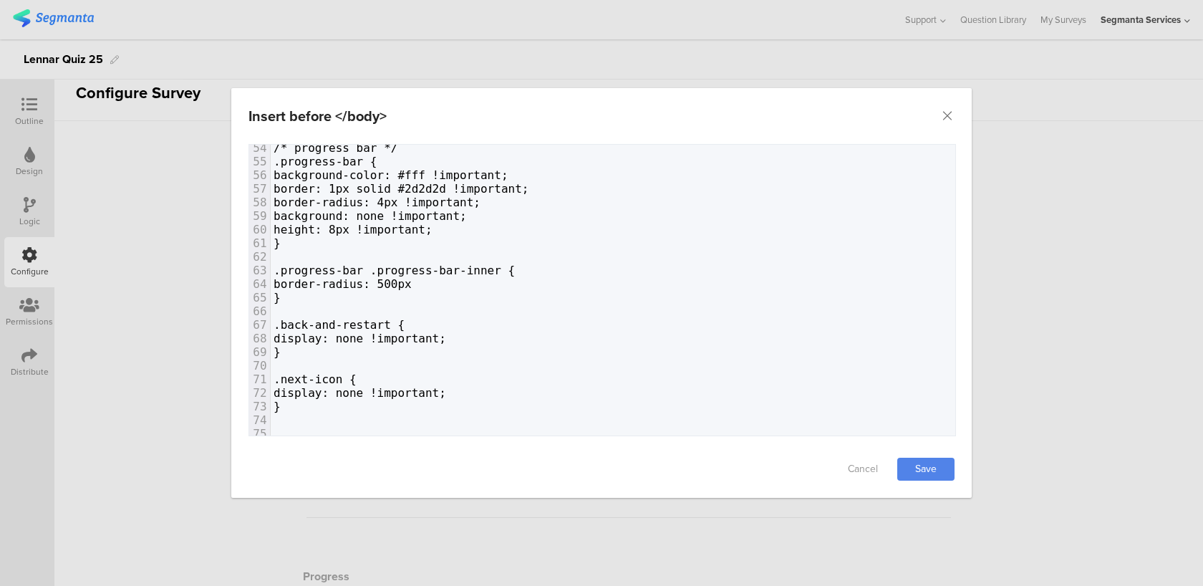
scroll to position [728, 0]
click at [481, 284] on pre "border-radius: 500px" at bounding box center [613, 283] width 684 height 14
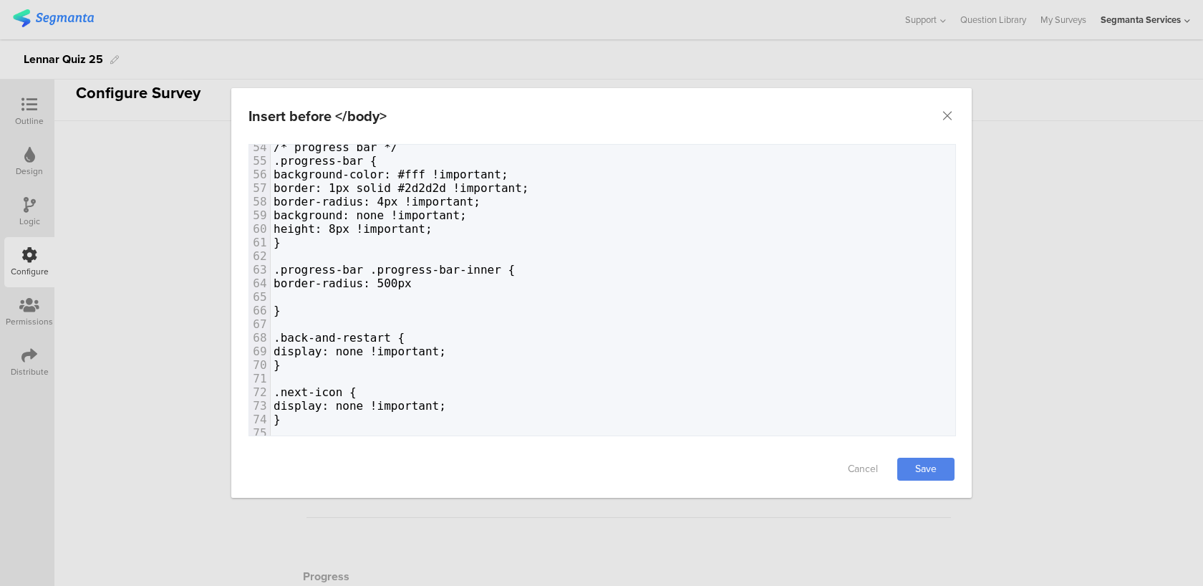
paste textarea ";"
click at [441, 280] on pre "border-radius: 500px" at bounding box center [613, 283] width 684 height 14
type textarea ";"
type textarea "!important;"
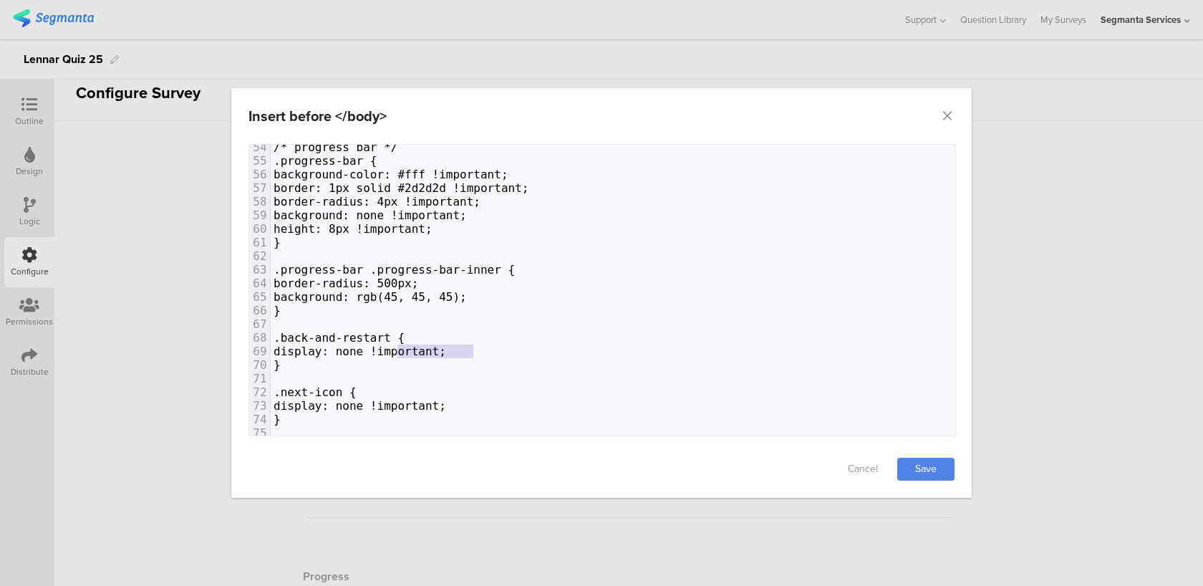
drag, startPoint x: 480, startPoint y: 354, endPoint x: 398, endPoint y: 352, distance: 82.4
click at [398, 352] on pre "display: none !important;" at bounding box center [613, 351] width 684 height 14
click at [508, 293] on pre "background: rgb(45, 45, 45);" at bounding box center [613, 297] width 684 height 14
paste textarea "dialog"
click at [418, 277] on span "border-radius: 500px;" at bounding box center [345, 283] width 145 height 14
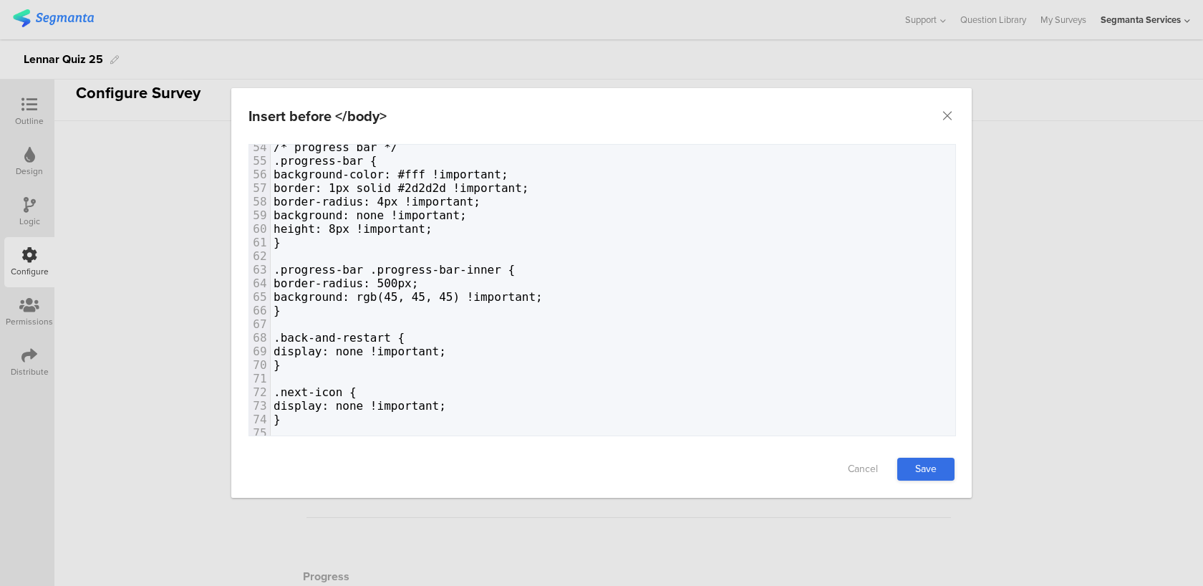
click at [935, 465] on link "Save" at bounding box center [925, 468] width 57 height 23
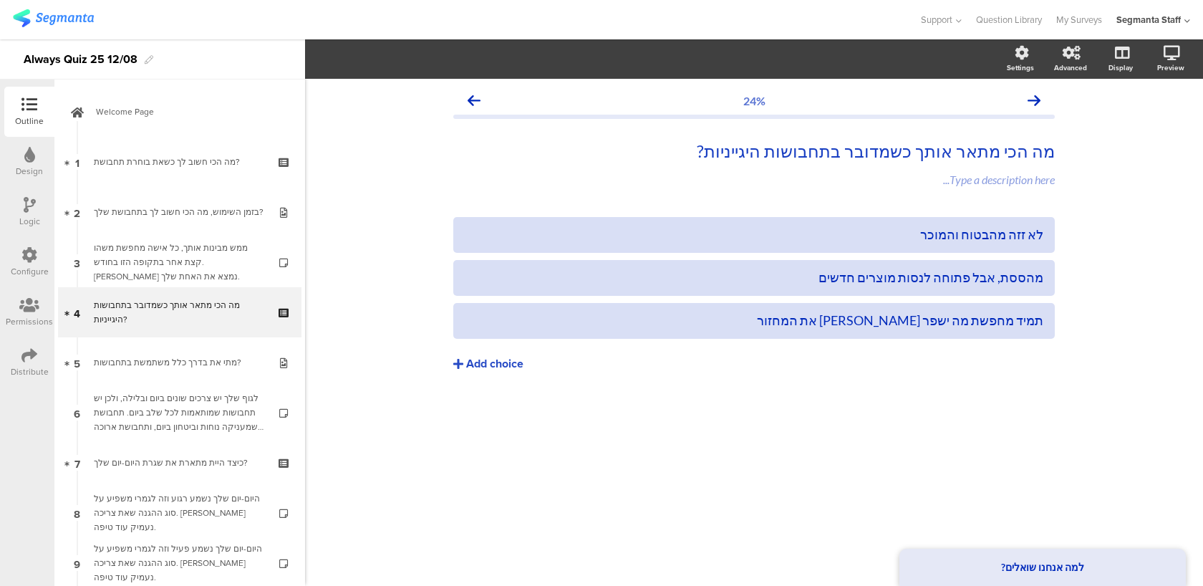
click at [19, 276] on div "Configure" at bounding box center [30, 271] width 38 height 13
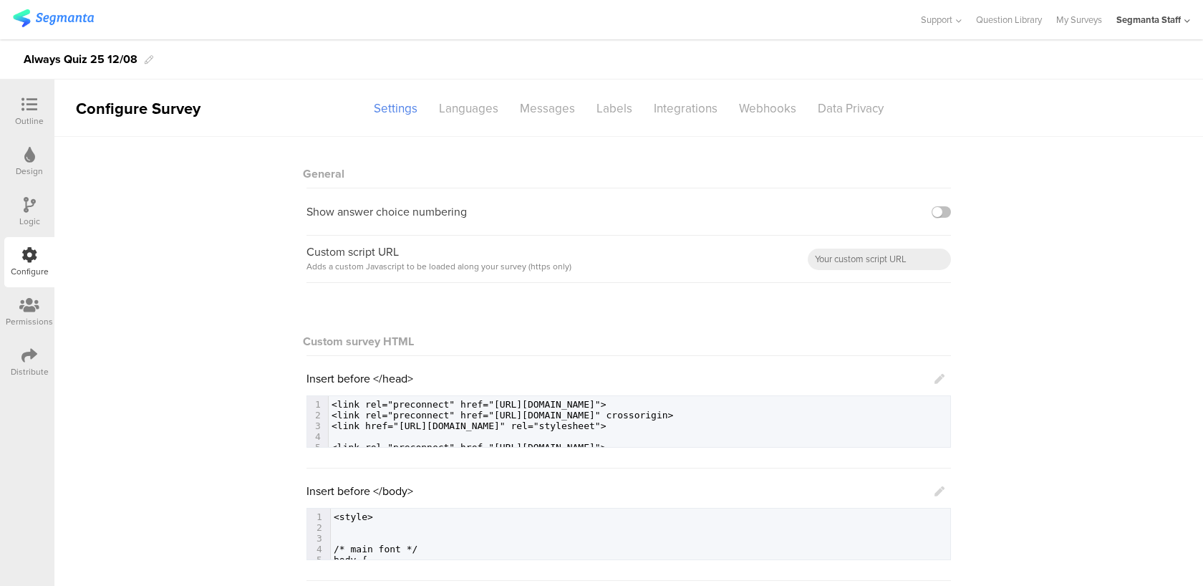
click at [939, 487] on icon at bounding box center [939, 491] width 10 height 10
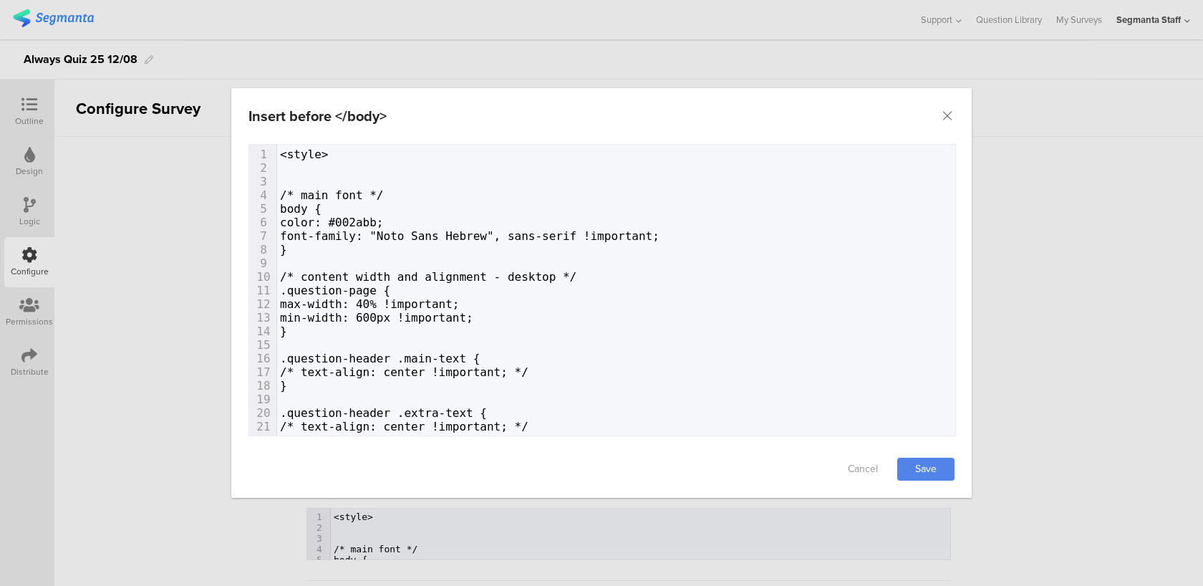
click at [939, 489] on div "Cancel Save" at bounding box center [601, 468] width 740 height 57
type textarea "<style> /* main font */ body { color: #002abb; font-family: "Noto Sans Hebrew",…"
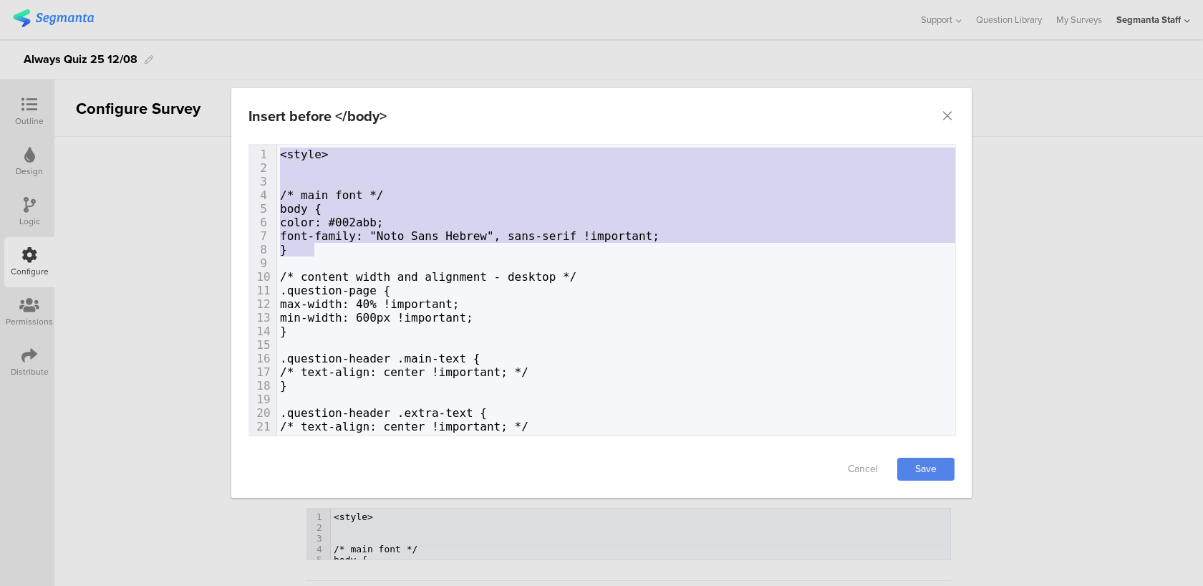
drag, startPoint x: 321, startPoint y: 246, endPoint x: 249, endPoint y: 120, distance: 145.9
click at [249, 120] on div "Insert before </body> Failed saving changes. If the problem persists please con…" at bounding box center [601, 293] width 740 height 410
click at [944, 107] on div "Insert before </body>" at bounding box center [601, 116] width 740 height 56
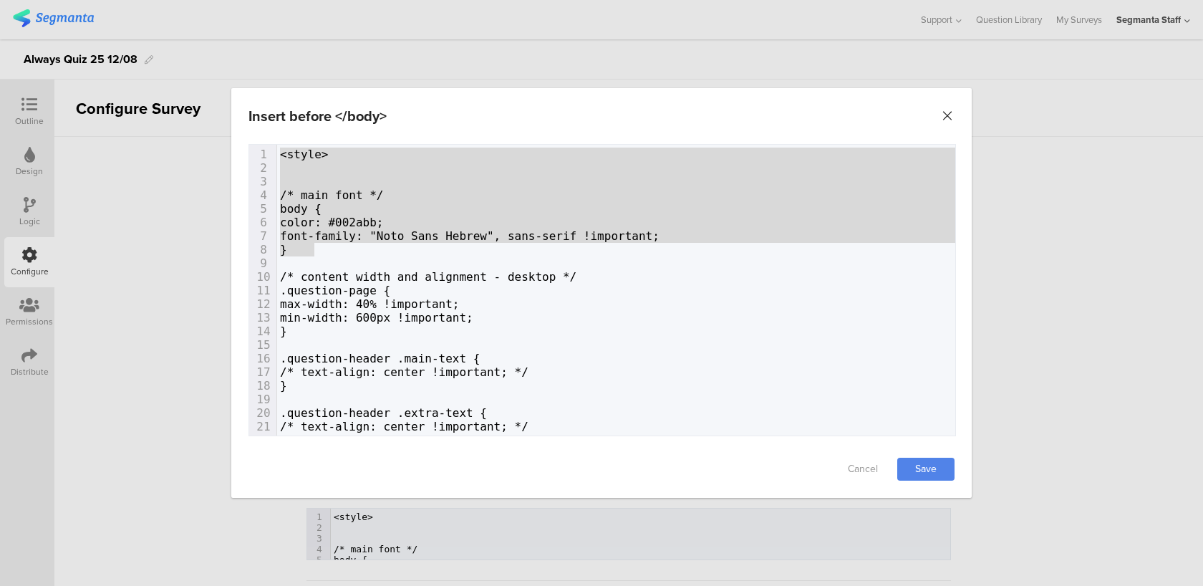
click at [947, 116] on icon "Close" at bounding box center [947, 116] width 14 height 14
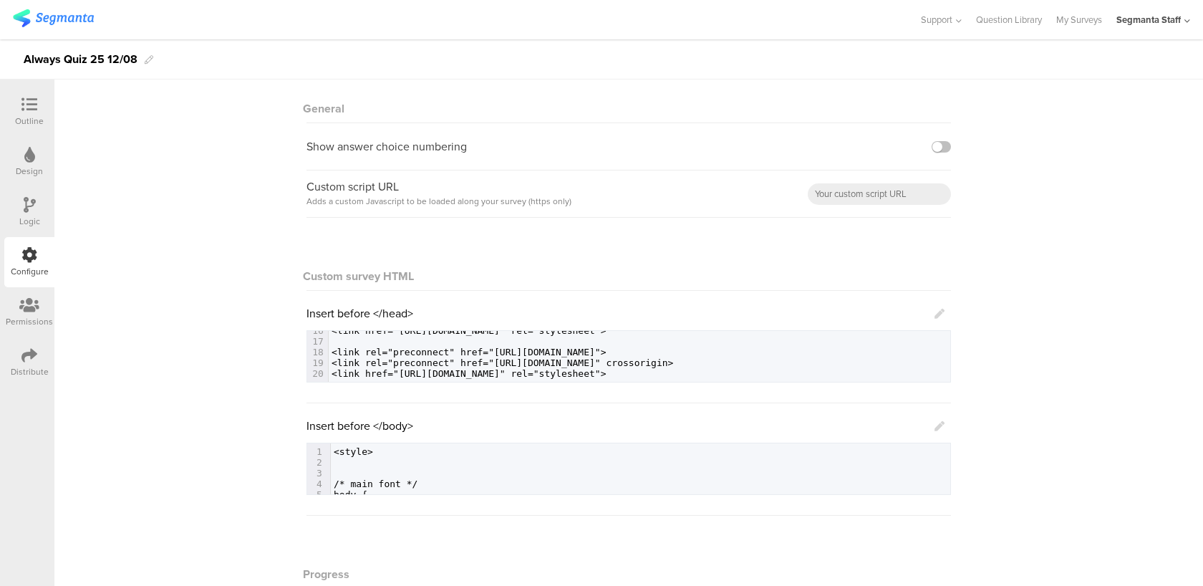
scroll to position [183, 0]
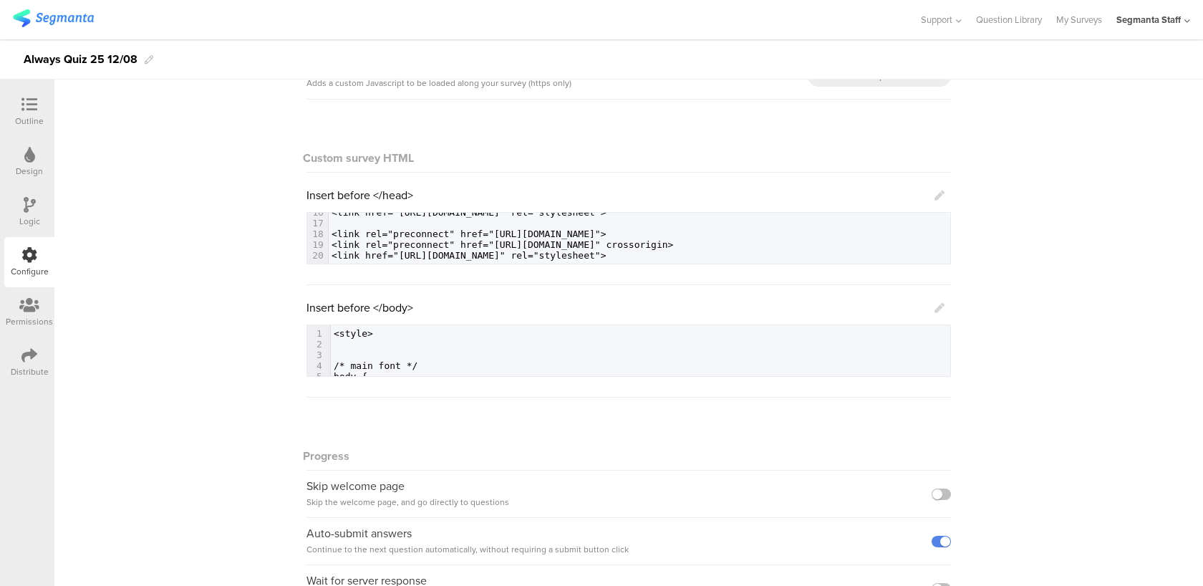
click at [937, 307] on icon at bounding box center [939, 308] width 10 height 10
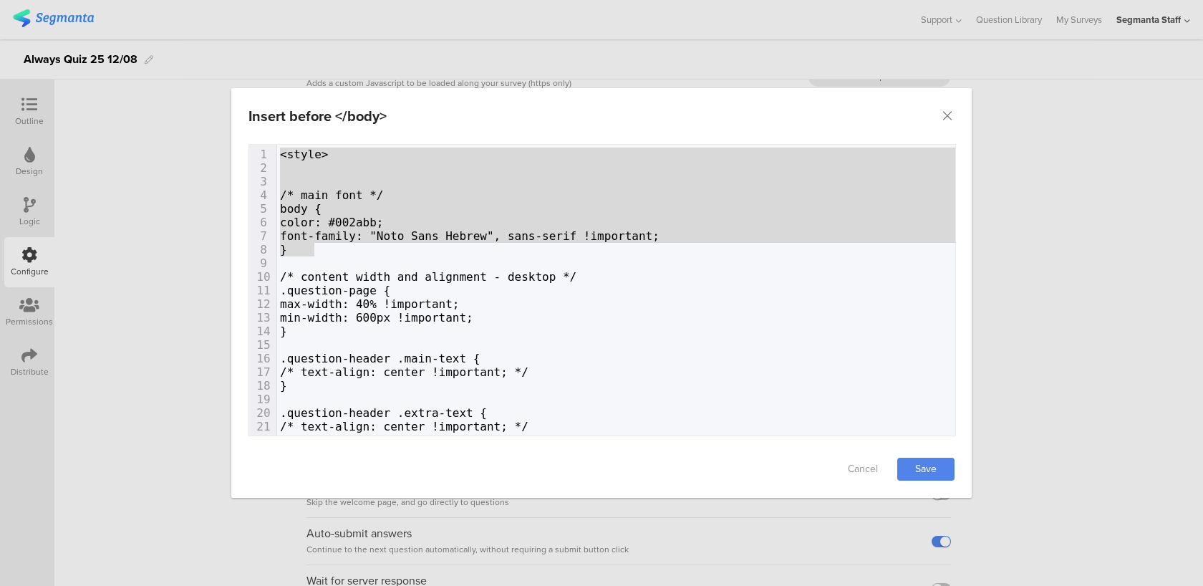
click at [440, 308] on span "max-width: 40% !important;" at bounding box center [370, 304] width 180 height 14
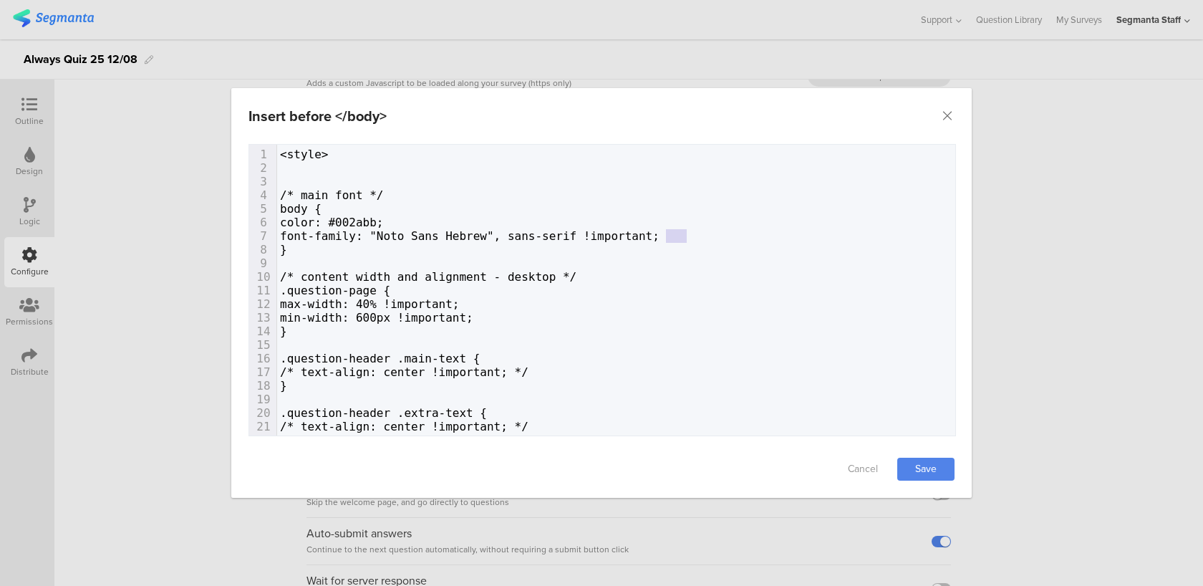
type textarea "!important;"
drag, startPoint x: 699, startPoint y: 232, endPoint x: 611, endPoint y: 232, distance: 87.3
click at [947, 114] on icon "Close" at bounding box center [947, 116] width 14 height 14
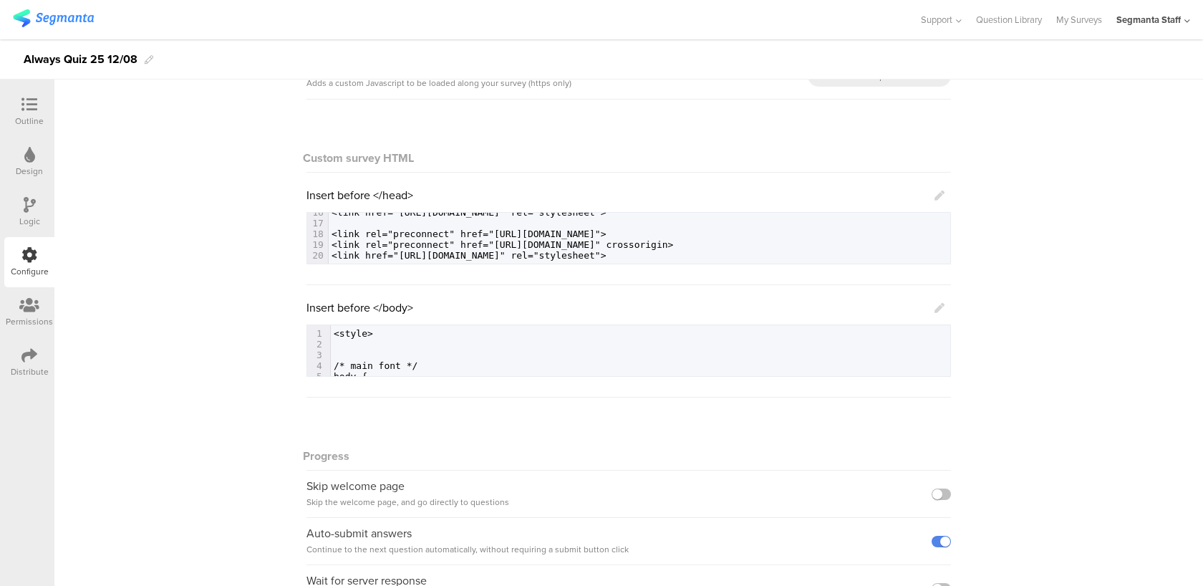
click at [944, 301] on link at bounding box center [939, 307] width 10 height 16
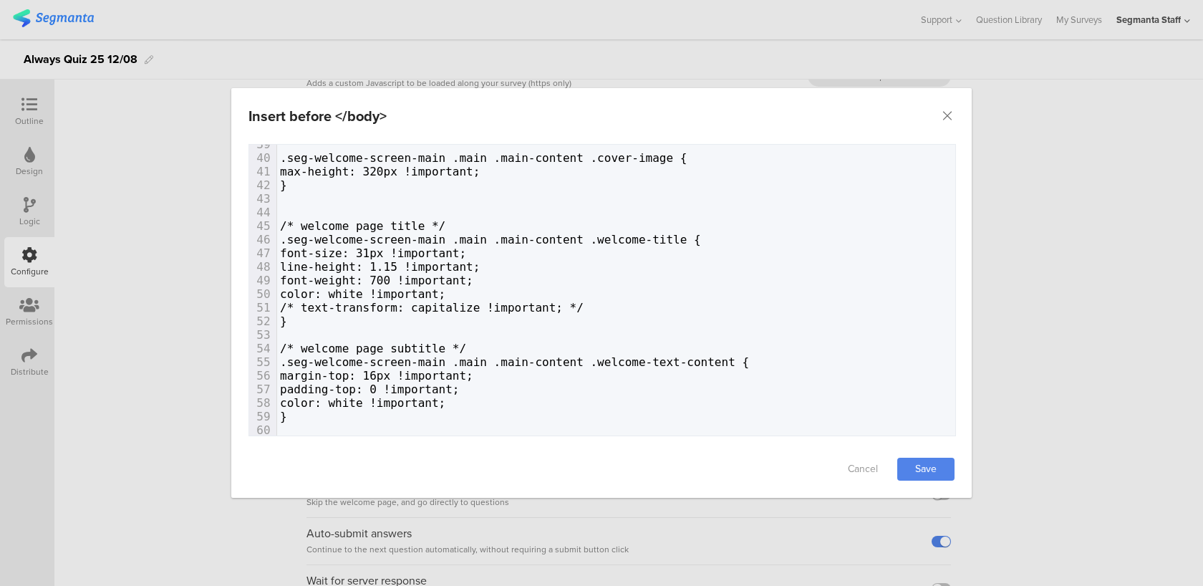
scroll to position [543, 0]
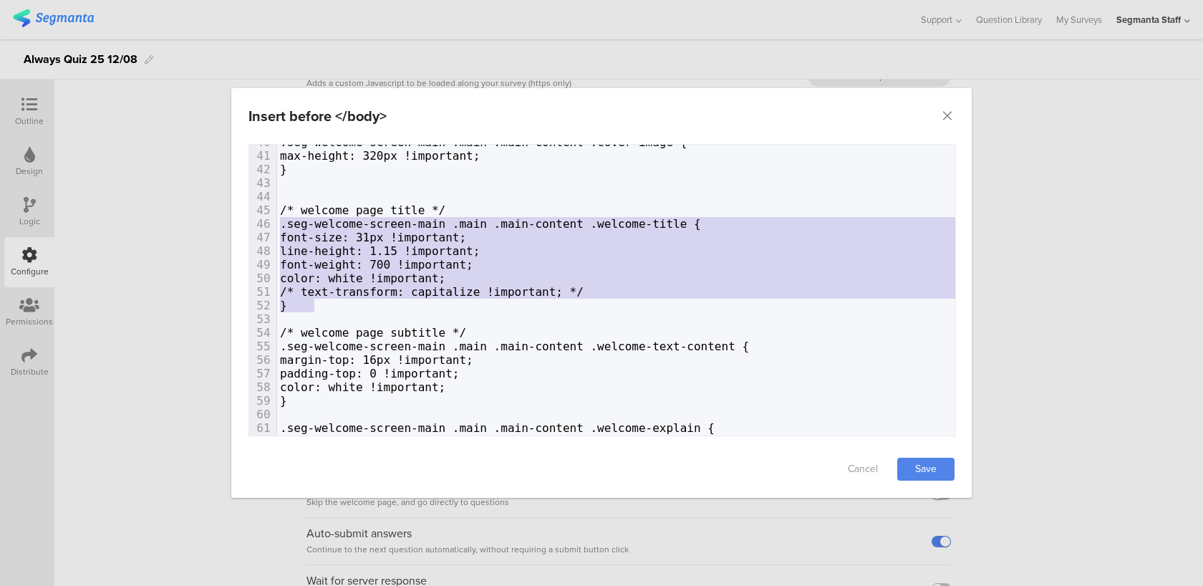
type textarea "/* welcome page title */ .seg-welcome-screen-main .main .main-content .welcome-…"
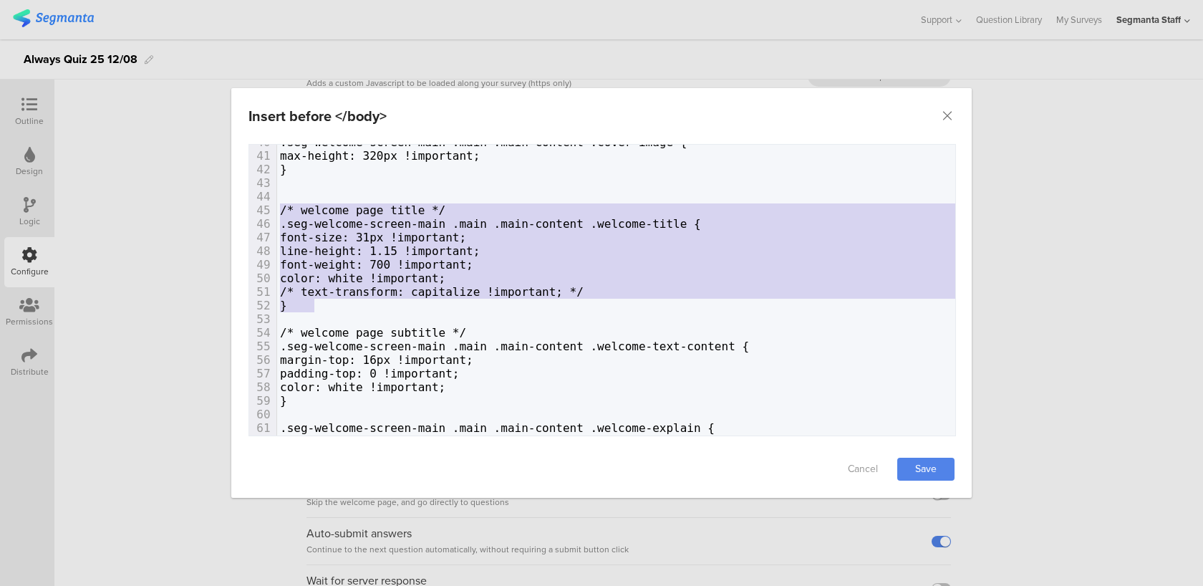
drag, startPoint x: 322, startPoint y: 302, endPoint x: 269, endPoint y: 214, distance: 102.8
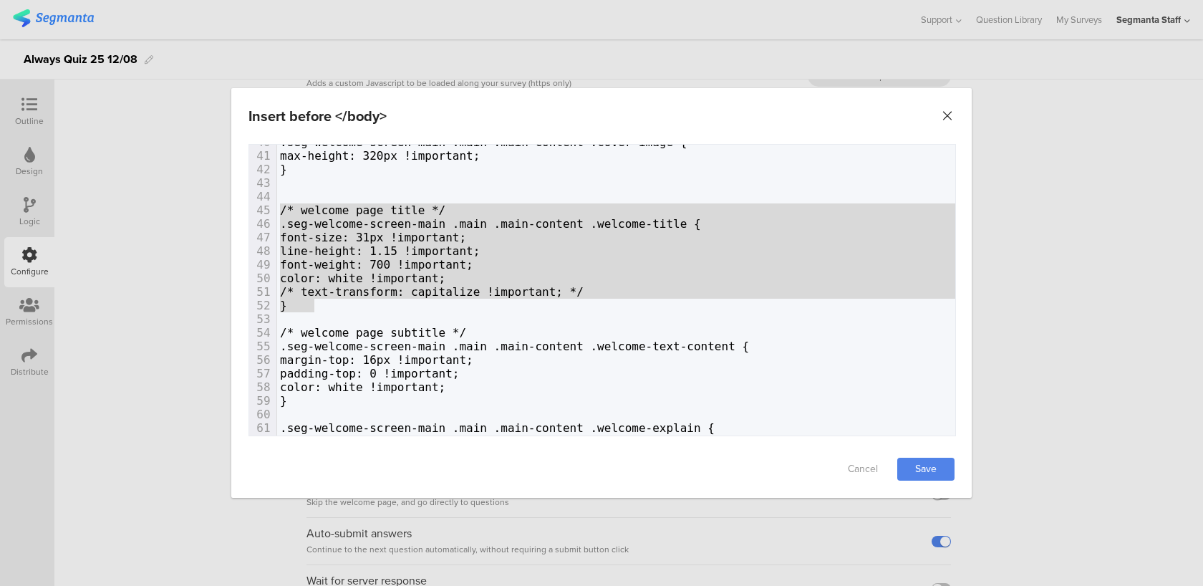
click at [944, 113] on icon "Close" at bounding box center [947, 116] width 14 height 14
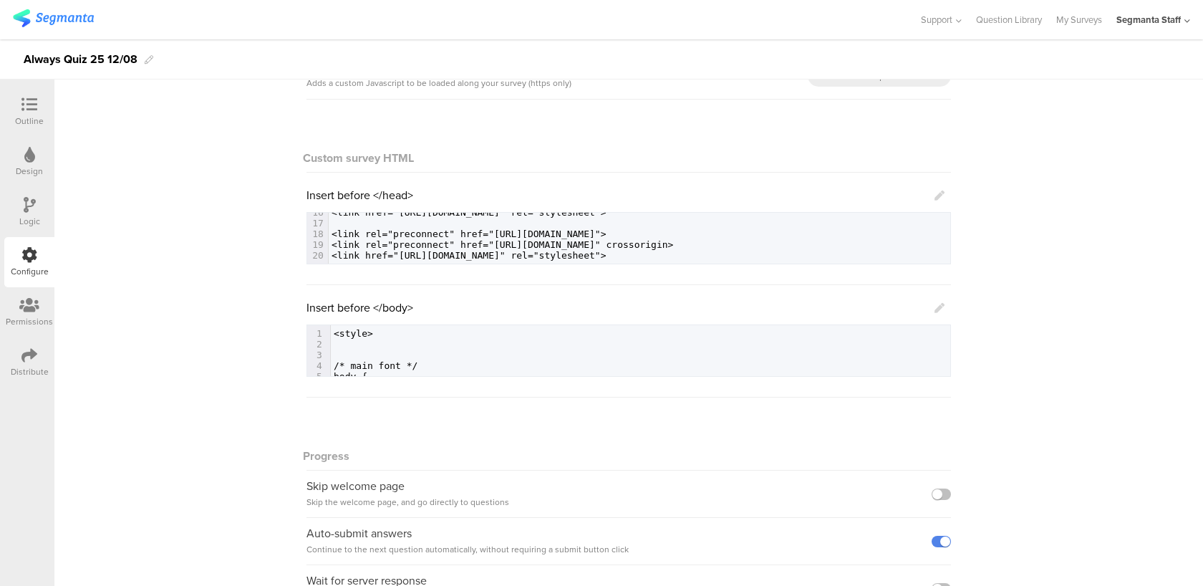
click at [935, 305] on icon at bounding box center [939, 308] width 10 height 10
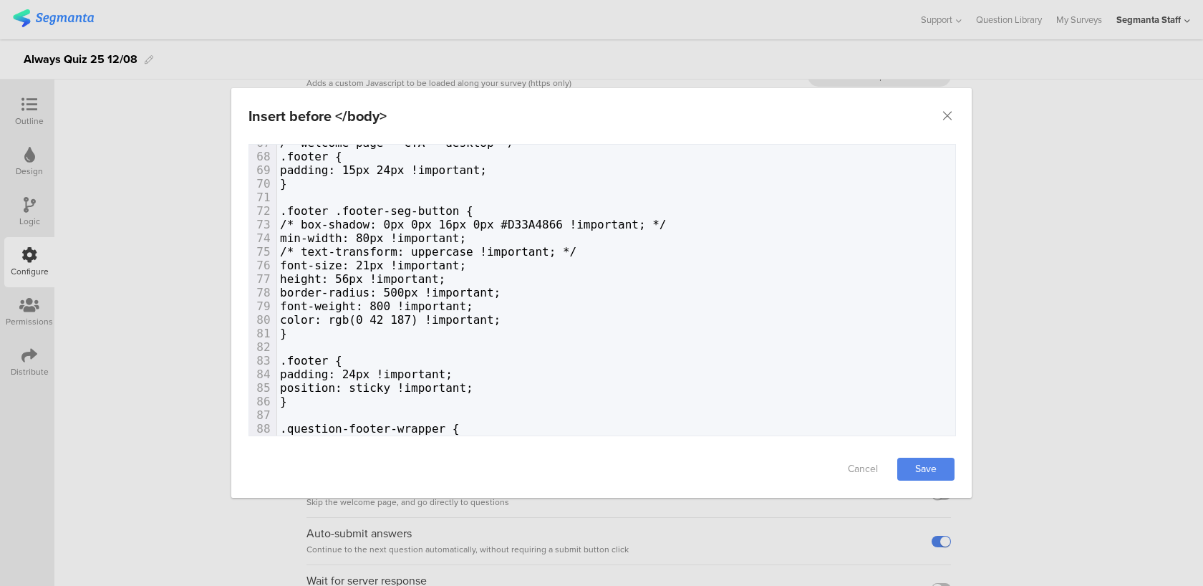
scroll to position [1059, 0]
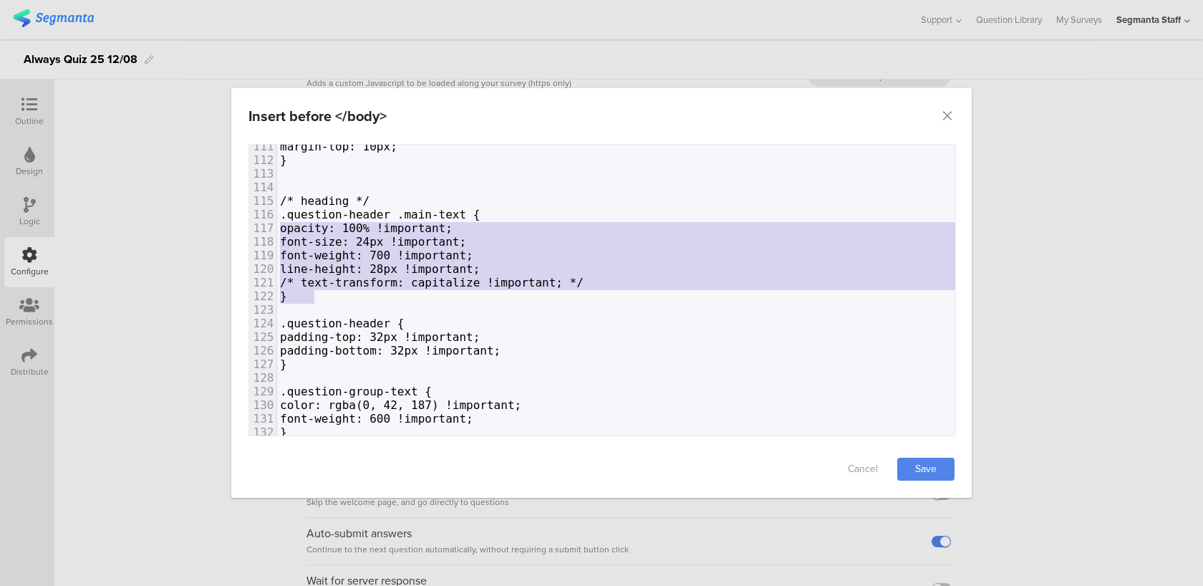
type textarea "/* heading */ .question-header .main-text { opacity: 100% !important; font-size…"
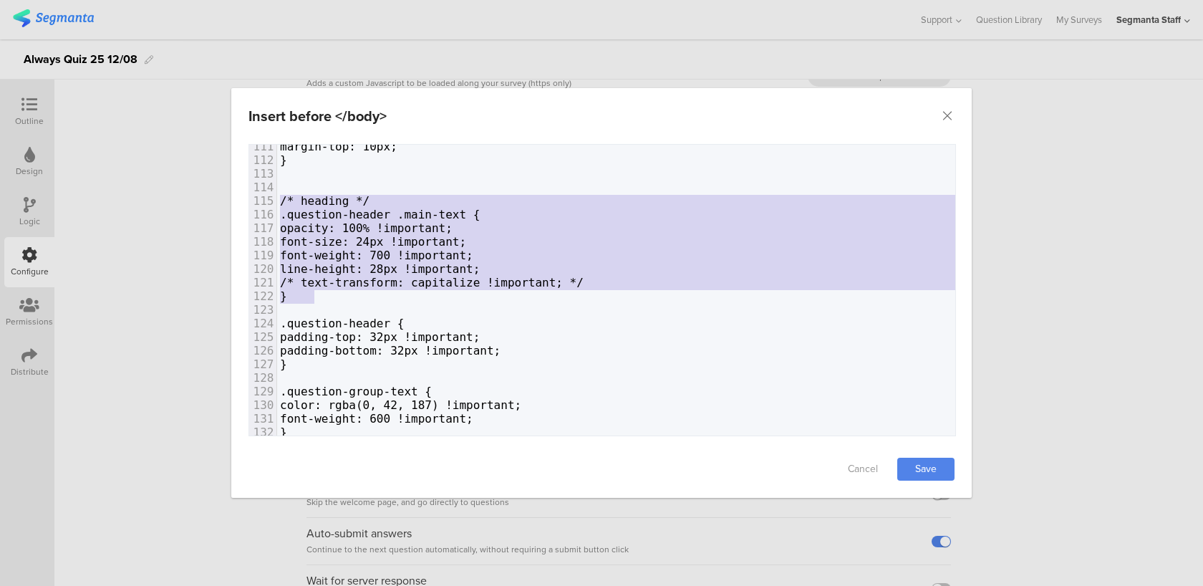
drag, startPoint x: 322, startPoint y: 299, endPoint x: 263, endPoint y: 199, distance: 116.5
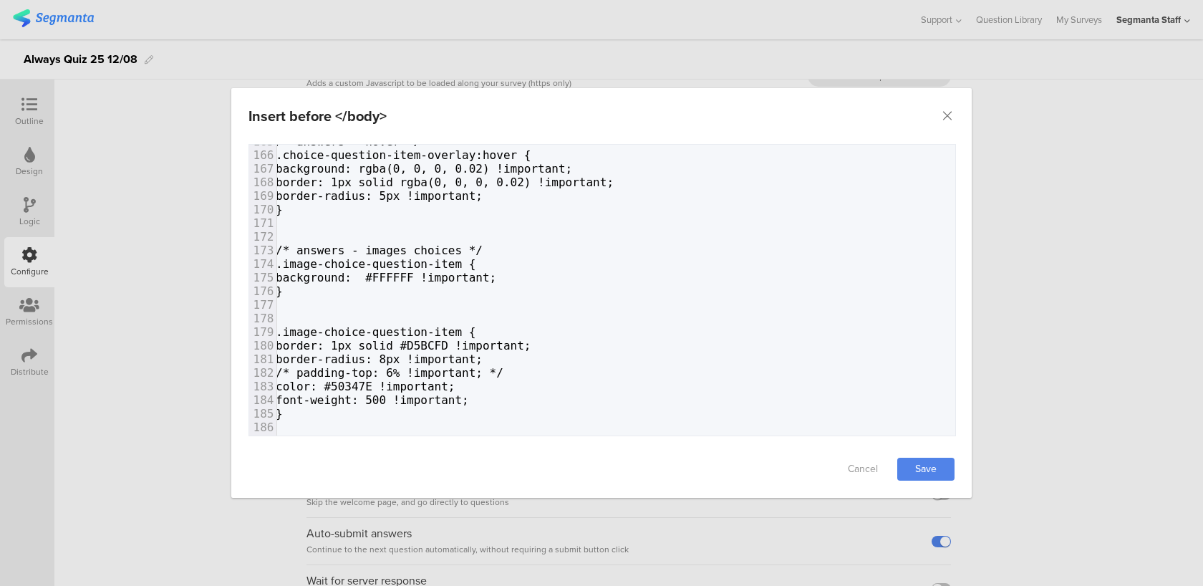
scroll to position [2176, 4]
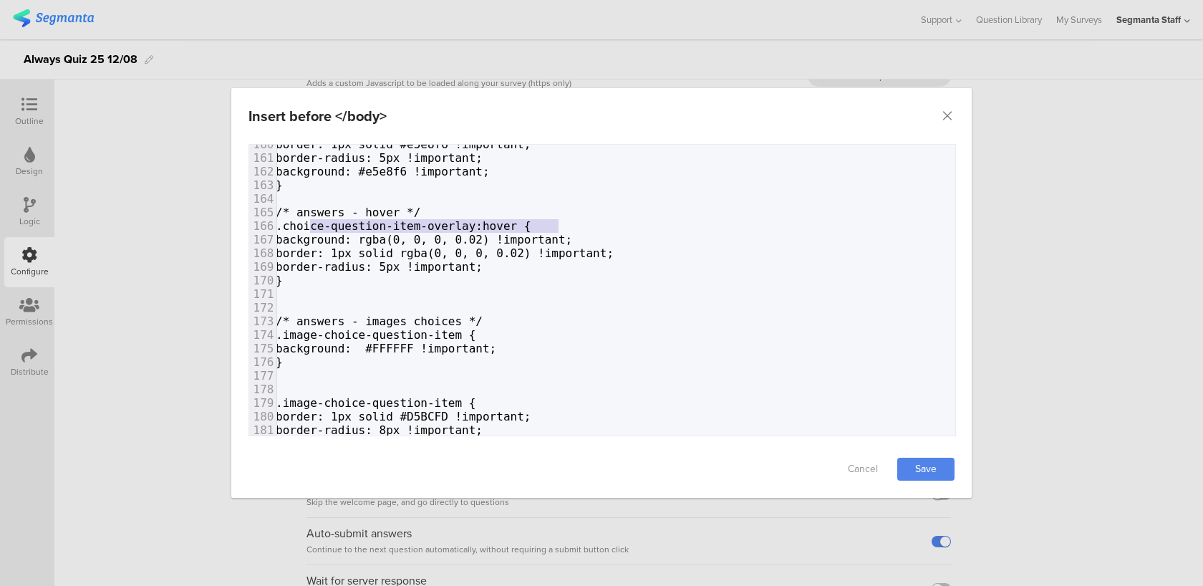
type textarea ".choice-question-item-overlay:hover {"
drag, startPoint x: 563, startPoint y: 223, endPoint x: 305, endPoint y: 226, distance: 258.5
